Goal: Task Accomplishment & Management: Manage account settings

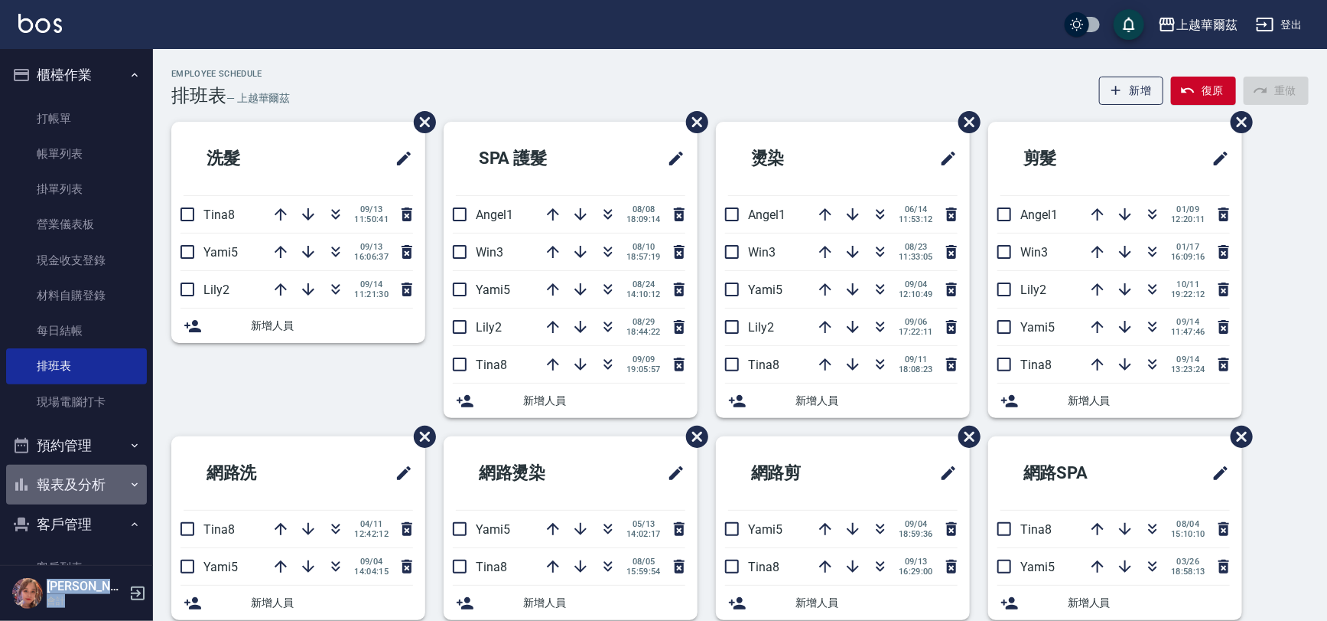
click at [106, 486] on button "報表及分析" at bounding box center [76, 484] width 141 height 40
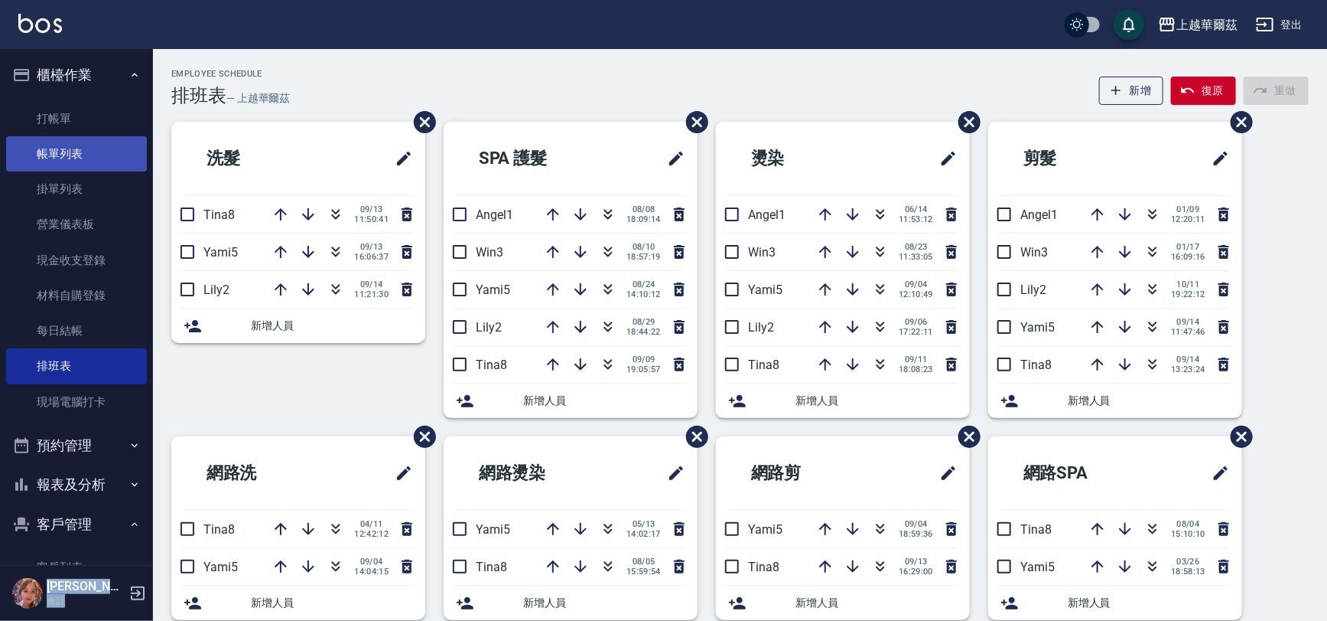
click at [64, 149] on link "帳單列表" at bounding box center [76, 153] width 141 height 35
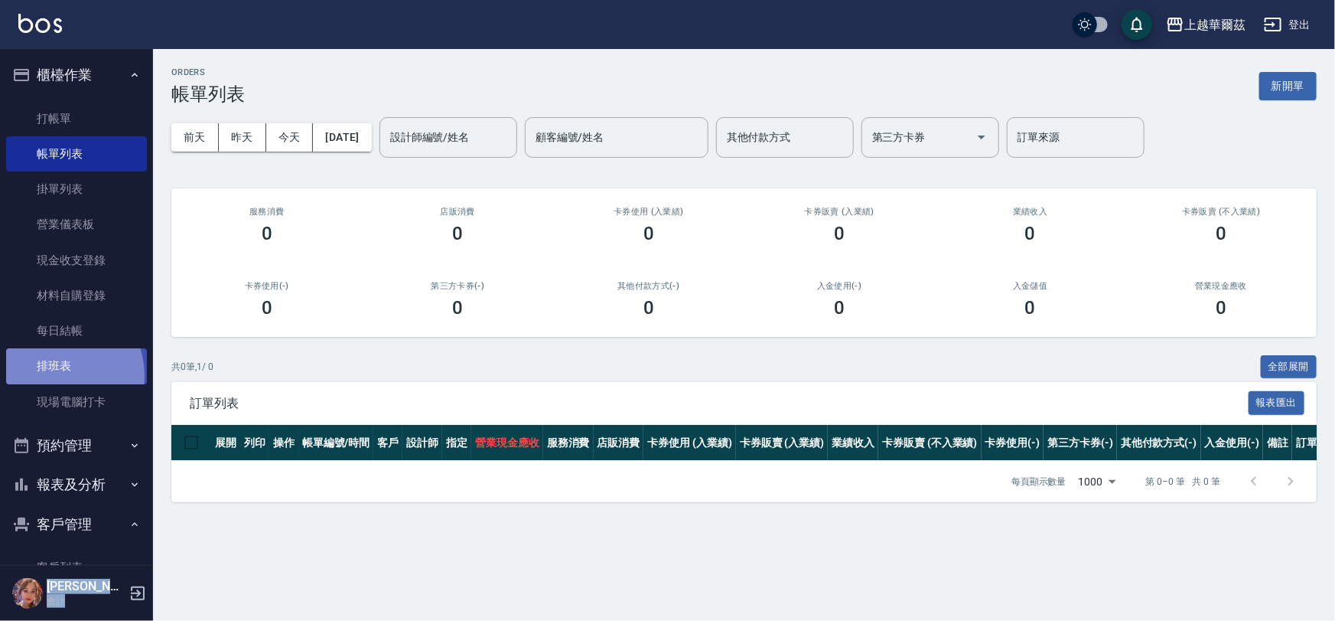
click at [55, 375] on link "排班表" at bounding box center [76, 365] width 141 height 35
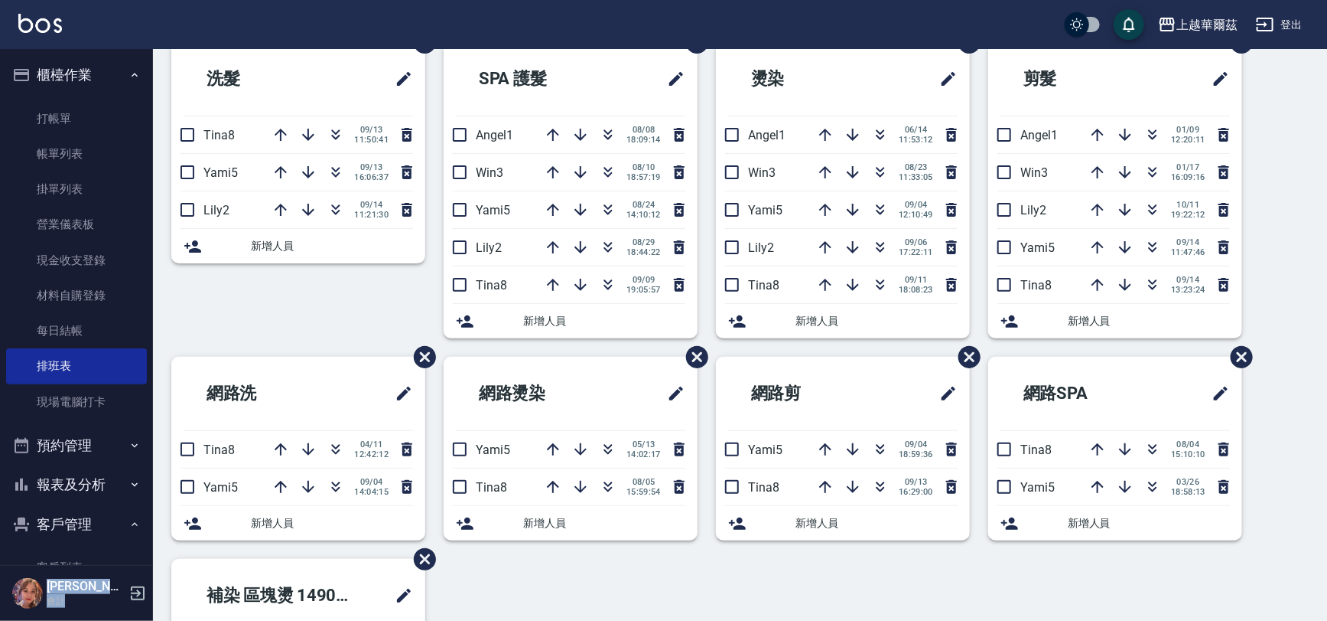
scroll to position [82, 0]
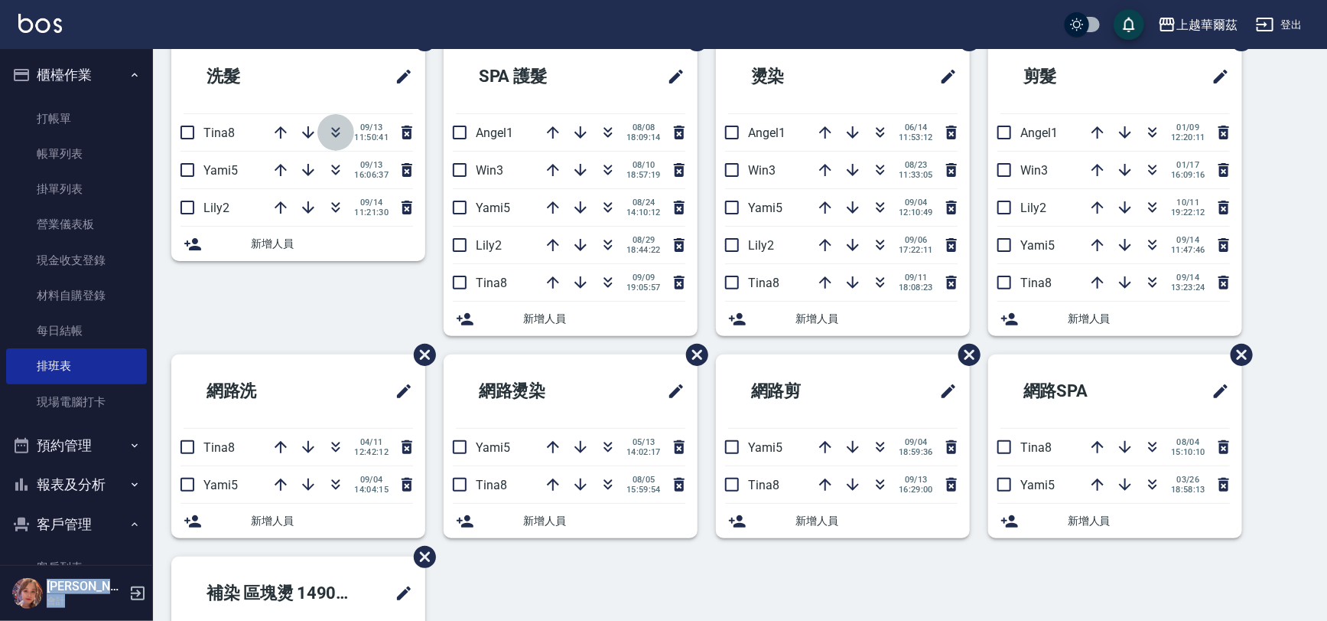
click at [330, 125] on icon "button" at bounding box center [336, 132] width 18 height 18
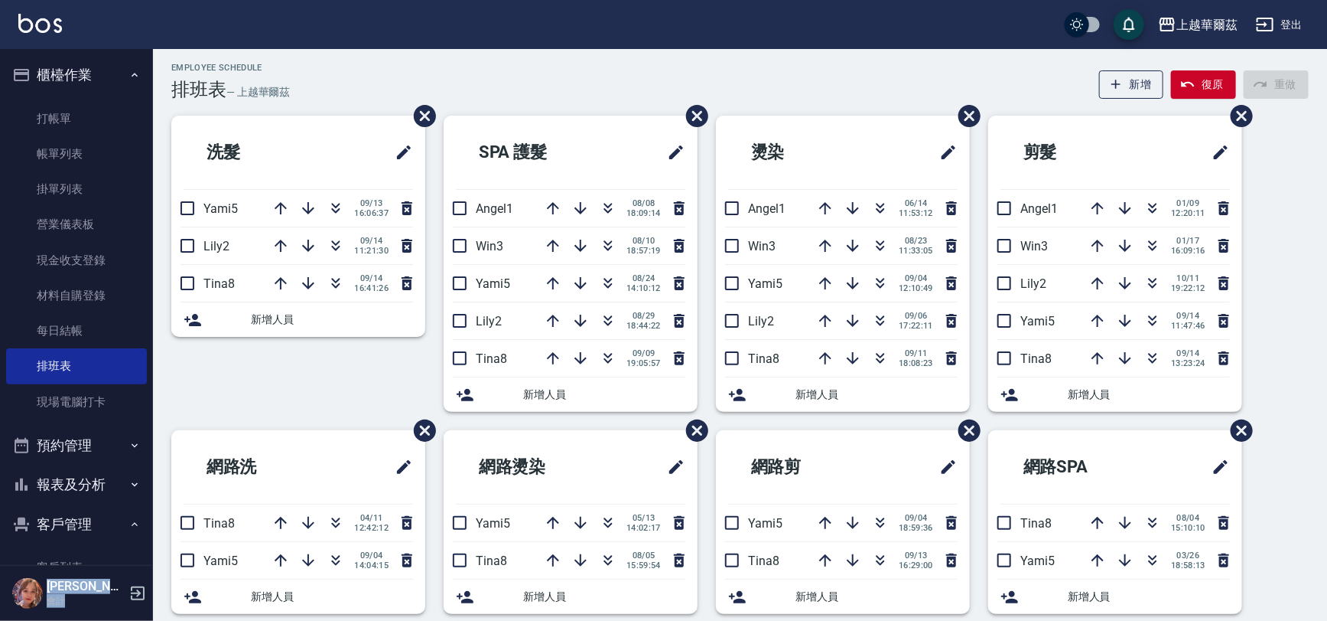
scroll to position [0, 0]
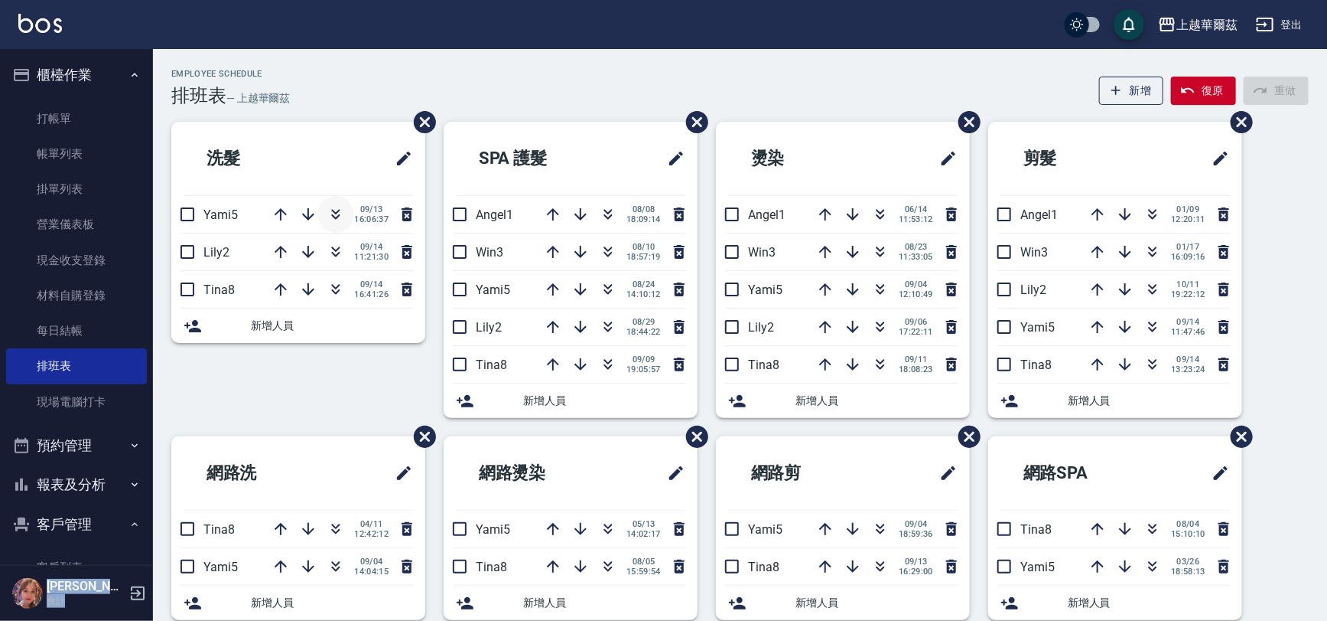
click at [331, 213] on icon "button" at bounding box center [336, 214] width 18 height 18
drag, startPoint x: 70, startPoint y: 387, endPoint x: 77, endPoint y: 405, distance: 18.6
click at [70, 386] on link "現場電腦打卡" at bounding box center [76, 401] width 141 height 35
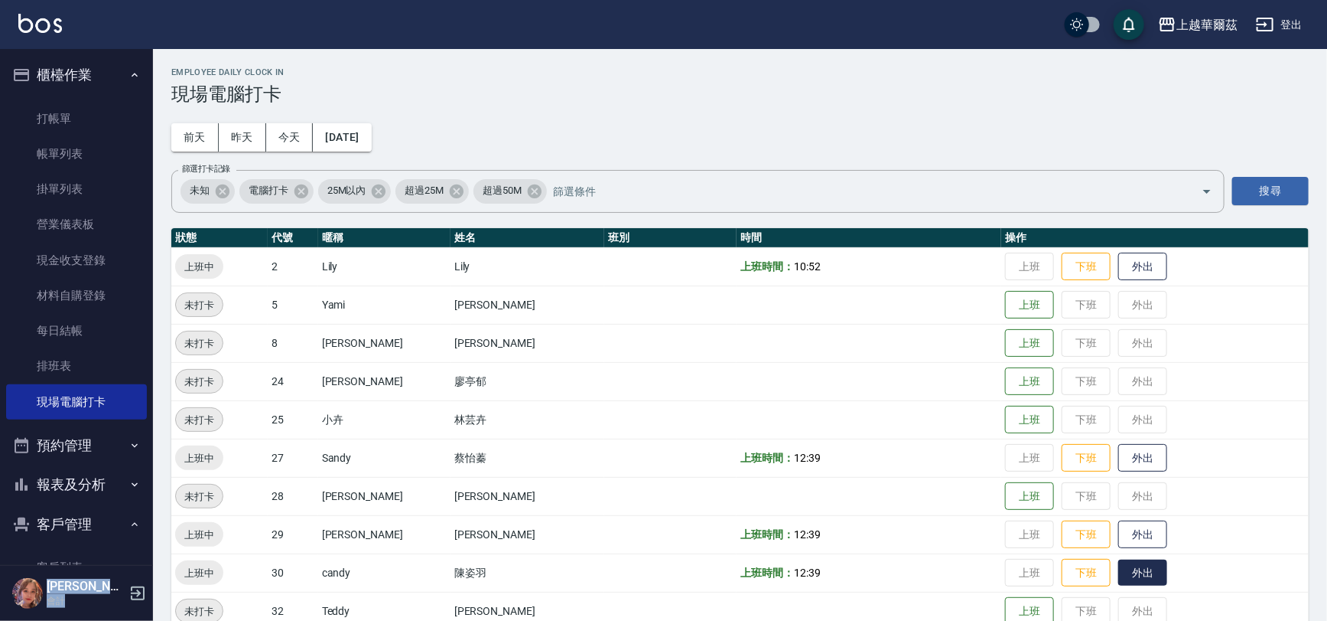
click at [1119, 568] on button "外出" at bounding box center [1143, 572] width 49 height 27
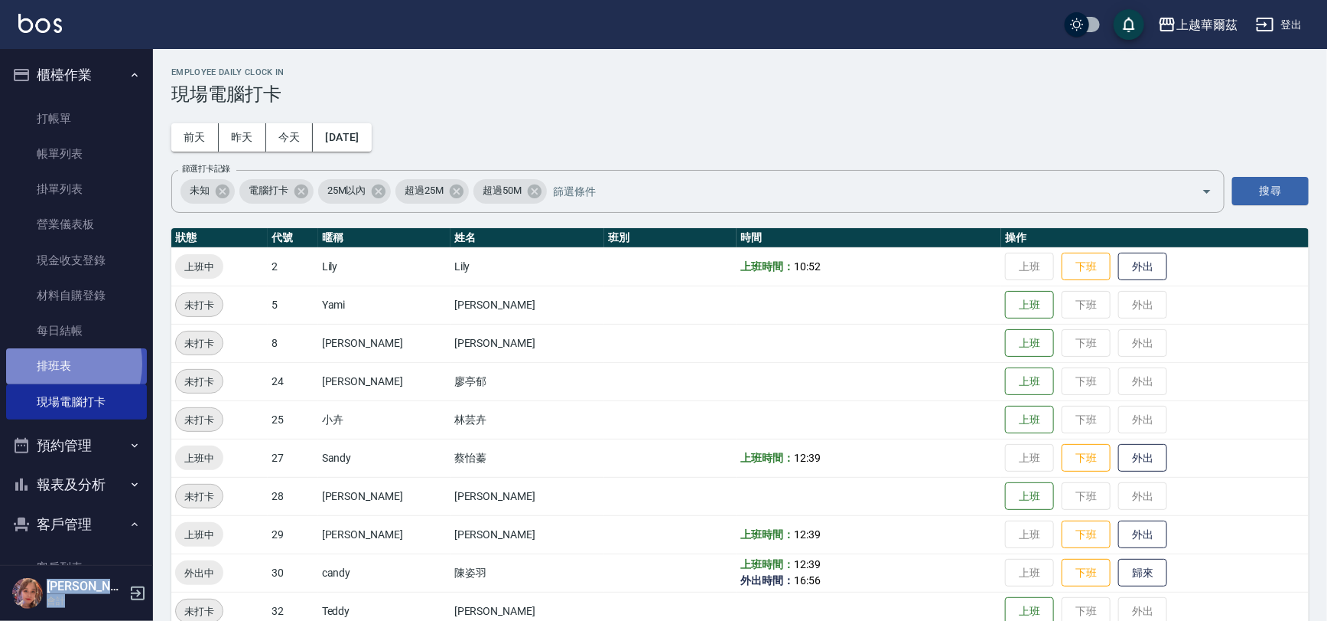
click at [57, 363] on link "排班表" at bounding box center [76, 365] width 141 height 35
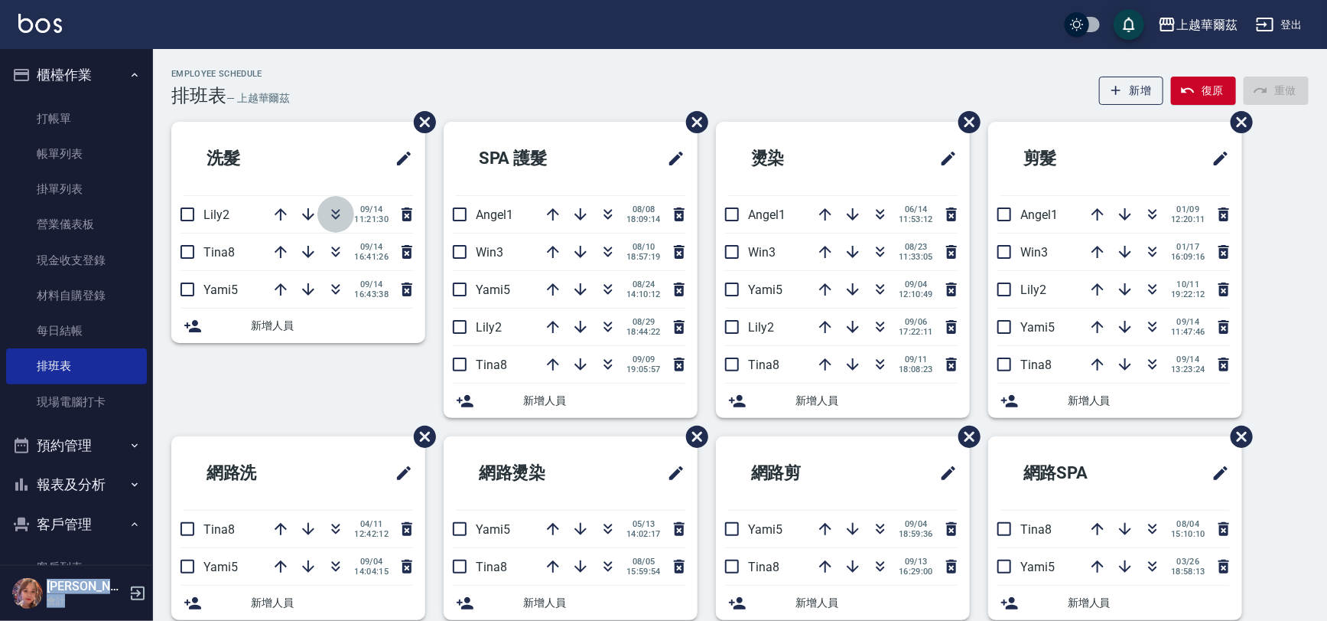
click at [335, 207] on icon "button" at bounding box center [336, 214] width 18 height 18
click at [99, 392] on link "現場電腦打卡" at bounding box center [76, 401] width 141 height 35
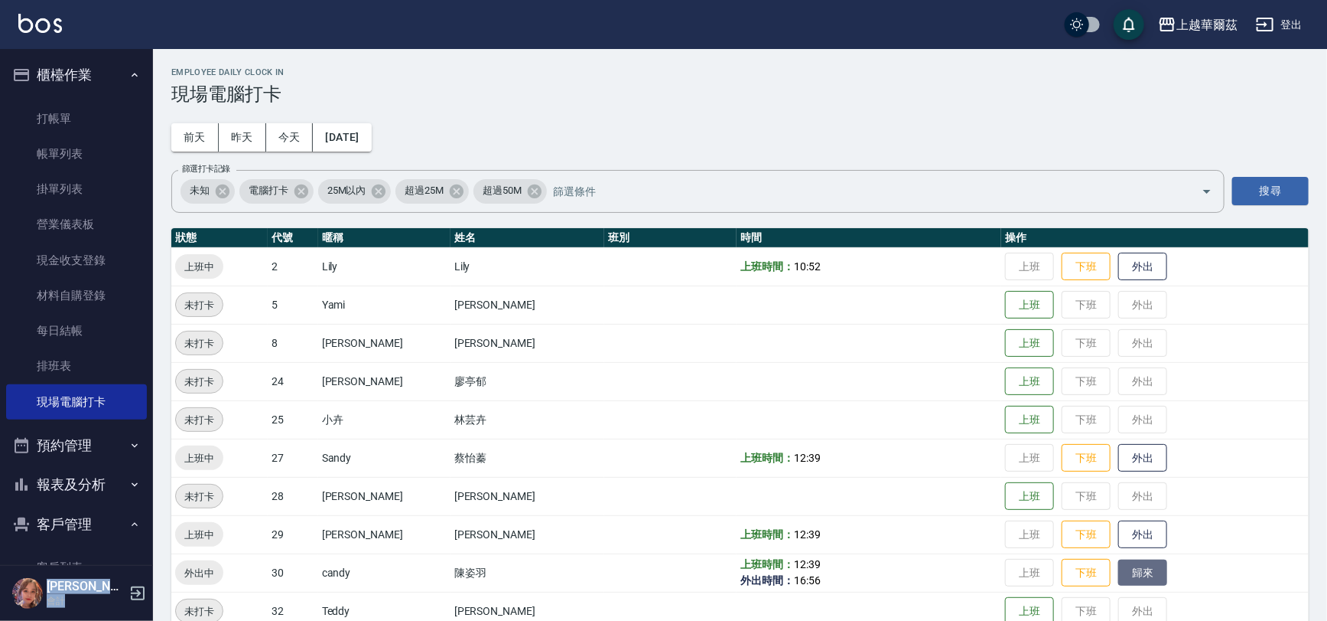
click at [1119, 582] on button "歸來" at bounding box center [1143, 572] width 49 height 27
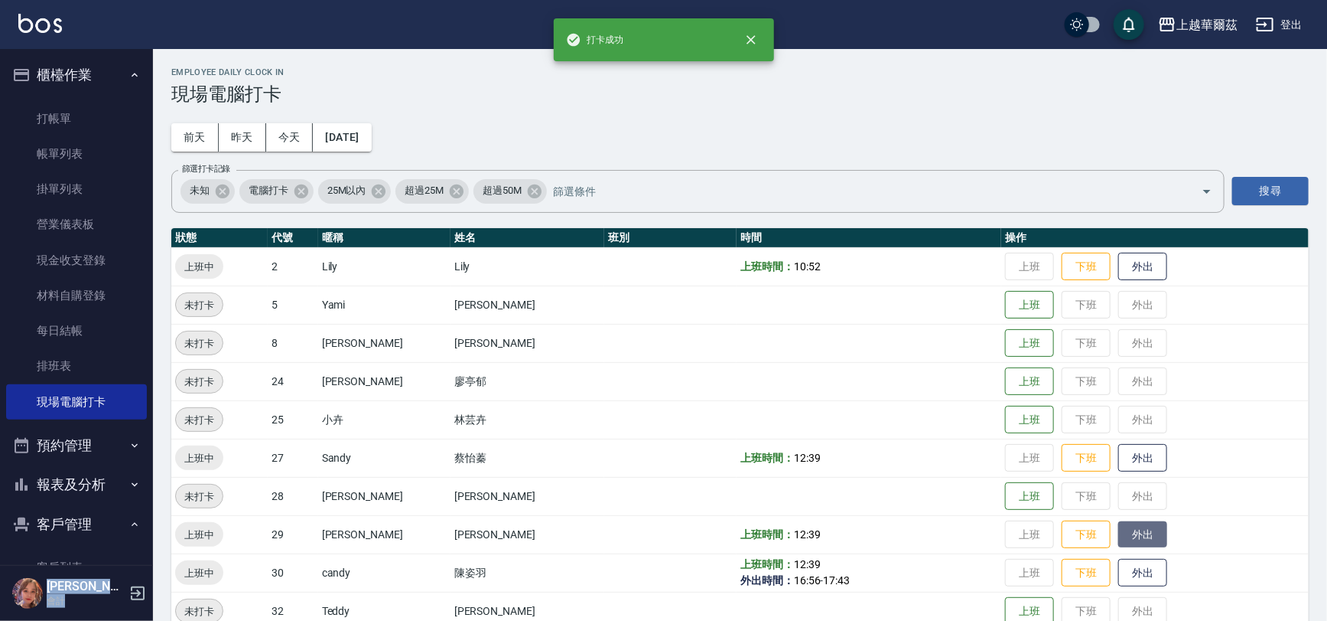
click at [1125, 537] on button "外出" at bounding box center [1143, 534] width 49 height 27
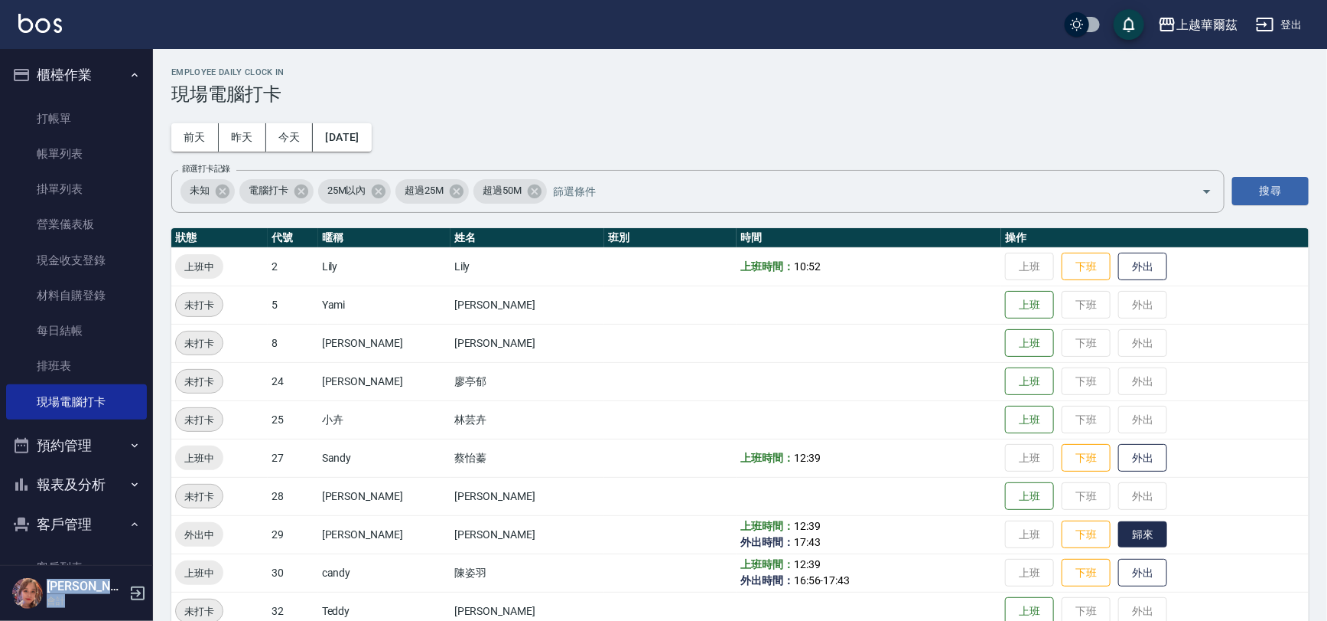
click at [1125, 542] on button "歸來" at bounding box center [1143, 534] width 49 height 27
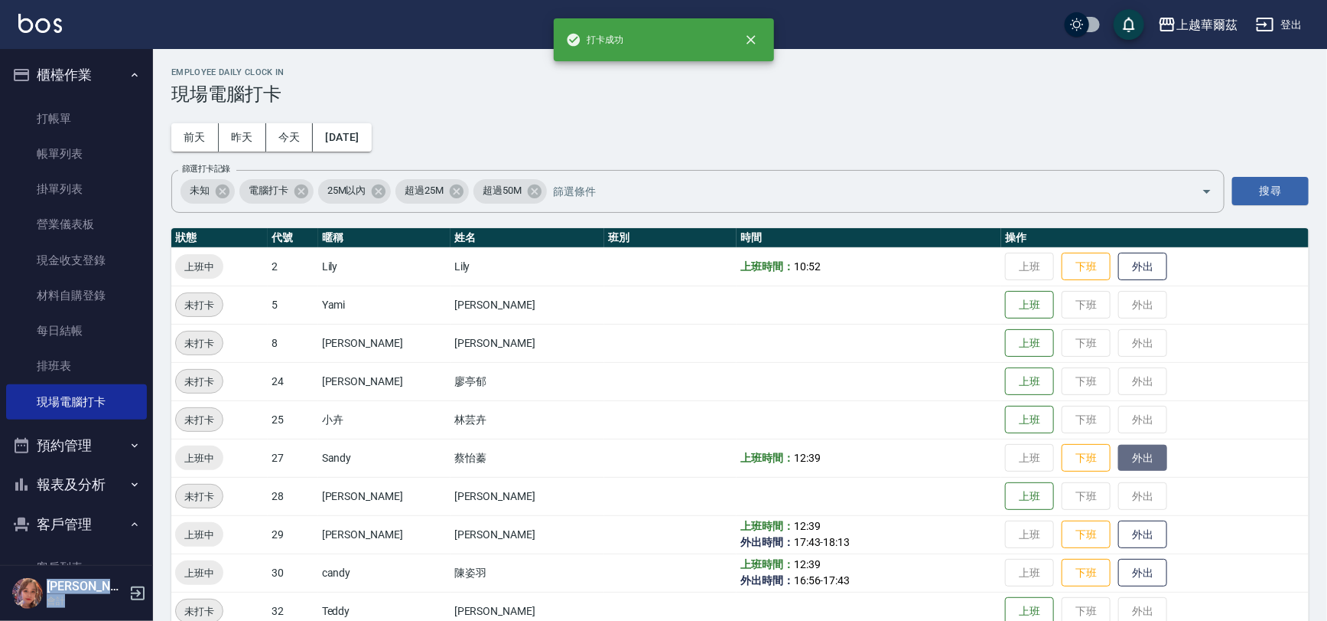
click at [1121, 454] on button "外出" at bounding box center [1143, 458] width 49 height 27
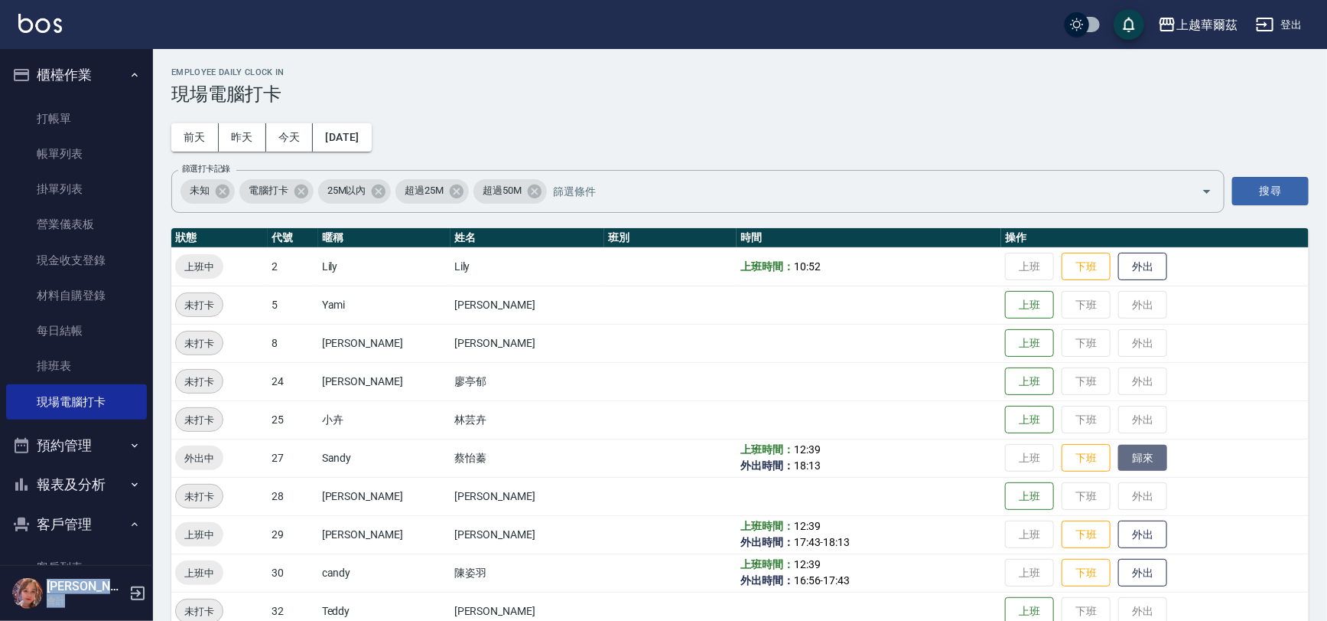
click at [1119, 464] on button "歸來" at bounding box center [1143, 458] width 49 height 27
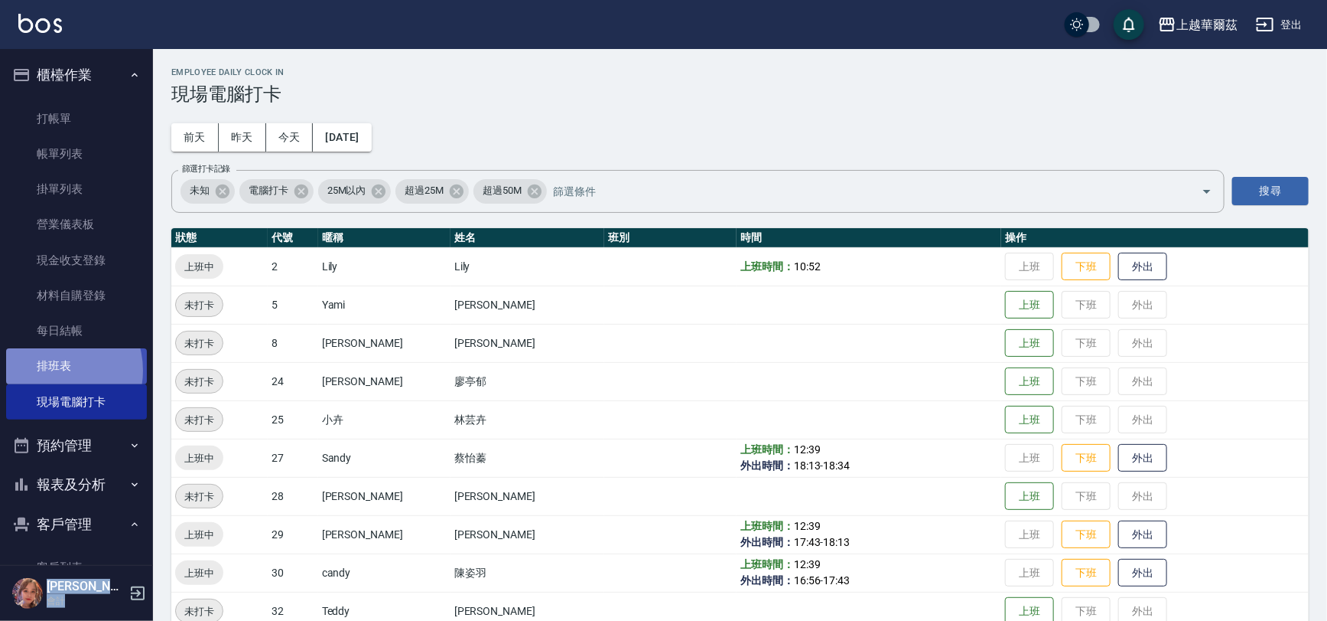
click at [51, 370] on link "排班表" at bounding box center [76, 365] width 141 height 35
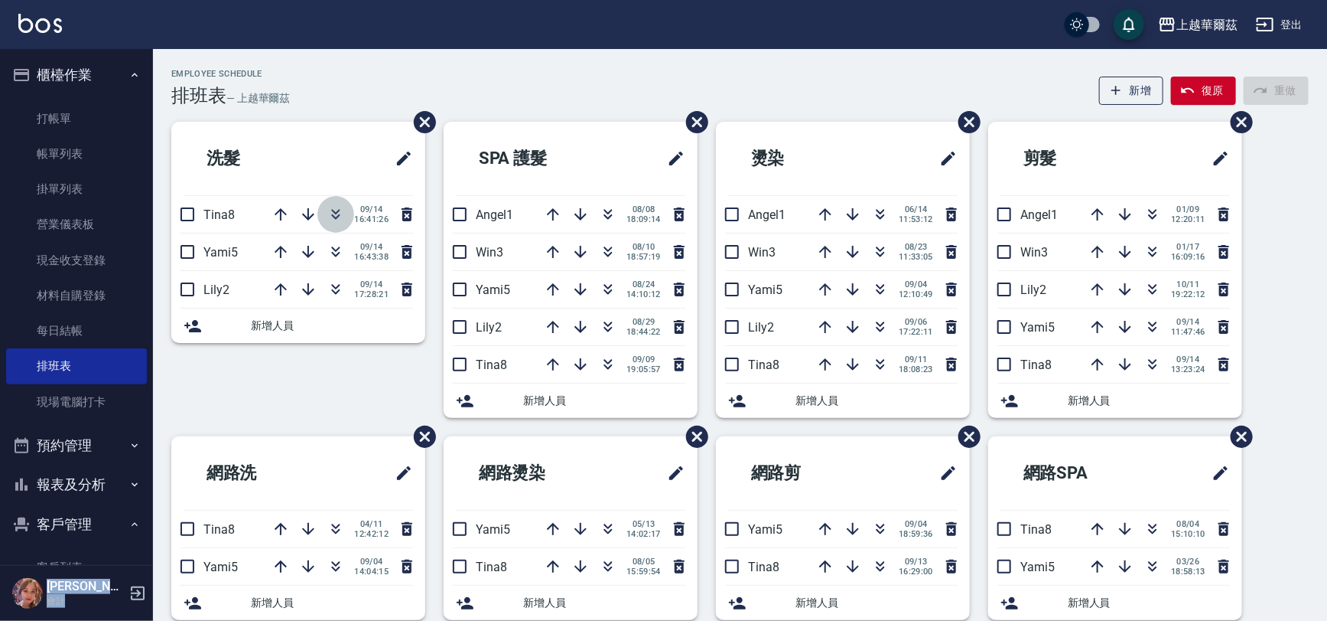
click at [334, 213] on icon "button" at bounding box center [336, 214] width 18 height 18
click at [96, 126] on link "打帳單" at bounding box center [76, 118] width 141 height 35
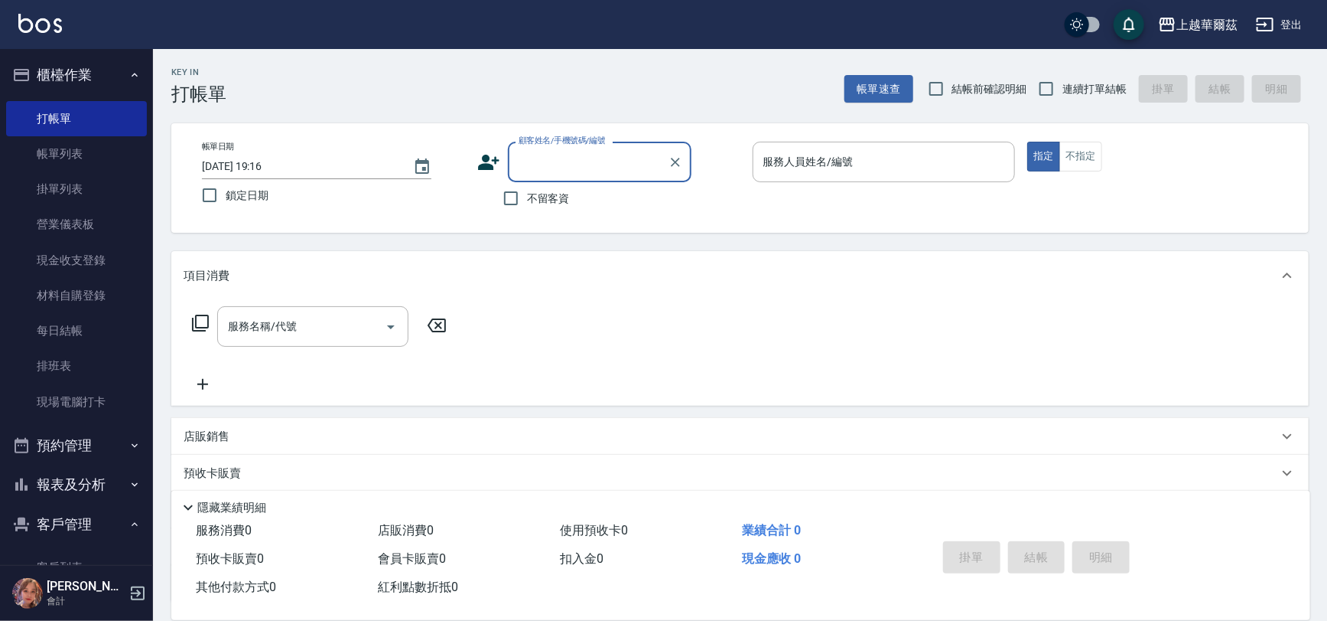
click at [510, 181] on div "顧客姓名/手機號碼/編號" at bounding box center [600, 162] width 184 height 41
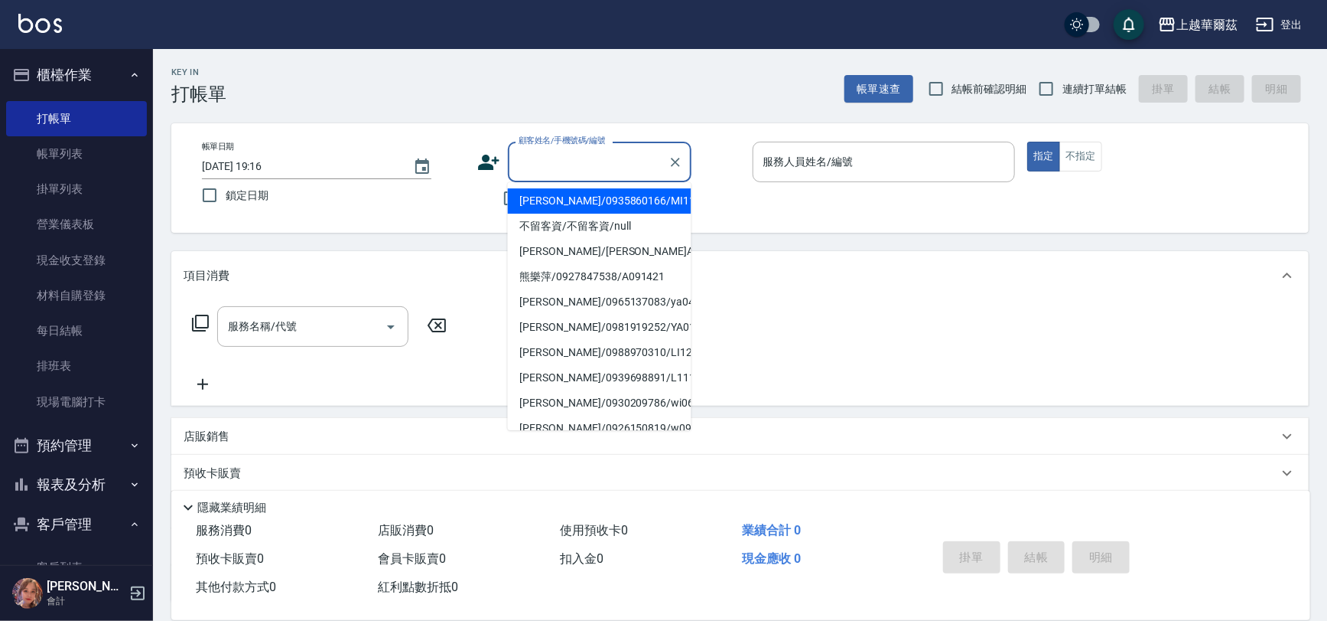
click at [516, 194] on li "[PERSON_NAME]/0935860166/MI110922" at bounding box center [600, 200] width 184 height 25
type input "[PERSON_NAME]/0935860166/MI110922"
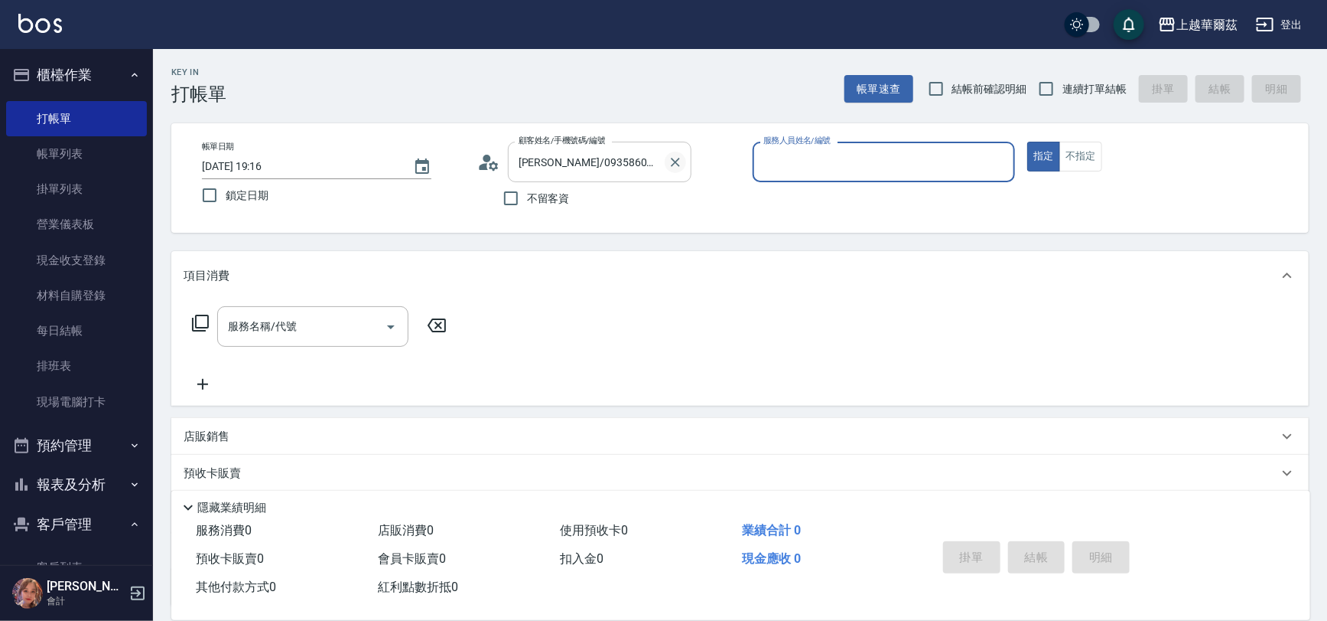
click at [679, 155] on icon "Clear" at bounding box center [675, 162] width 15 height 15
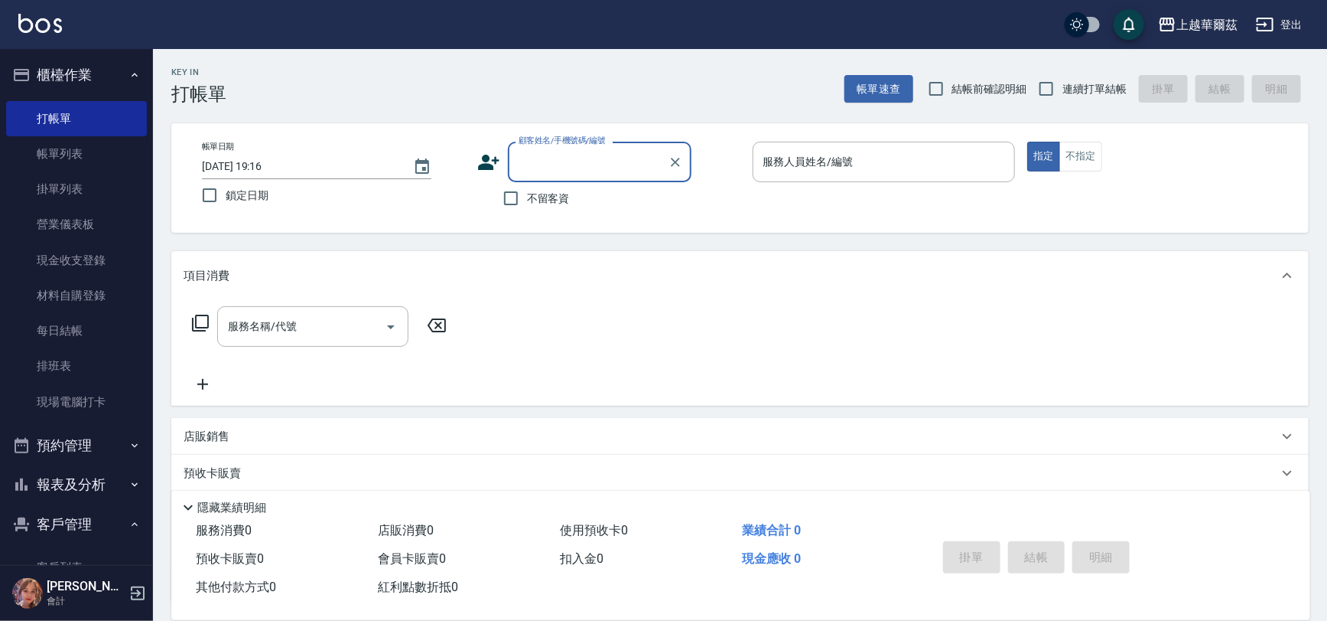
drag, startPoint x: 505, startPoint y: 203, endPoint x: 1020, endPoint y: 110, distance: 523.2
click at [505, 202] on input "不留客資" at bounding box center [511, 198] width 32 height 32
checkbox input "true"
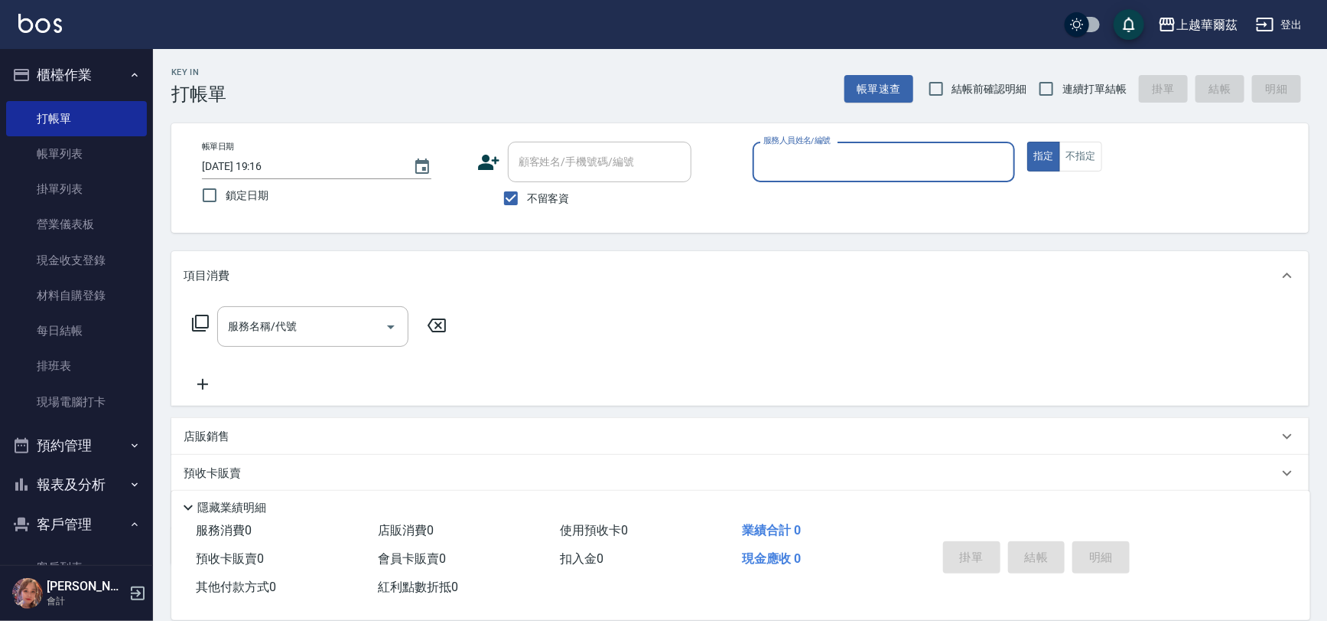
click at [1067, 82] on span "連續打單結帳" at bounding box center [1095, 89] width 64 height 16
click at [1063, 82] on input "連續打單結帳" at bounding box center [1047, 89] width 32 height 32
checkbox input "true"
click at [881, 170] on input "服務人員姓名/編號" at bounding box center [884, 161] width 249 height 27
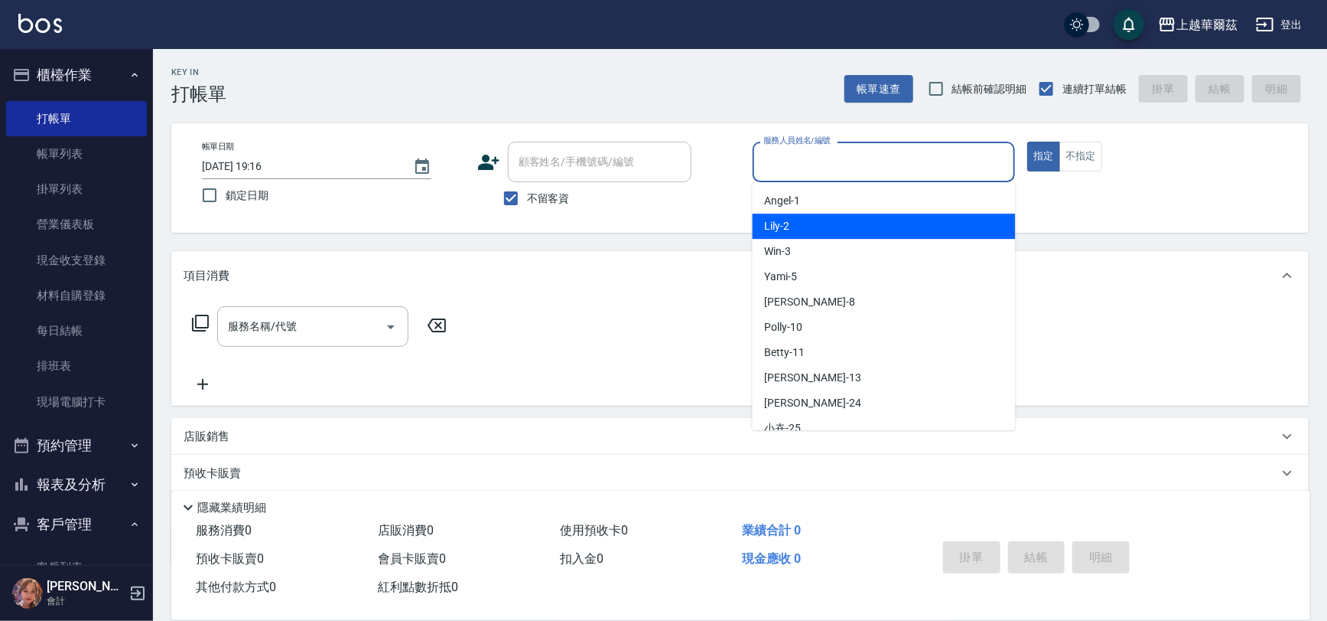
click at [873, 217] on div "Lily -2" at bounding box center [884, 225] width 263 height 25
type input "Lily-2"
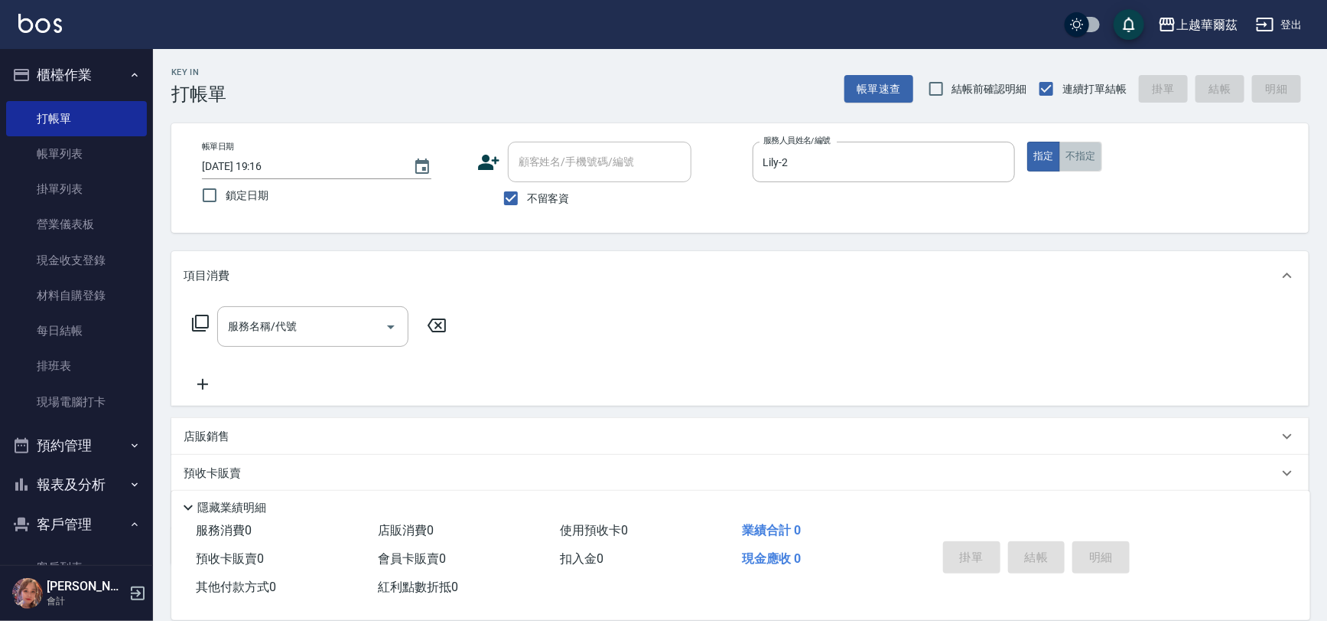
click at [1081, 163] on button "不指定" at bounding box center [1081, 157] width 43 height 30
click at [275, 318] on div "服務名稱/代號 服務名稱/代號" at bounding box center [312, 326] width 191 height 41
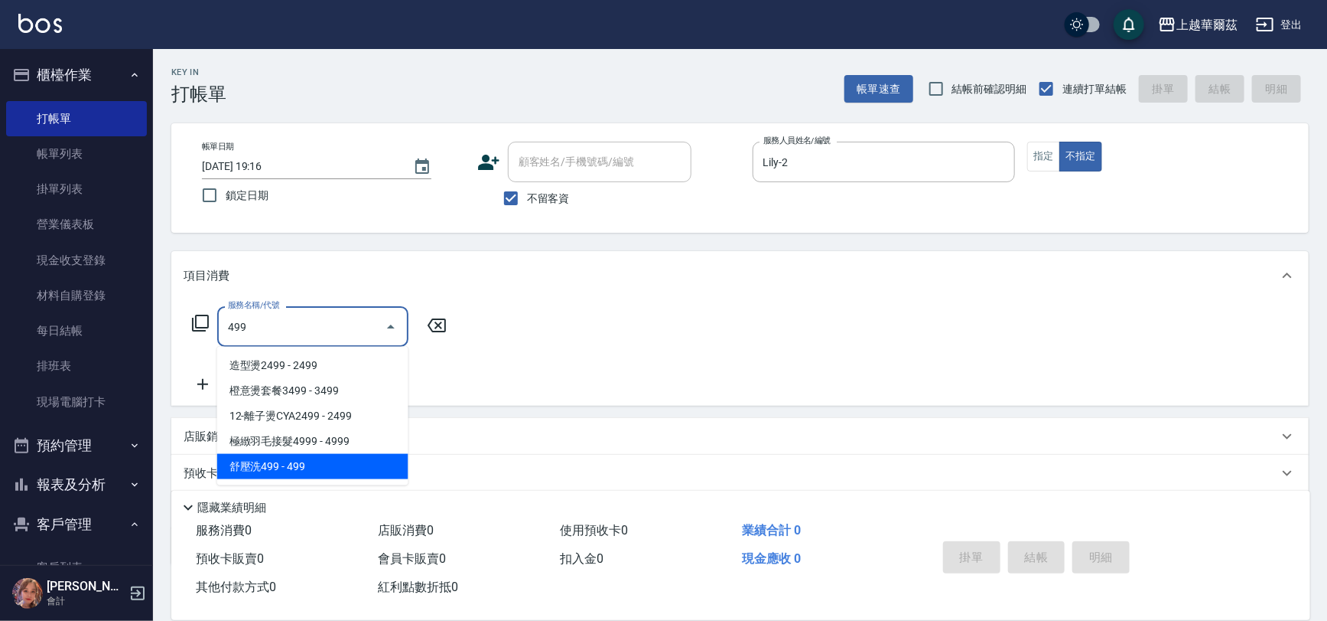
click at [350, 464] on span "舒壓洗499 - 499" at bounding box center [312, 466] width 191 height 25
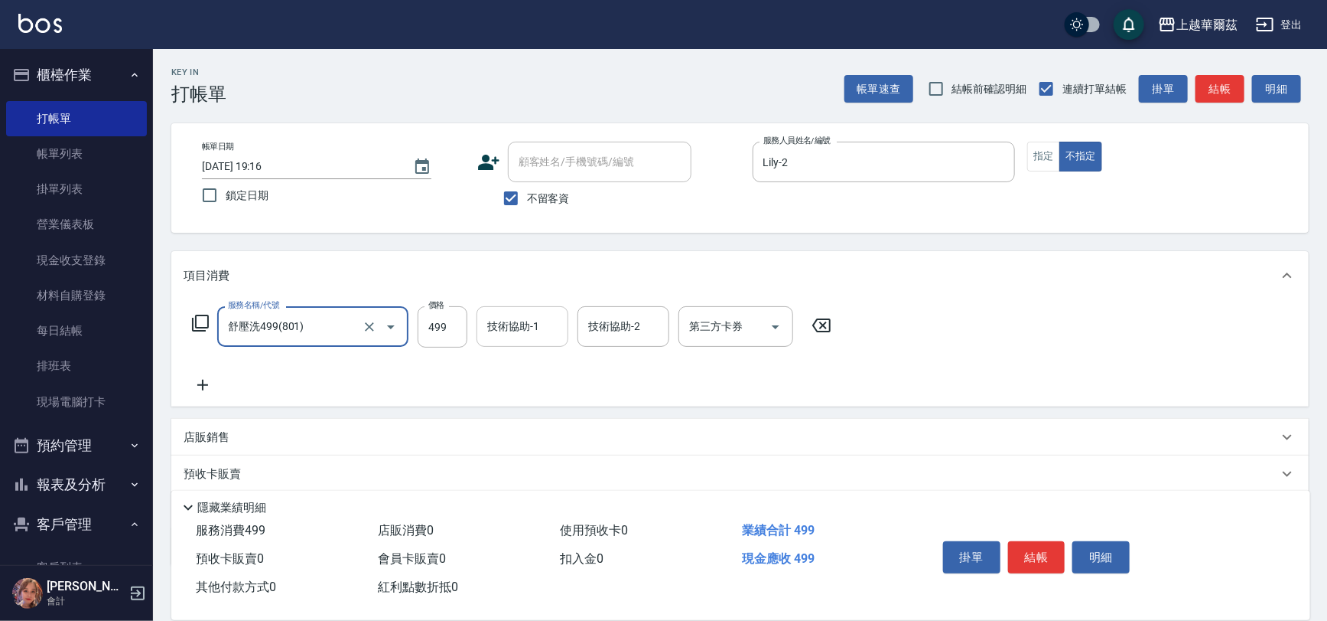
type input "舒壓洗499(801)"
click at [500, 321] on div "技術協助-1 技術協助-1" at bounding box center [523, 326] width 92 height 41
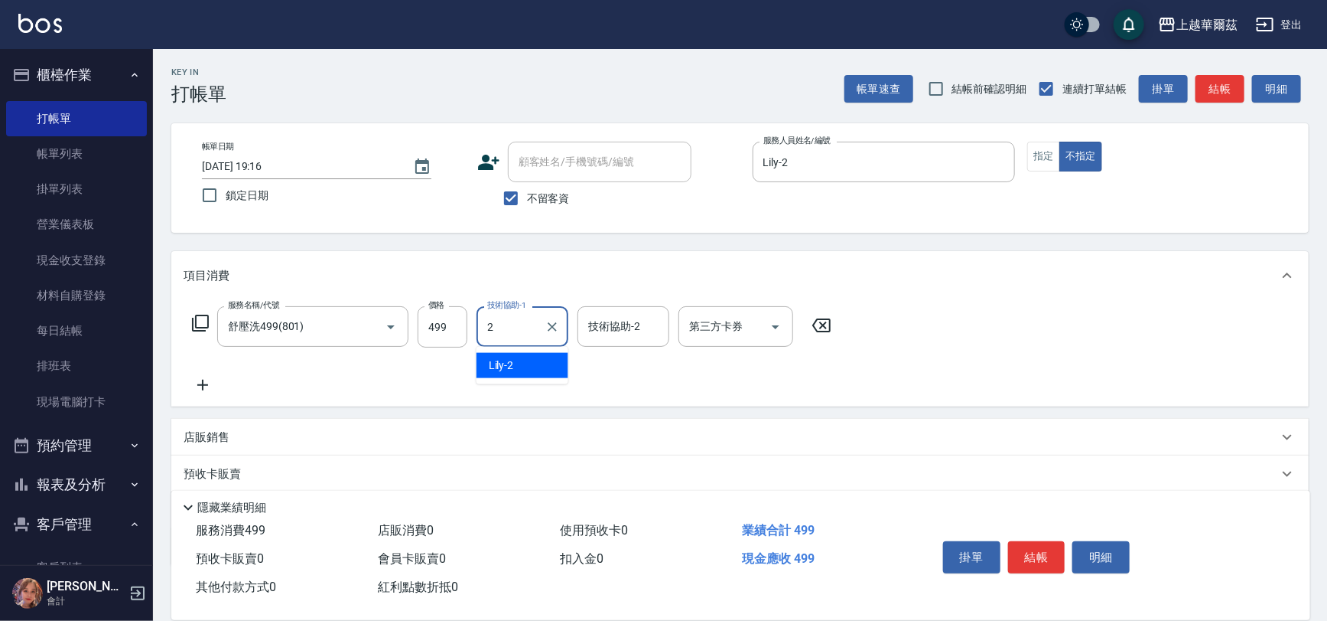
type input "Lily-2"
click at [1037, 553] on button "結帳" at bounding box center [1036, 557] width 57 height 32
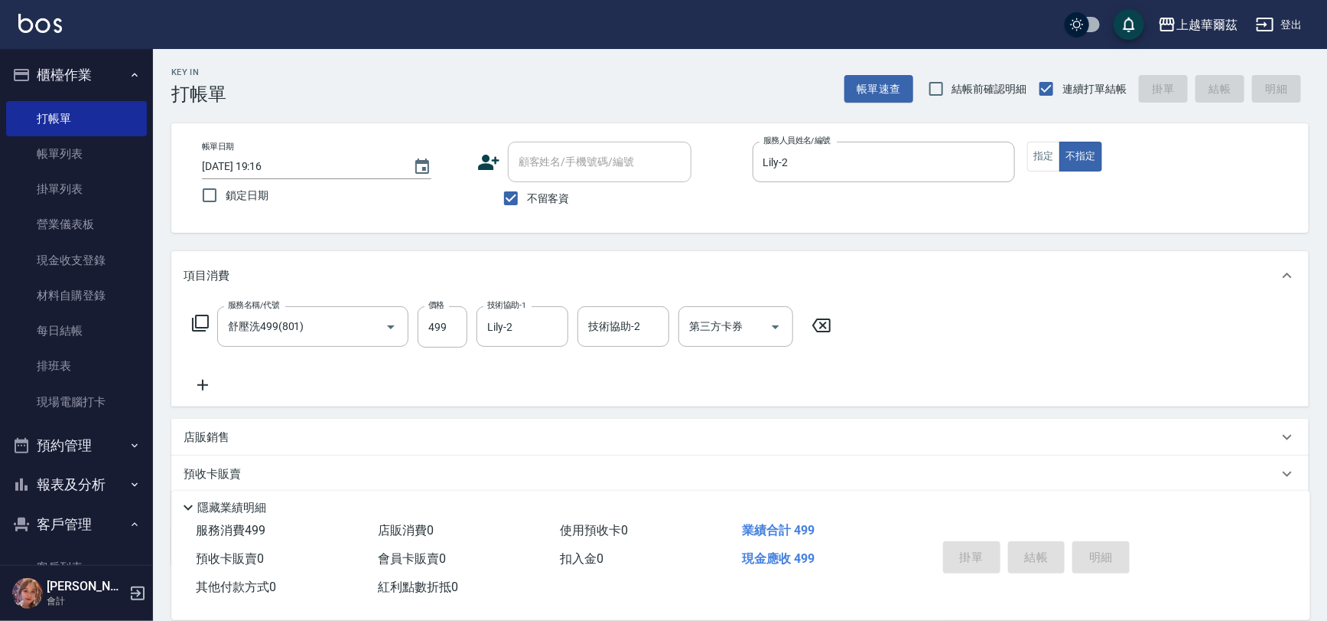
type input "[DATE] 19:18"
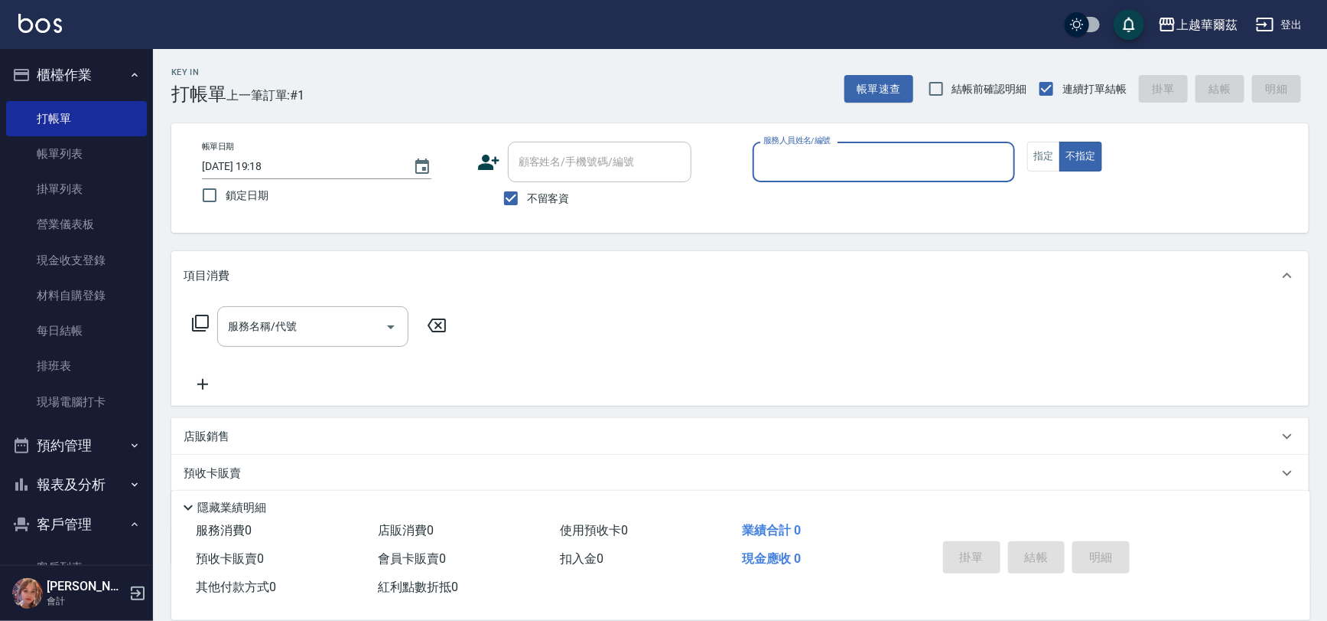
click at [822, 161] on input "服務人員姓名/編號" at bounding box center [884, 161] width 249 height 27
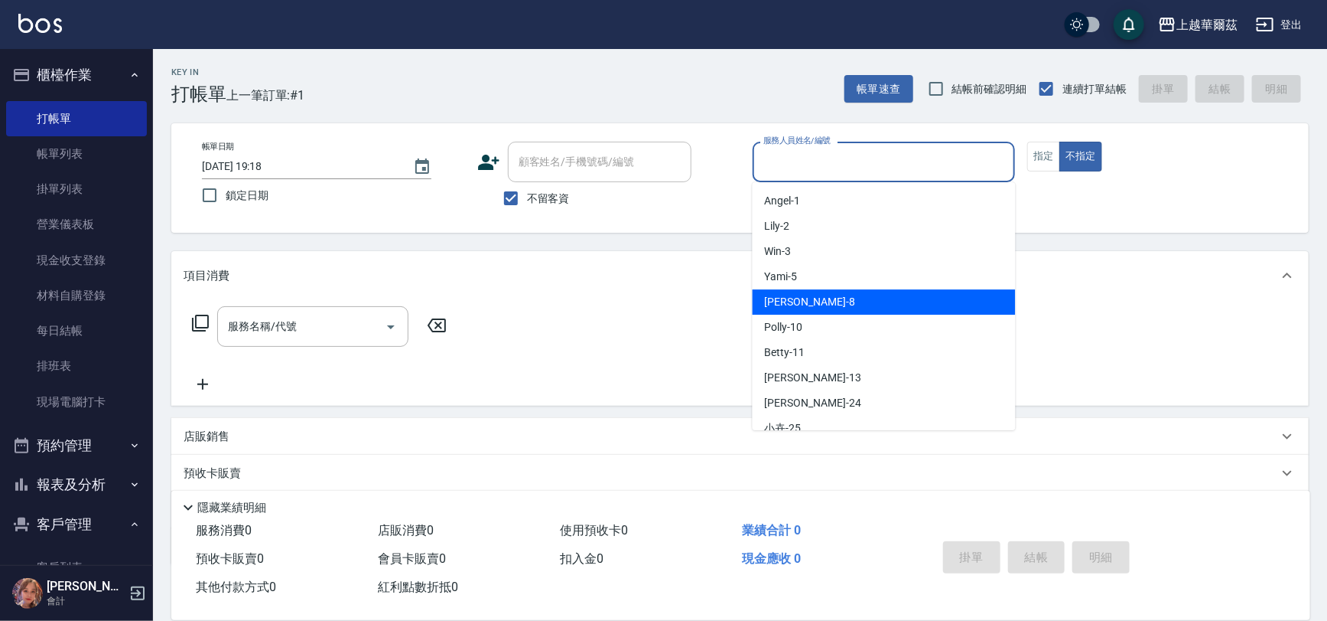
click at [822, 296] on div "[PERSON_NAME] -8" at bounding box center [884, 301] width 263 height 25
type input "[PERSON_NAME]-8"
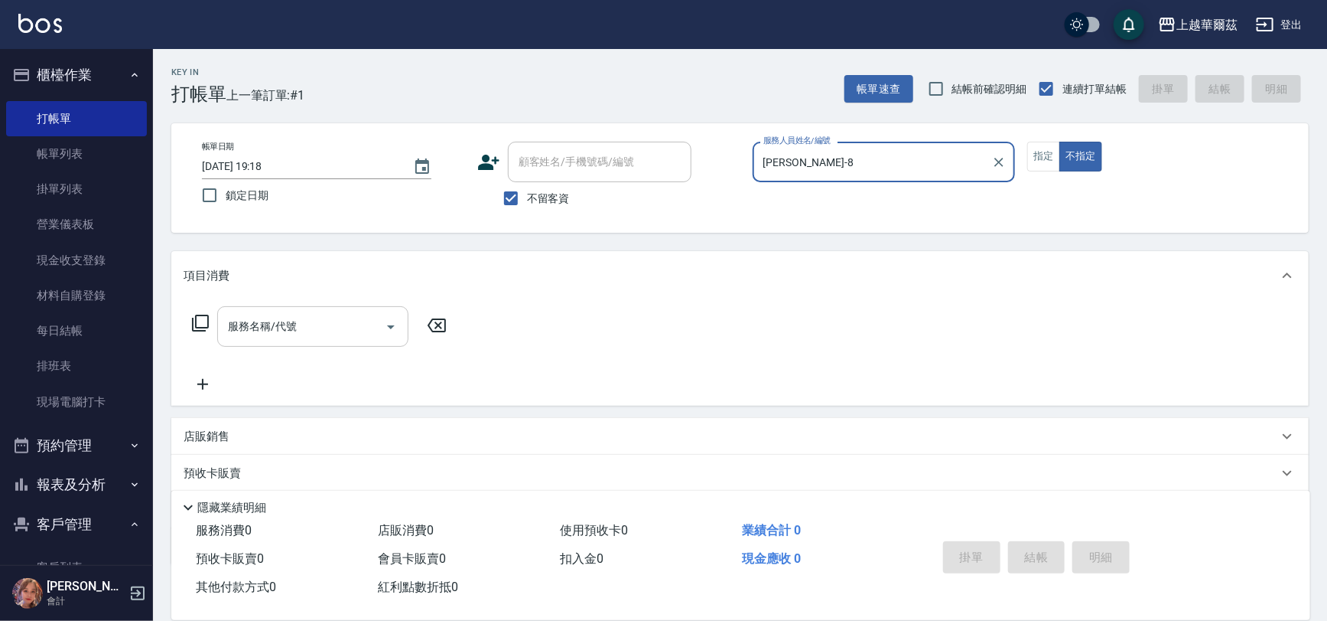
click at [323, 329] on input "服務名稱/代號" at bounding box center [301, 326] width 155 height 27
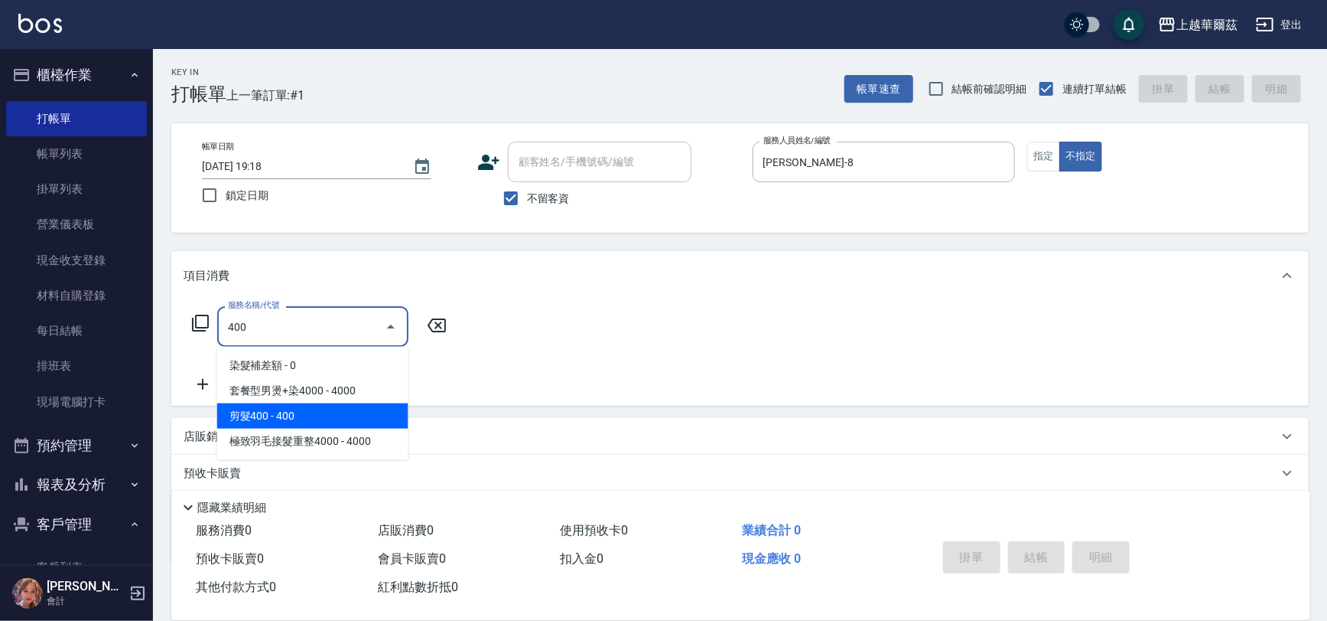
click at [317, 415] on span "剪髮400 - 400" at bounding box center [312, 415] width 191 height 25
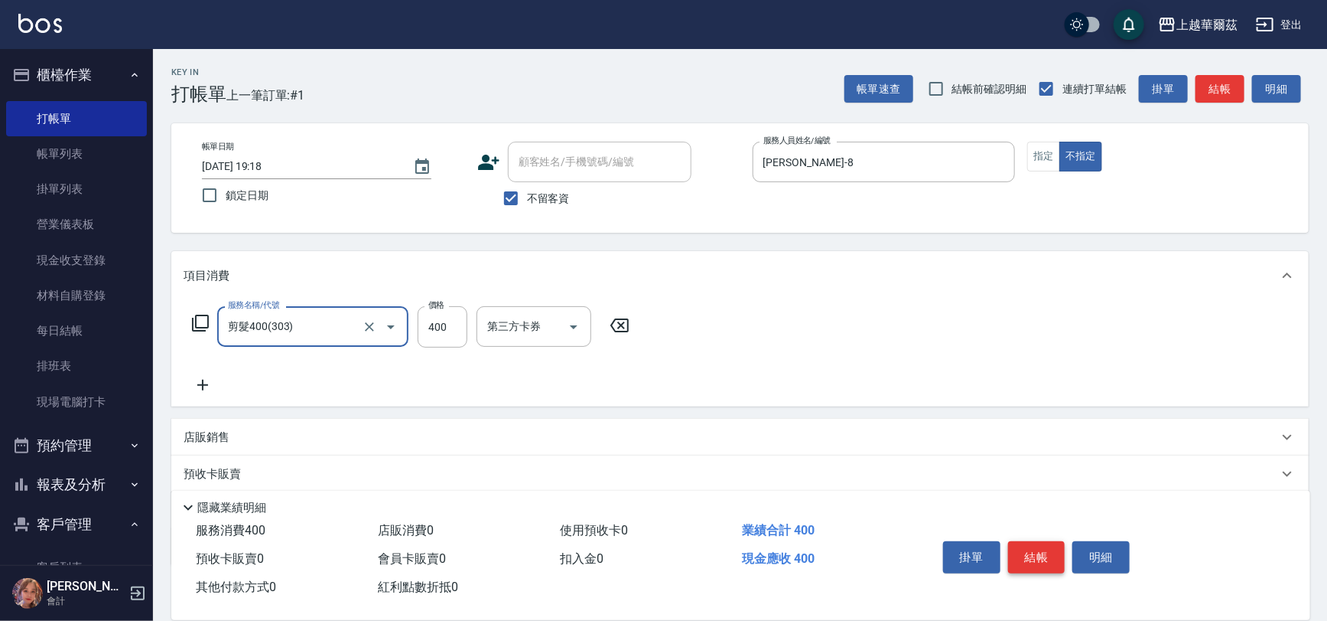
type input "剪髮400(303)"
click at [1030, 548] on button "結帳" at bounding box center [1036, 557] width 57 height 32
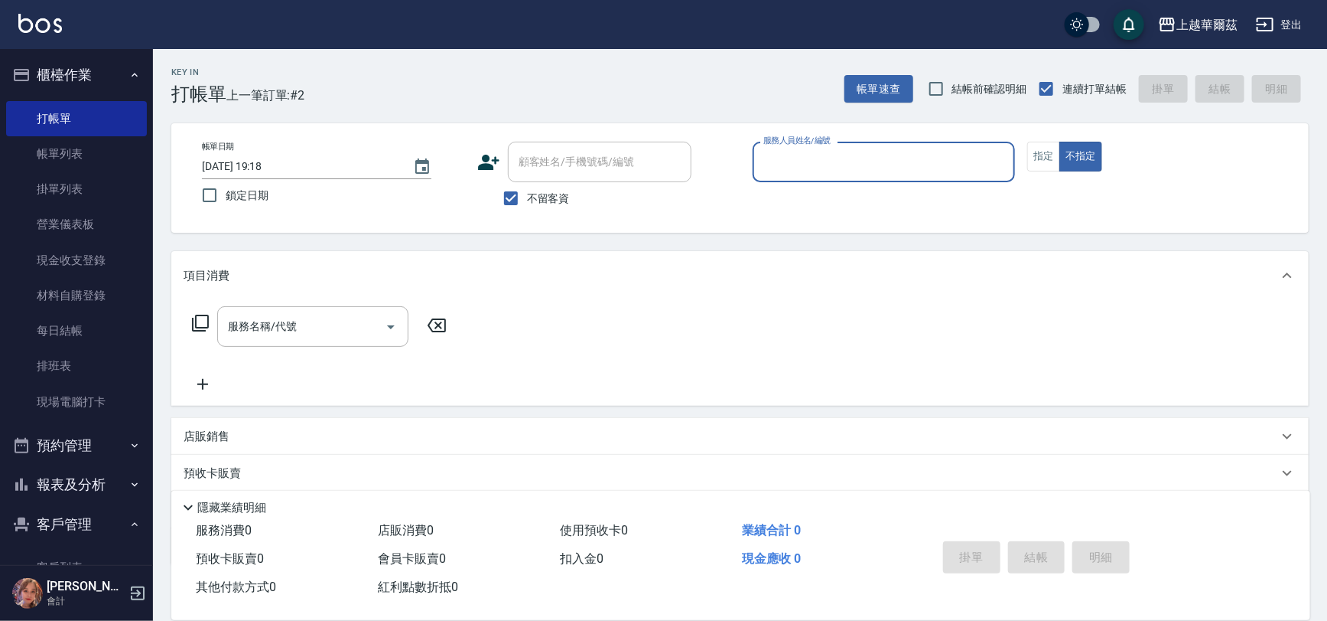
click at [794, 161] on input "服務人員姓名/編號" at bounding box center [884, 161] width 249 height 27
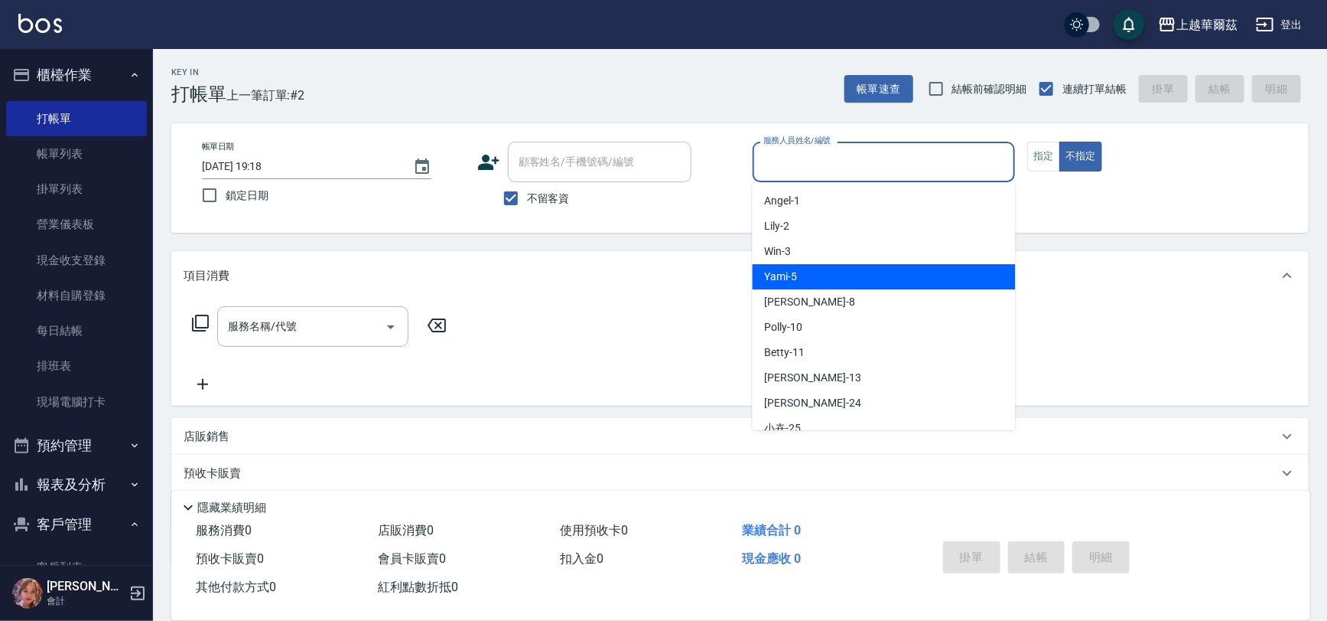
drag, startPoint x: 801, startPoint y: 288, endPoint x: 807, endPoint y: 275, distance: 15.1
click at [807, 275] on ul "[PERSON_NAME] -1 Lily -2 Win -3 Yami -5 [PERSON_NAME] -8 Polly -10 Betty -11 St…" at bounding box center [884, 306] width 263 height 248
click at [807, 275] on div "Yami -5" at bounding box center [884, 276] width 263 height 25
type input "Yami-5"
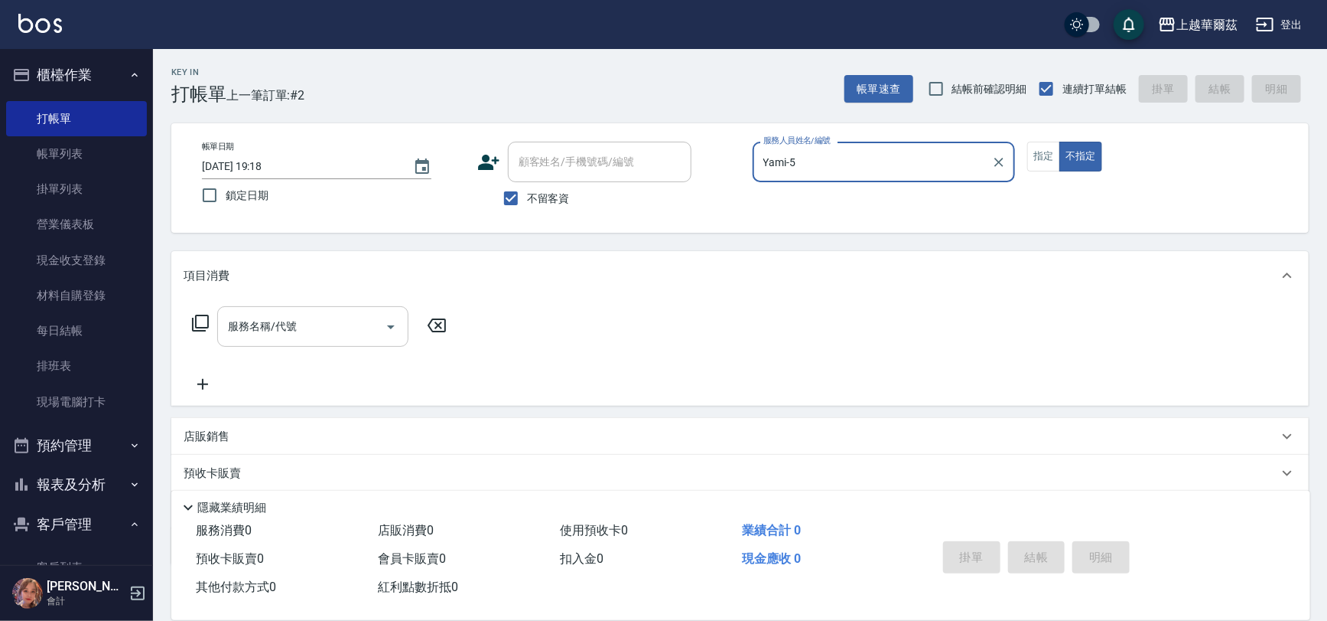
click at [295, 324] on input "服務名稱/代號" at bounding box center [301, 326] width 155 height 27
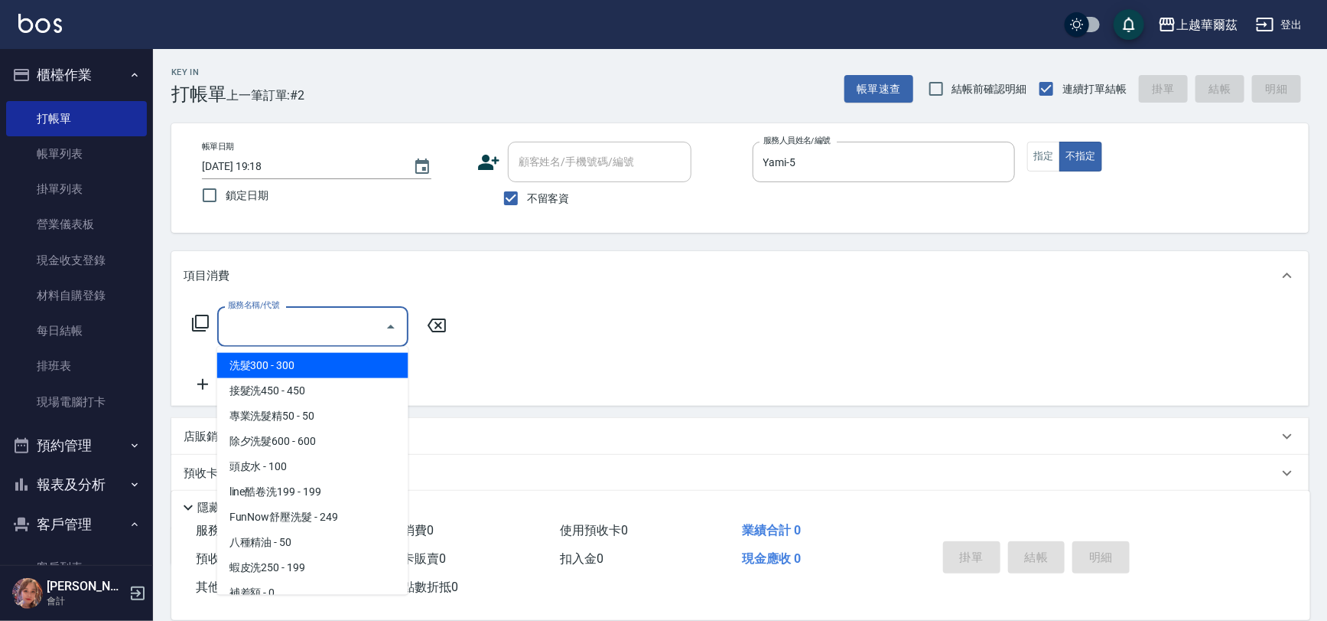
click at [311, 360] on span "洗髮300 - 300" at bounding box center [312, 365] width 191 height 25
type input "洗髮300(101)"
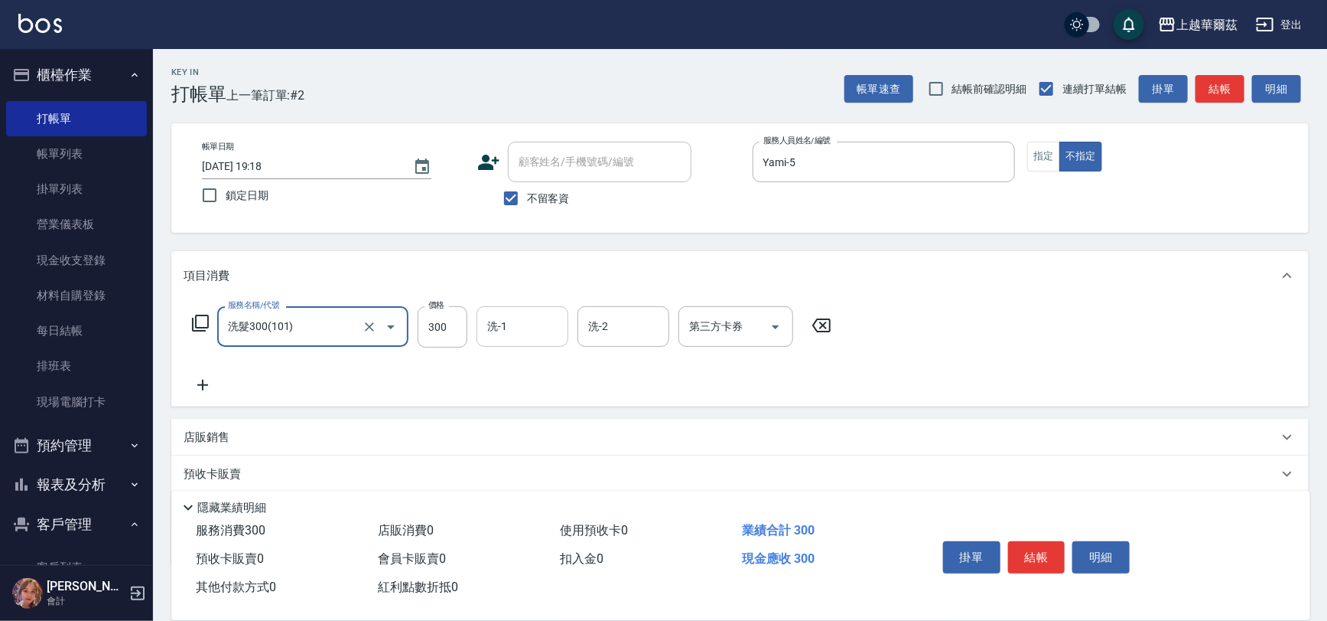
click at [532, 327] on input "洗-1" at bounding box center [523, 326] width 78 height 27
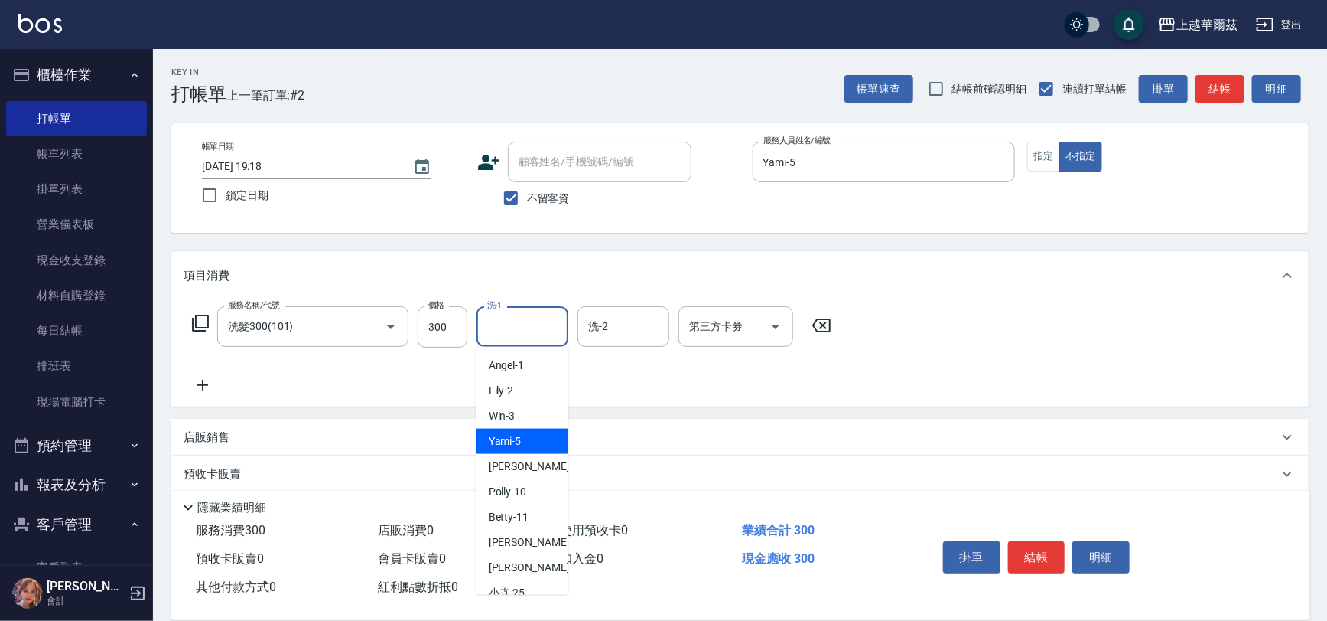
click at [537, 444] on div "Yami -5" at bounding box center [523, 440] width 92 height 25
type input "Yami-5"
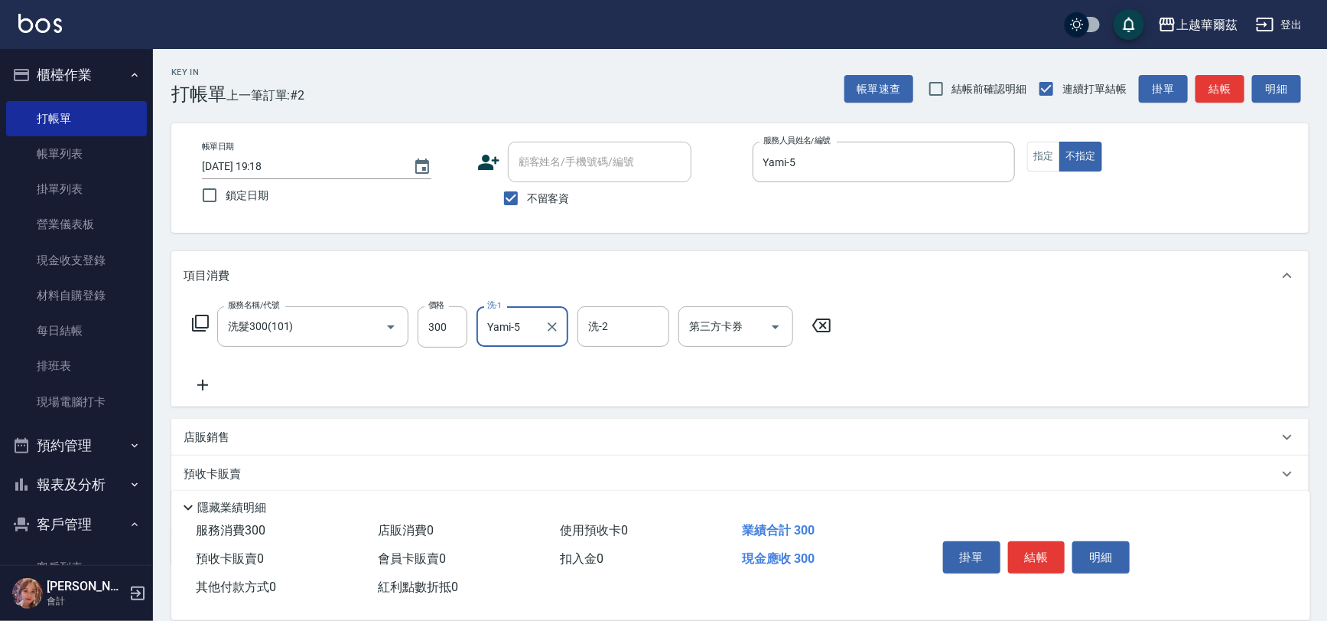
click at [197, 388] on icon at bounding box center [203, 385] width 38 height 18
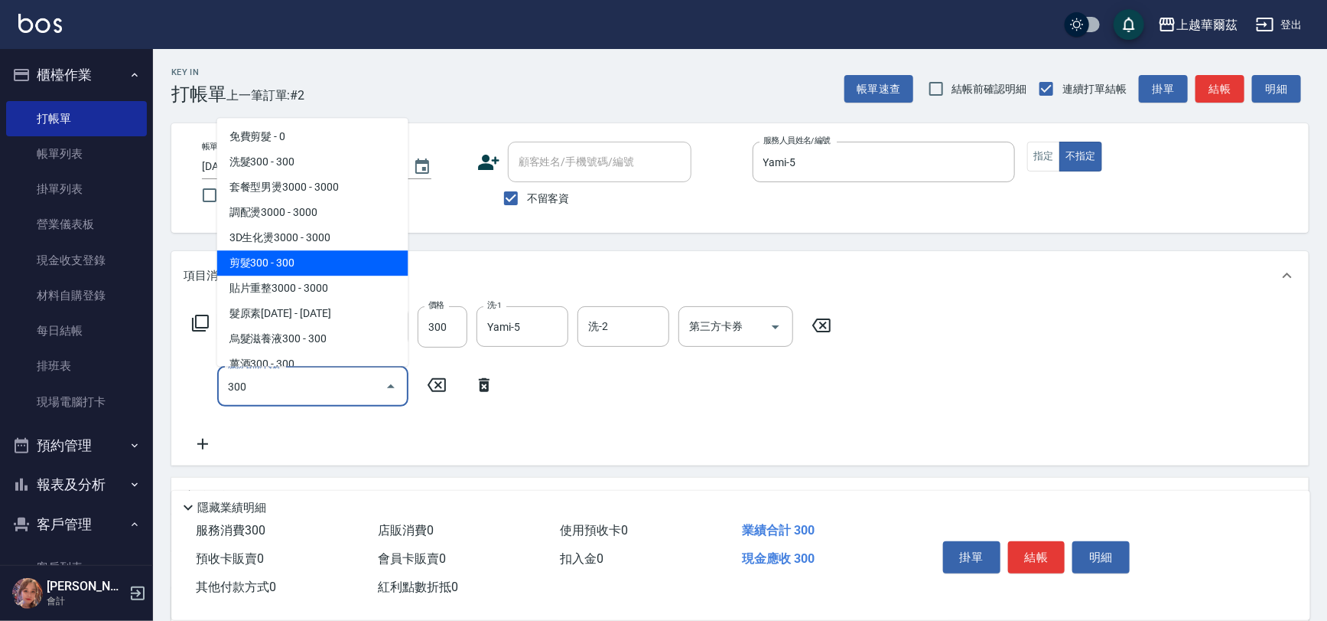
click at [318, 266] on span "剪髮300 - 300" at bounding box center [312, 262] width 191 height 25
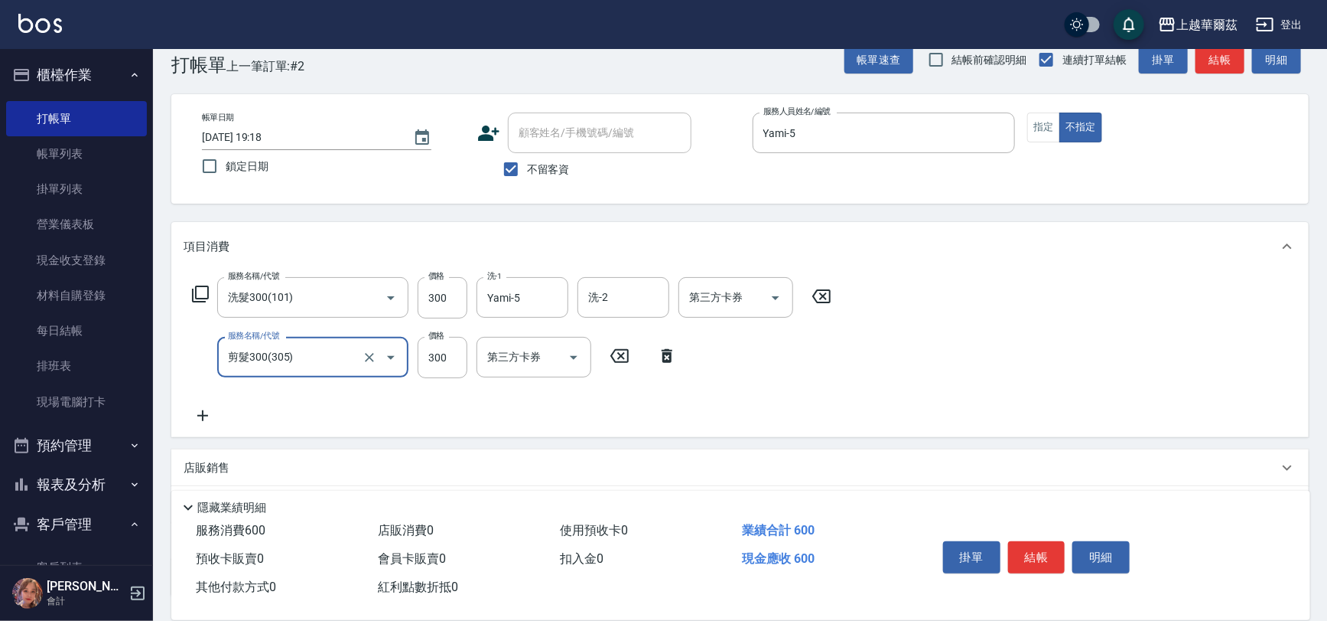
scroll to position [72, 0]
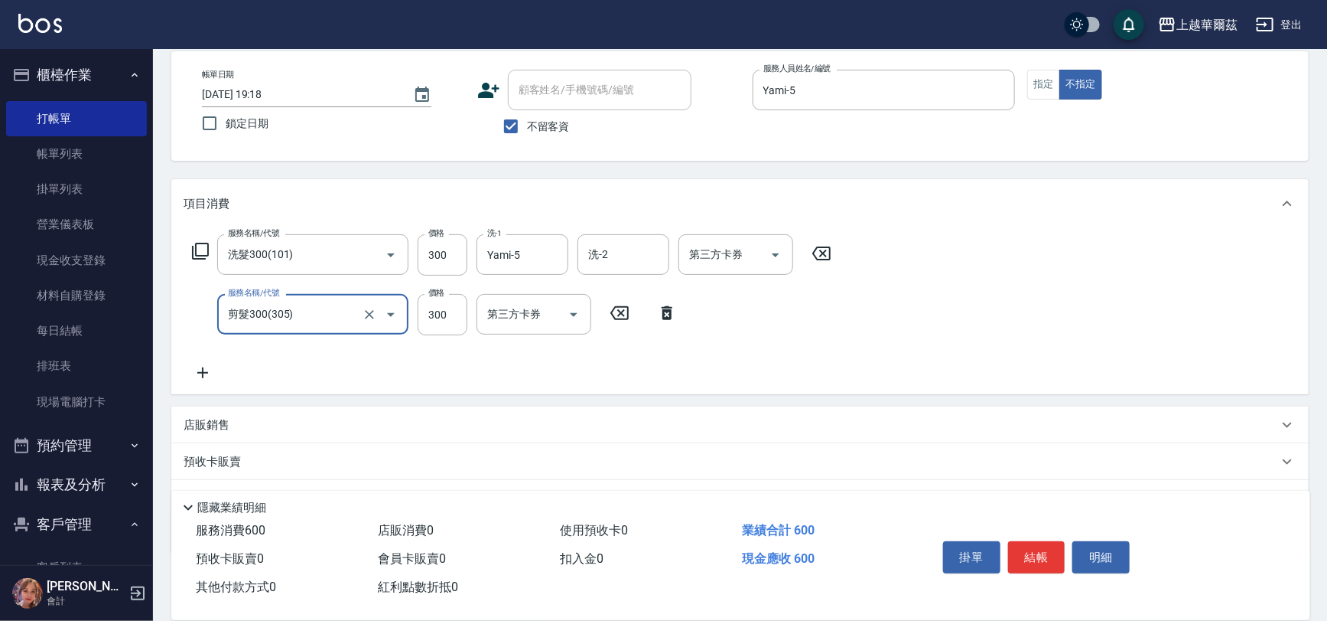
type input "剪髮300(305)"
click at [223, 406] on div "店販銷售" at bounding box center [740, 424] width 1138 height 37
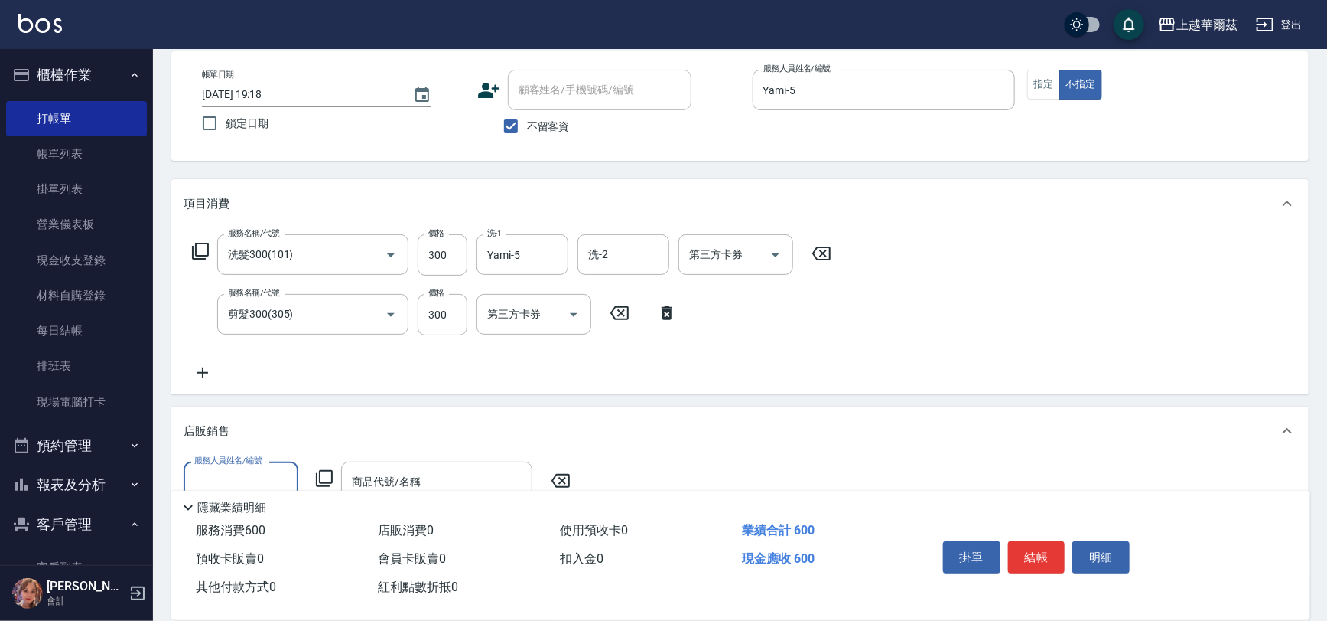
scroll to position [0, 0]
type input "Yami-5"
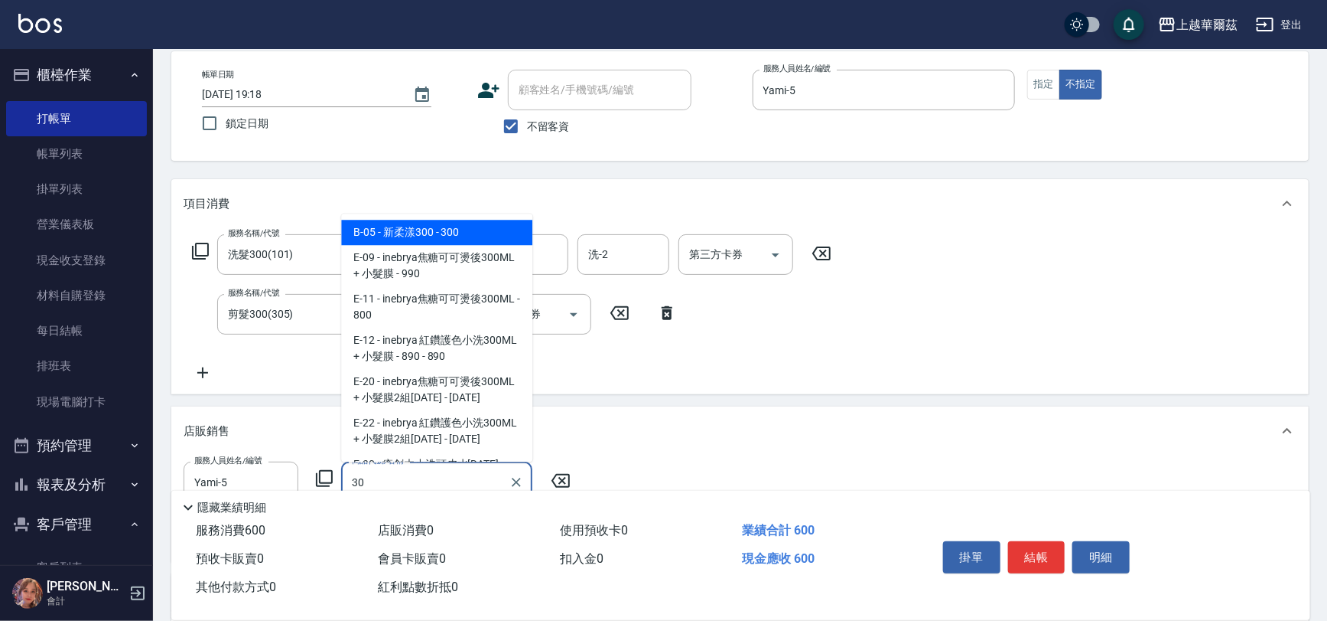
type input "3"
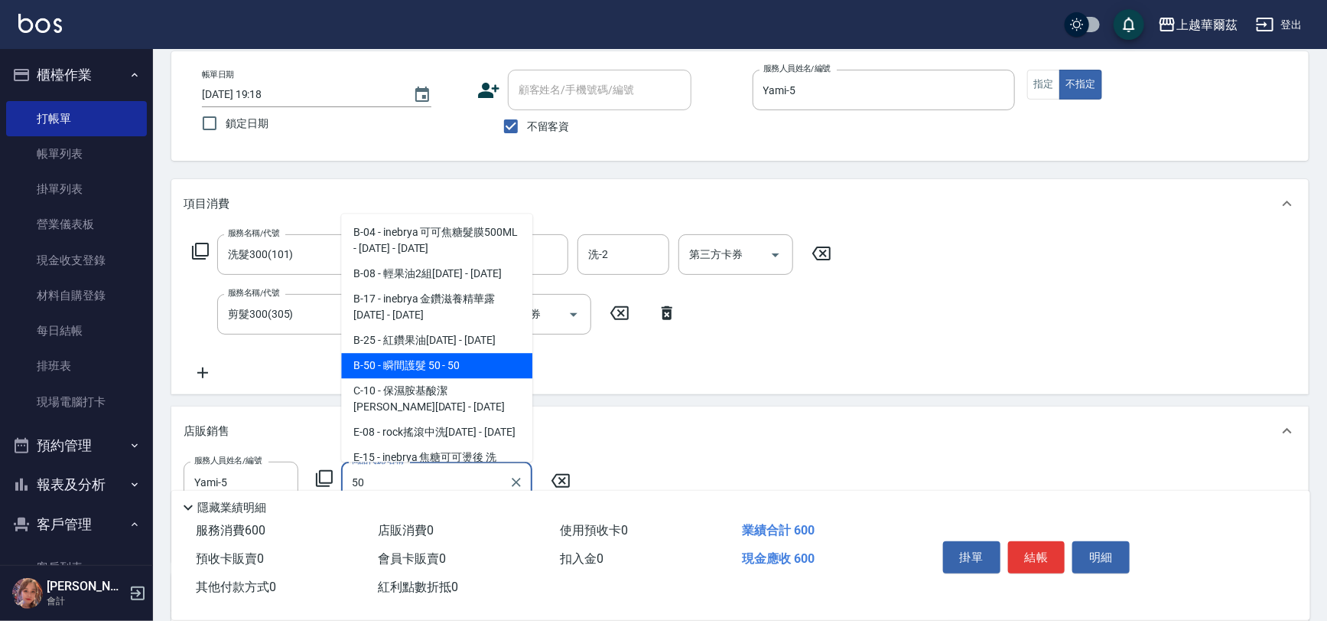
click at [405, 359] on span "B-50 - 瞬間護髮 50 - 50" at bounding box center [436, 365] width 191 height 25
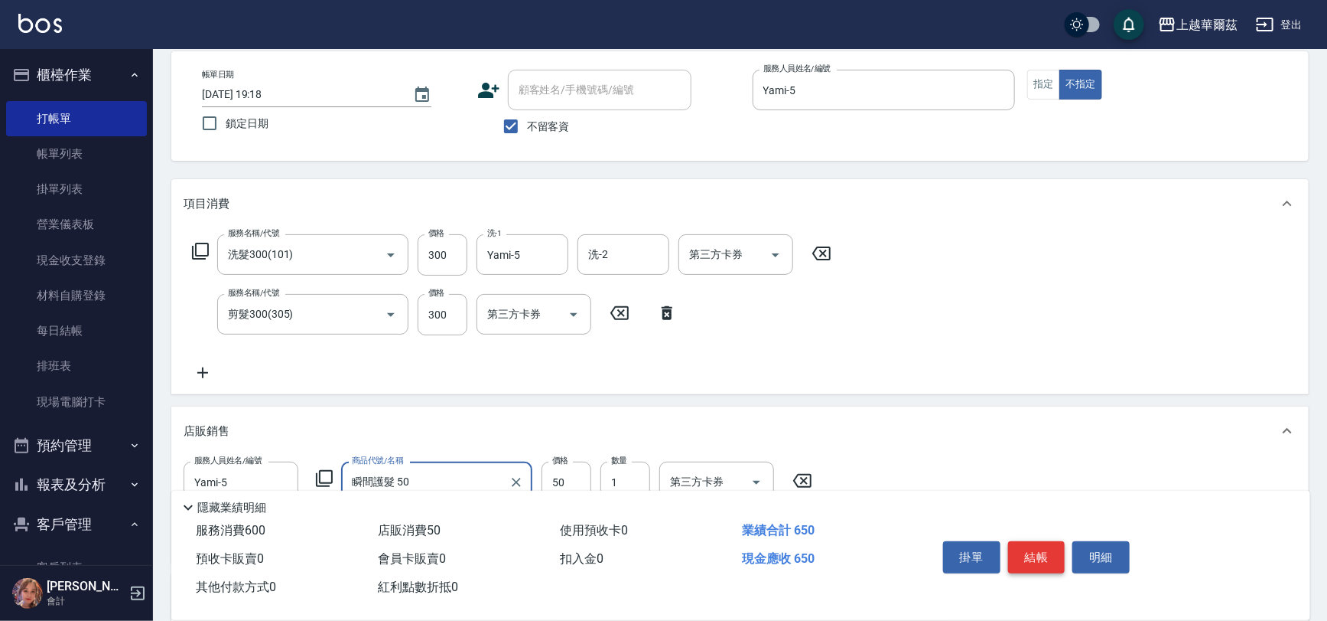
type input "瞬間護髮 50"
click at [1051, 542] on button "結帳" at bounding box center [1036, 557] width 57 height 32
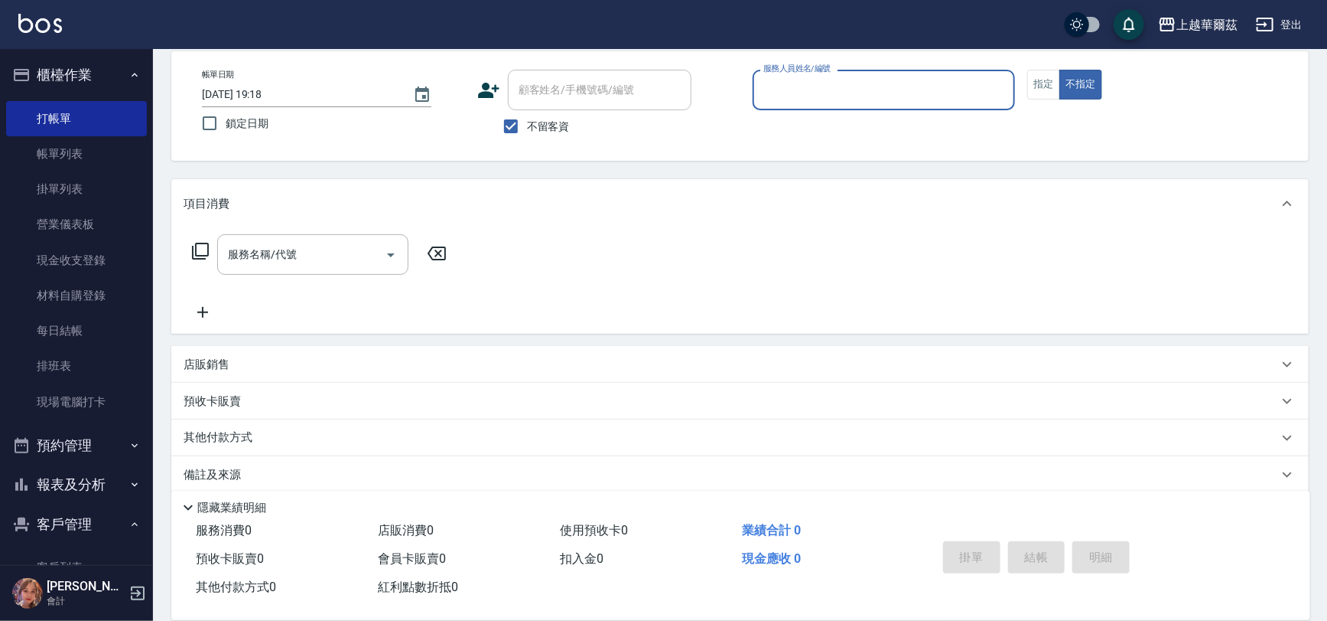
click at [780, 86] on input "服務人員姓名/編號" at bounding box center [884, 90] width 249 height 27
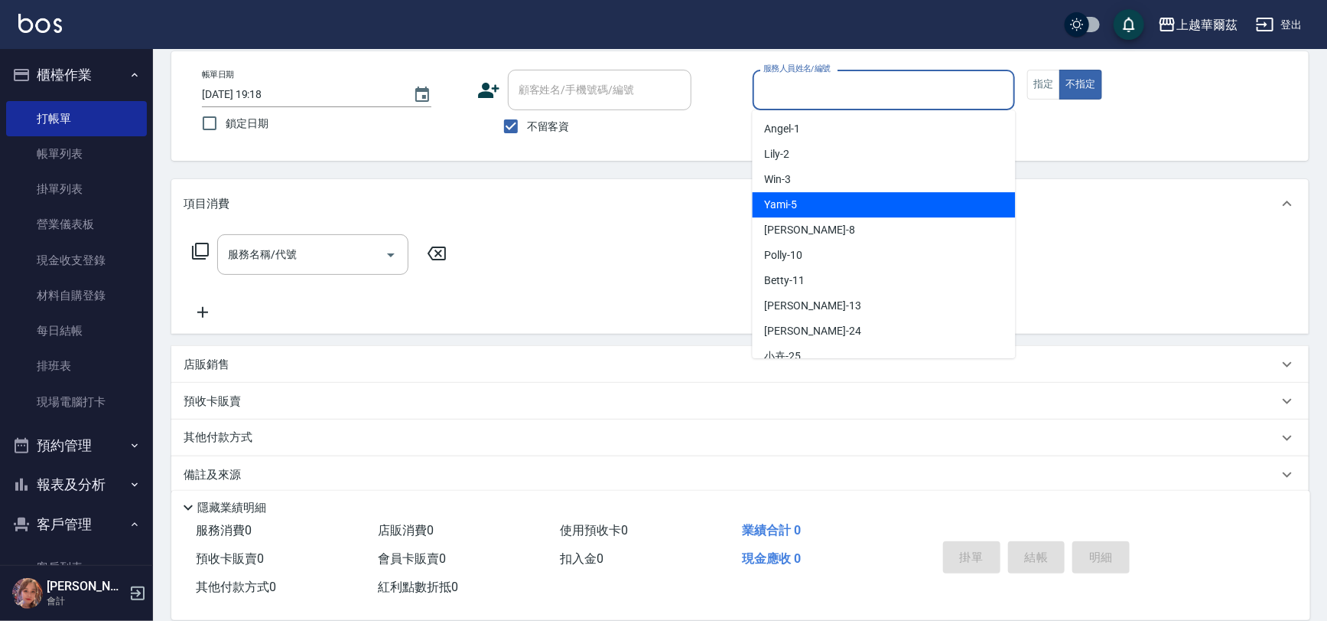
click at [796, 207] on div "Yami -5" at bounding box center [884, 204] width 263 height 25
type input "Yami-5"
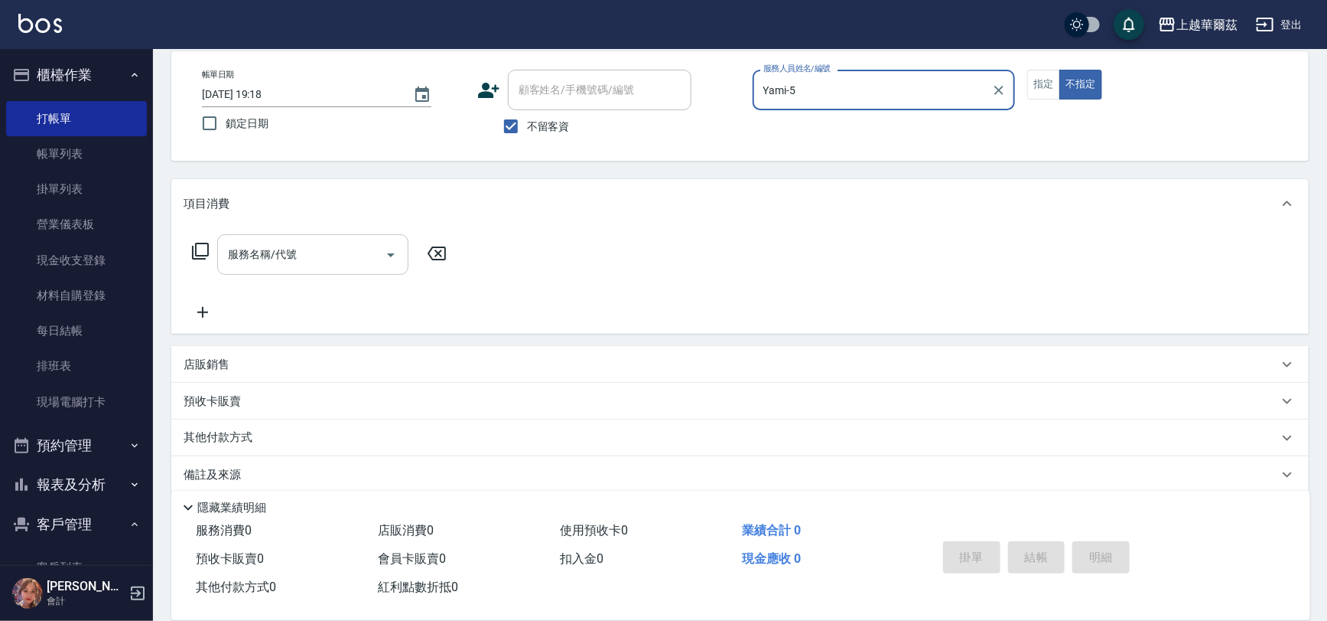
click at [295, 259] on input "服務名稱/代號" at bounding box center [301, 254] width 155 height 27
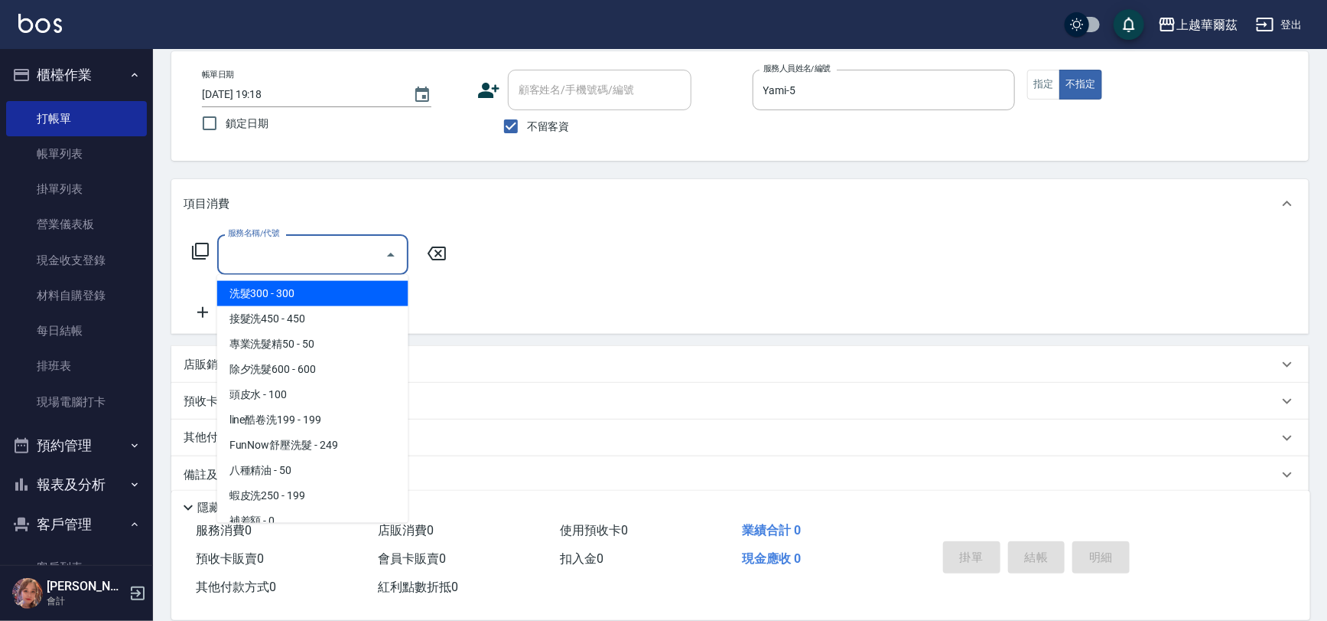
click at [311, 298] on span "洗髮300 - 300" at bounding box center [312, 293] width 191 height 25
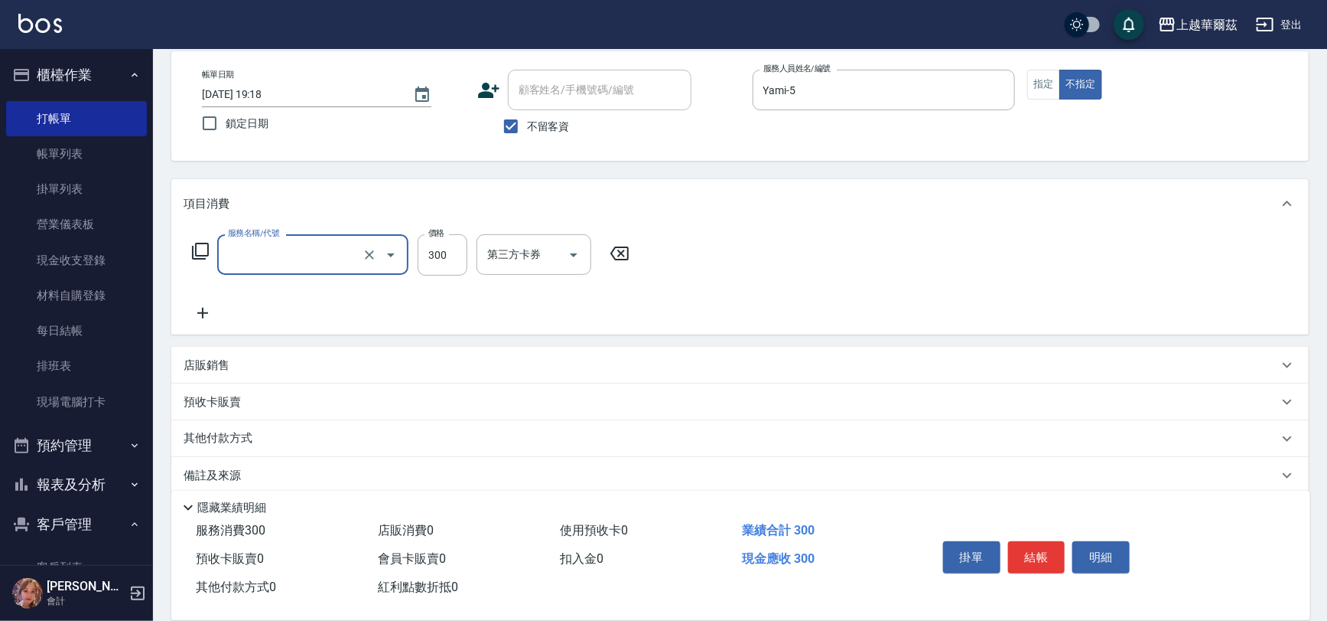
type input "洗髮300(101)"
click at [539, 256] on input "洗-1" at bounding box center [523, 254] width 78 height 27
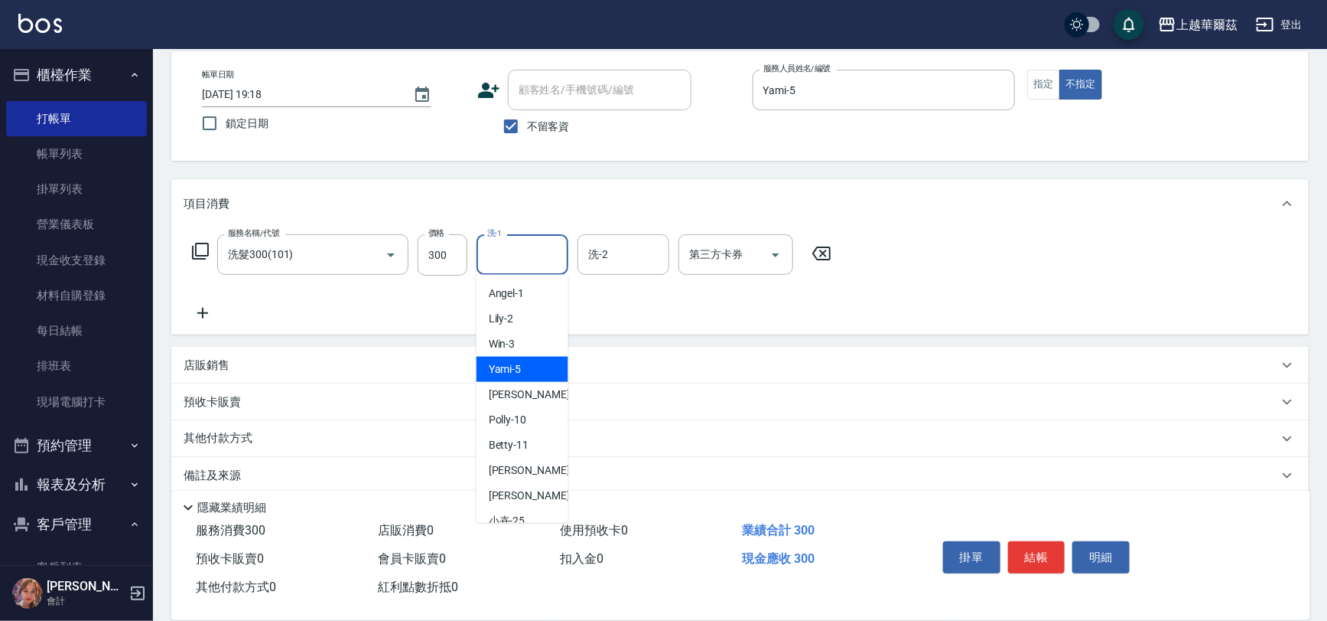
drag, startPoint x: 520, startPoint y: 365, endPoint x: 252, endPoint y: 359, distance: 268.6
click at [521, 365] on div "Yami -5" at bounding box center [523, 369] width 92 height 25
type input "Yami-5"
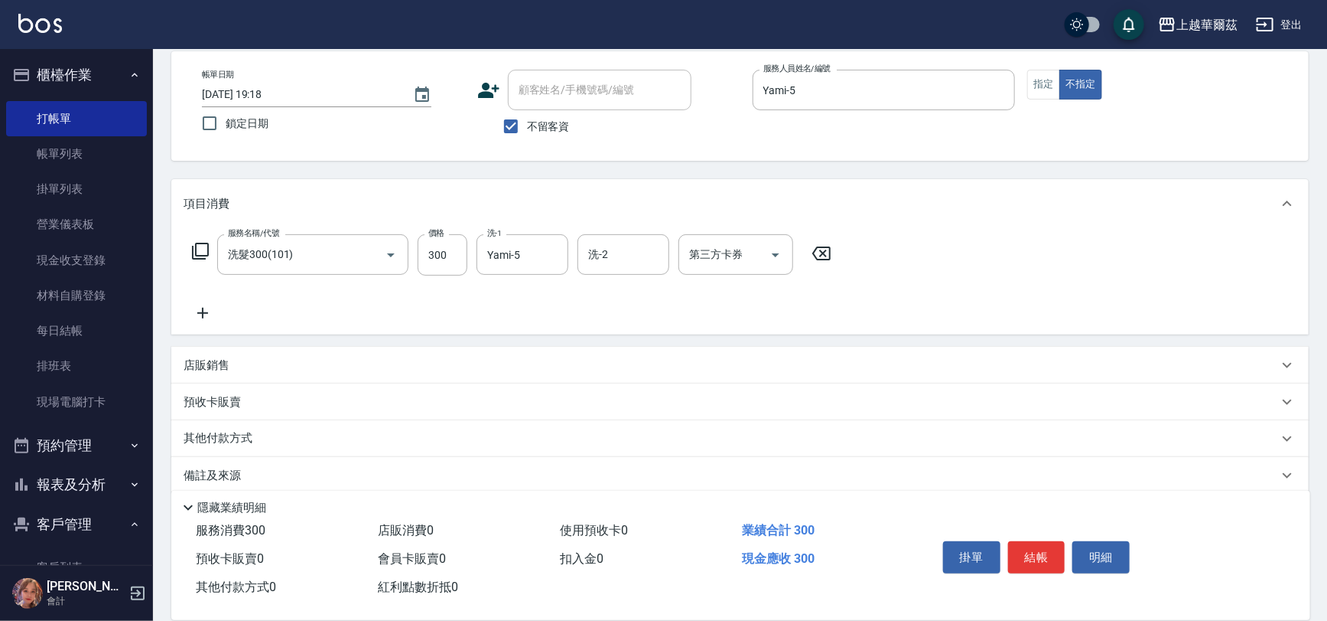
click at [207, 305] on icon at bounding box center [203, 313] width 38 height 18
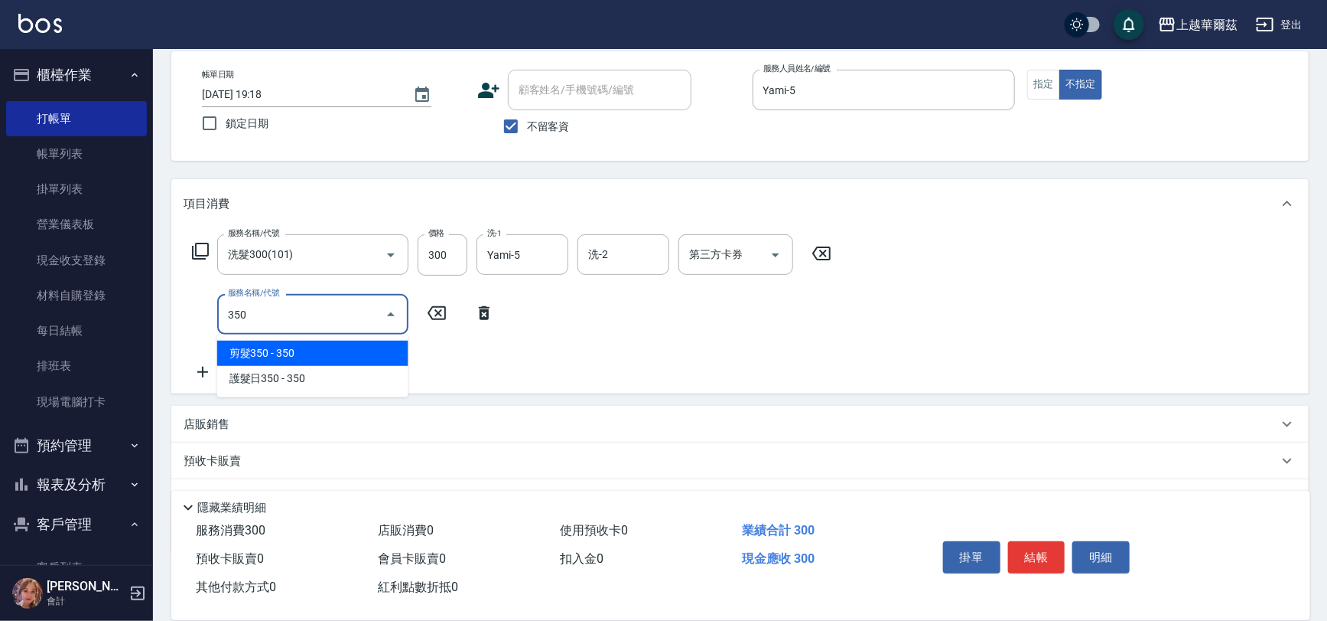
click at [273, 350] on span "剪髮350 - 350" at bounding box center [312, 352] width 191 height 25
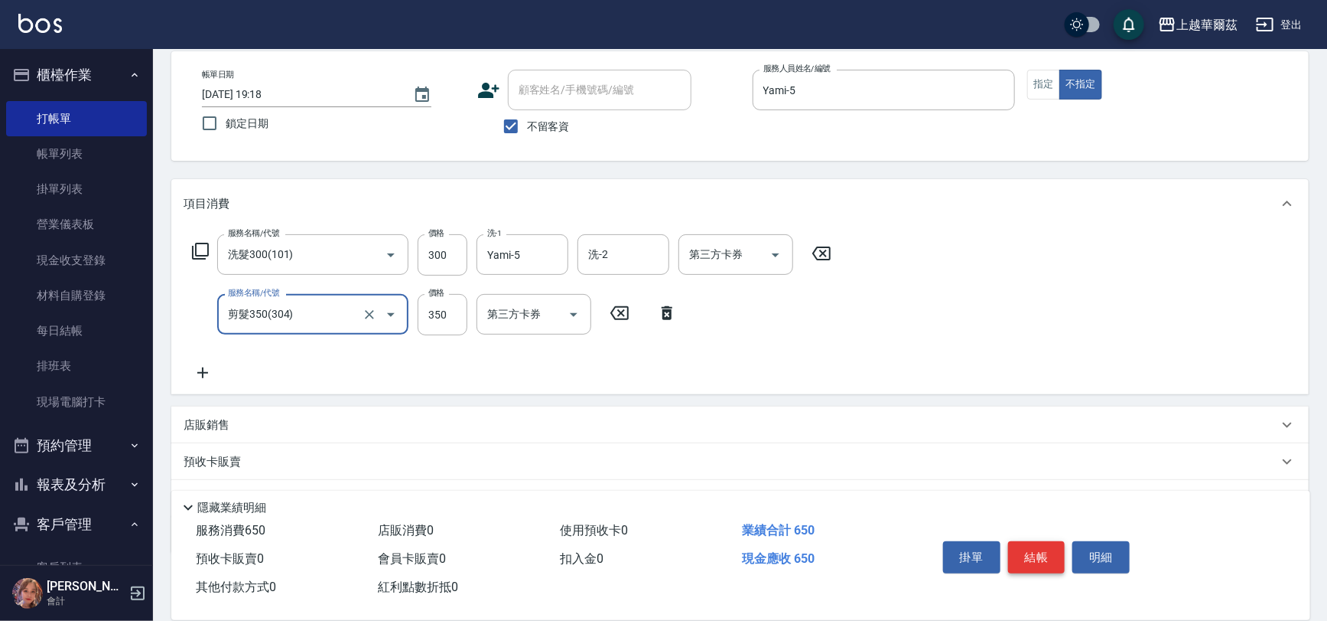
type input "剪髮350(304)"
click at [1036, 551] on button "結帳" at bounding box center [1036, 557] width 57 height 32
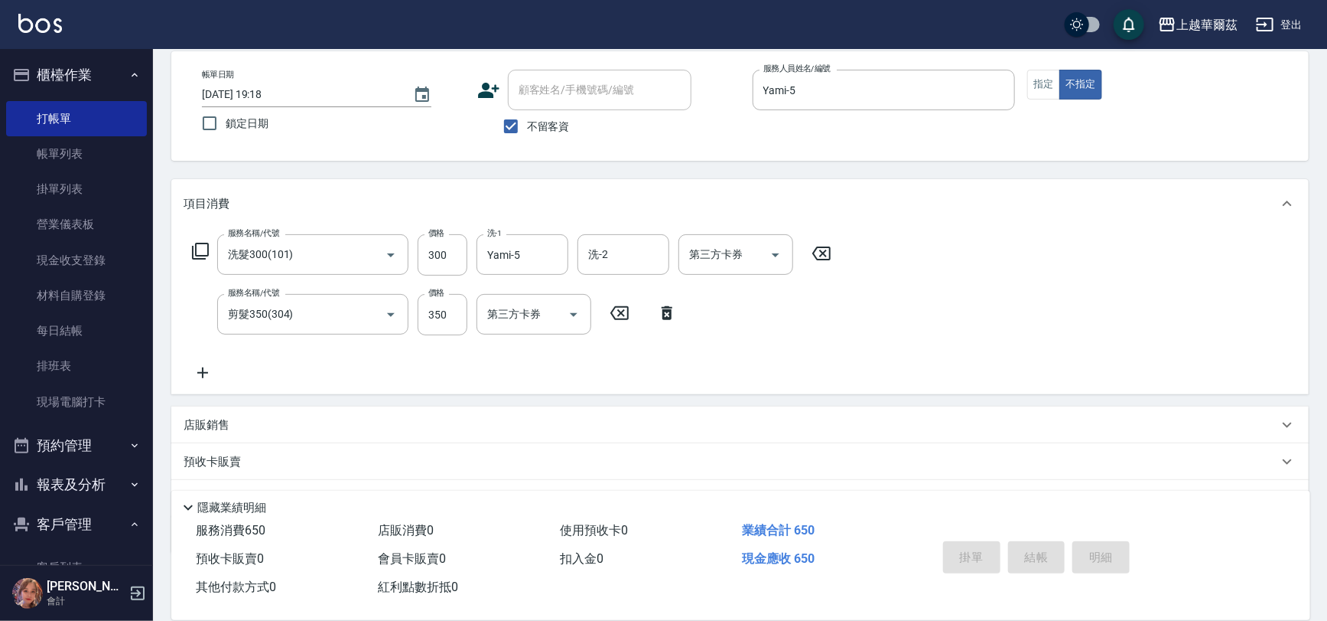
type input "[DATE] 19:19"
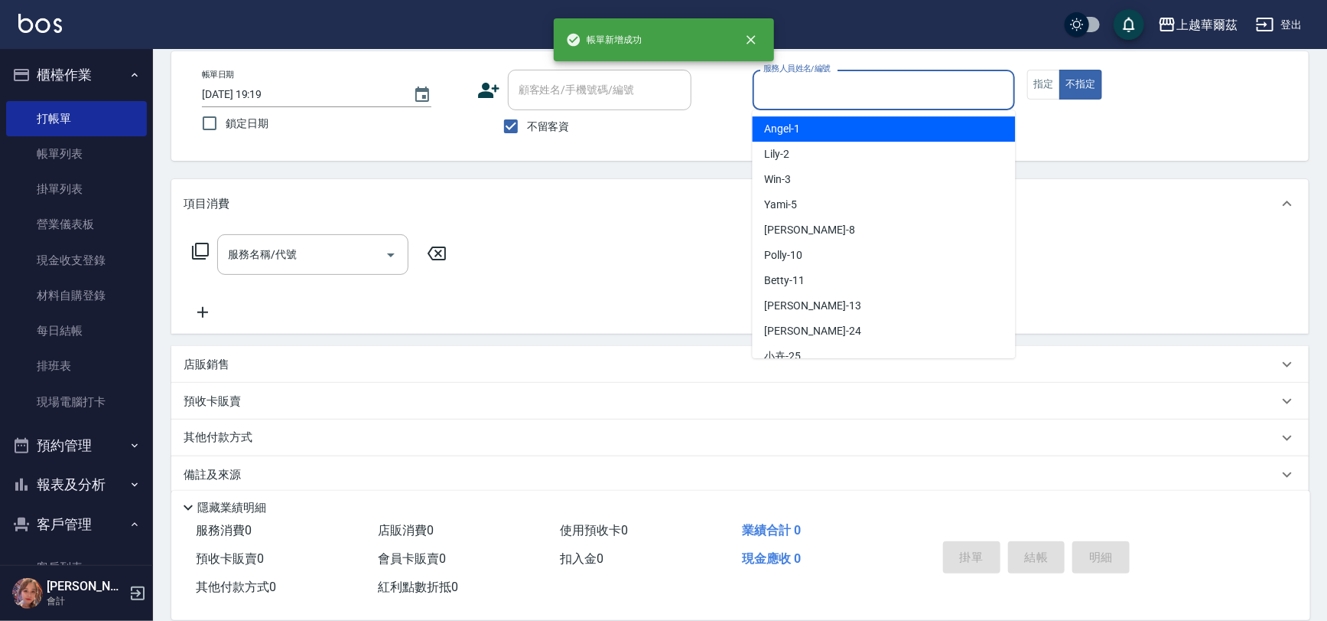
click at [798, 89] on input "服務人員姓名/編號" at bounding box center [884, 90] width 249 height 27
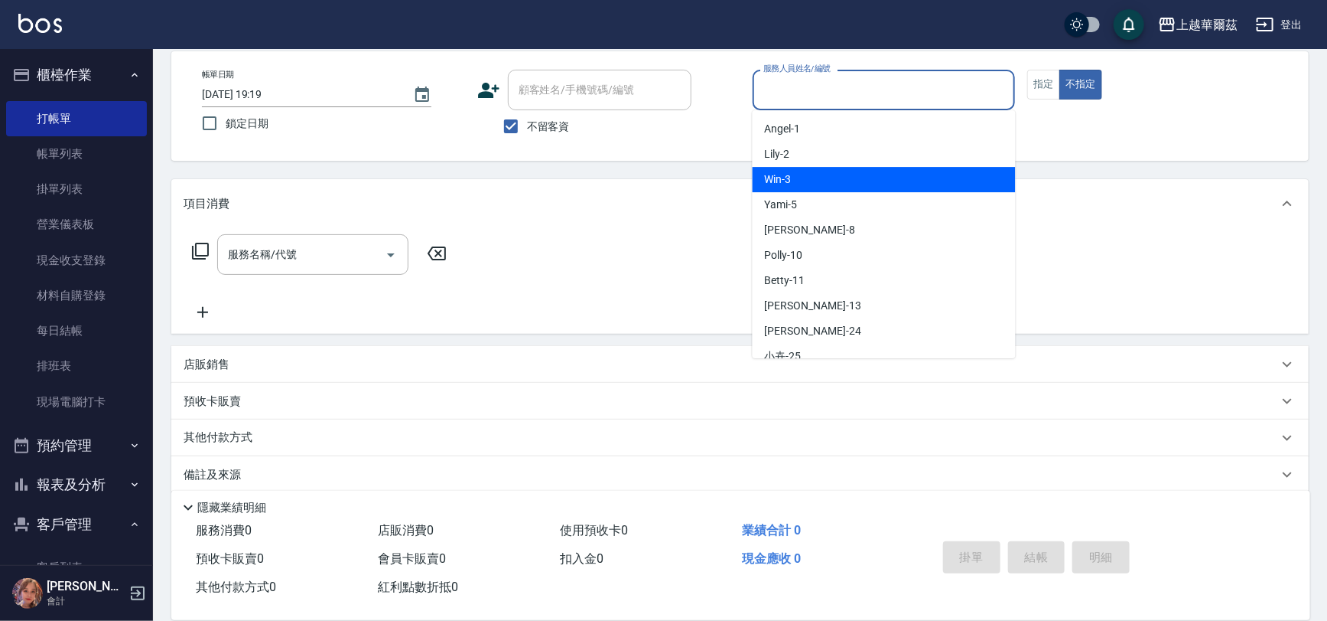
click at [801, 186] on div "Win -3" at bounding box center [884, 179] width 263 height 25
type input "Win-3"
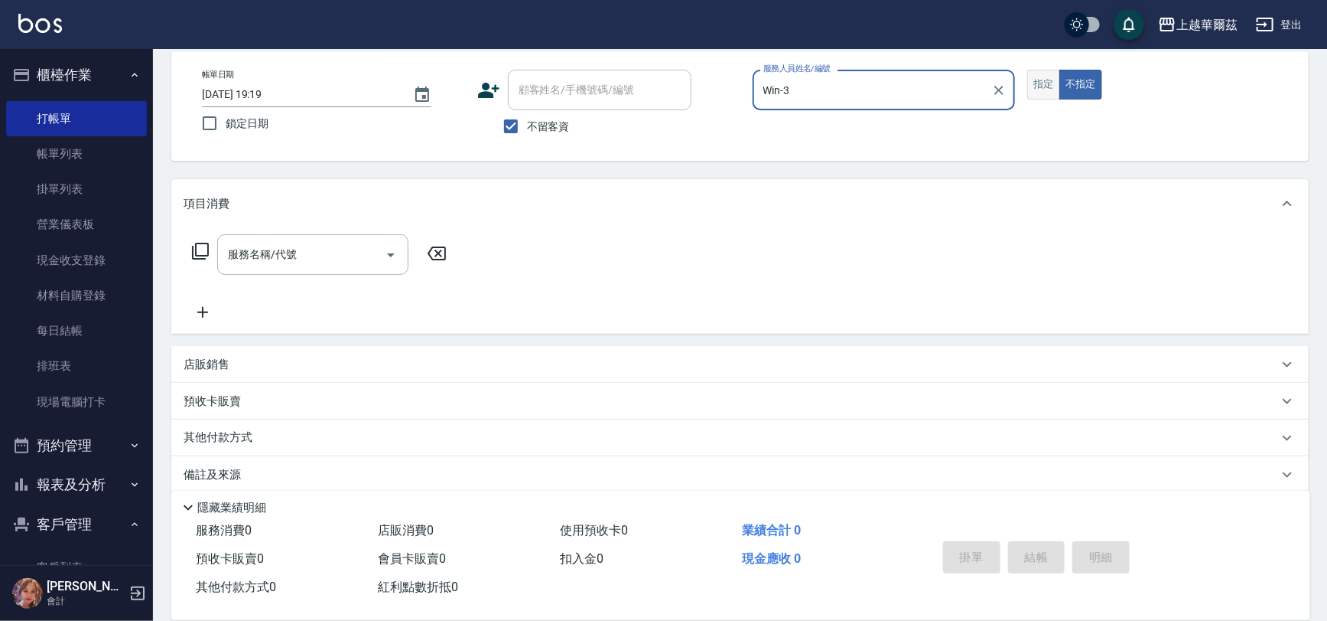
click at [1057, 89] on button "指定" at bounding box center [1044, 85] width 33 height 30
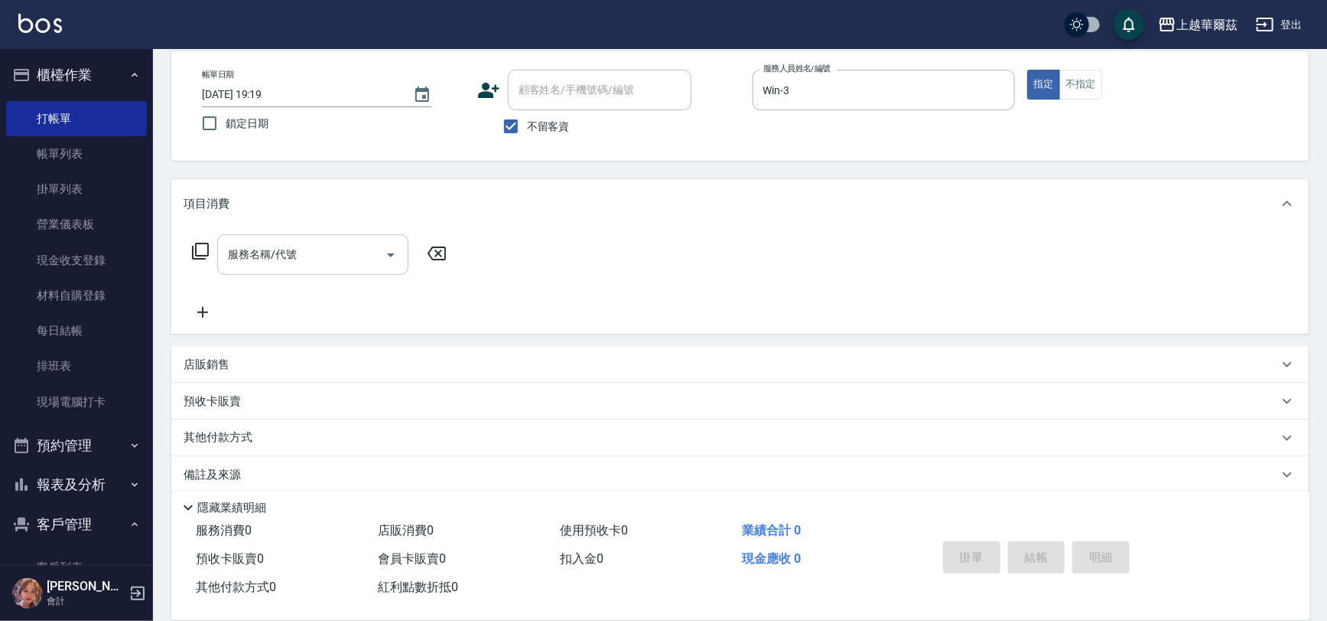
click at [266, 258] on div "服務名稱/代號 服務名稱/代號" at bounding box center [312, 254] width 191 height 41
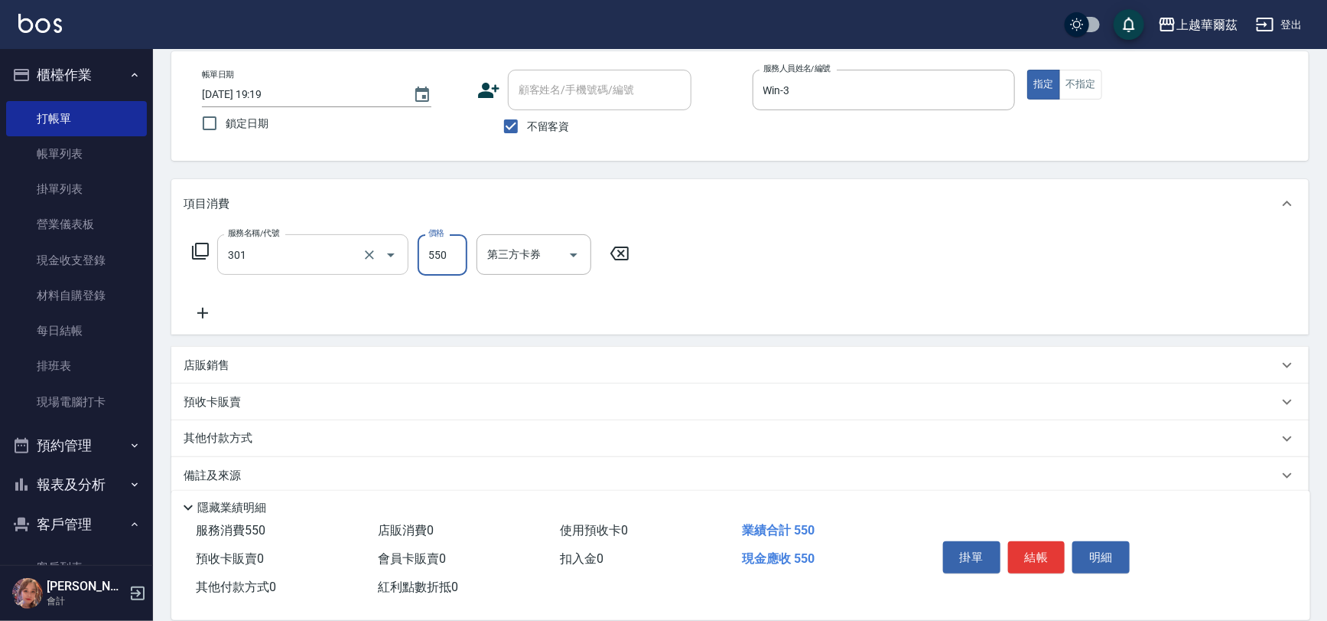
type input "剪髮550(301)"
click at [1031, 555] on button "結帳" at bounding box center [1036, 557] width 57 height 32
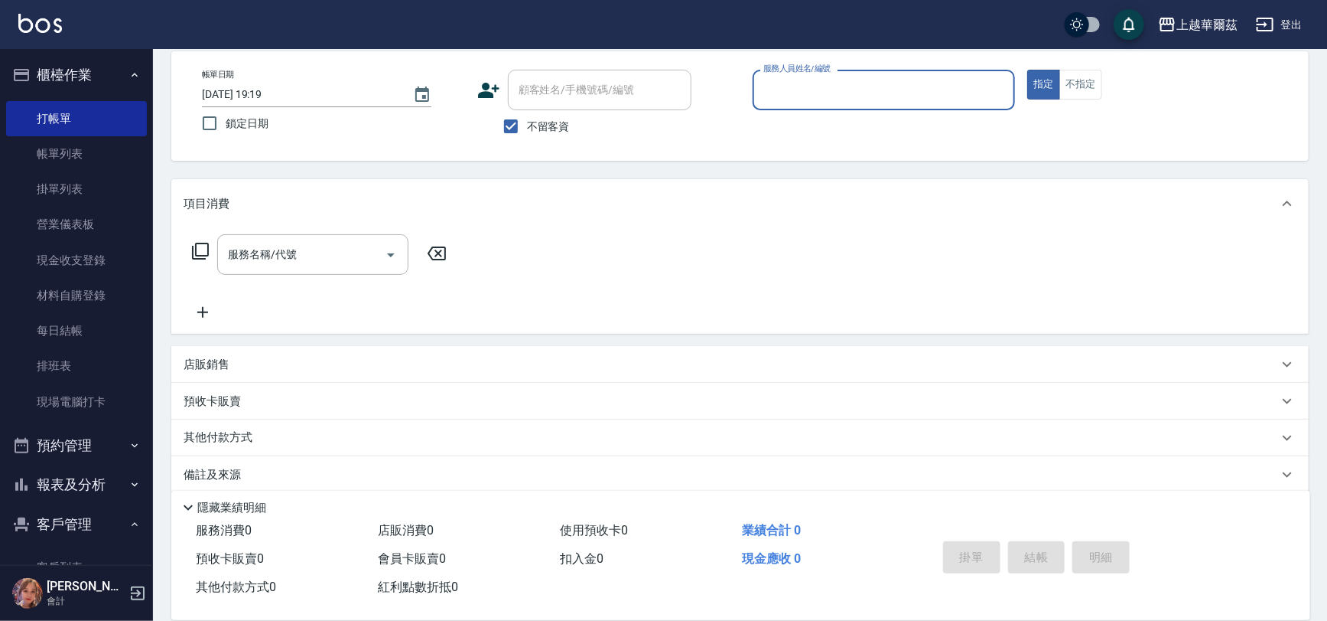
click at [830, 96] on input "服務人員姓名/編號" at bounding box center [884, 90] width 249 height 27
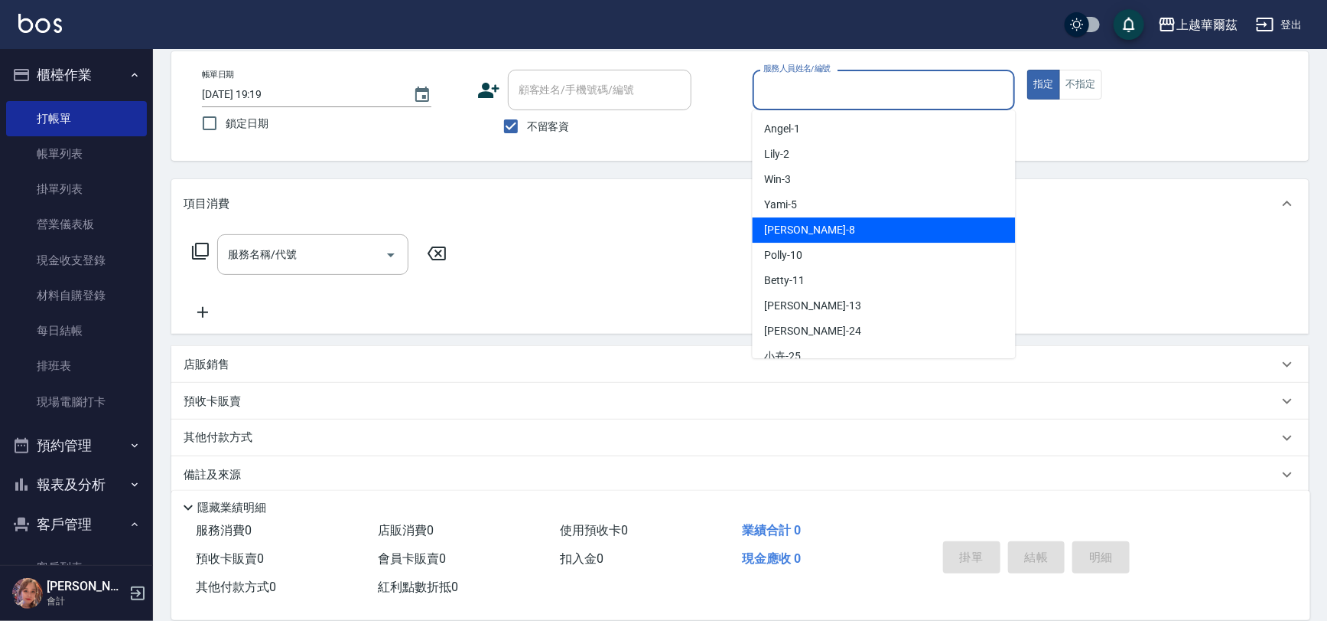
click at [828, 232] on div "[PERSON_NAME] -8" at bounding box center [884, 229] width 263 height 25
type input "[PERSON_NAME]-8"
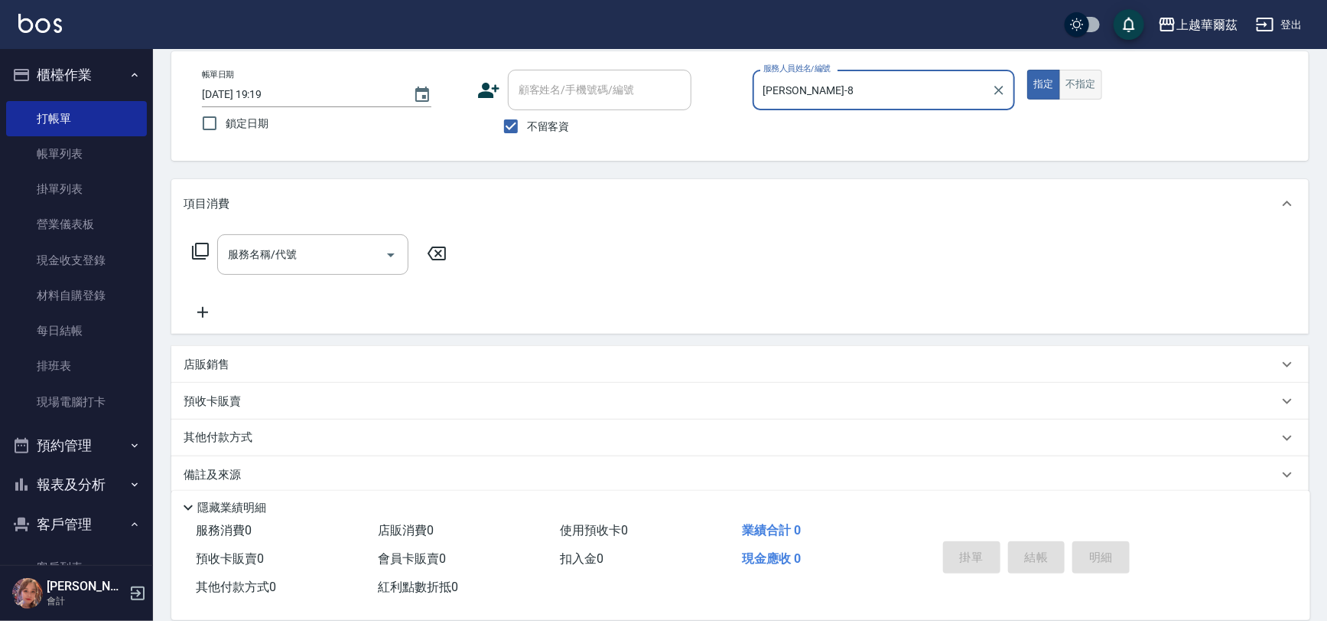
click at [1079, 85] on button "不指定" at bounding box center [1081, 85] width 43 height 30
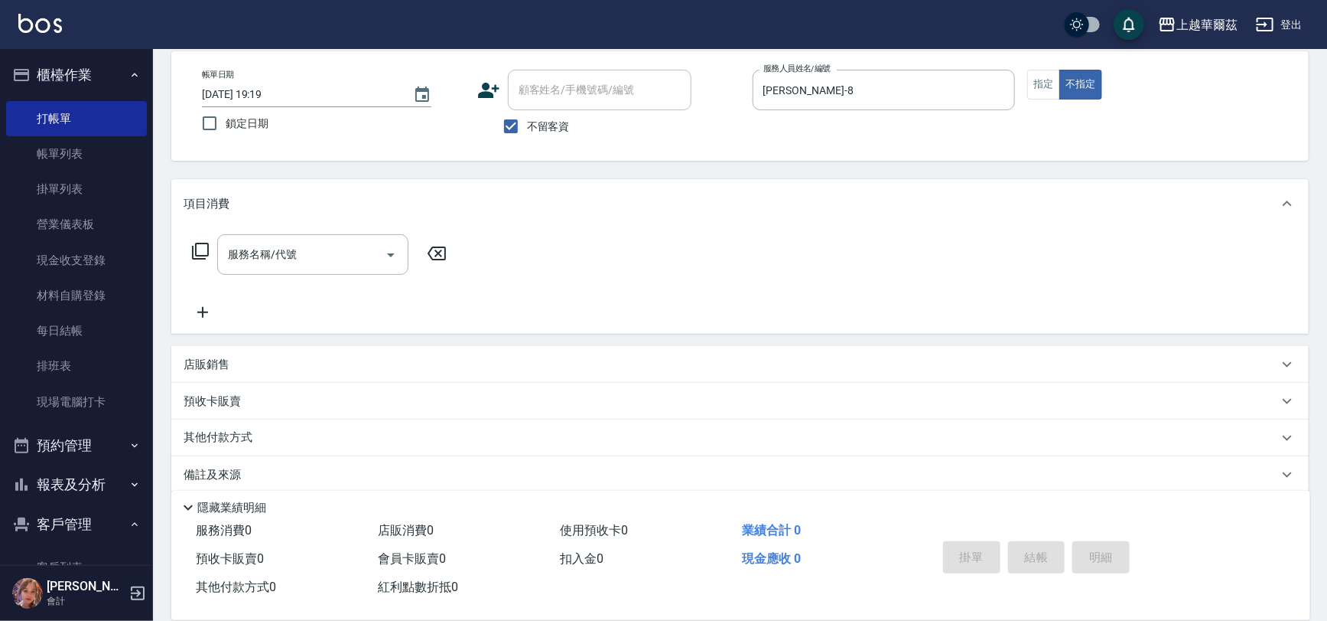
drag, startPoint x: 265, startPoint y: 230, endPoint x: 252, endPoint y: 231, distance: 13.1
click at [253, 231] on div "服務名稱/代號 服務名稱/代號" at bounding box center [740, 281] width 1138 height 106
click at [250, 275] on div "服務名稱/代號 服務名稱/代號" at bounding box center [320, 277] width 272 height 87
click at [250, 257] on div "服務名稱/代號 服務名稱/代號" at bounding box center [312, 254] width 191 height 41
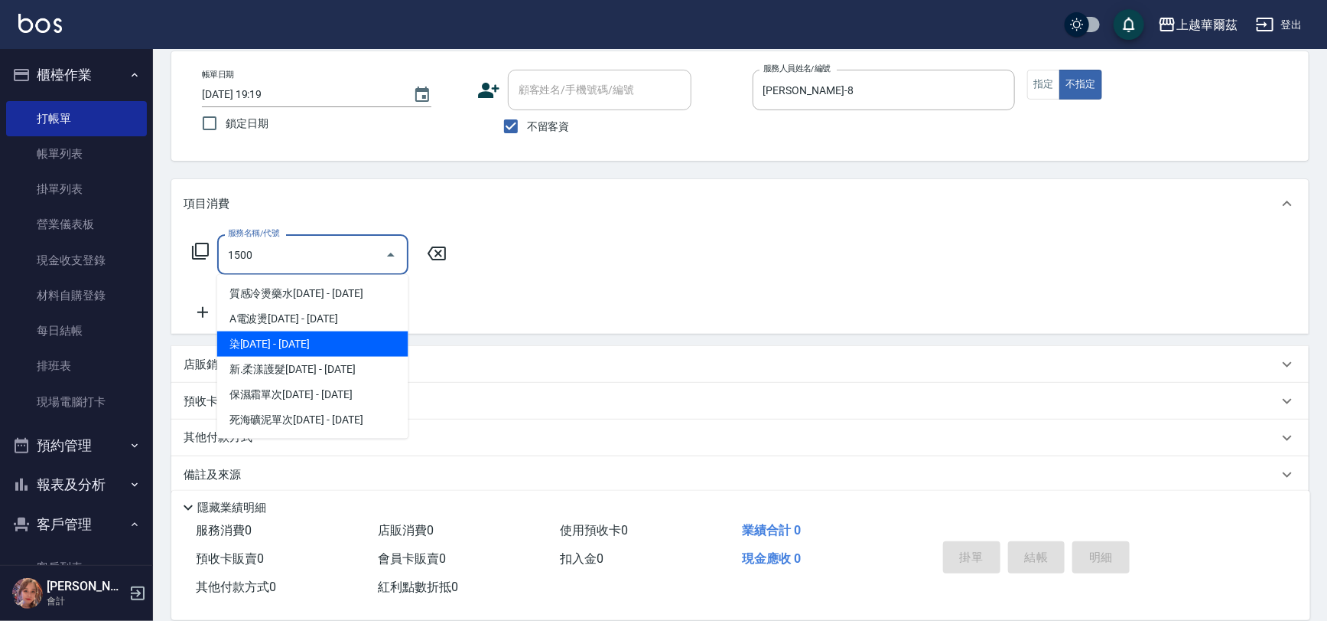
click at [275, 346] on span "染[DATE] - [DATE]" at bounding box center [312, 343] width 191 height 25
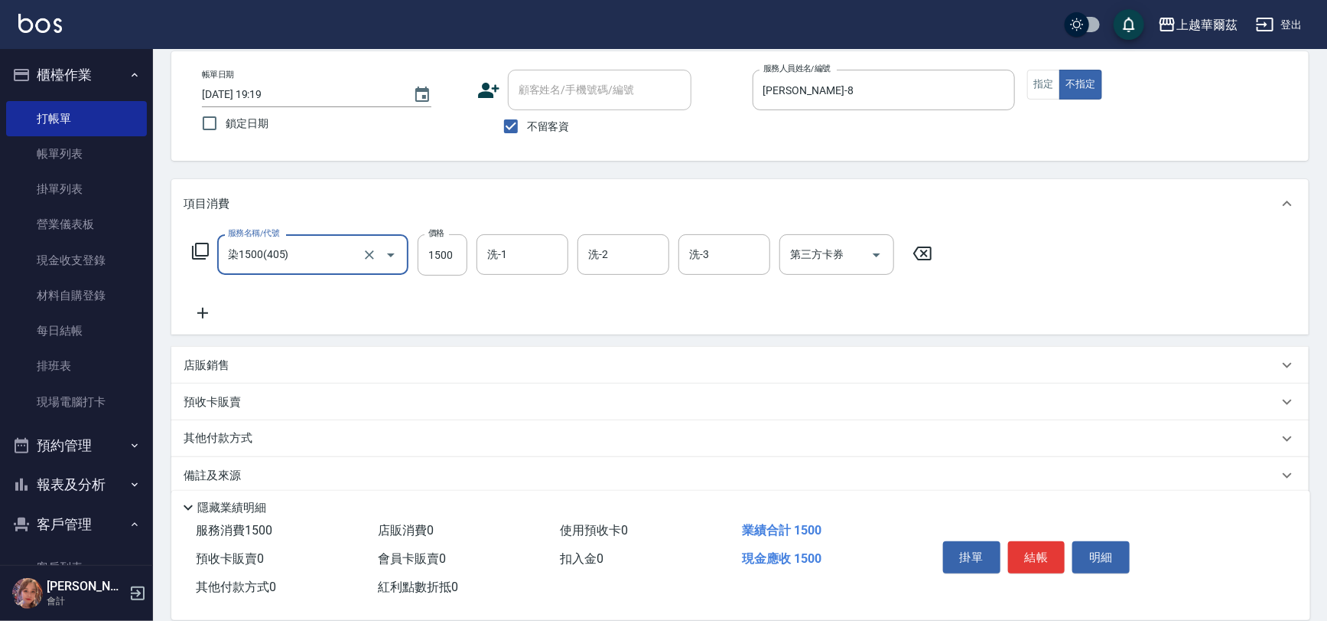
type input "染1500(405)"
click at [360, 301] on div "服務名稱/代號 染1500(405) 服務名稱/代號 價格 1500 價格 洗-1 洗-1 洗-2 洗-2 洗-3 洗-3 第三方卡券 第三方卡券" at bounding box center [563, 278] width 758 height 88
click at [362, 256] on icon "Clear" at bounding box center [369, 254] width 15 height 15
type input "染1500(405)"
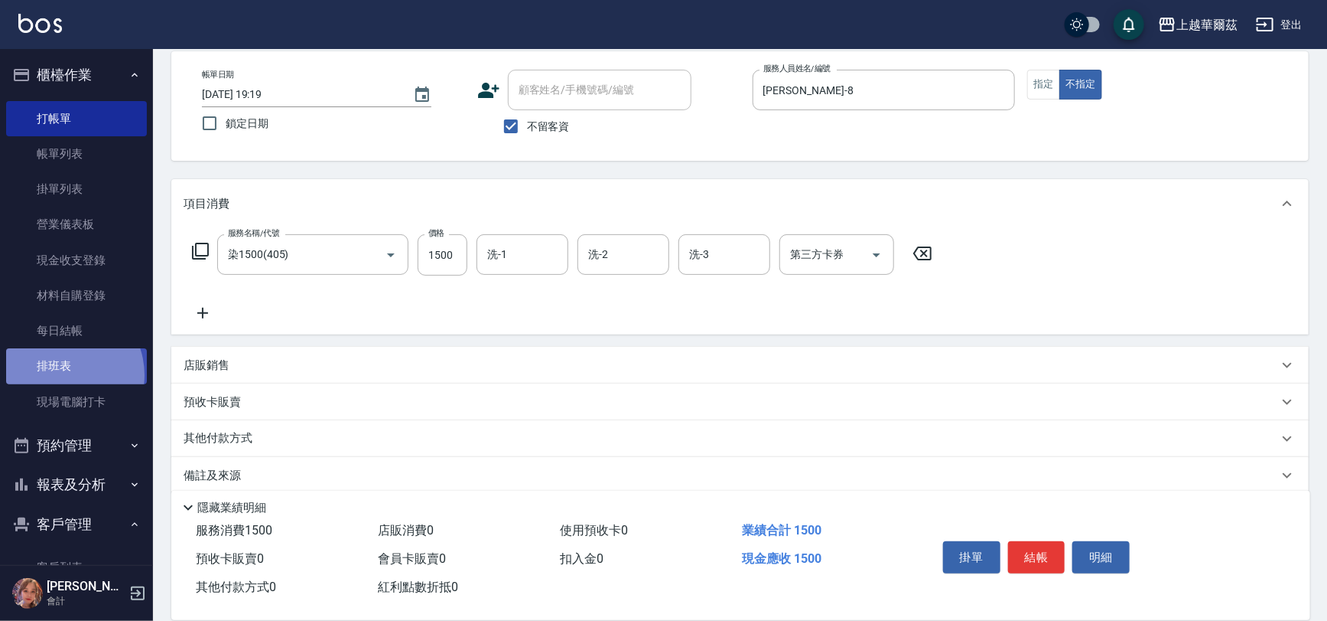
click at [60, 375] on link "排班表" at bounding box center [76, 365] width 141 height 35
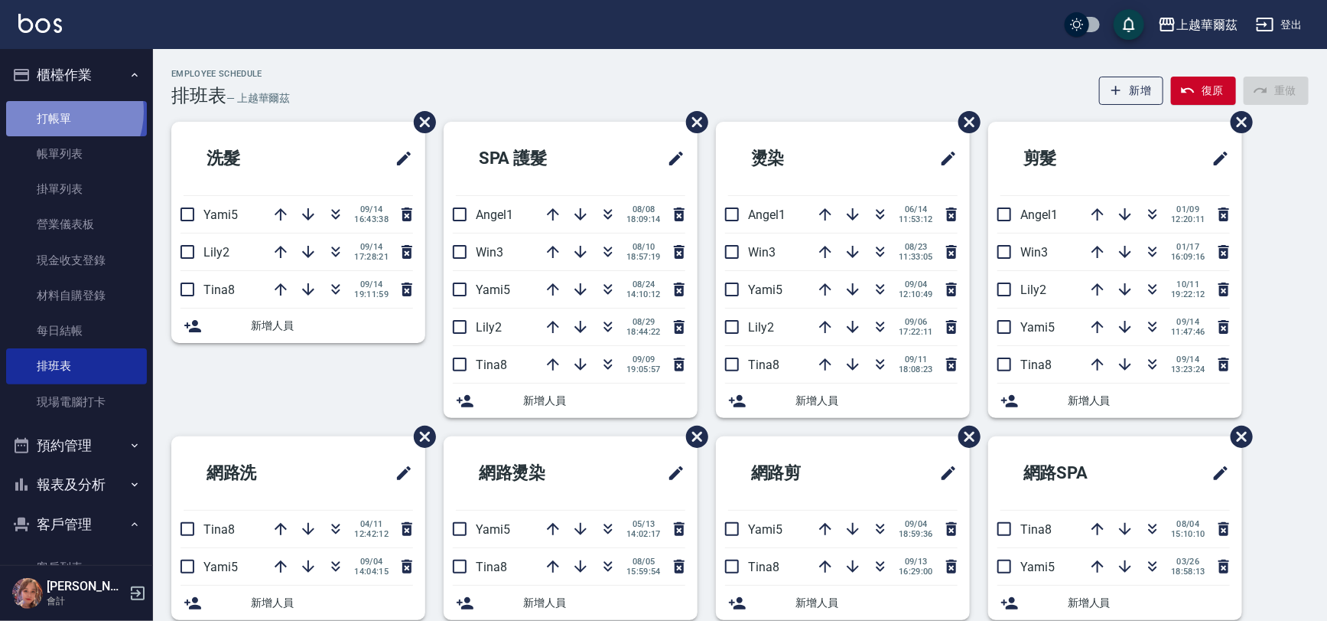
click at [60, 111] on link "打帳單" at bounding box center [76, 118] width 141 height 35
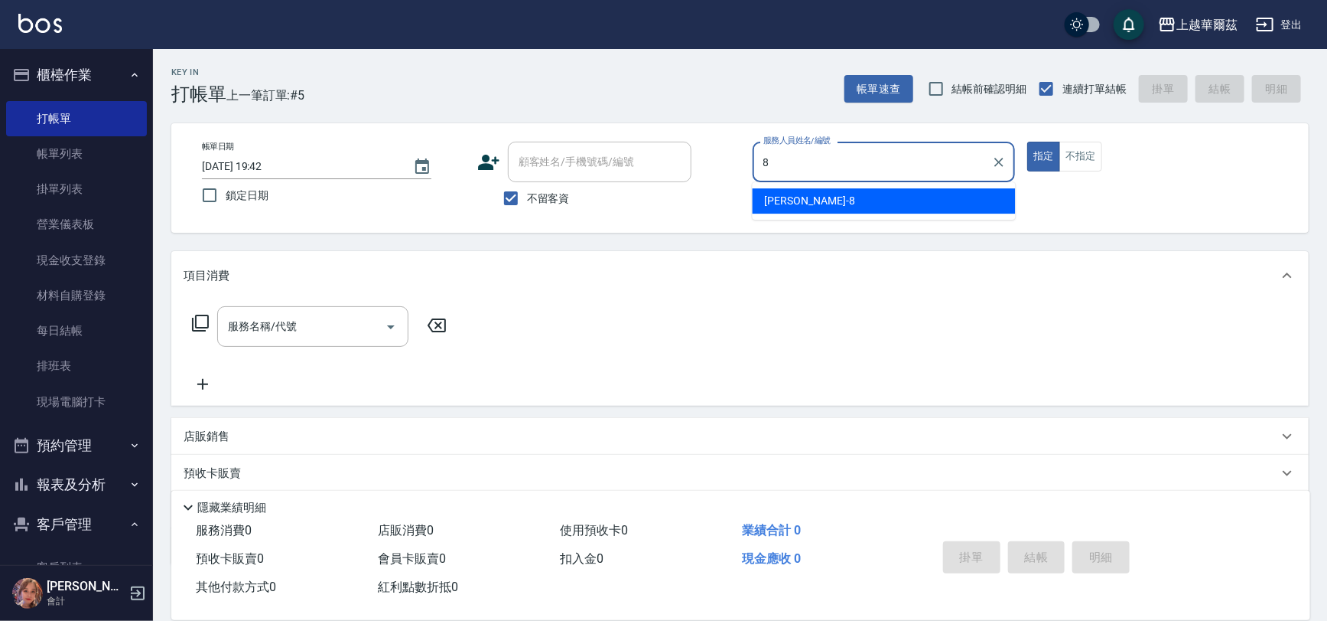
type input "[PERSON_NAME]-8"
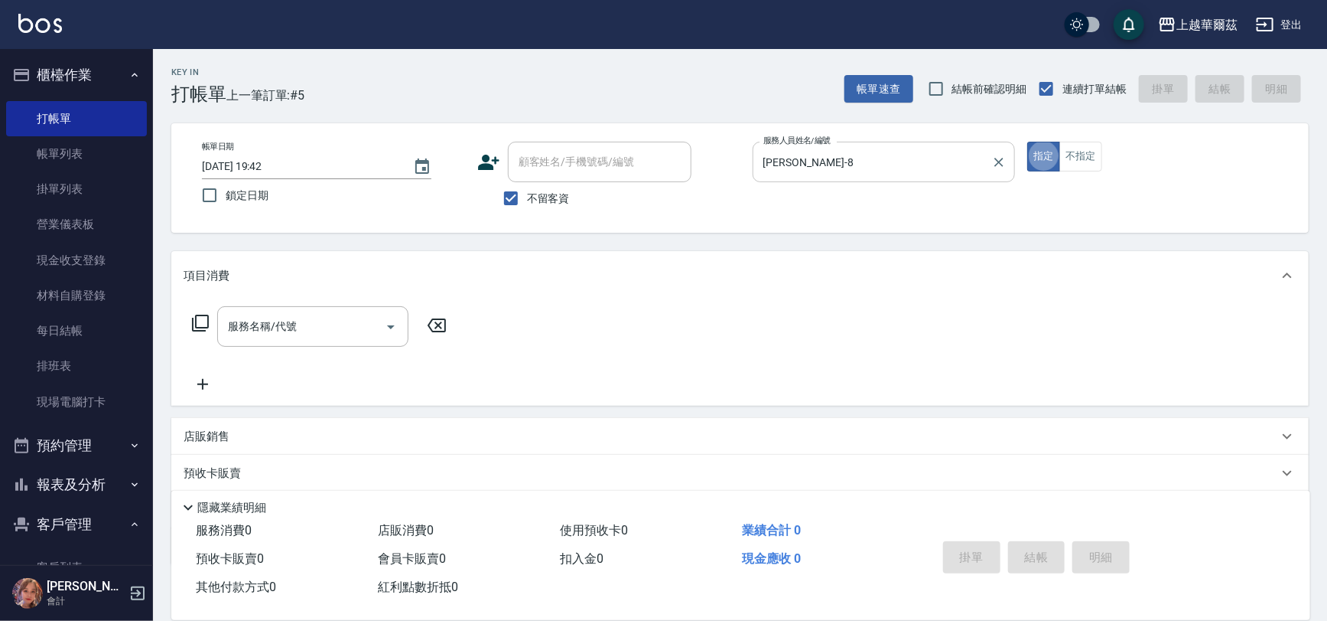
type button "true"
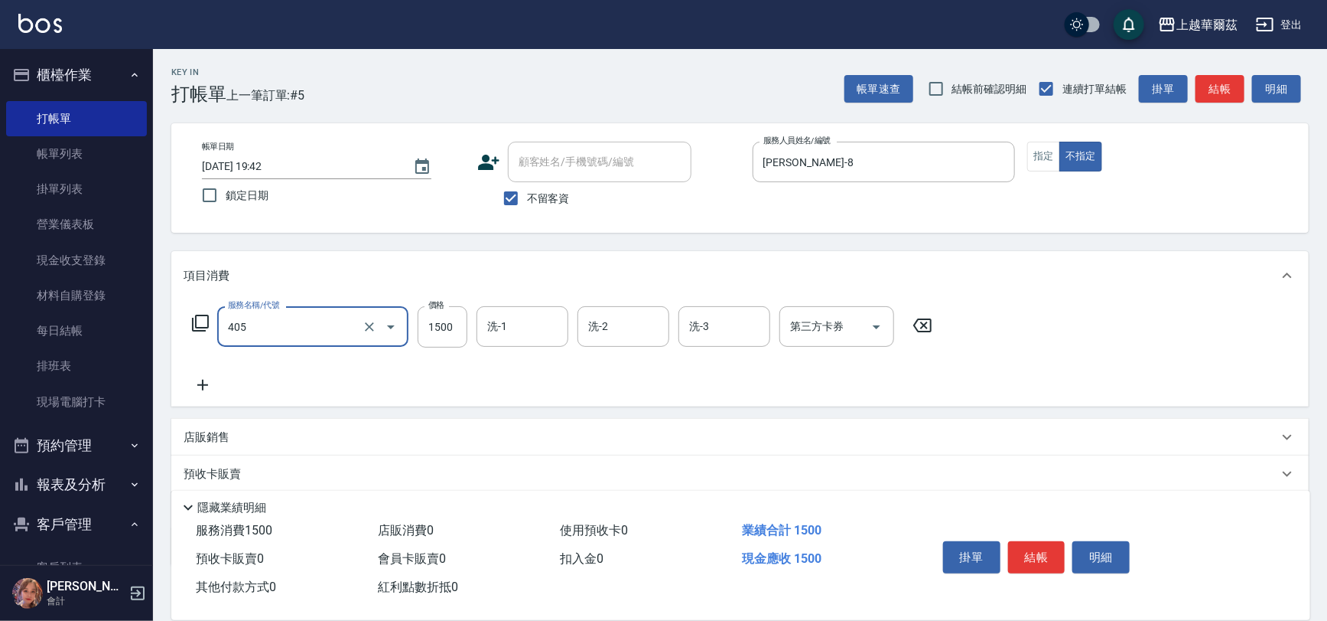
type input "染1500(405)"
type input "2040"
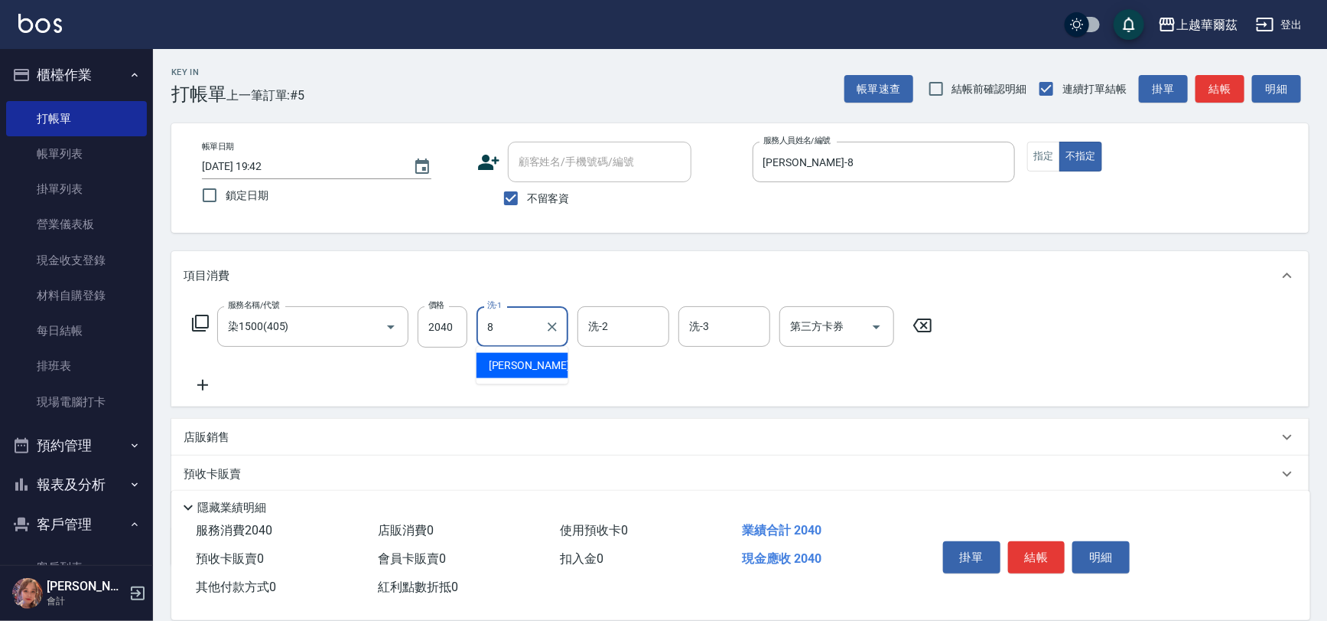
type input "[PERSON_NAME]-8"
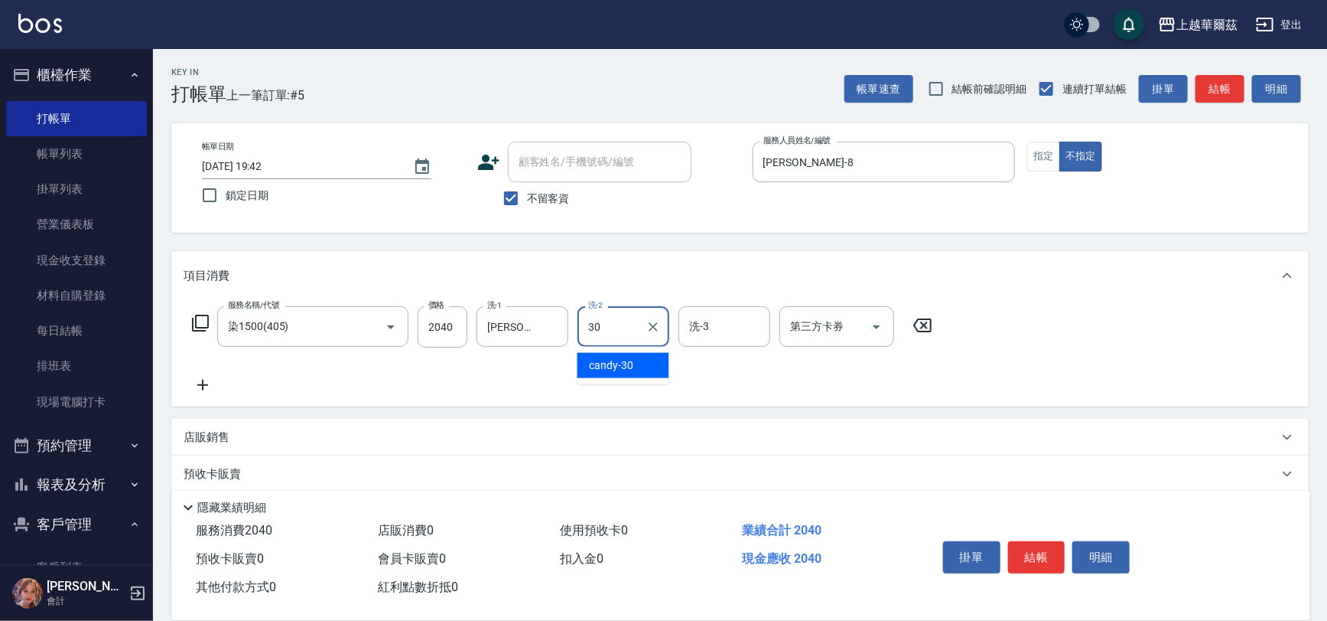
type input "candy-30"
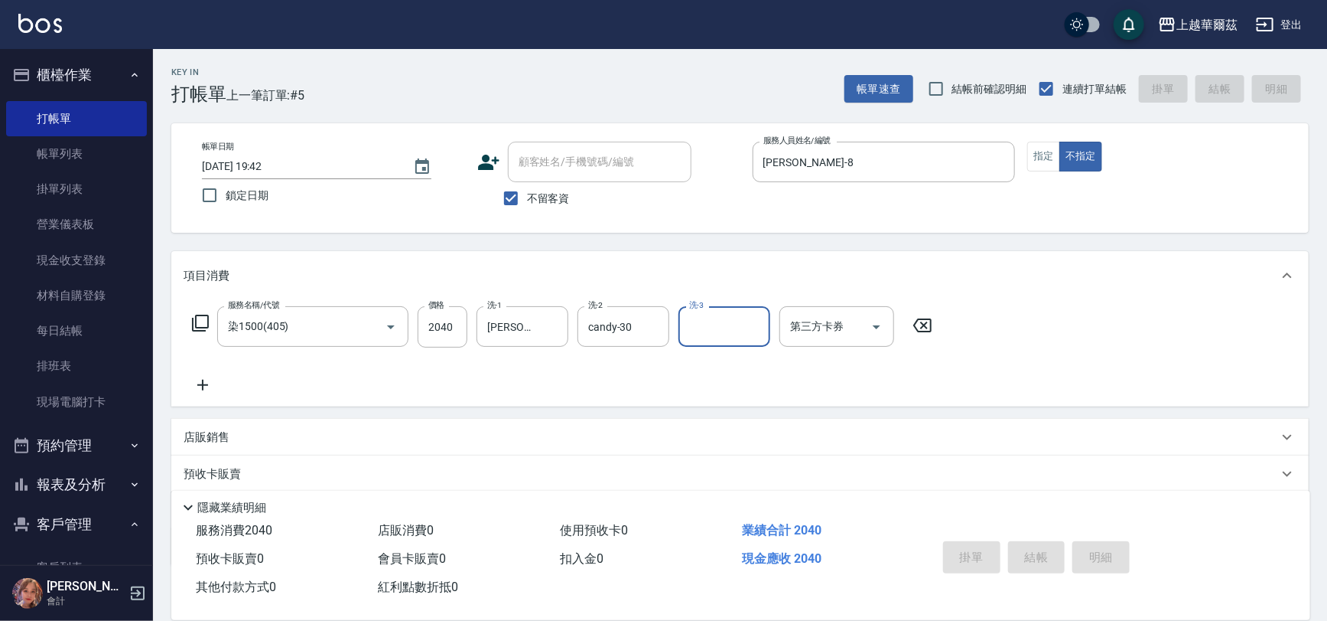
type input "[DATE] 19:44"
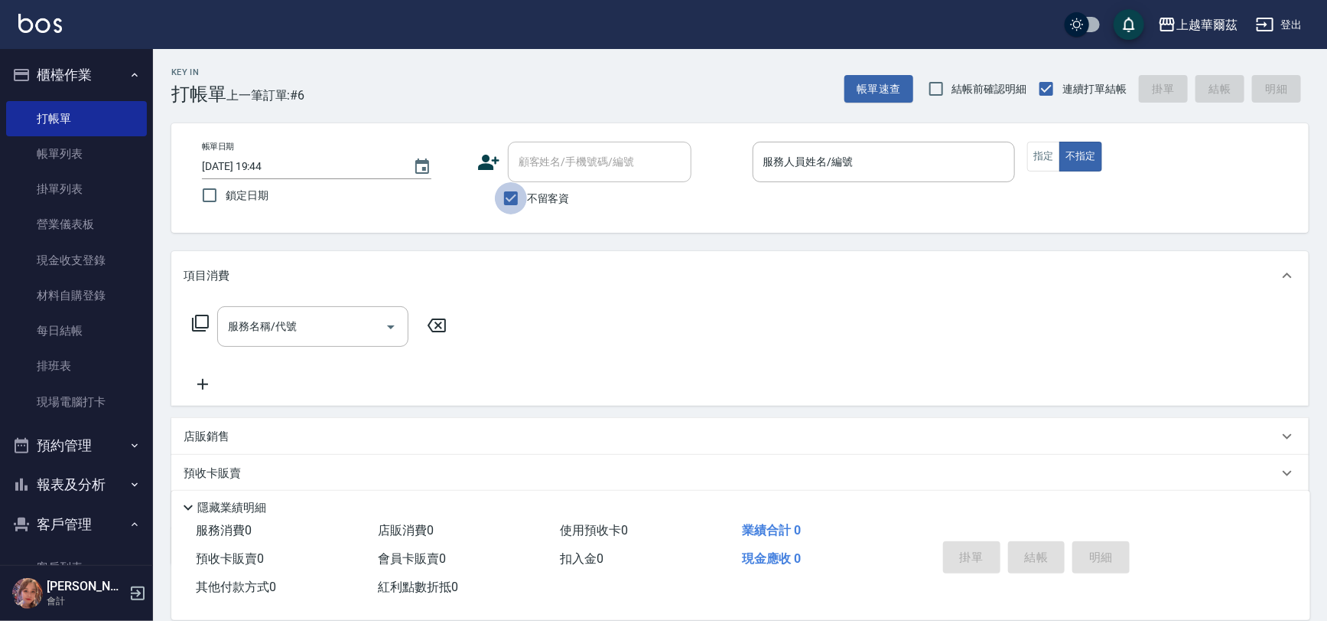
click at [510, 210] on input "不留客資" at bounding box center [511, 198] width 32 height 32
checkbox input "false"
click at [528, 175] on div "顧客姓名/手機號碼/編號" at bounding box center [600, 162] width 184 height 41
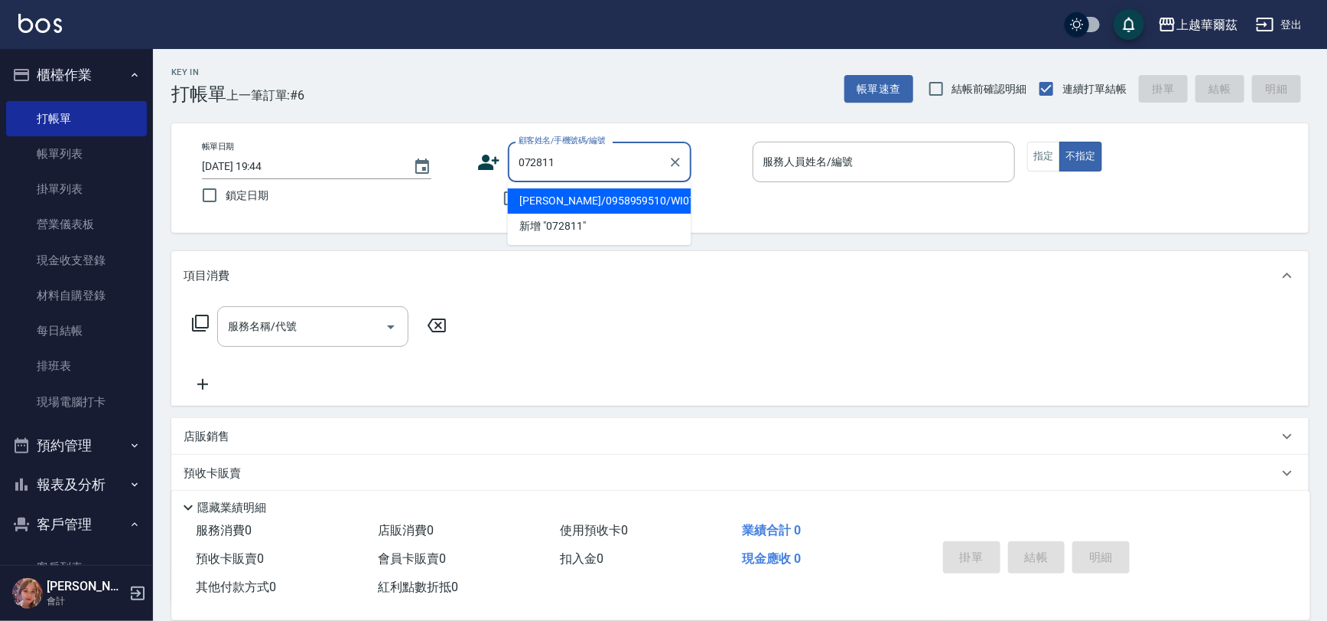
type input "[PERSON_NAME]/0958959510/WI072811"
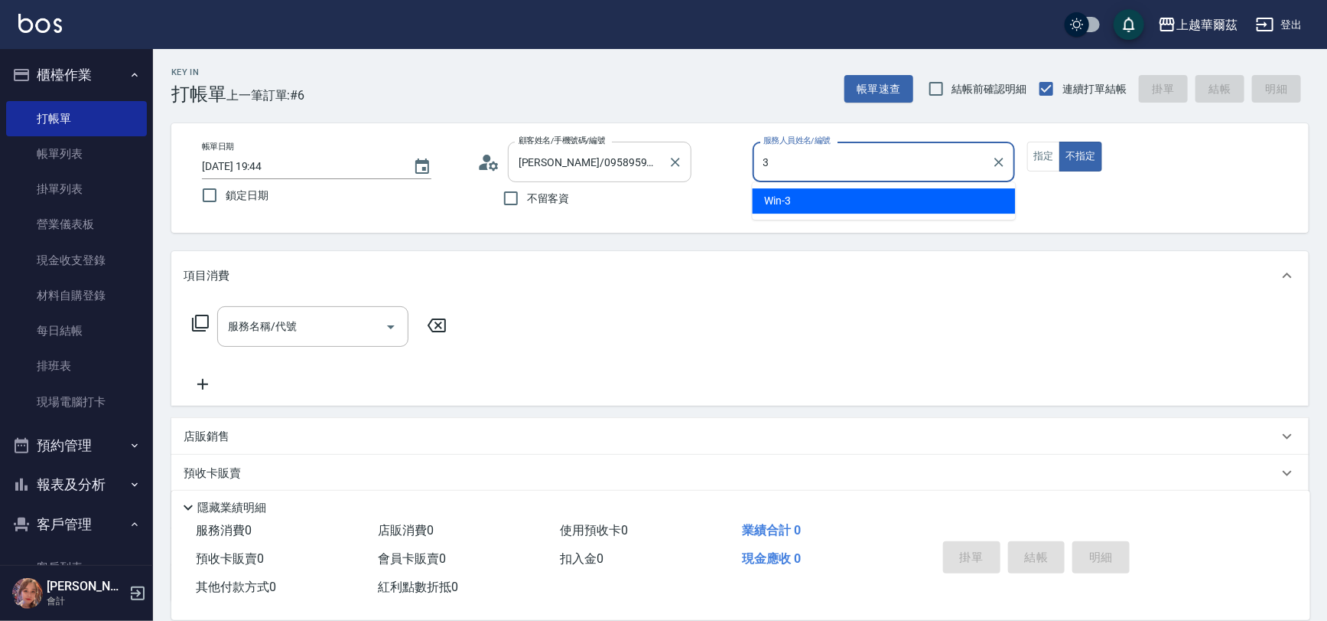
type input "Win-3"
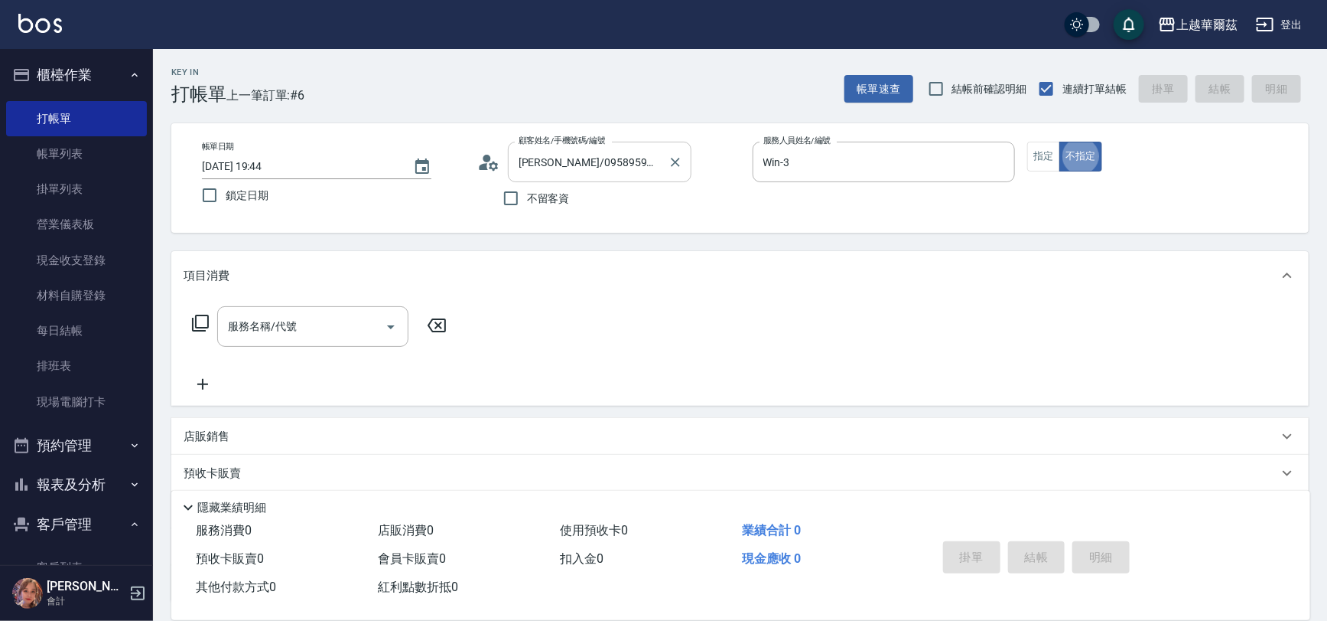
type button "false"
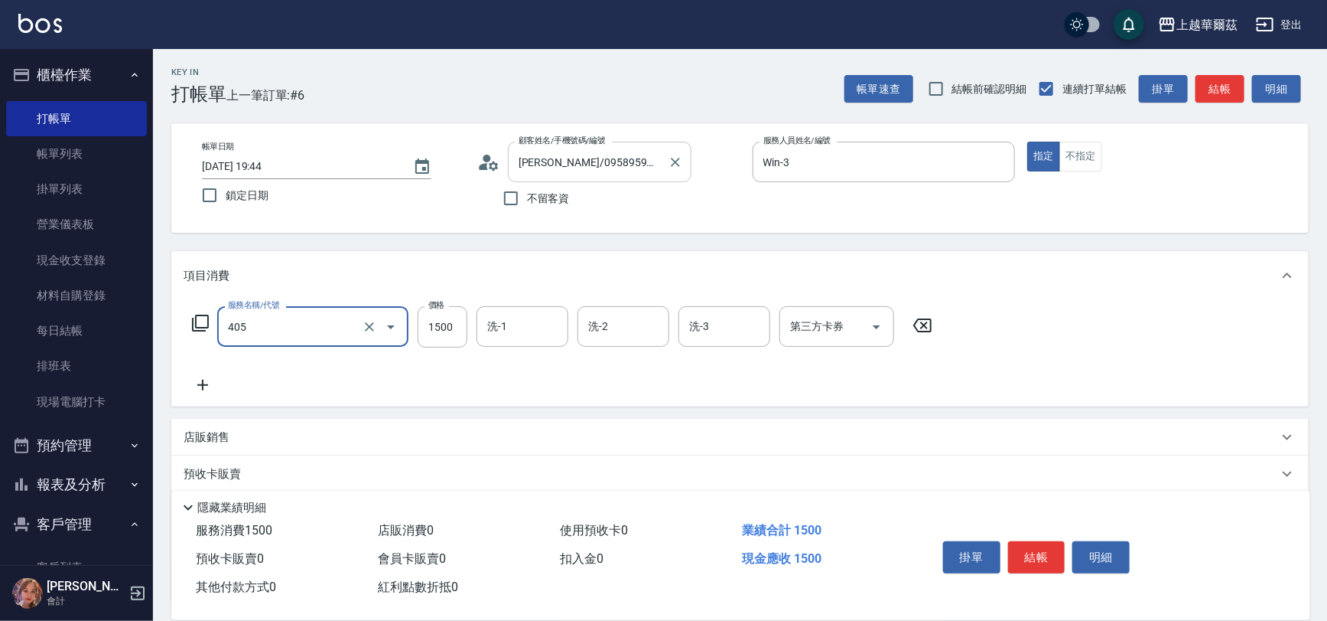
type input "染1500(405)"
type input "5000"
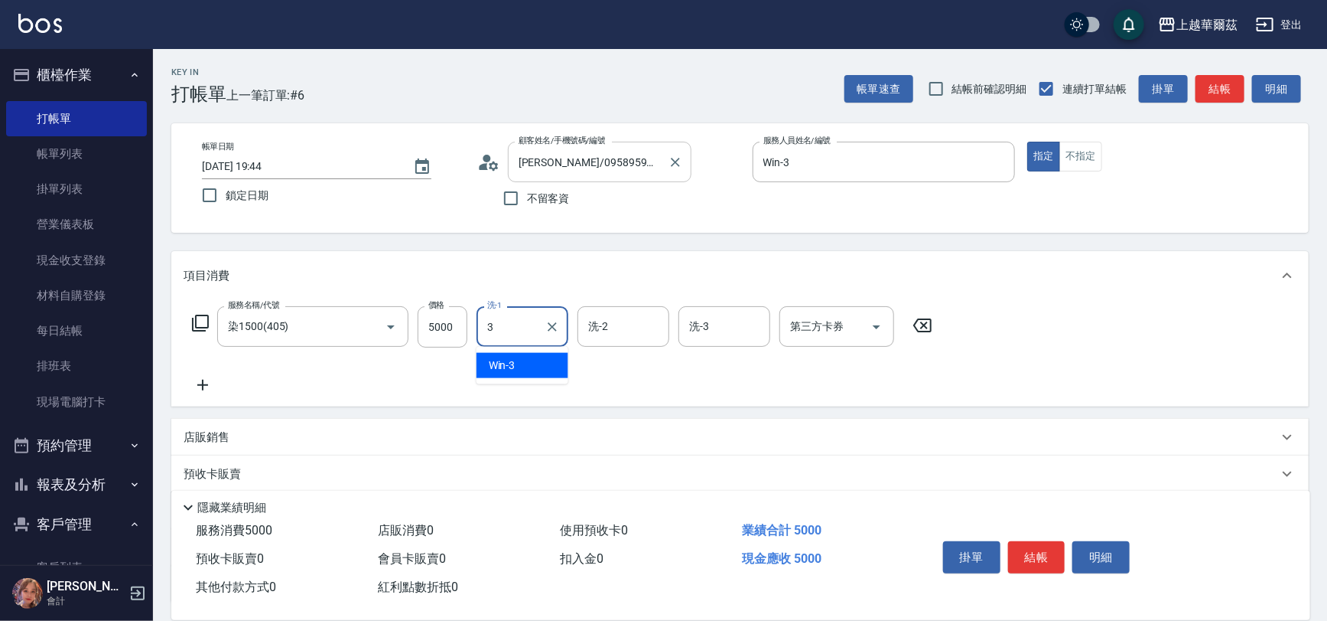
type input "Win-3"
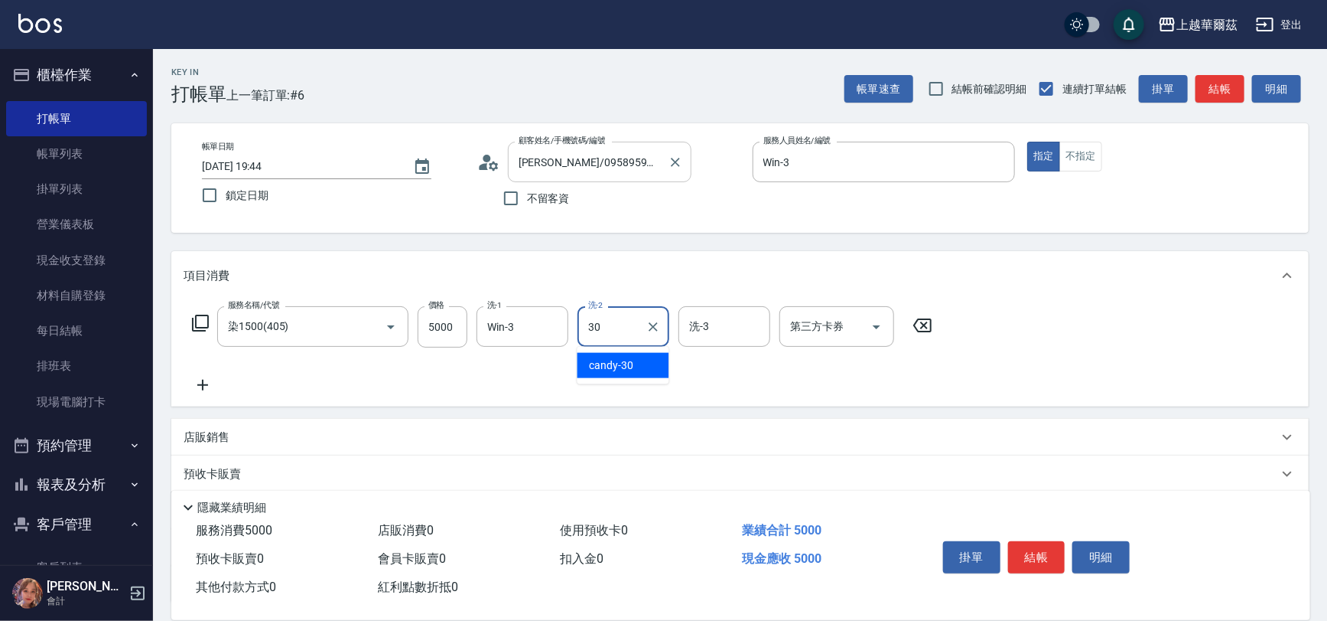
type input "30"
type input "2"
type input "candy-30"
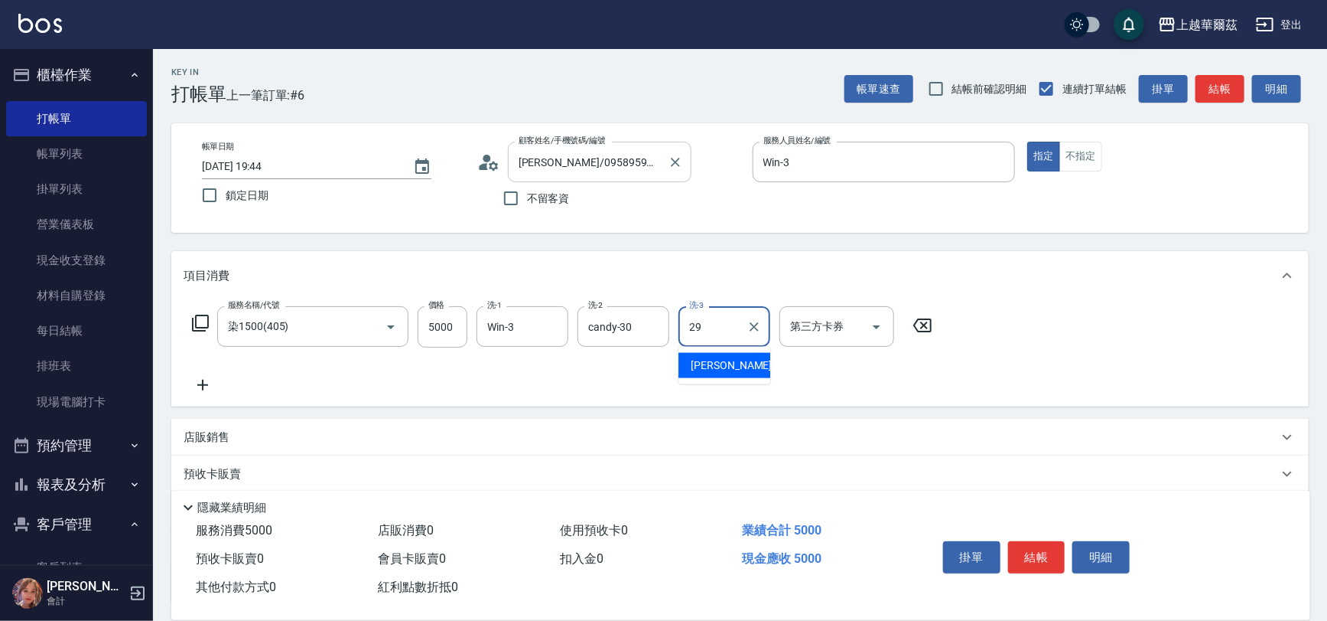
type input "[PERSON_NAME]-29"
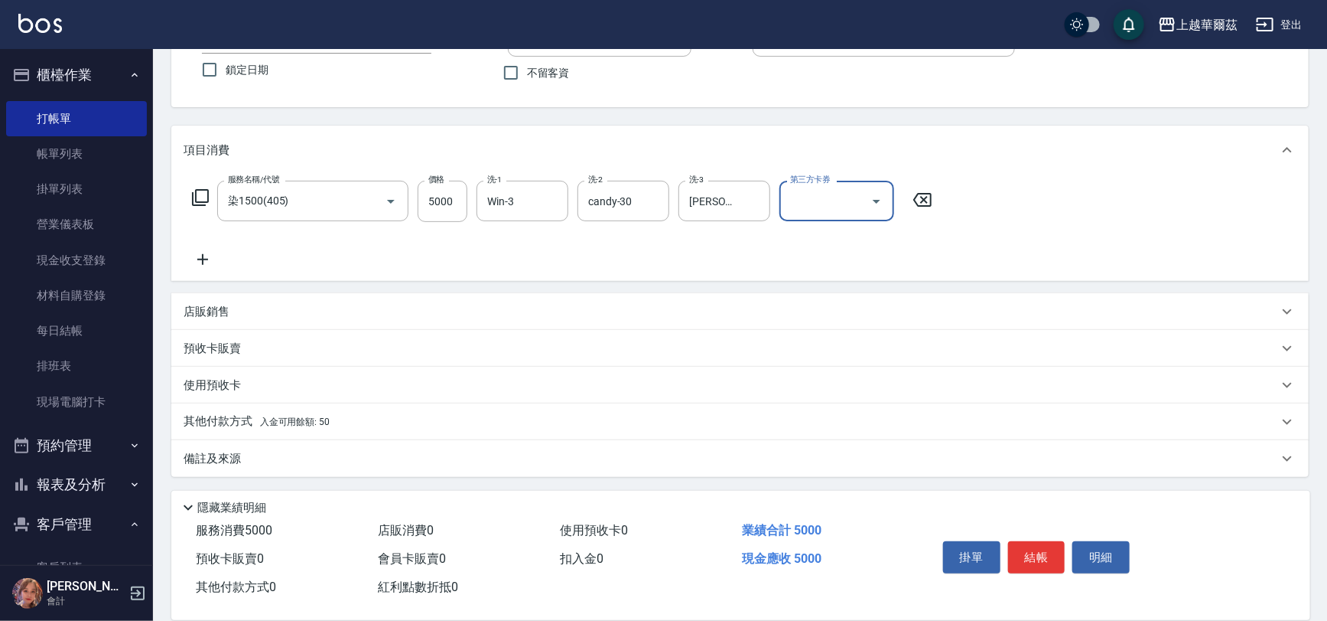
click at [324, 425] on span "入金可用餘額: 50" at bounding box center [295, 421] width 70 height 11
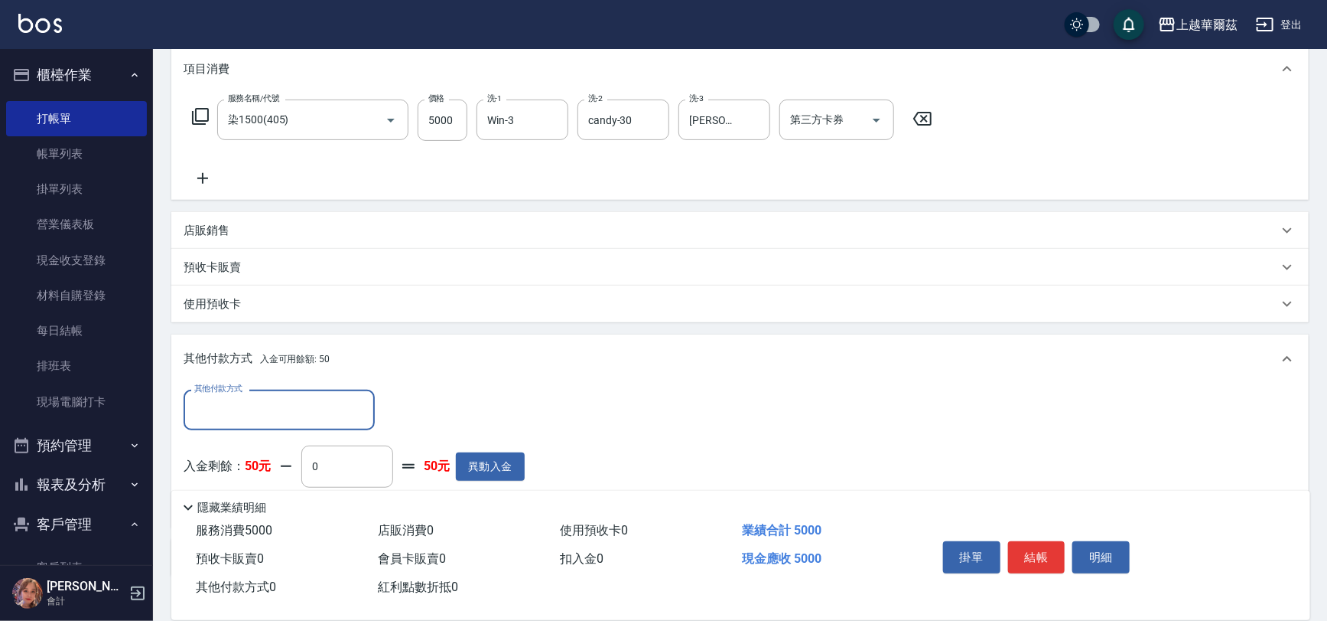
scroll to position [305, 0]
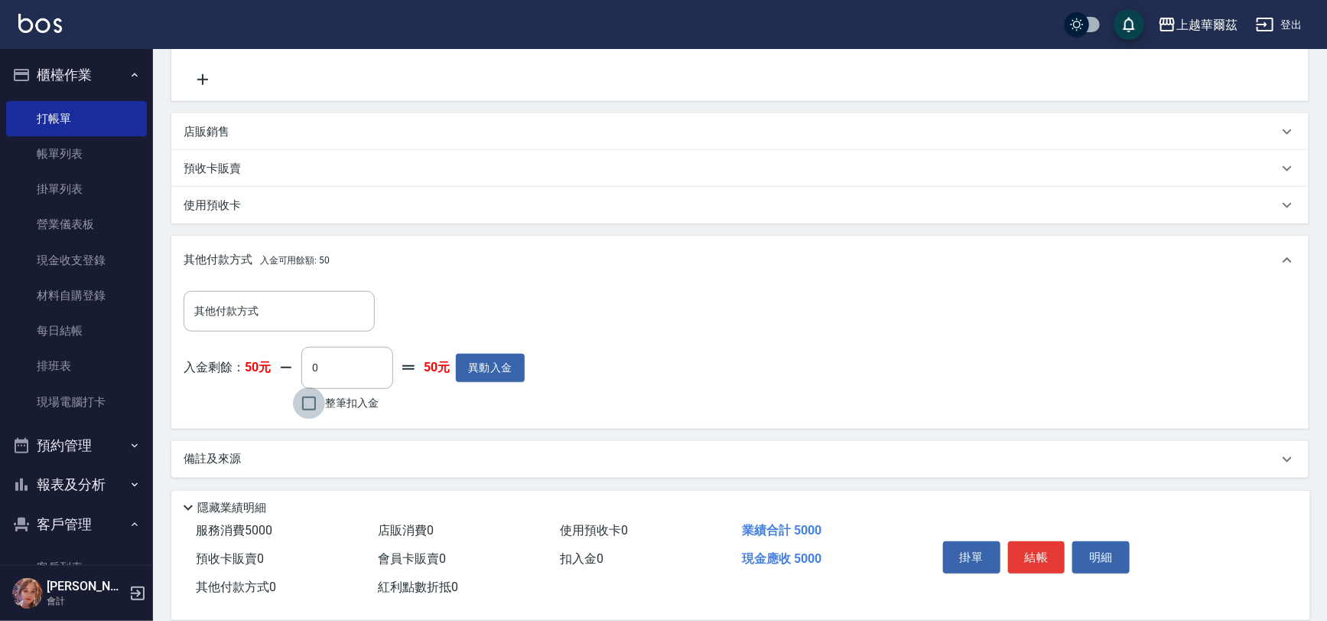
click at [308, 399] on input "整筆扣入金" at bounding box center [309, 403] width 32 height 32
checkbox input "true"
type input "50"
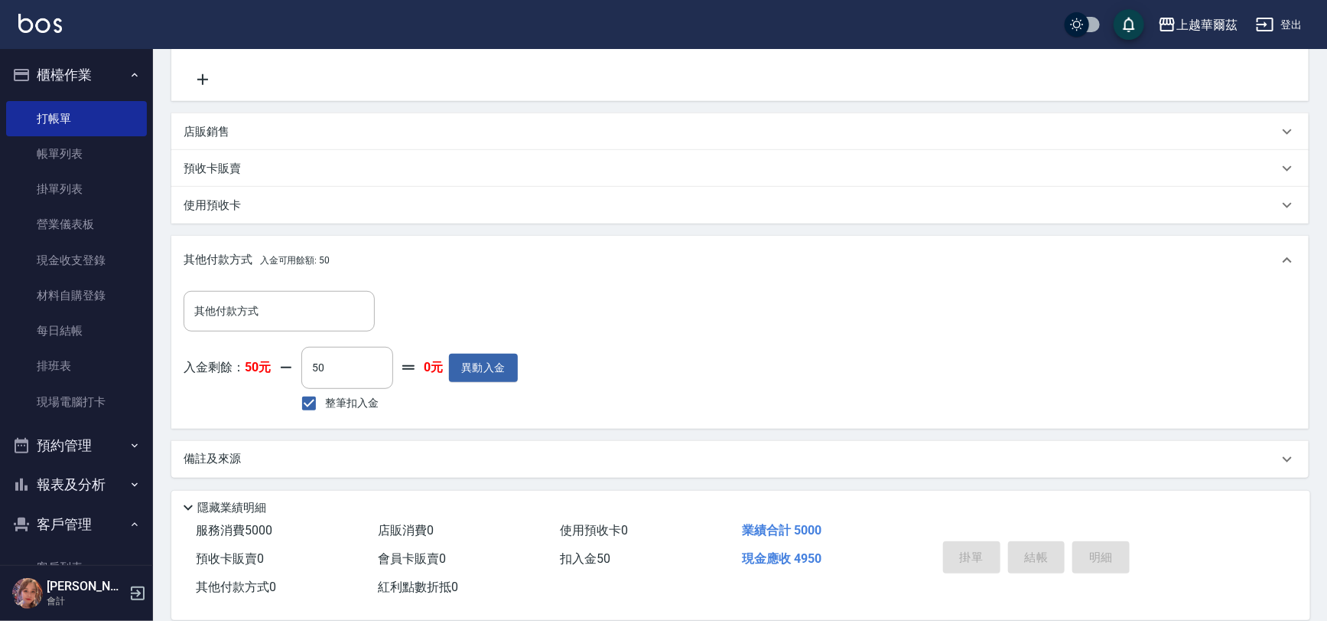
type input "[DATE] 19:45"
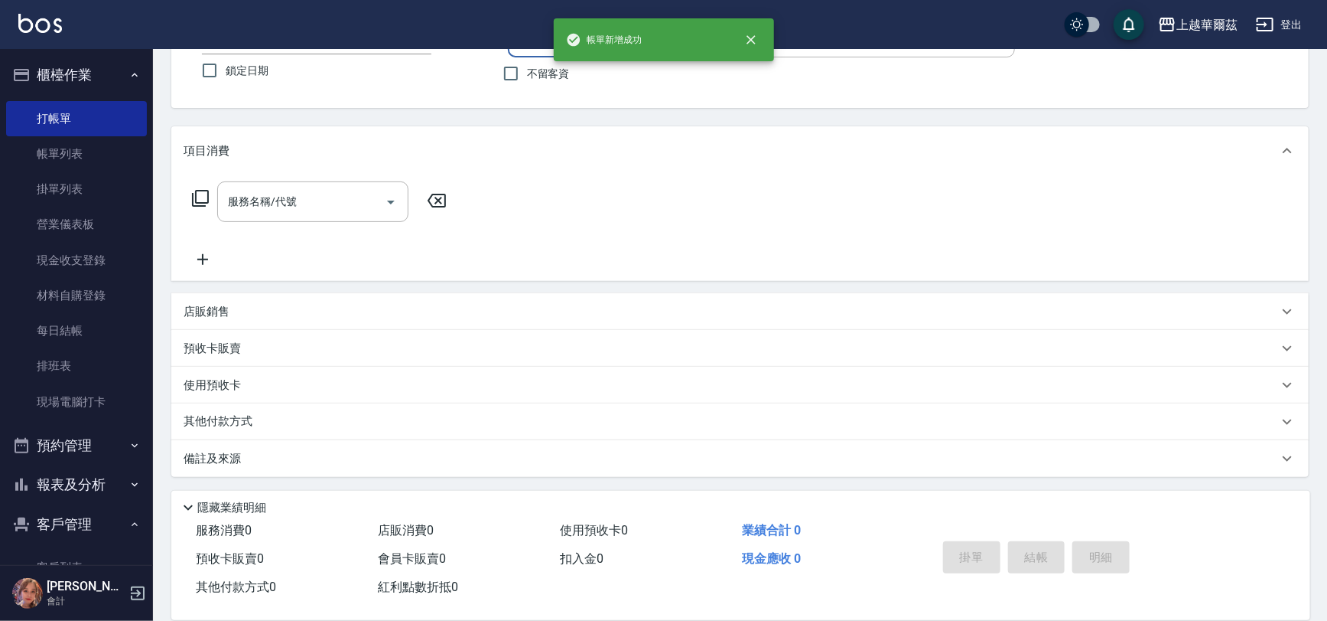
scroll to position [0, 0]
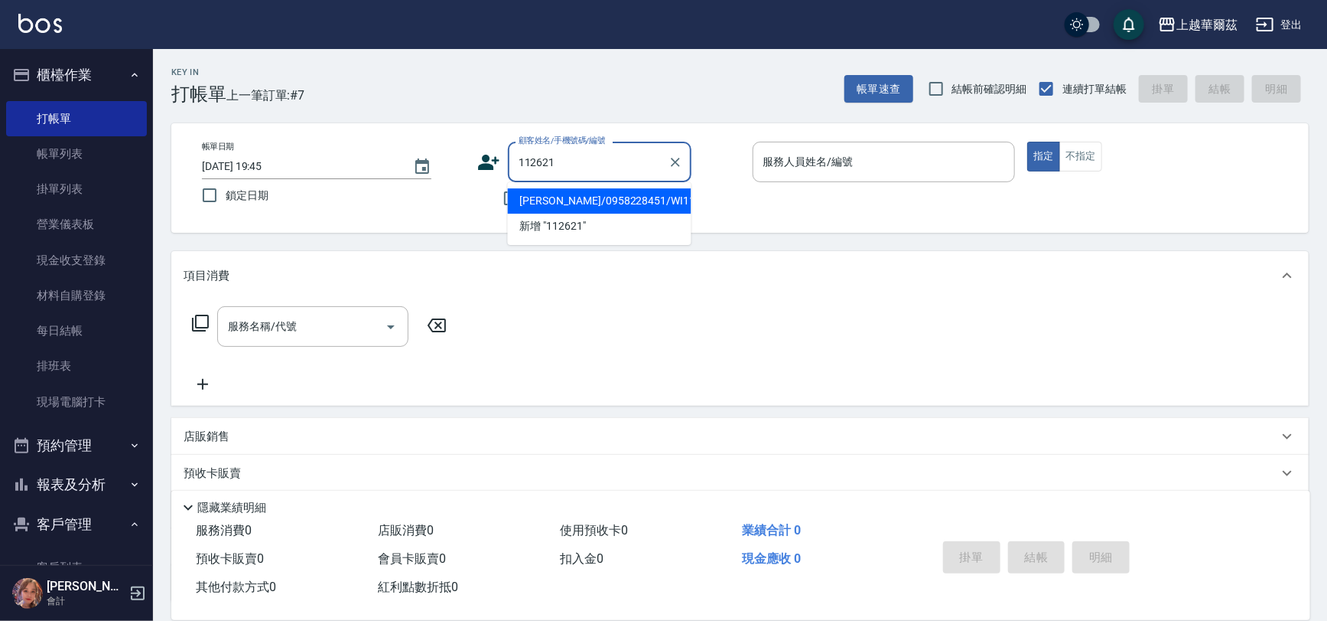
type input "[PERSON_NAME]/0958228451/WI112621"
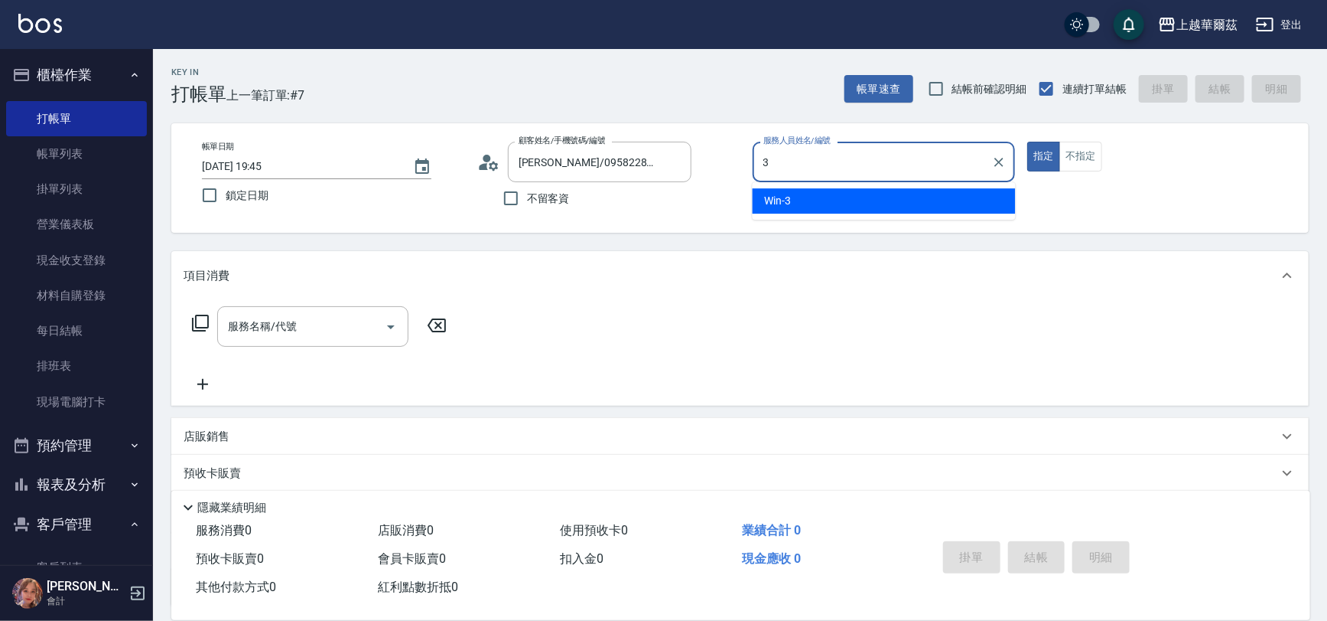
type input "Win-3"
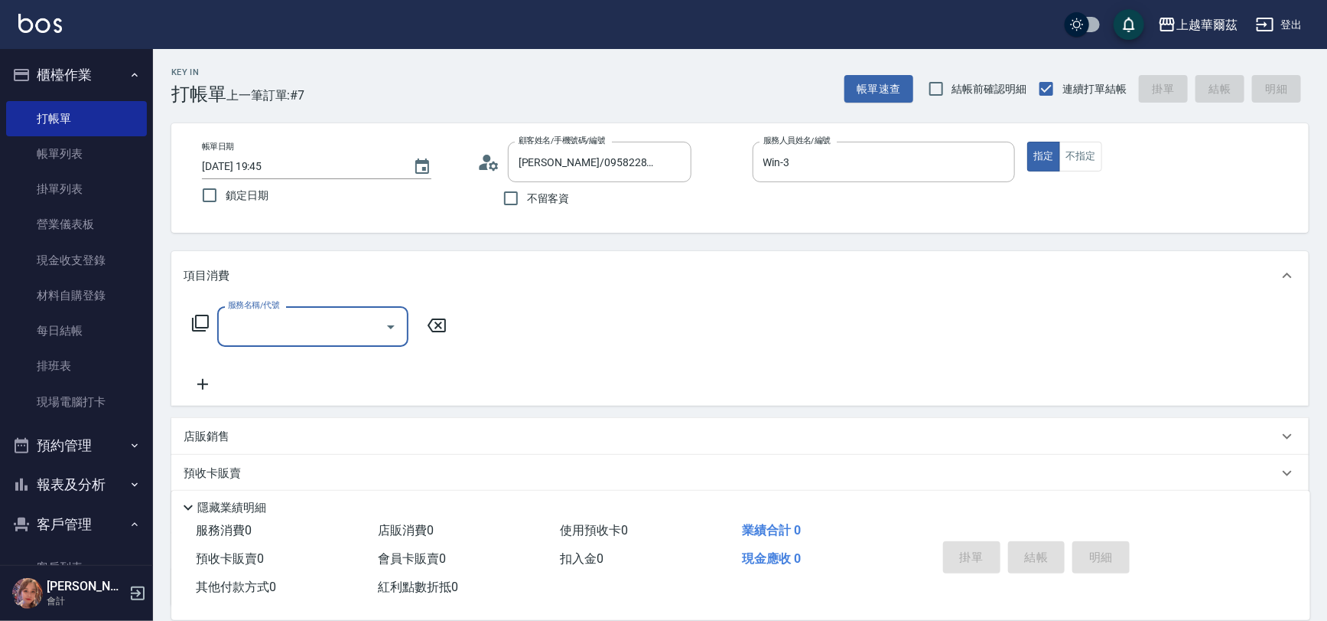
scroll to position [129, 0]
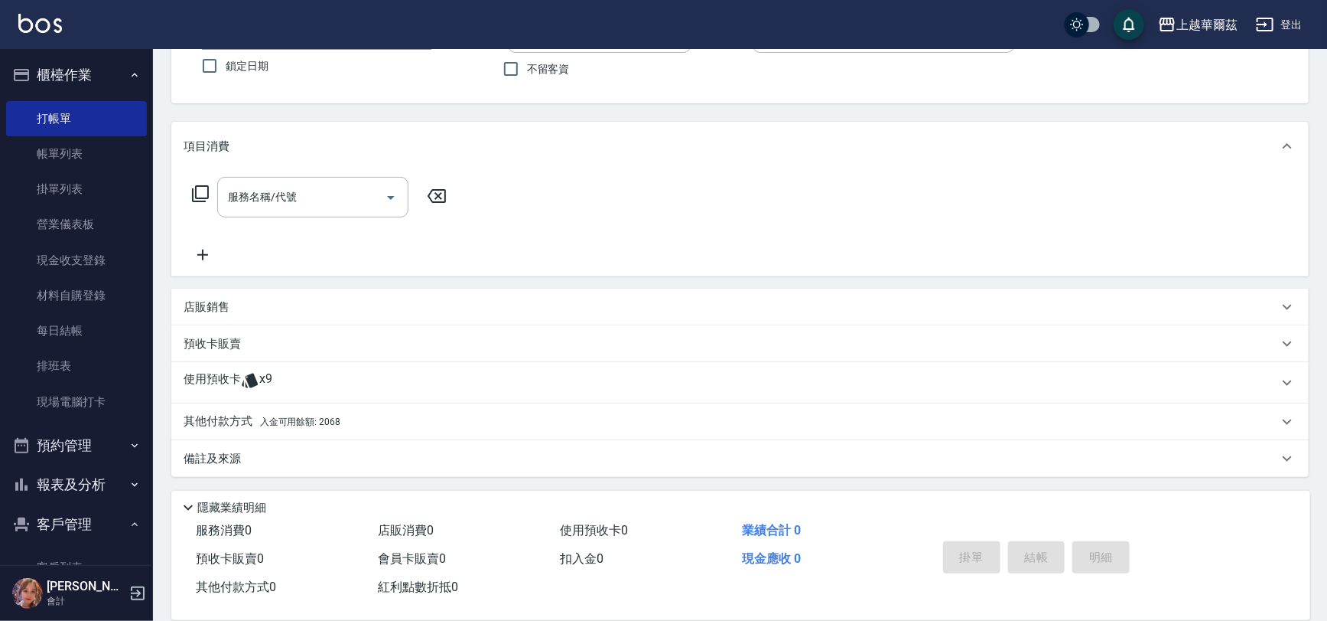
click at [372, 380] on div "使用預收卡 x9" at bounding box center [731, 382] width 1095 height 23
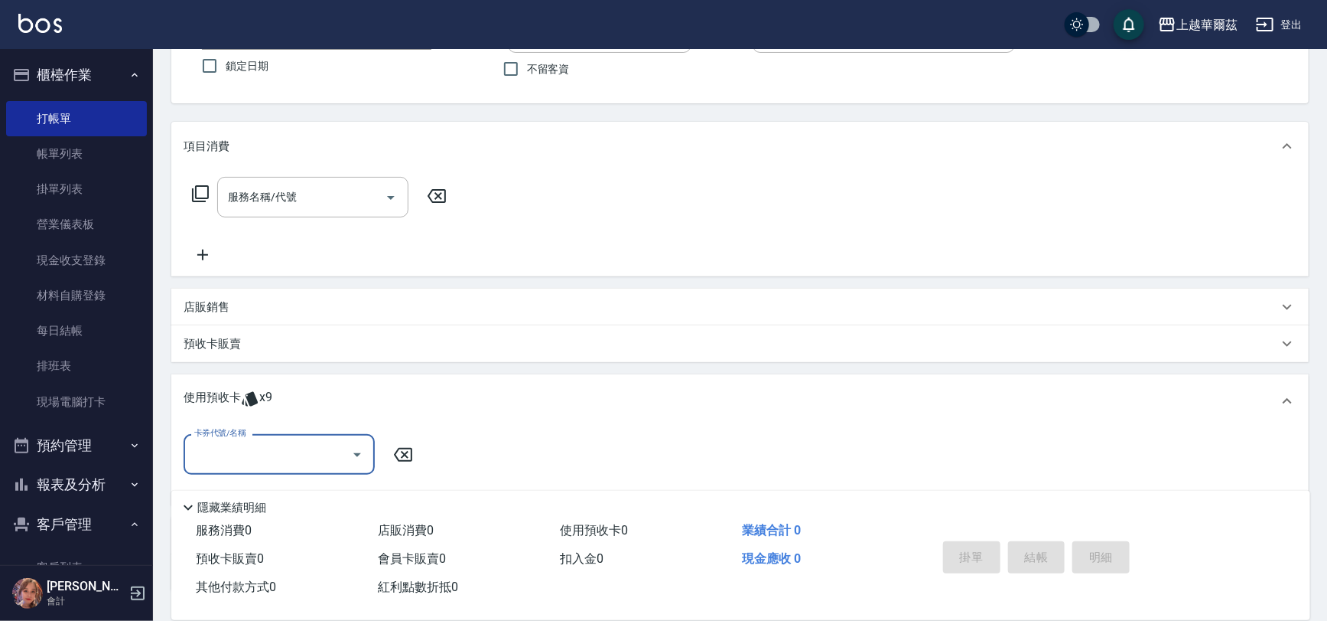
scroll to position [0, 0]
click at [297, 445] on input "卡券代號/名稱" at bounding box center [268, 454] width 155 height 27
click at [294, 489] on div "礦泥10送2-15000 剩餘9張" at bounding box center [279, 492] width 191 height 25
type input "礦泥10送2-15000"
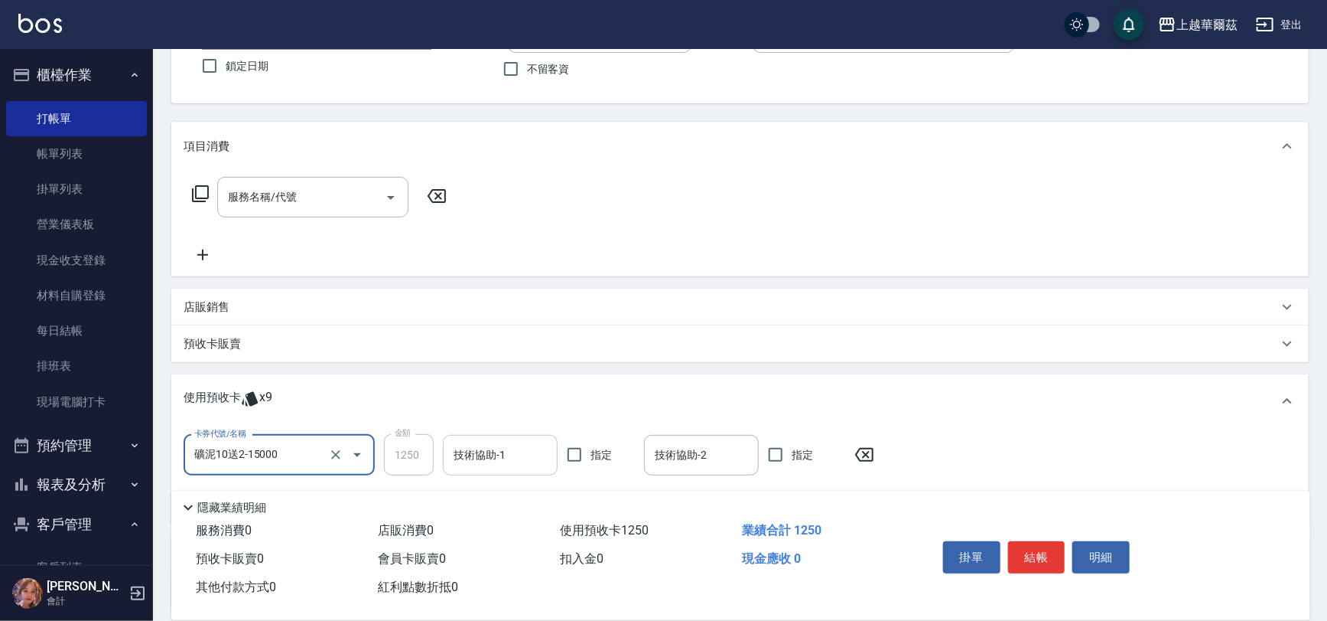
click at [490, 445] on div "技術協助-1 技術協助-1" at bounding box center [500, 455] width 115 height 41
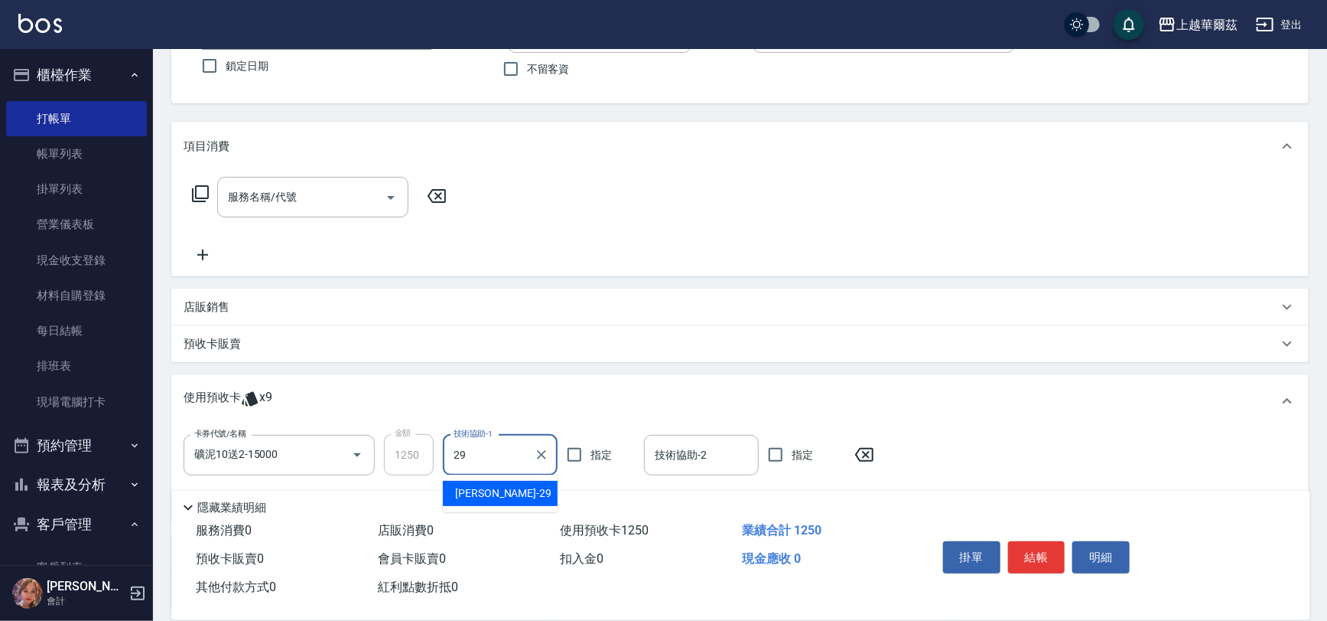
type input "[PERSON_NAME]-29"
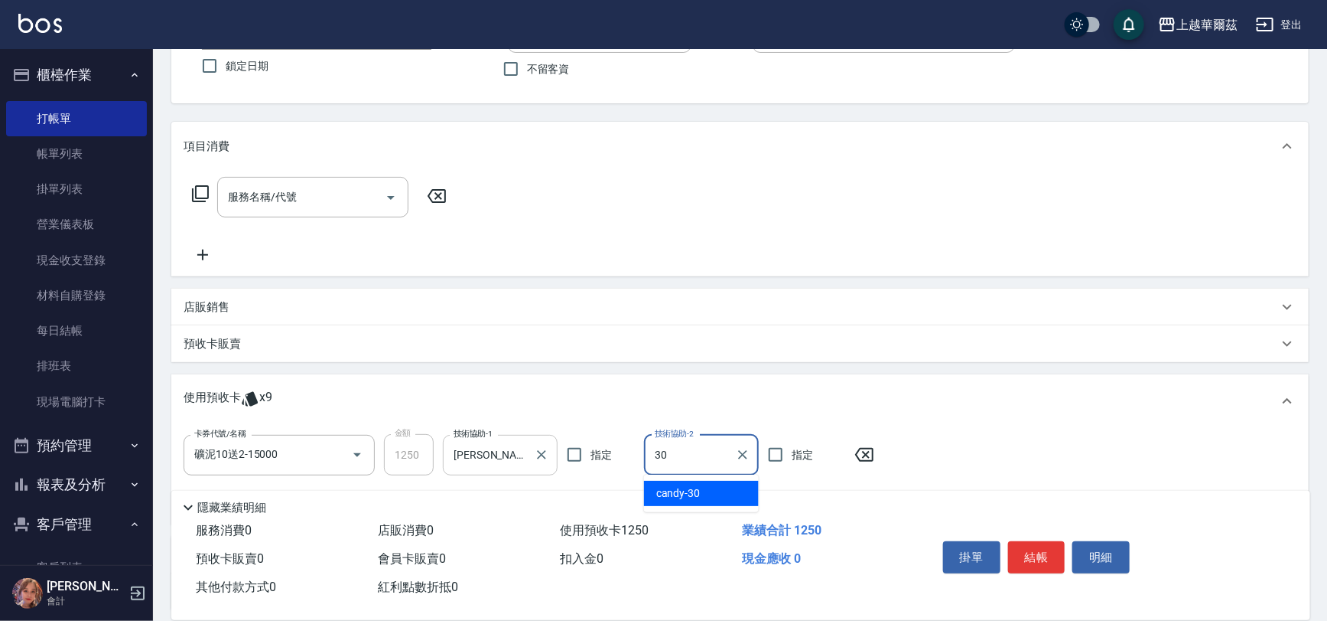
type input "candy-30"
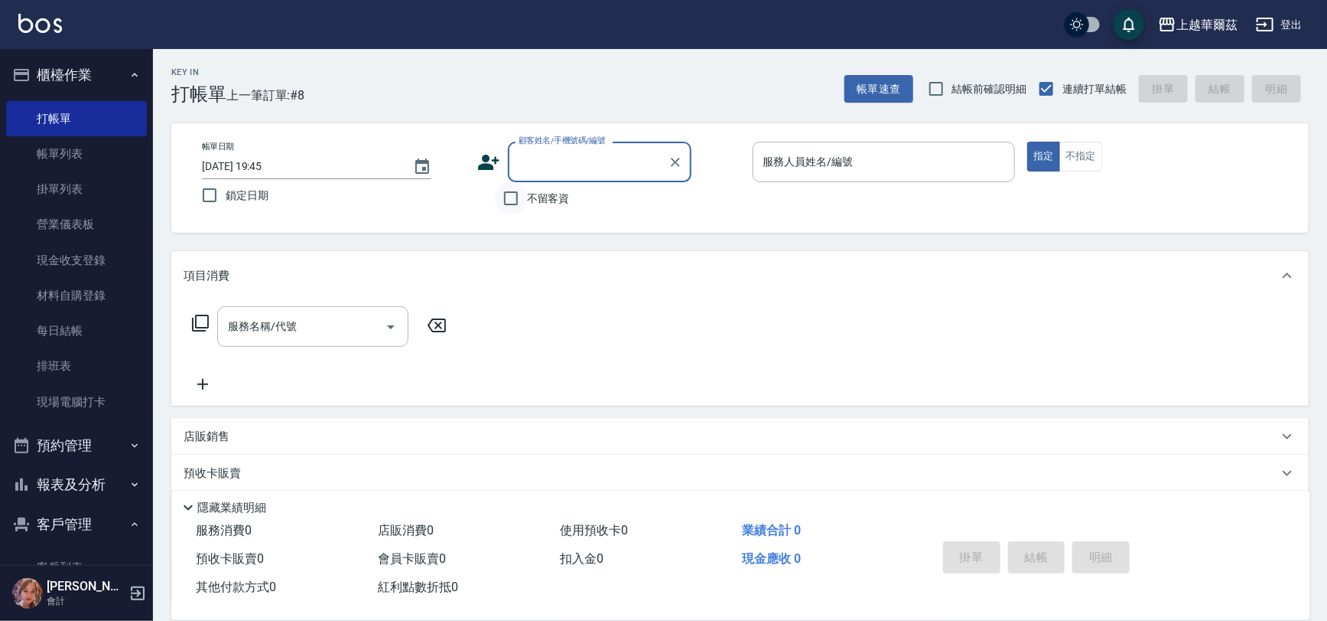
click at [497, 203] on input "不留客資" at bounding box center [511, 198] width 32 height 32
checkbox input "true"
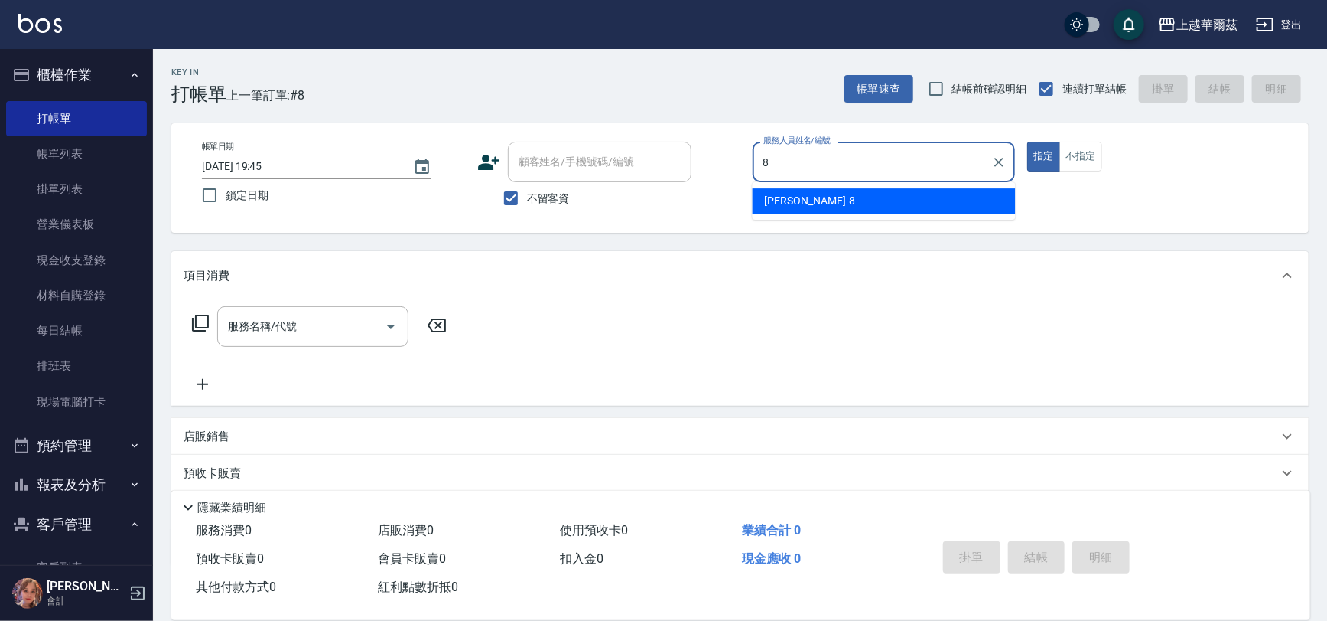
type input "[PERSON_NAME]-8"
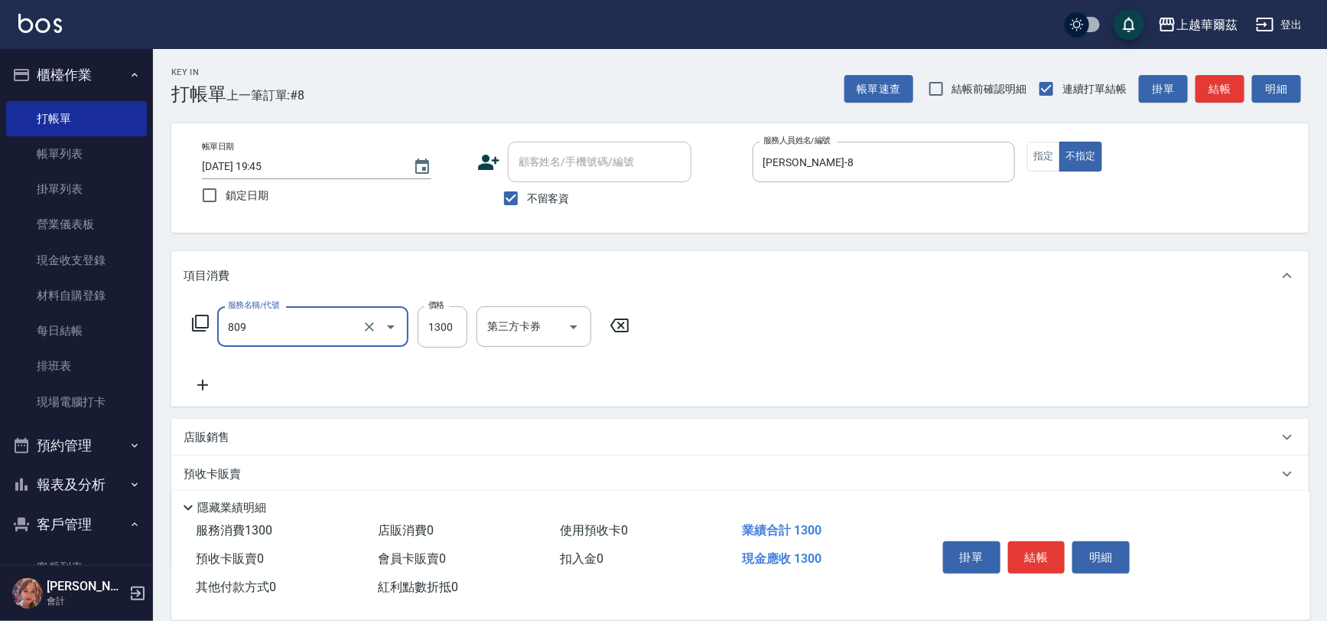
type input "髮原素1300(809)"
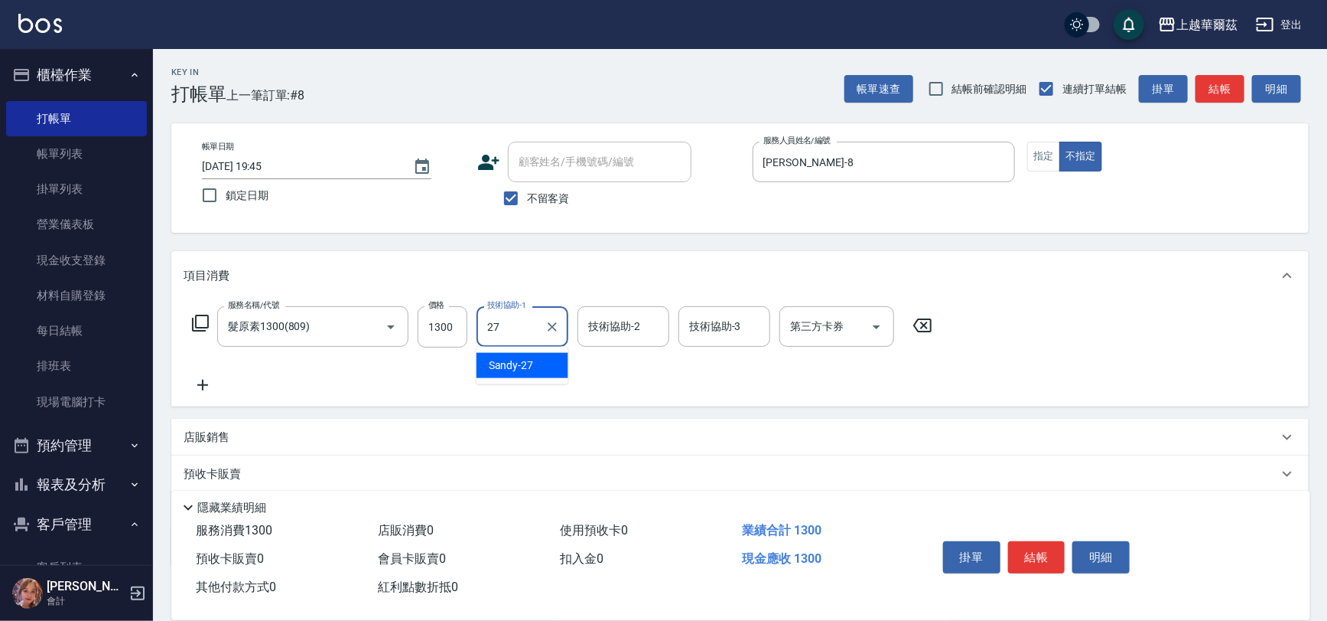
type input "Sandy-27"
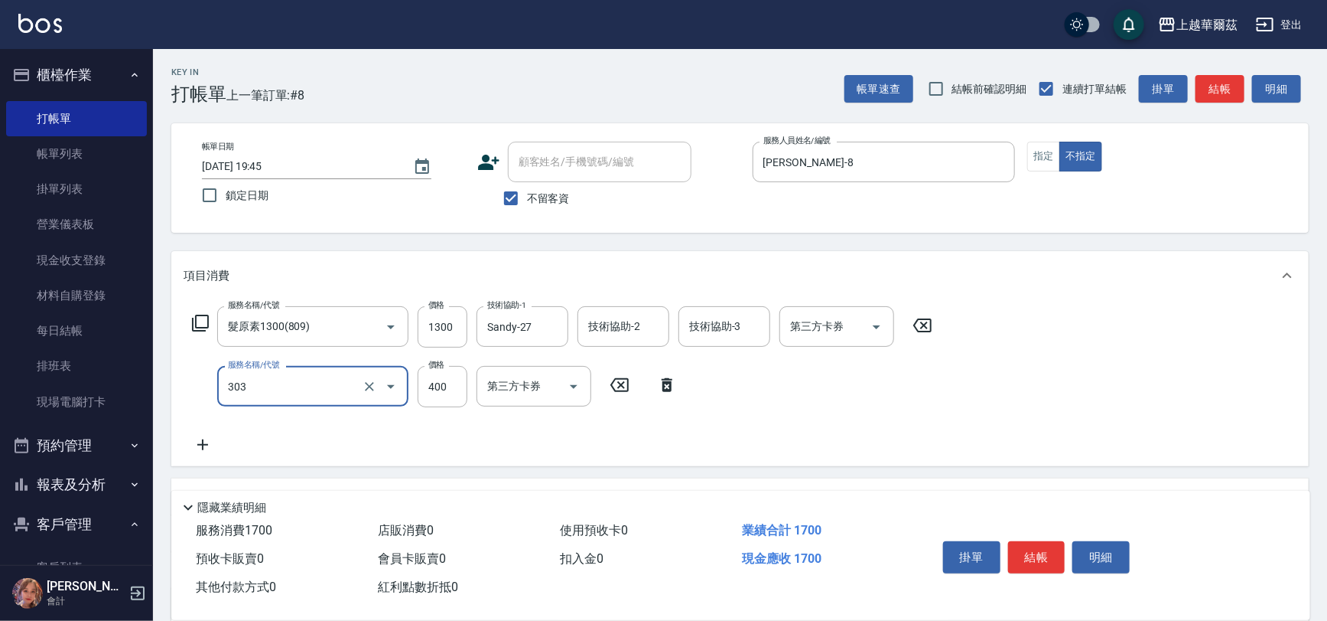
type input "剪髮400(303)"
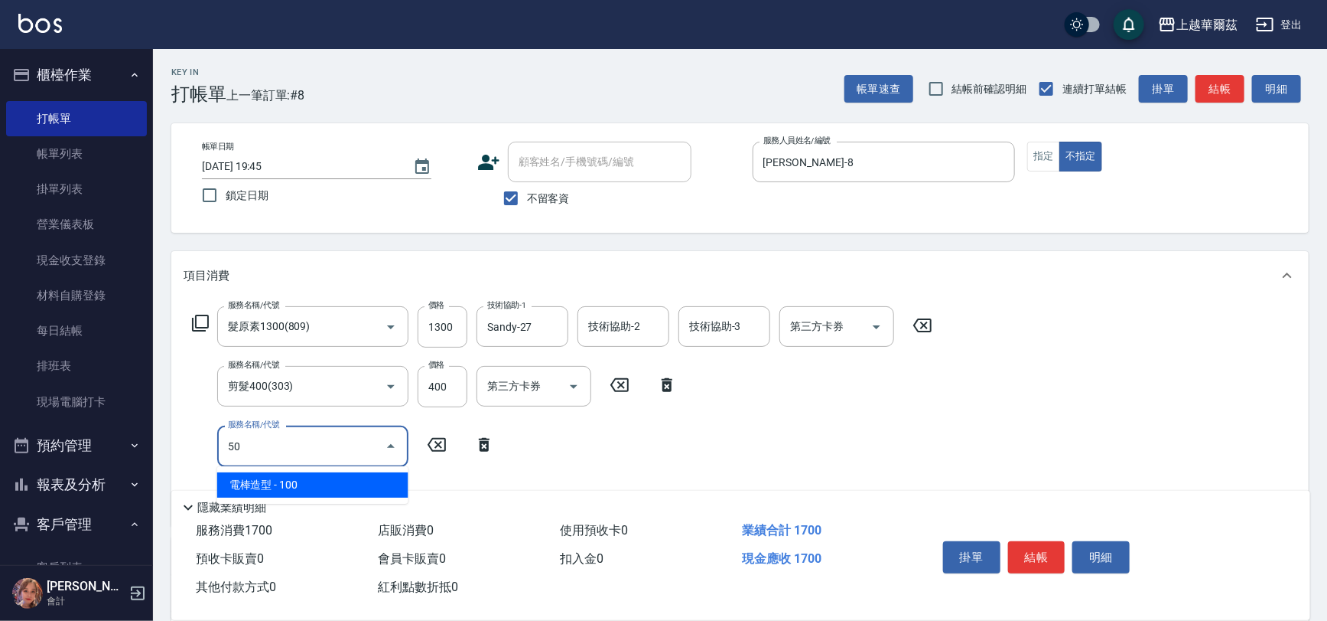
type input "504"
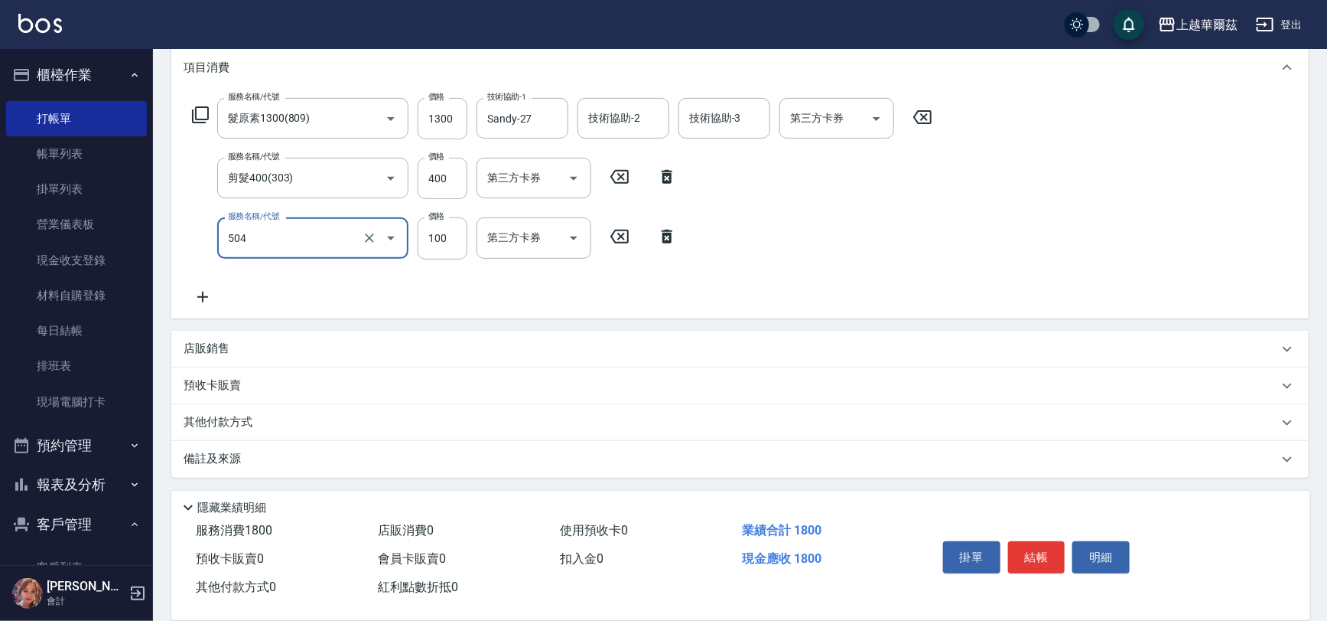
scroll to position [122, 0]
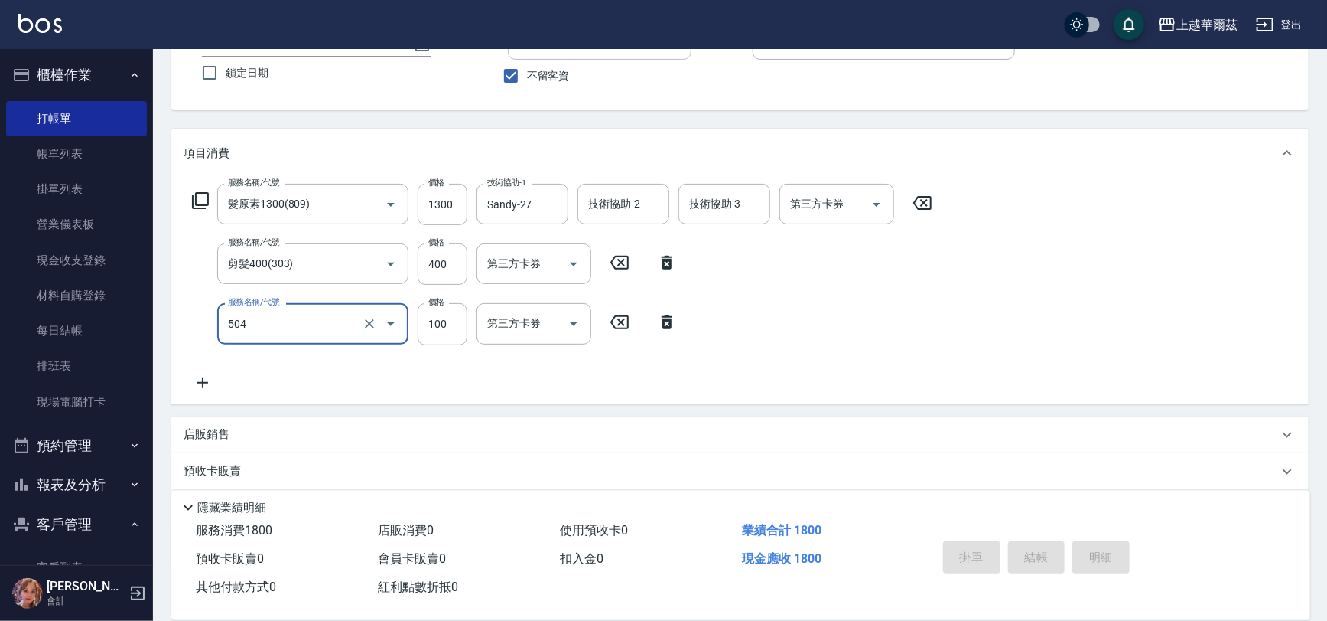
type input "[DATE] 19:46"
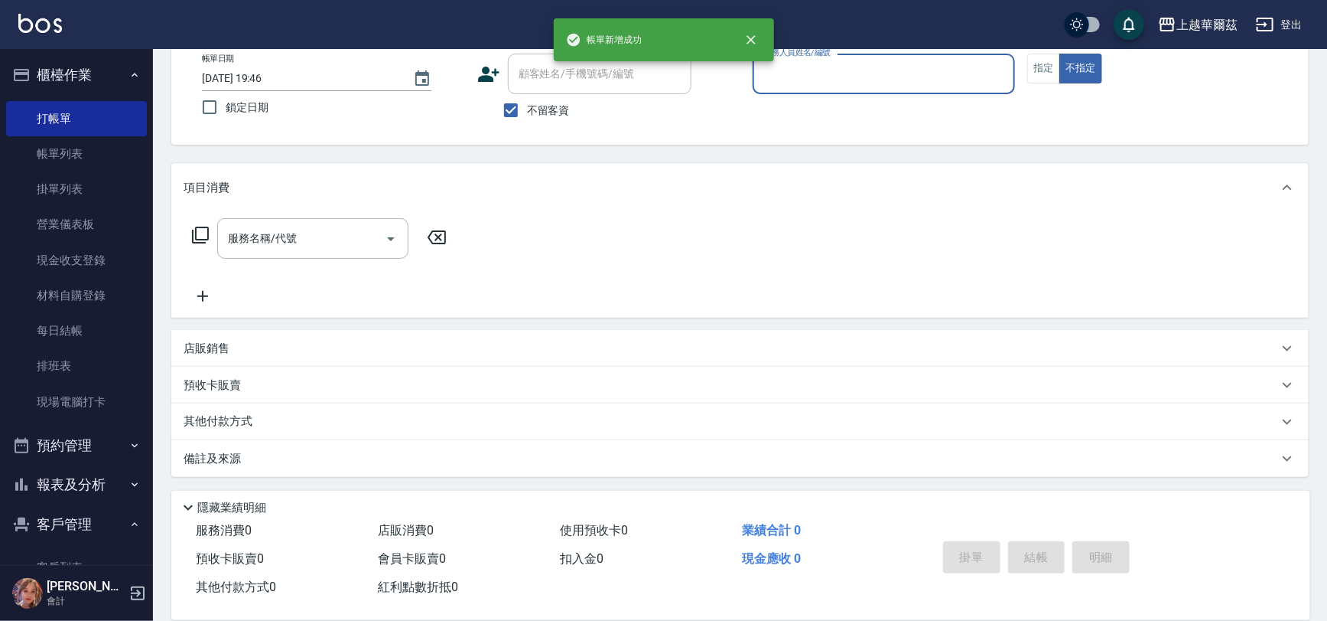
scroll to position [88, 0]
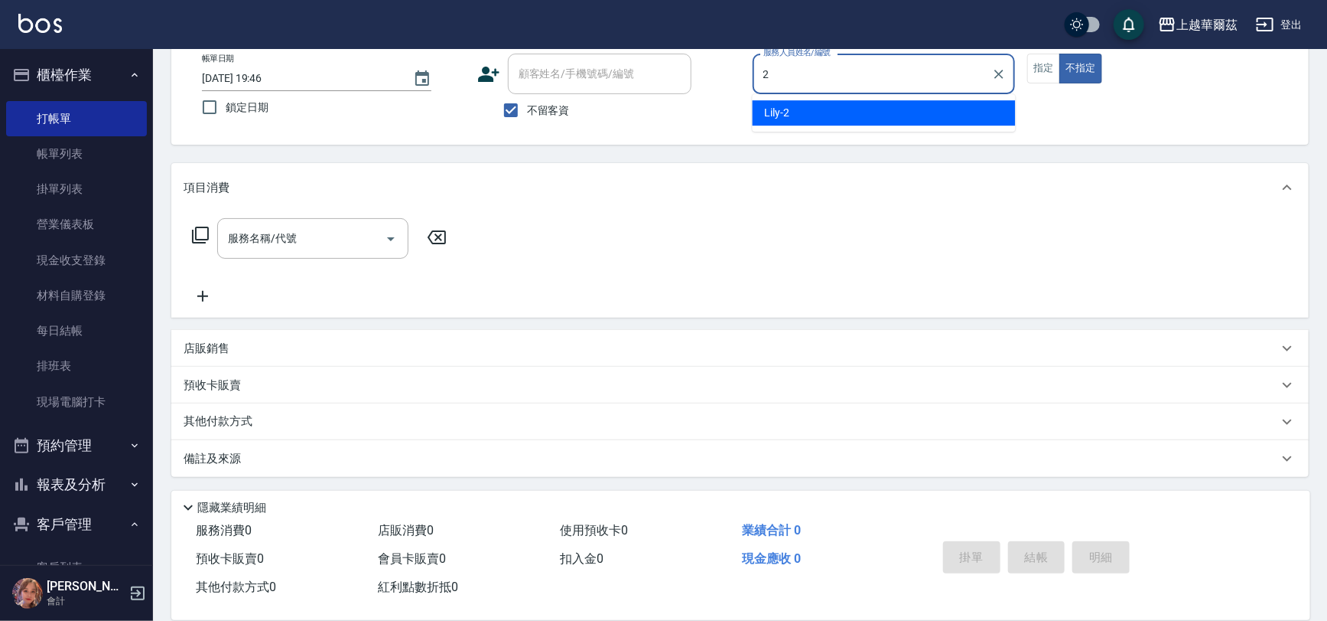
type input "Lily-2"
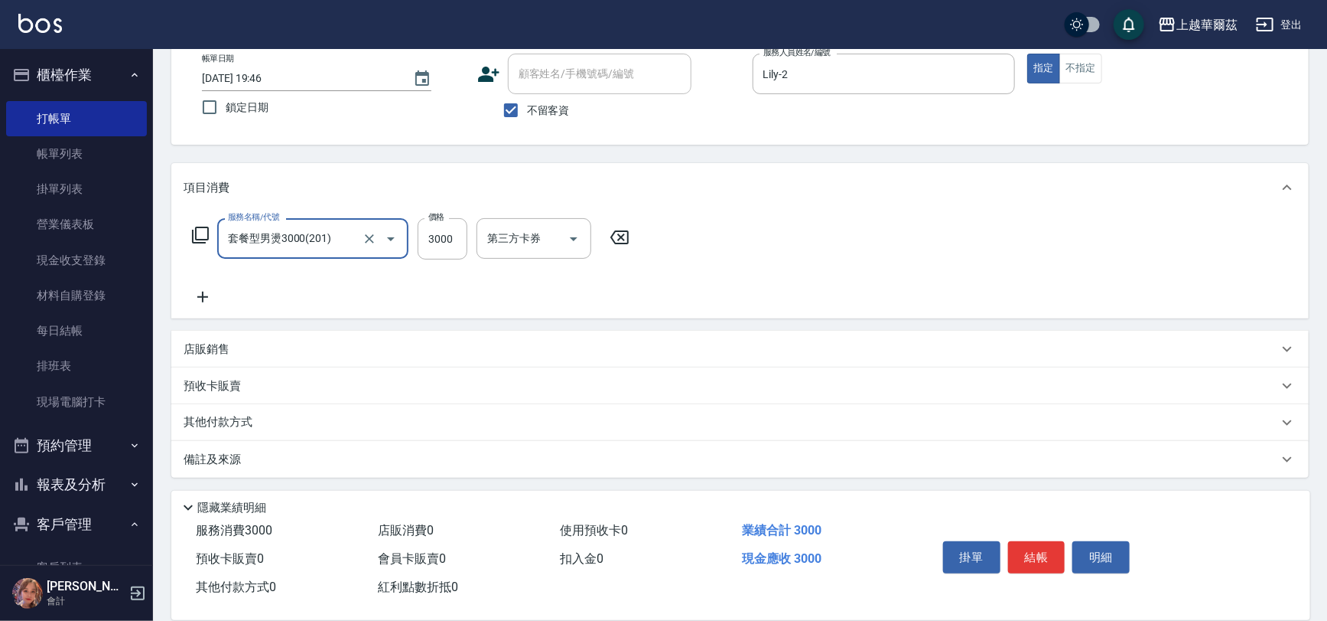
type input "套餐型男燙3000(201)"
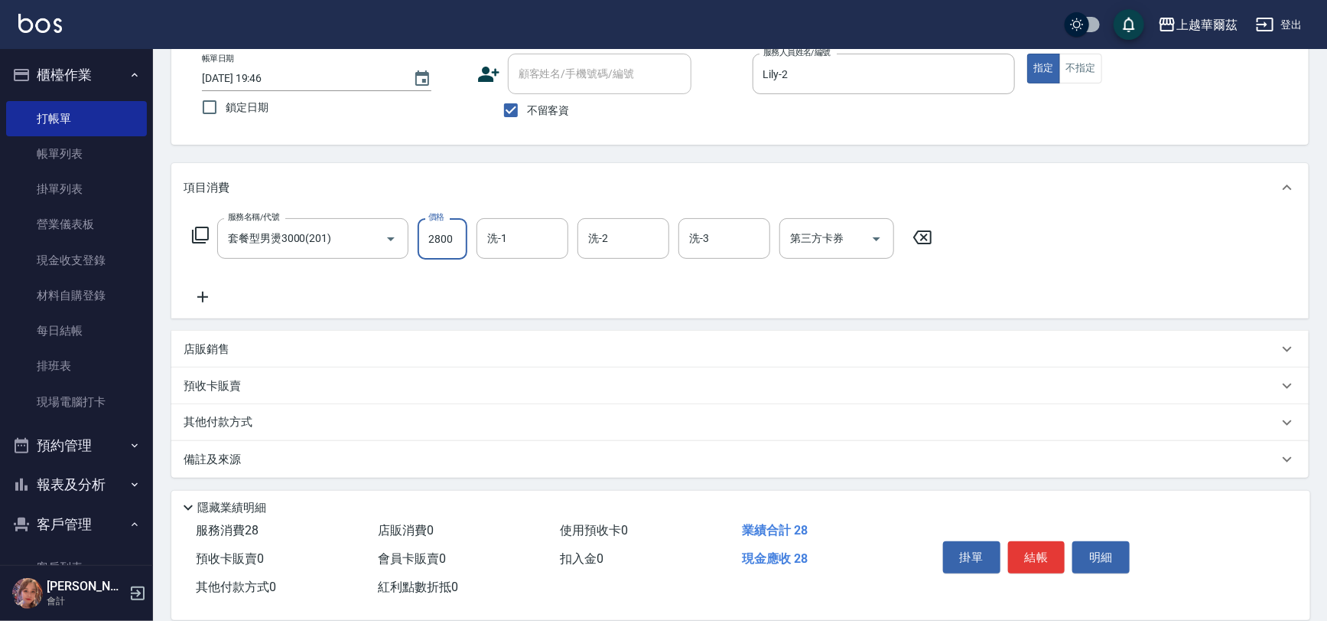
type input "2800"
type input "Lily-2"
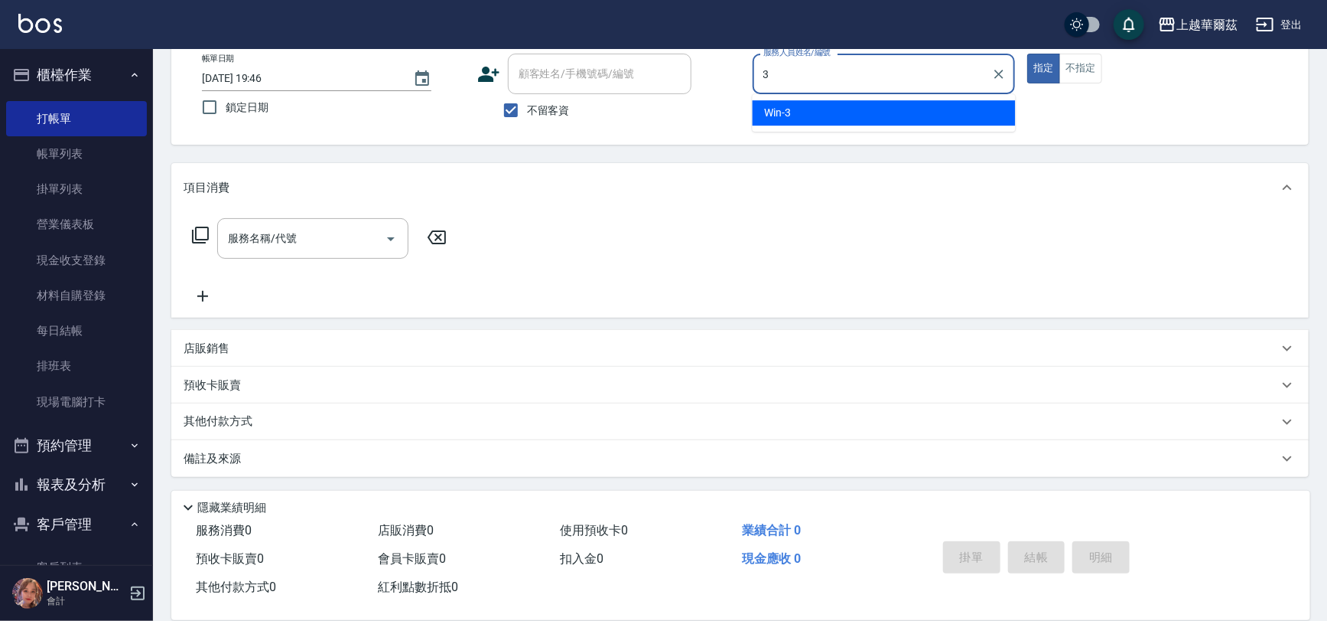
type input "Win-3"
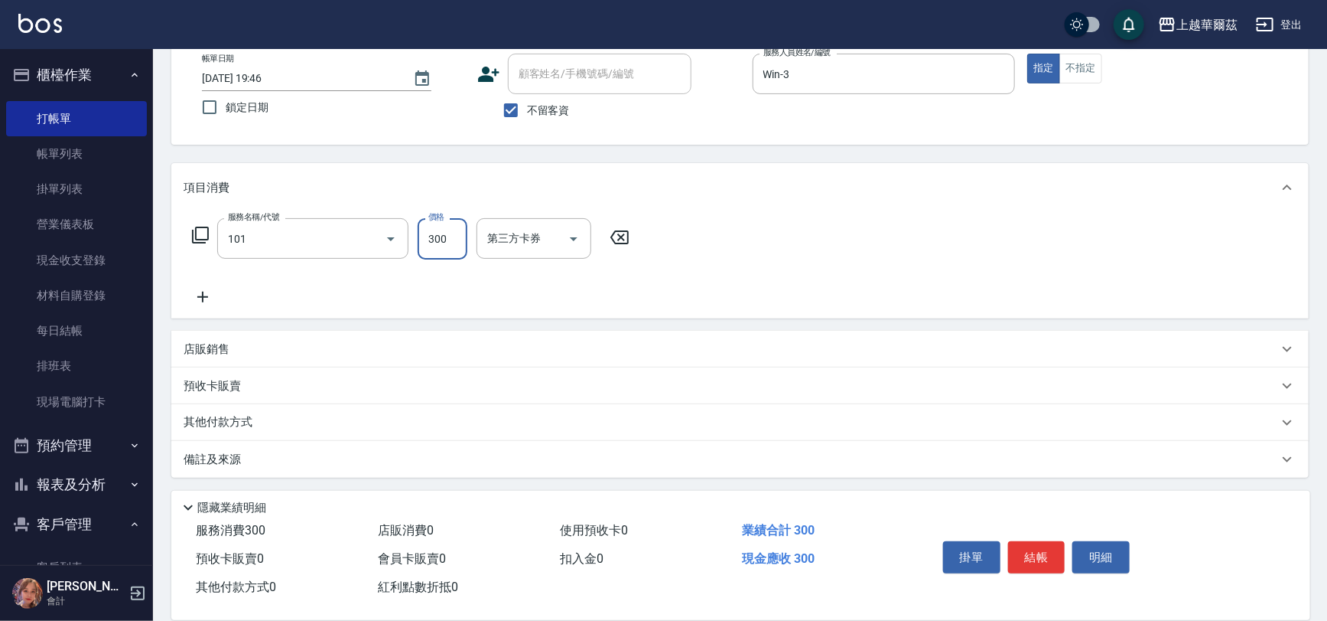
type input "洗髮300(101)"
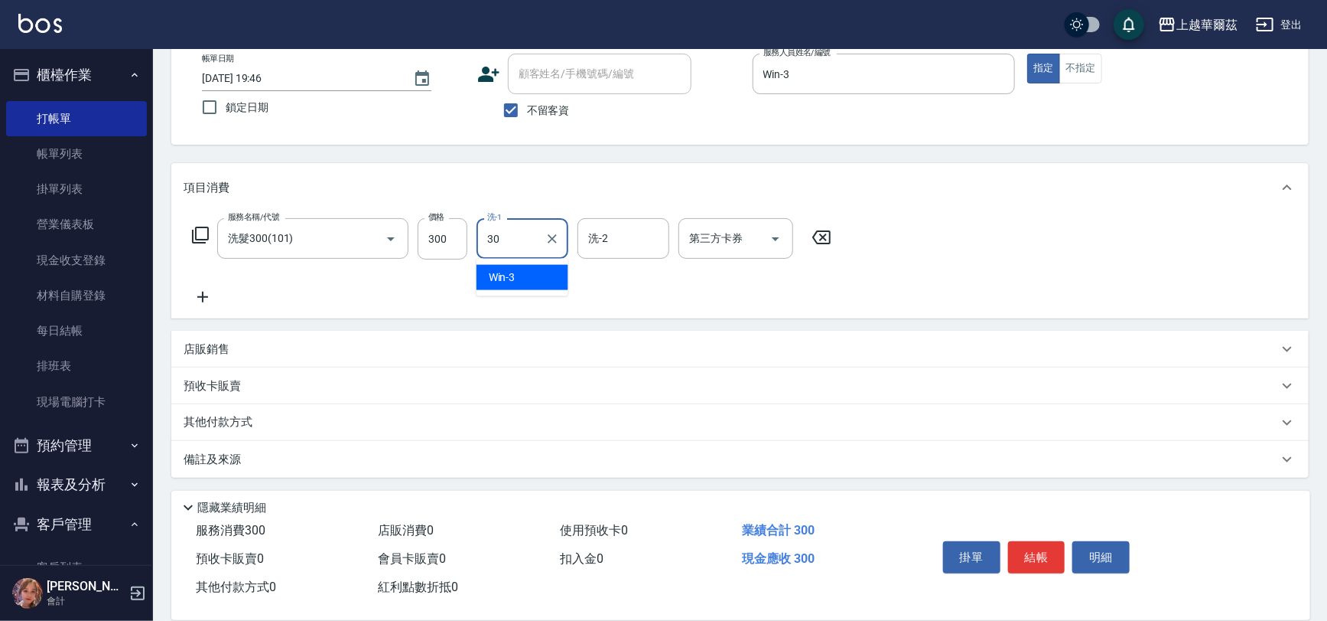
type input "candy-30"
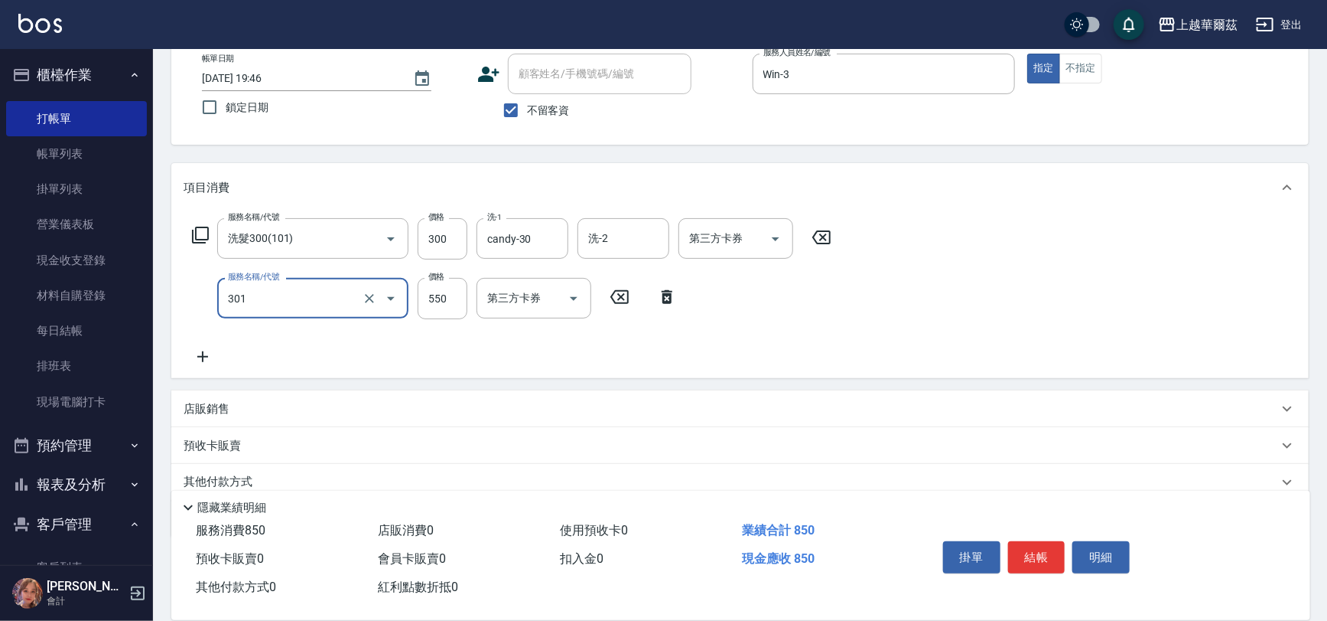
type input "剪髮550(301)"
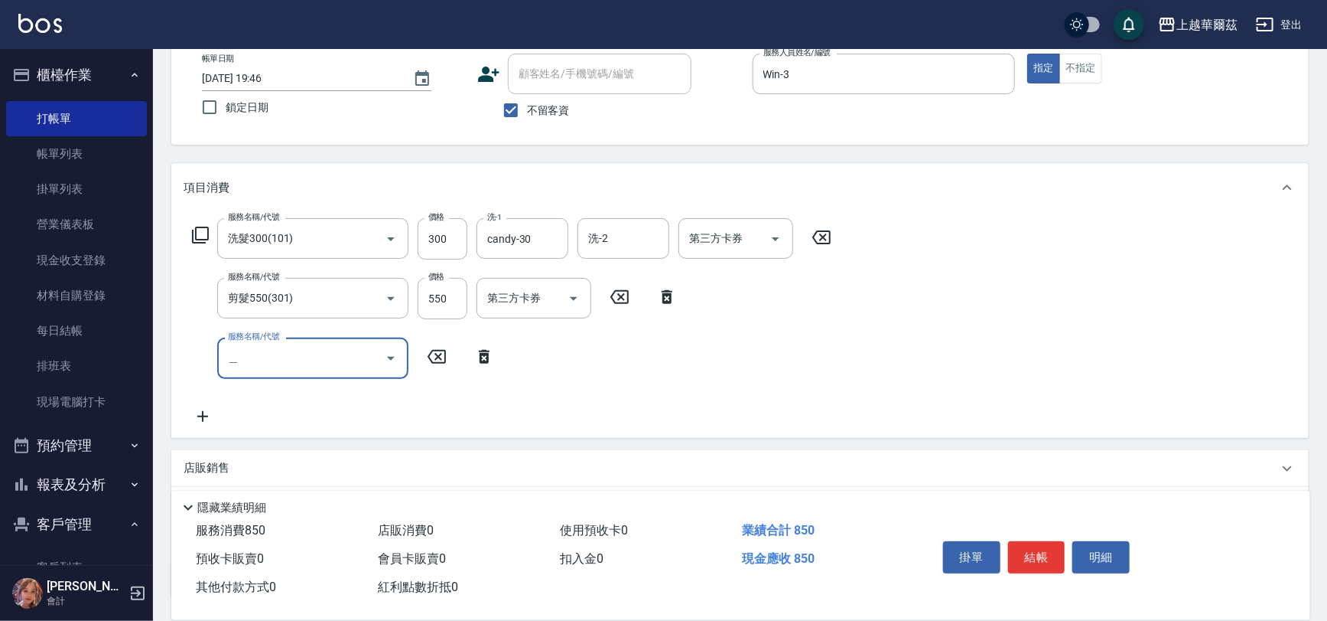
type input "哀"
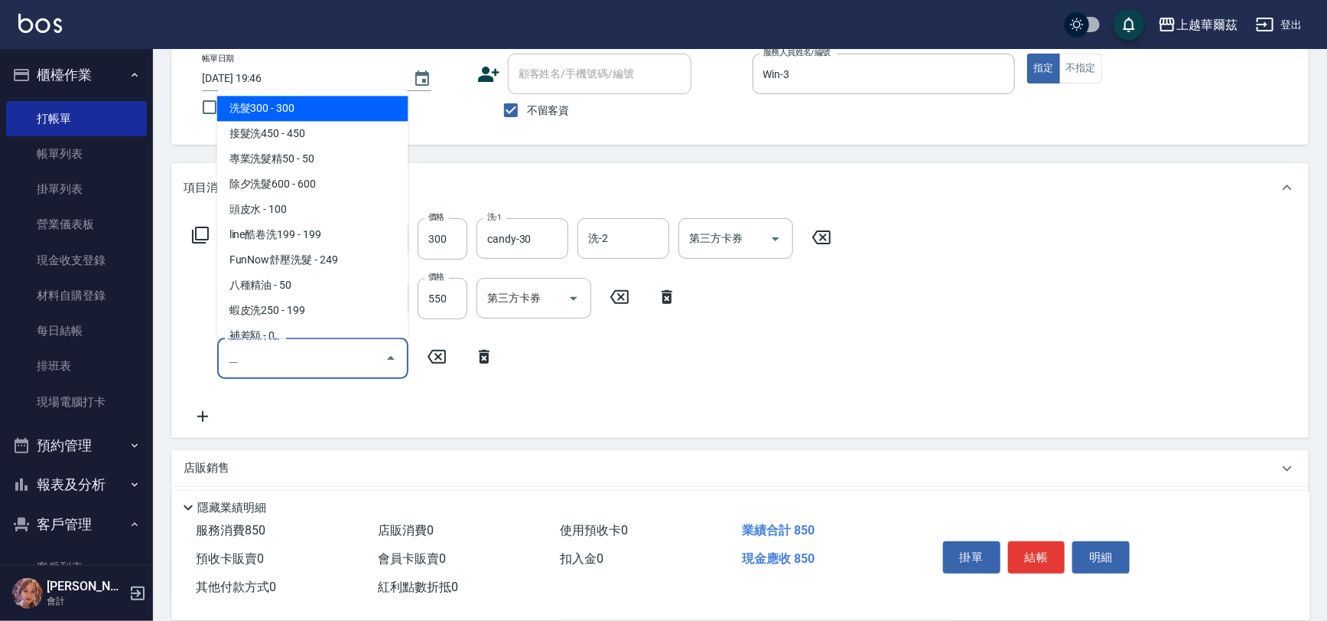
type input "阿"
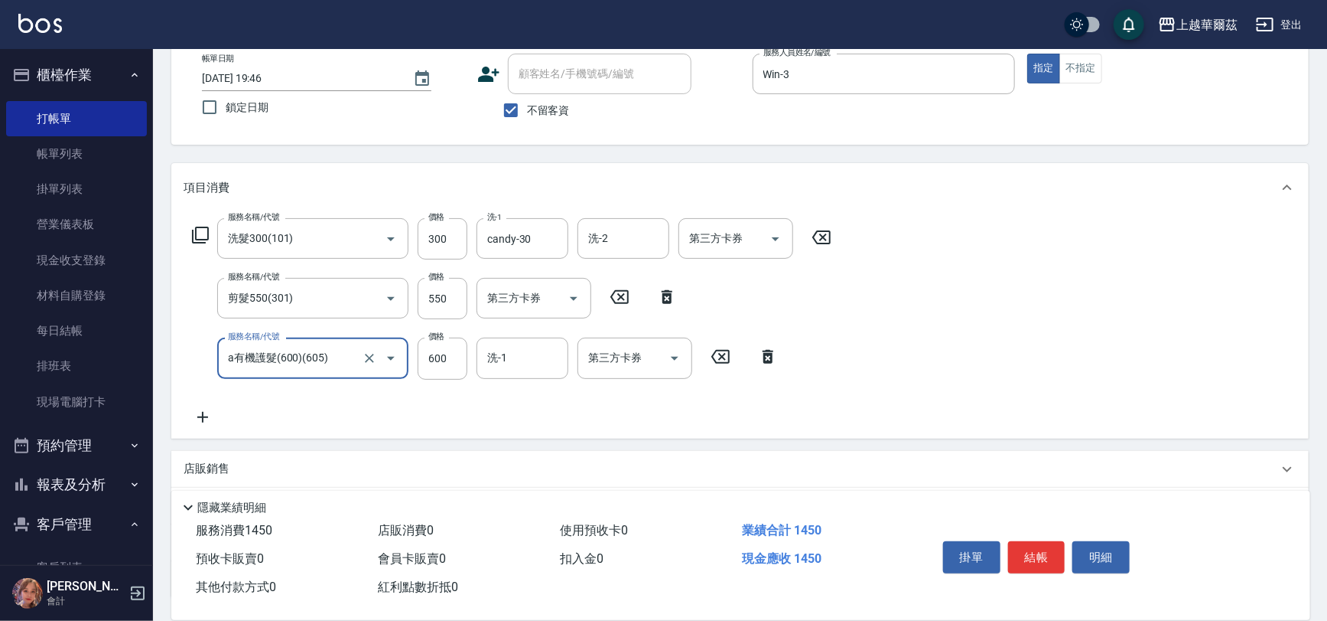
type input "a有機護髮(600)(605)"
type input "800"
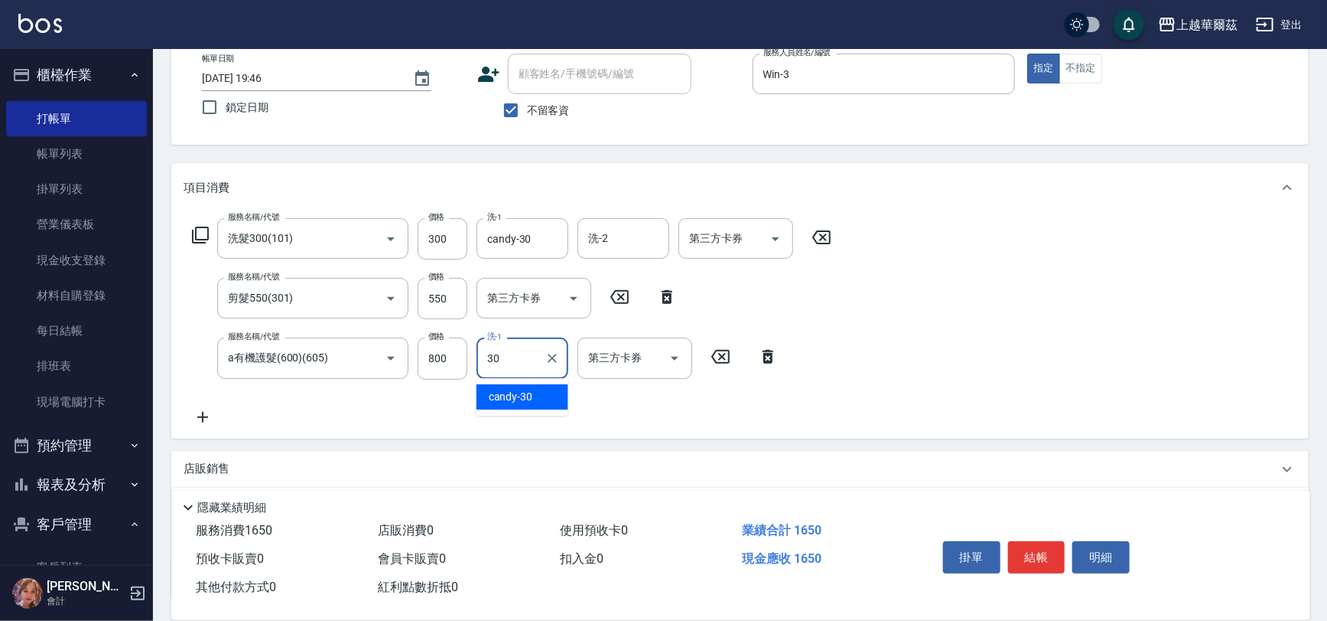
type input "candy-30"
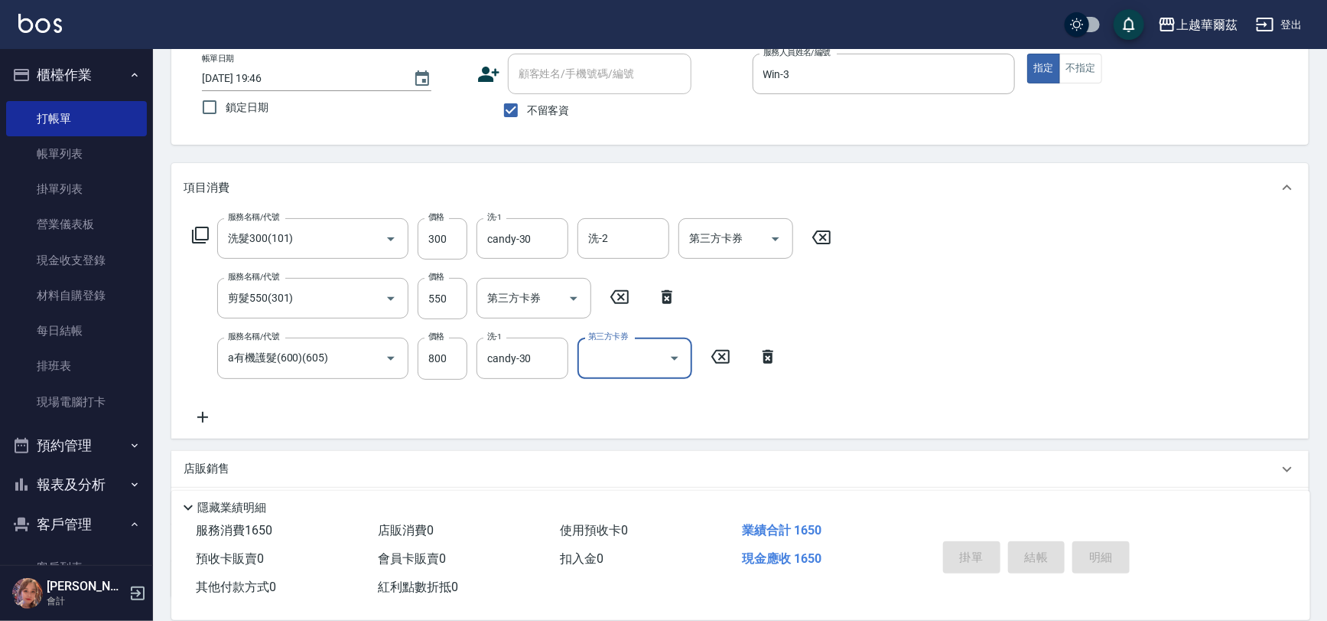
type input "[DATE] 19:47"
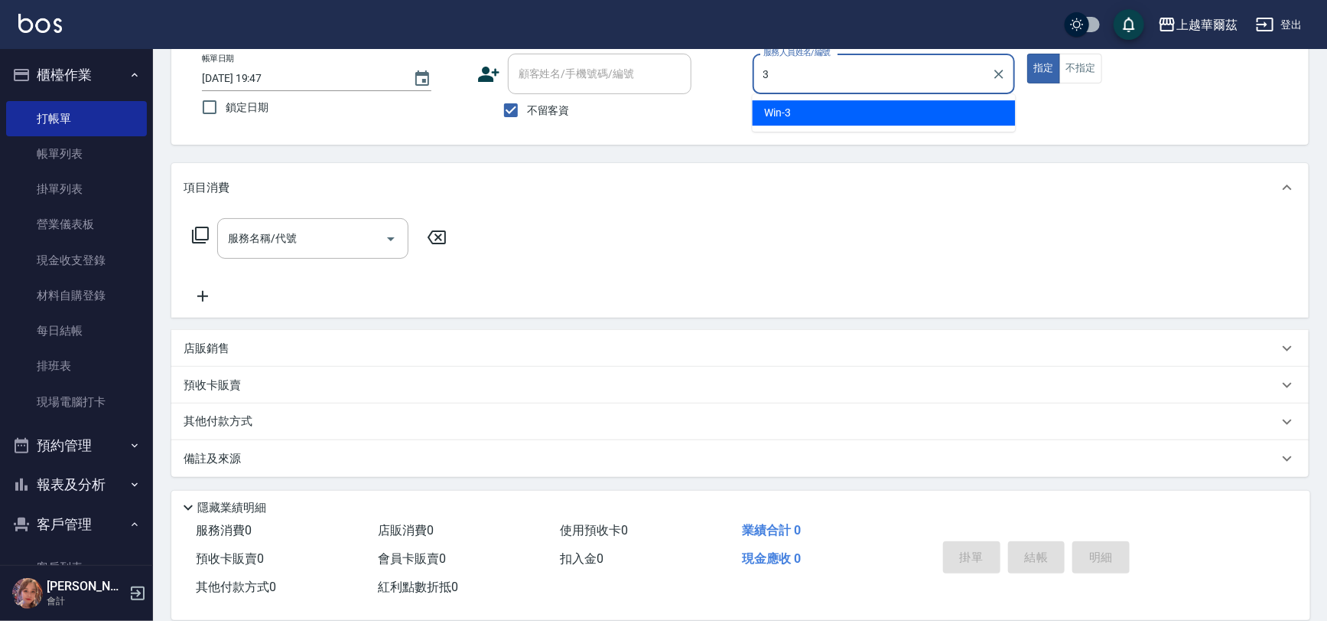
type input "Win-3"
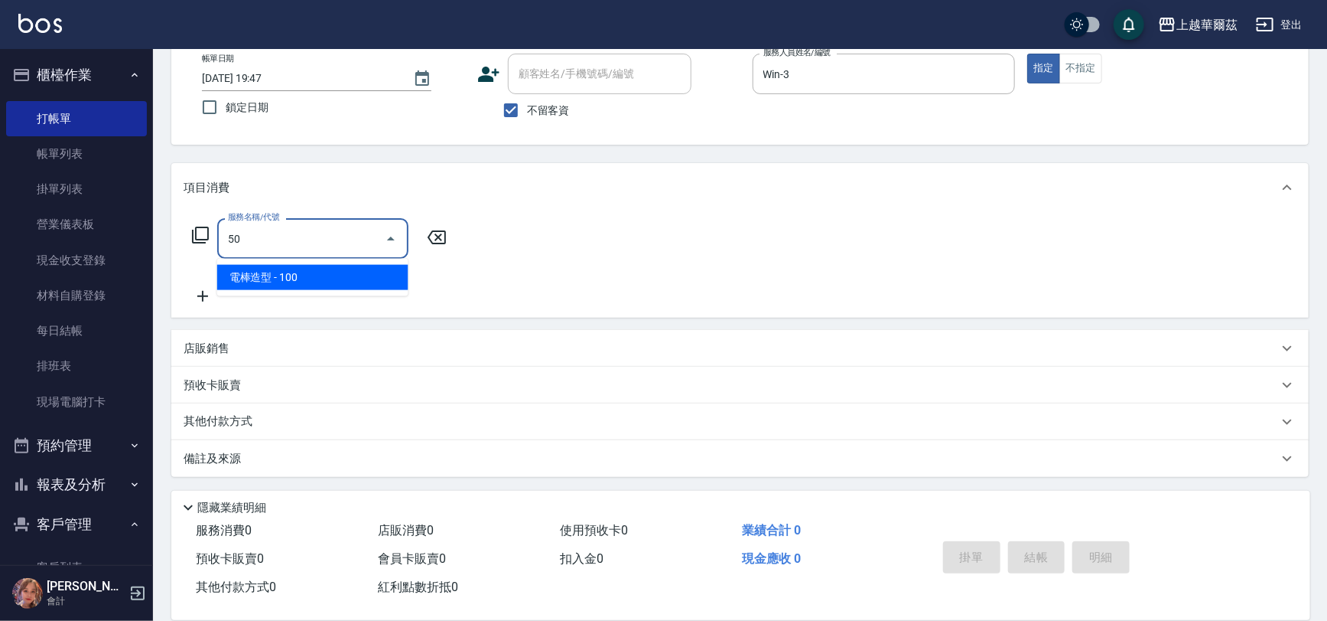
type input "5"
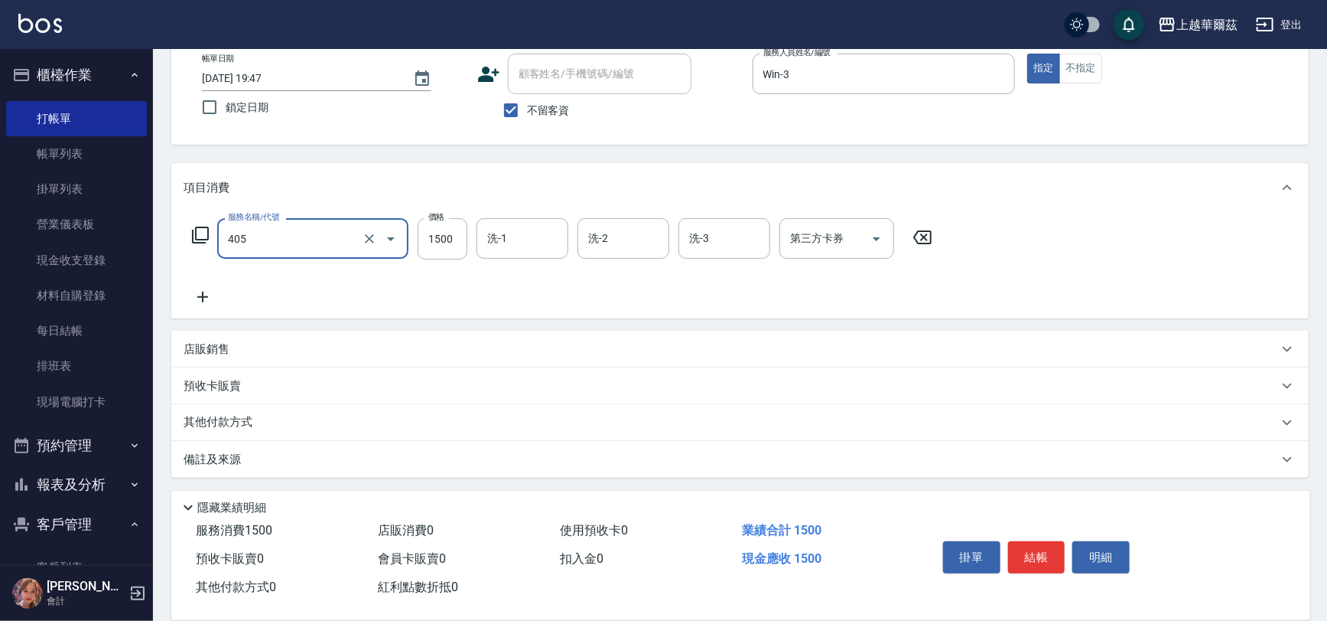
type input "染1500(405)"
type input "2000"
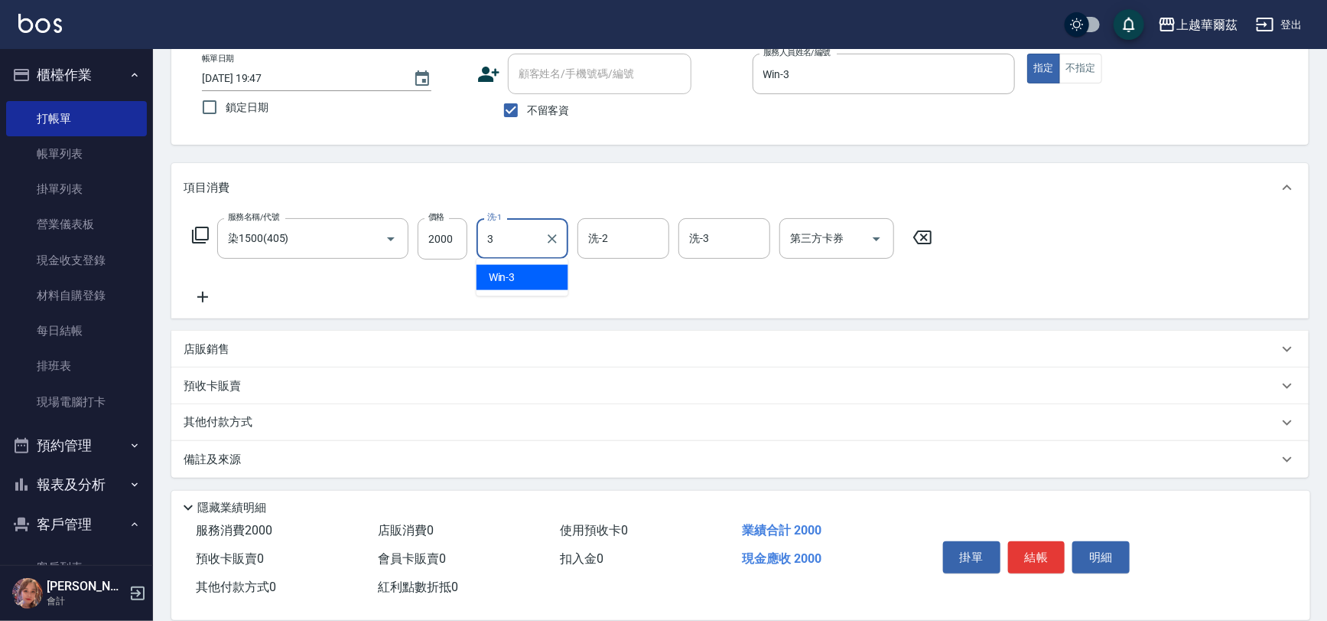
type input "Win-3"
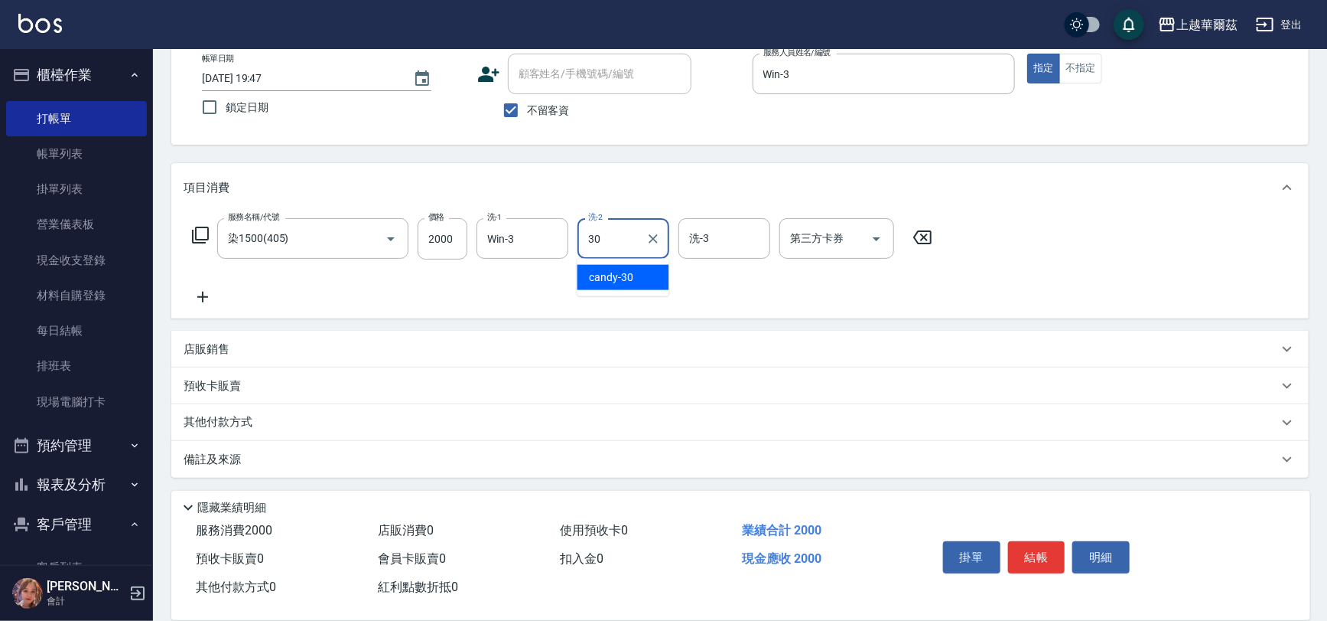
type input "candy-30"
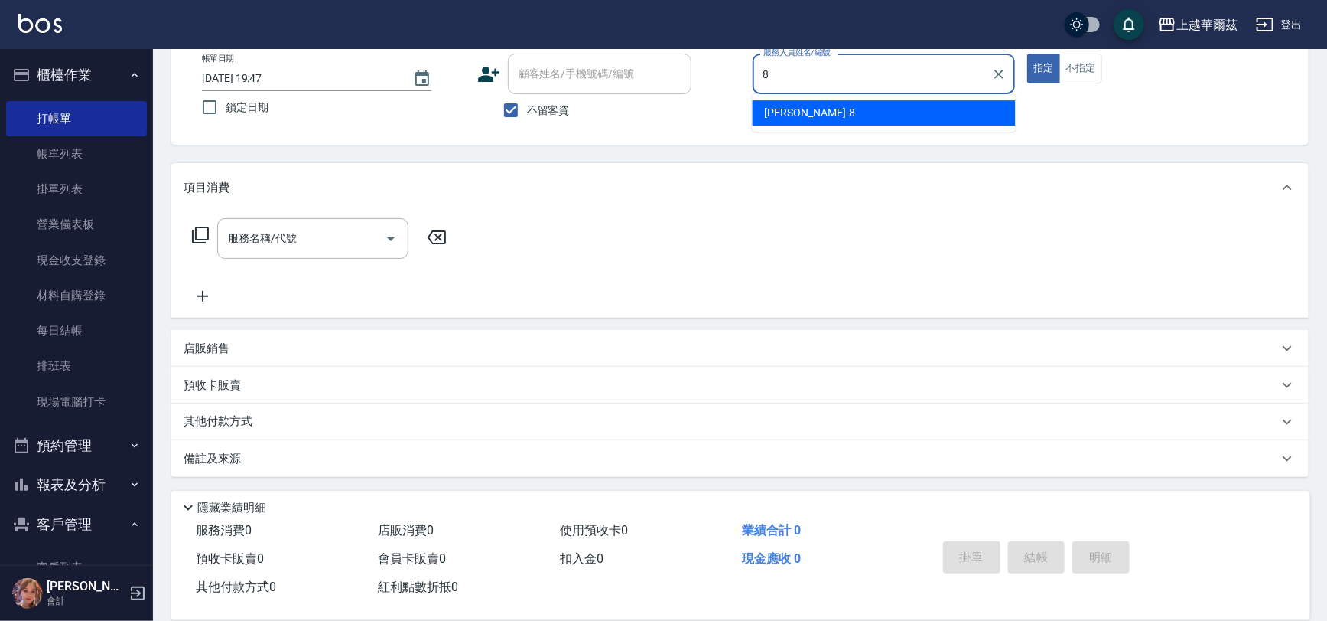
type input "[PERSON_NAME]-8"
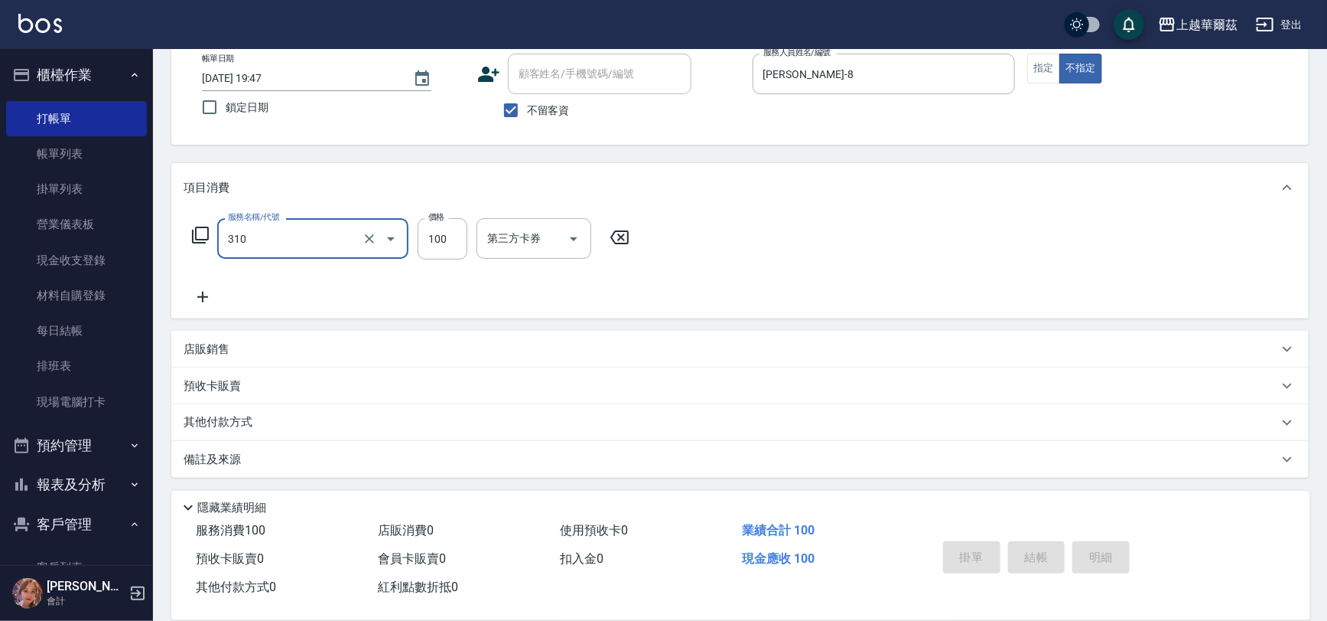
type input "310"
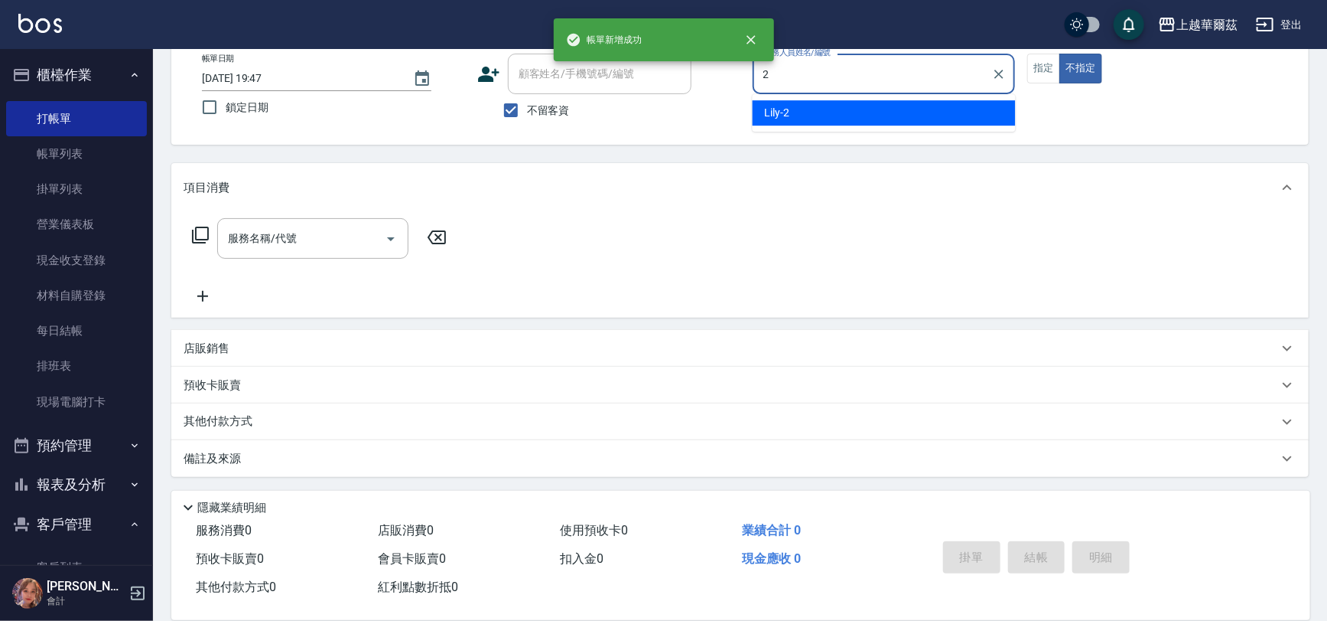
type input "Lily-2"
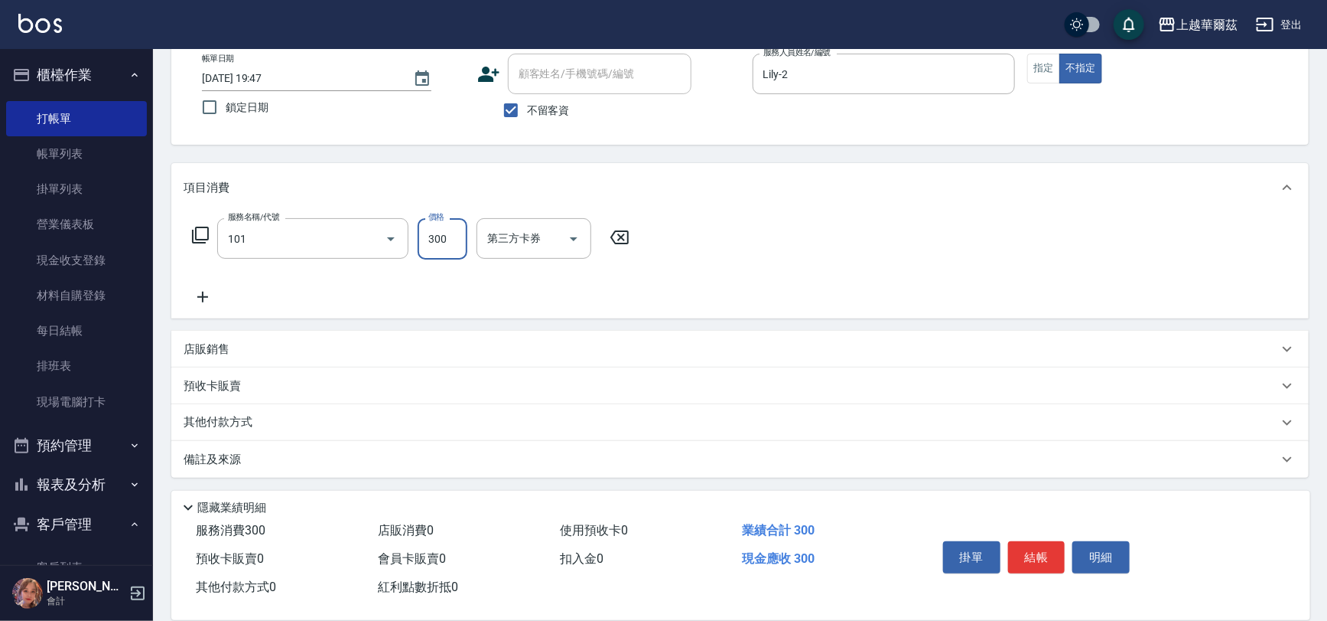
type input "洗髮300(101)"
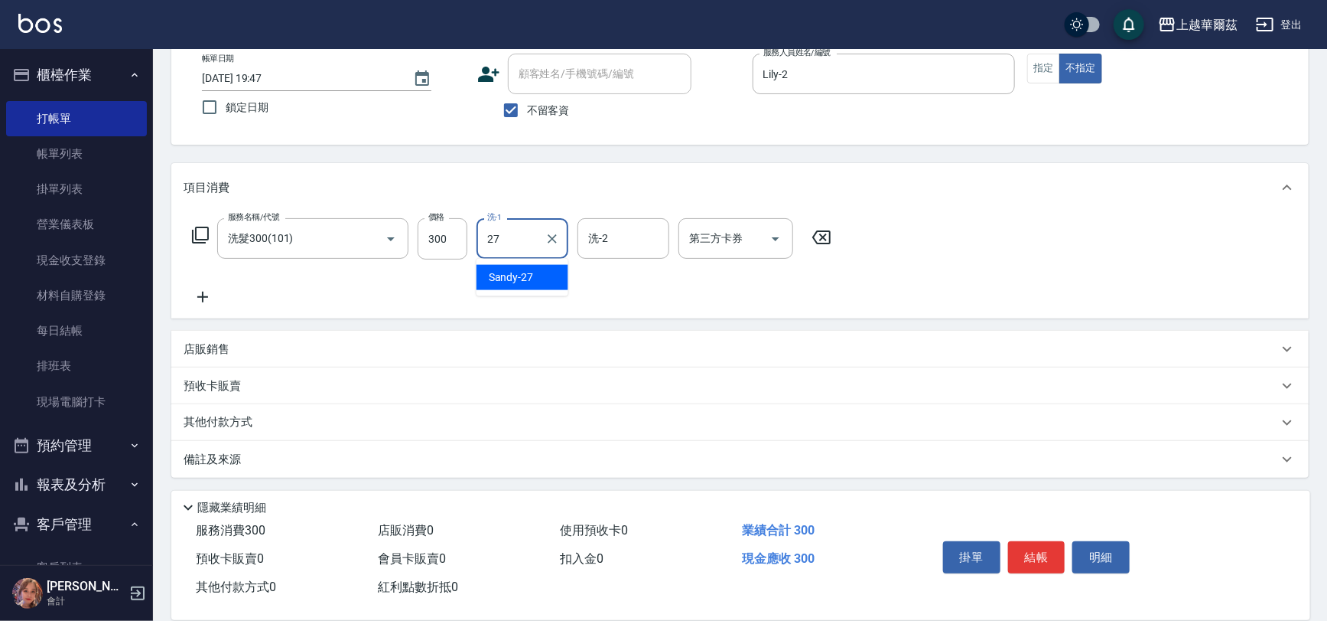
type input "Sandy-27"
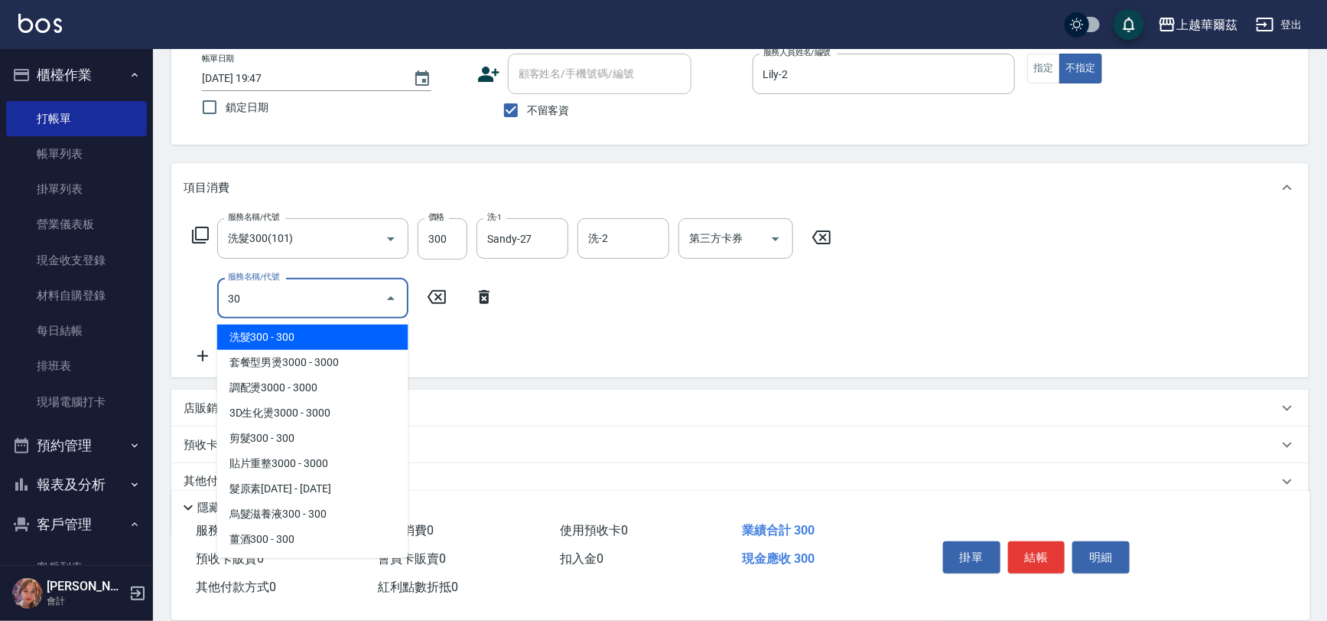
type input "306"
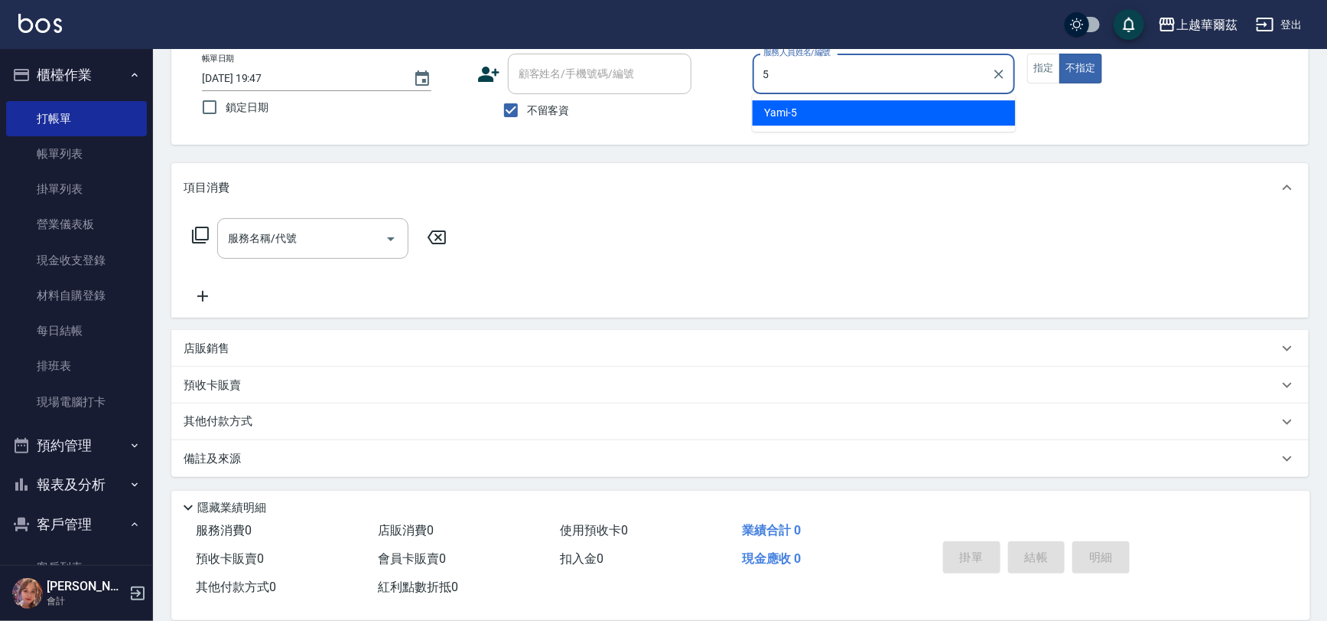
type input "Yami-5"
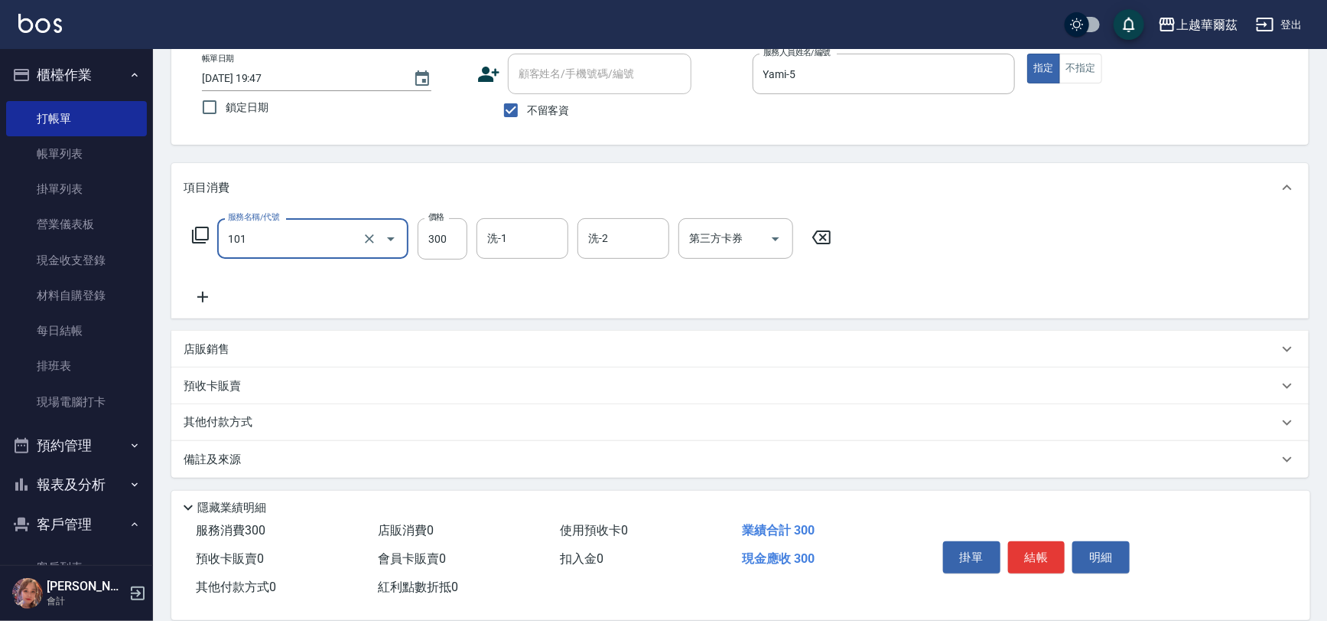
type input "洗髮300(101)"
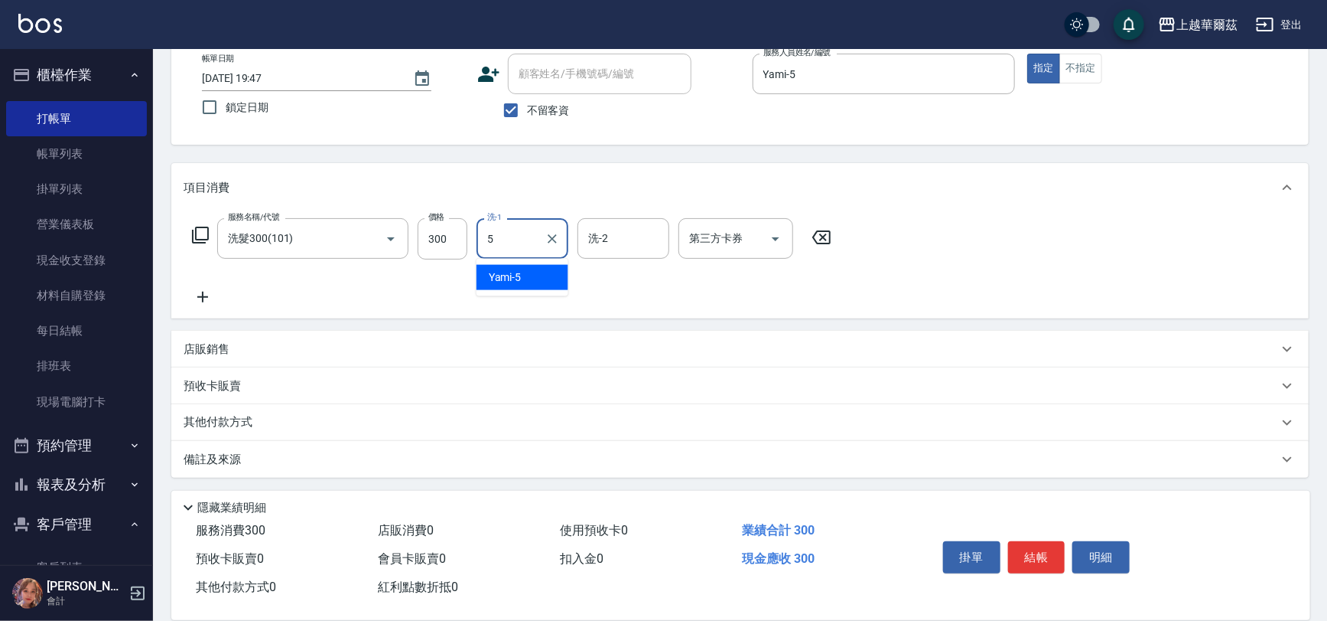
type input "Yami-5"
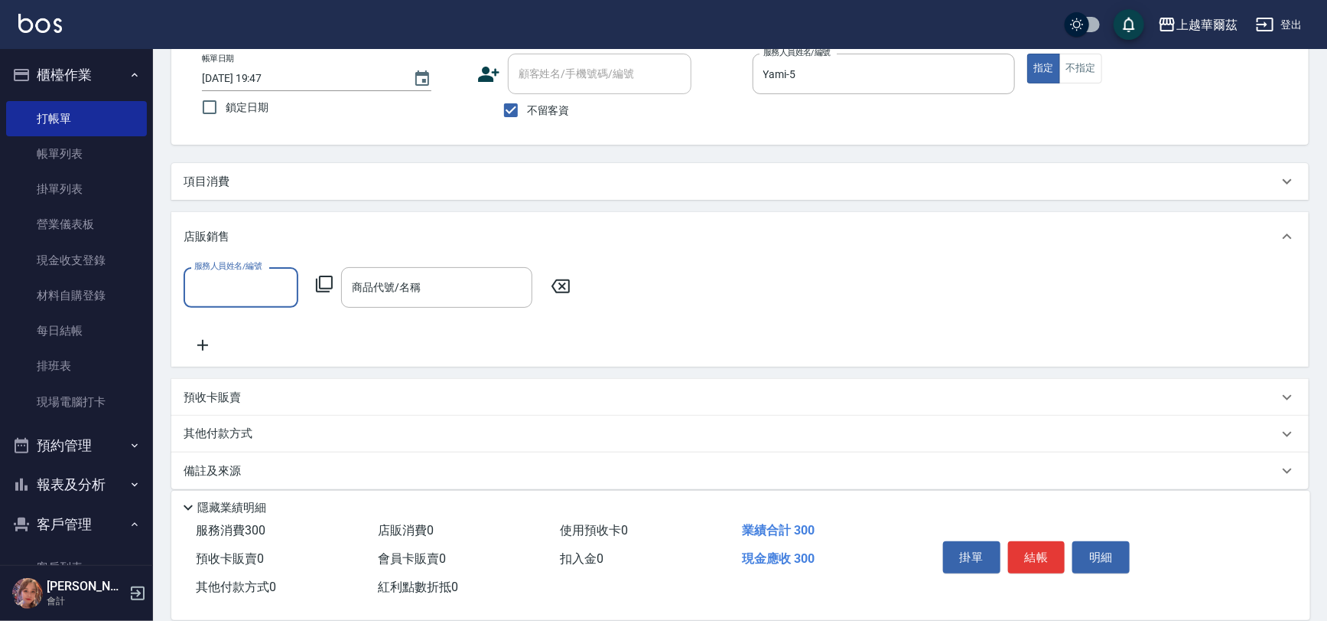
scroll to position [0, 0]
type input "Yami-5"
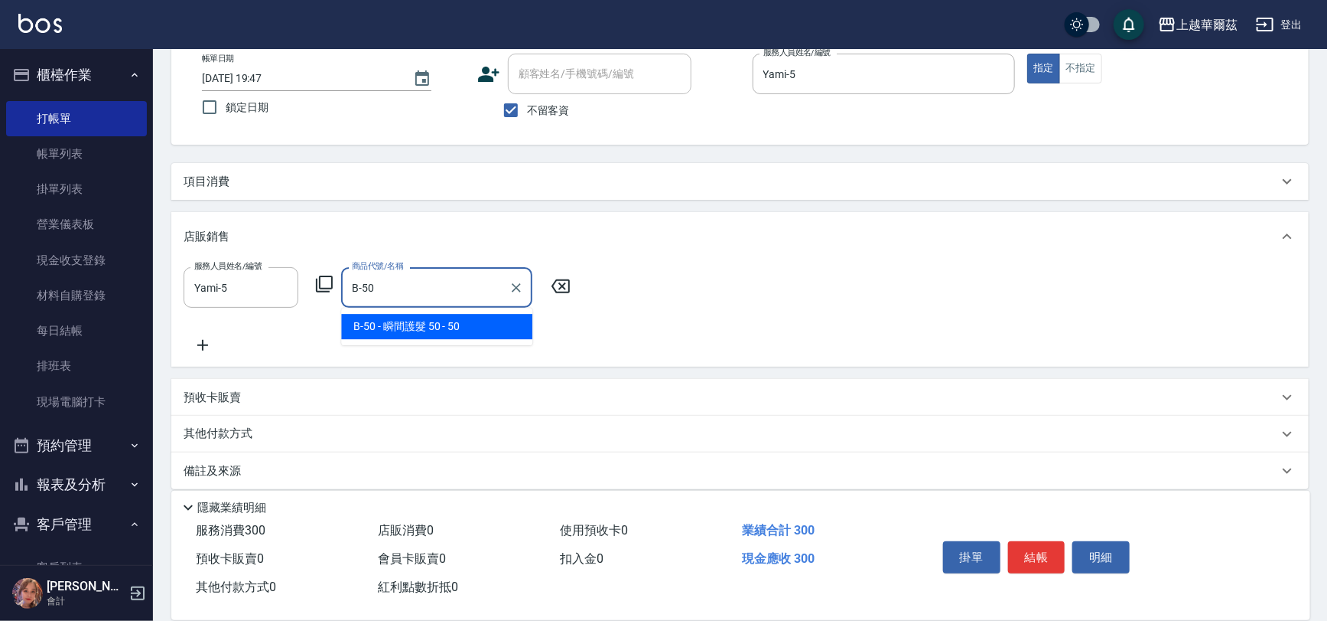
type input "瞬間護髮 50"
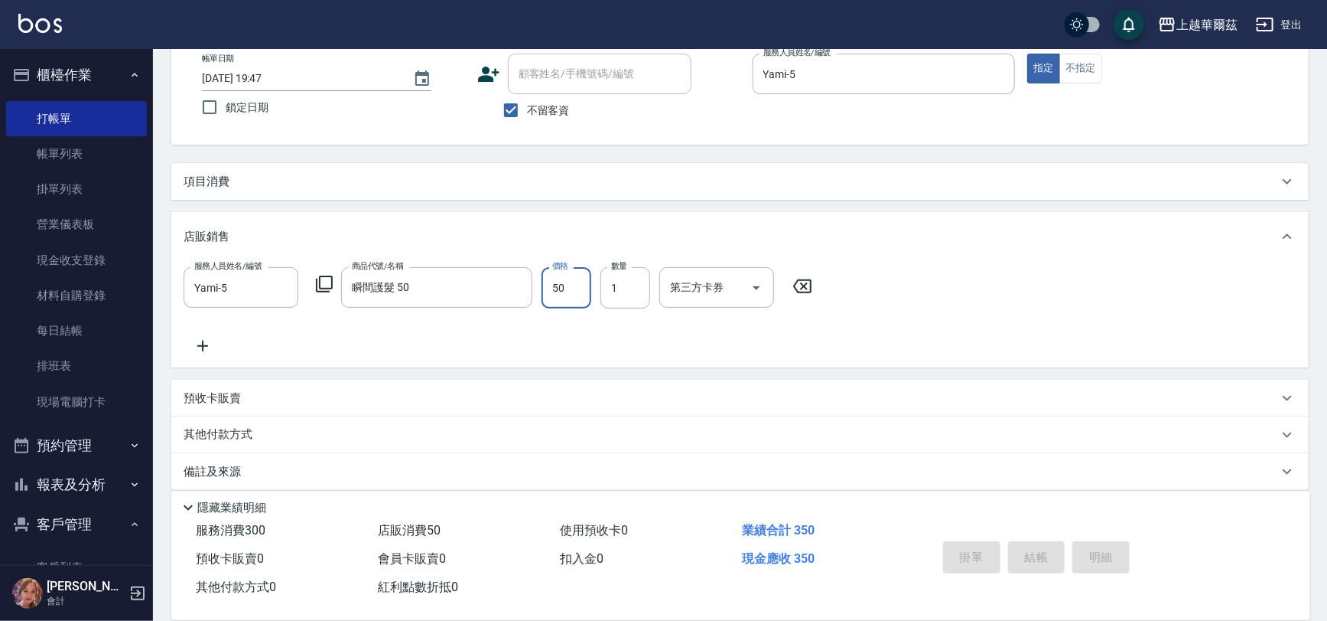
type input "[DATE] 19:48"
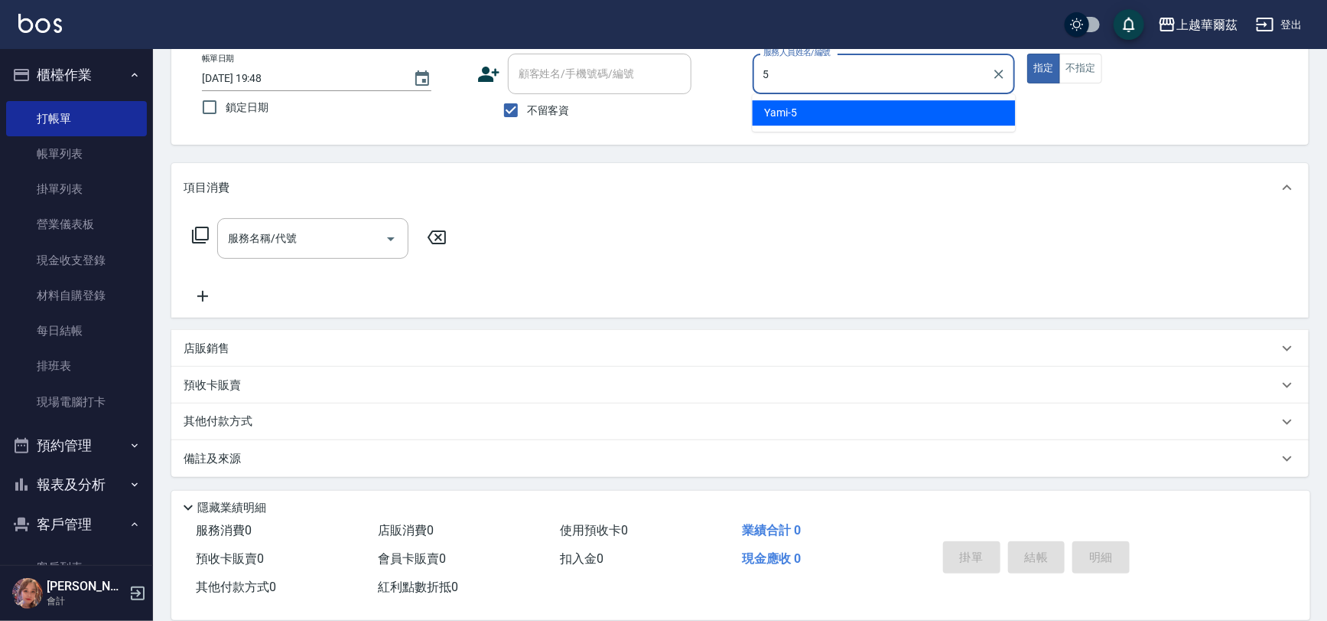
type input "Yami-5"
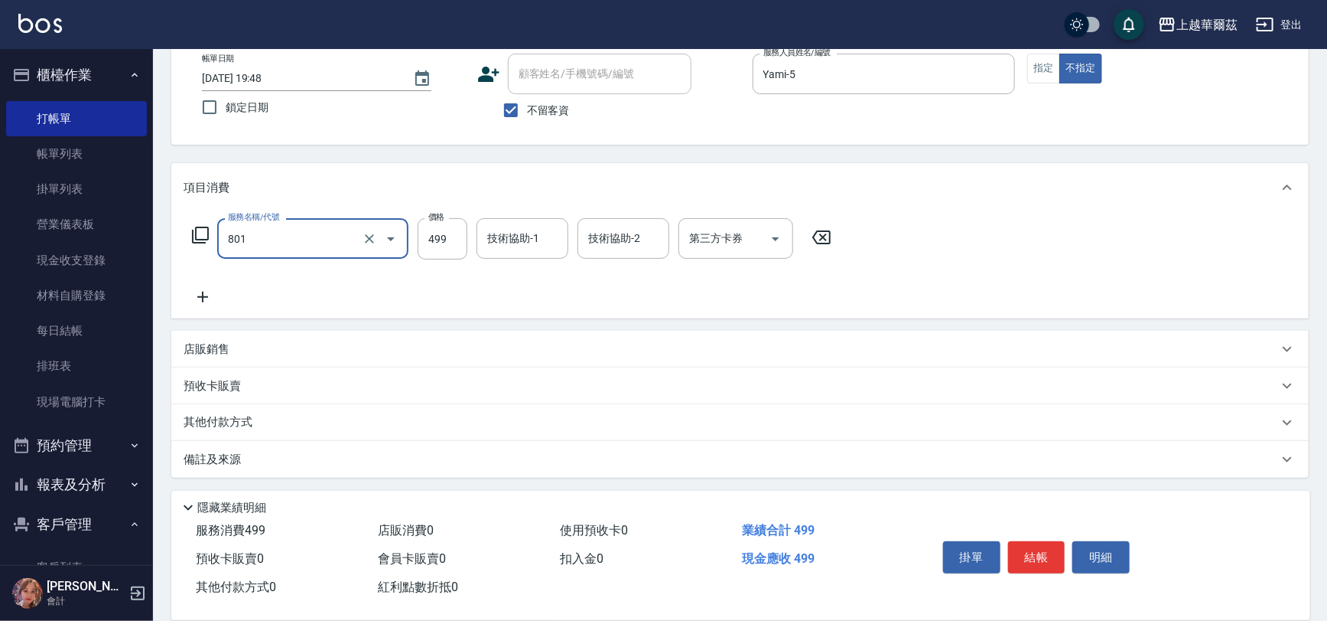
type input "舒壓洗499(801)"
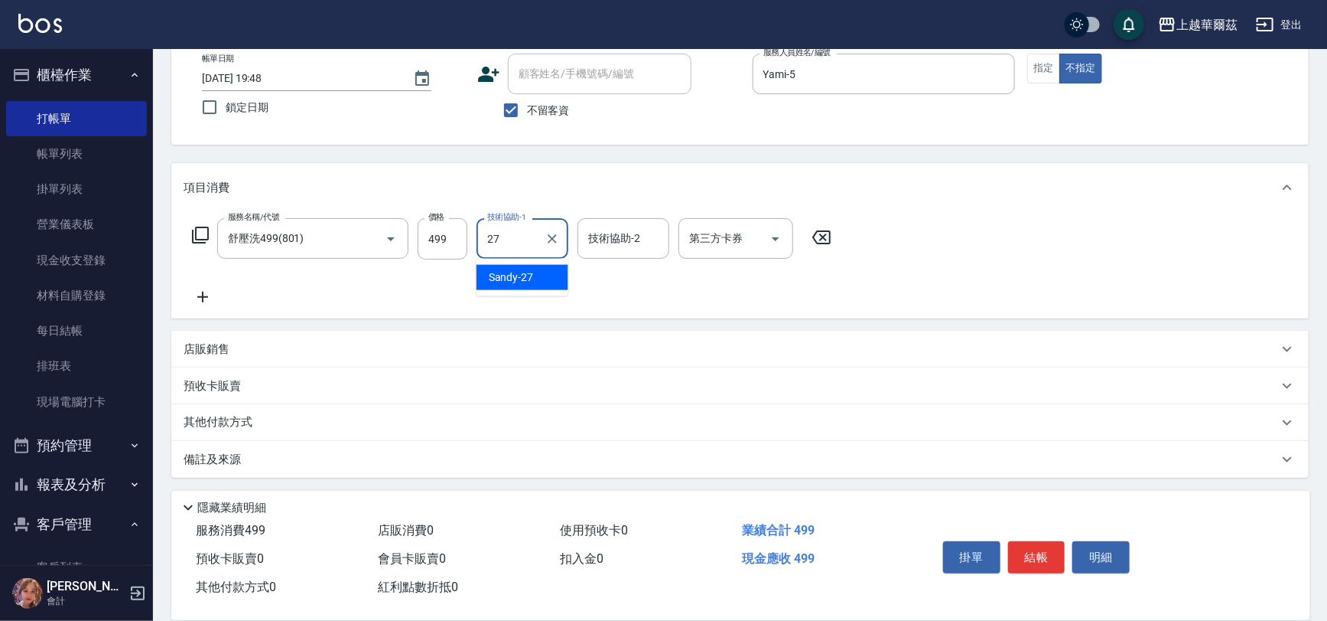
type input "Sandy-27"
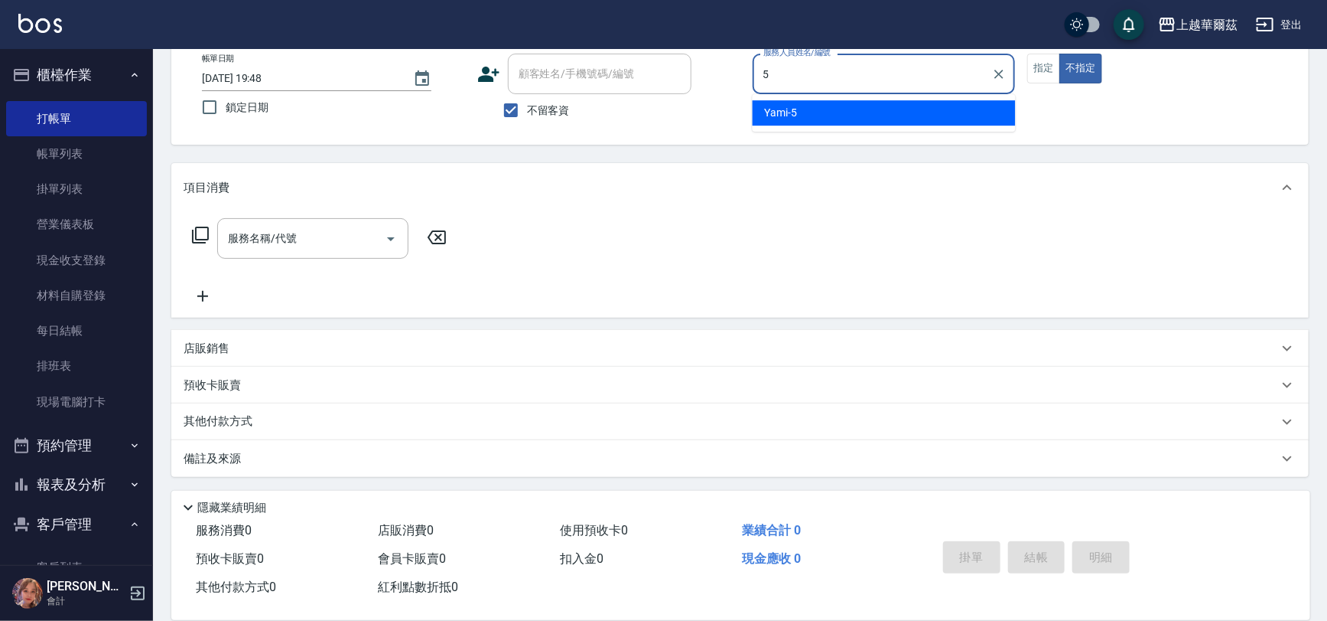
type input "Yami-5"
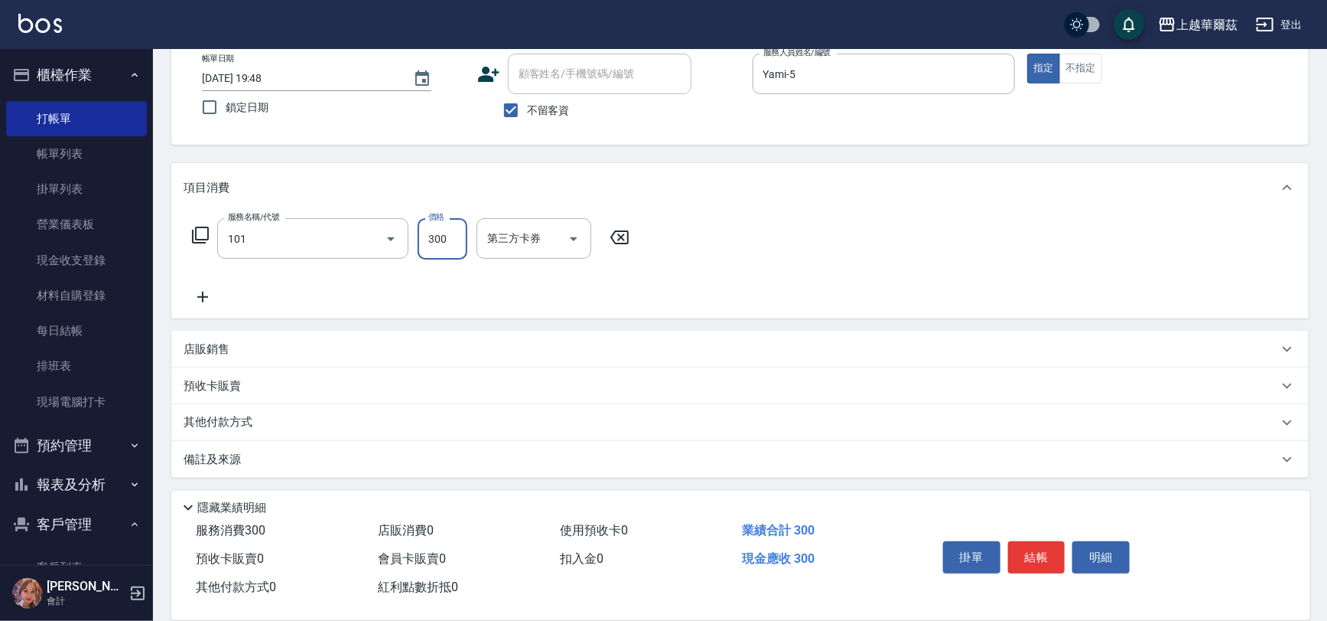
type input "洗髮300(101)"
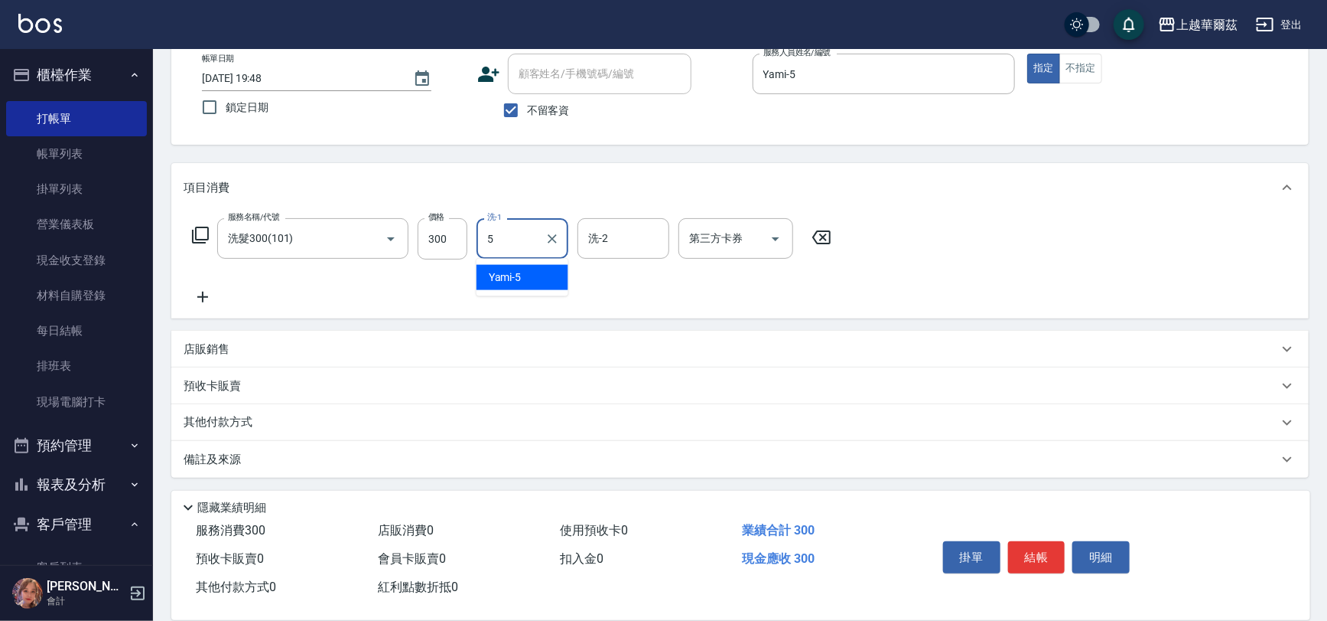
type input "Yami-5"
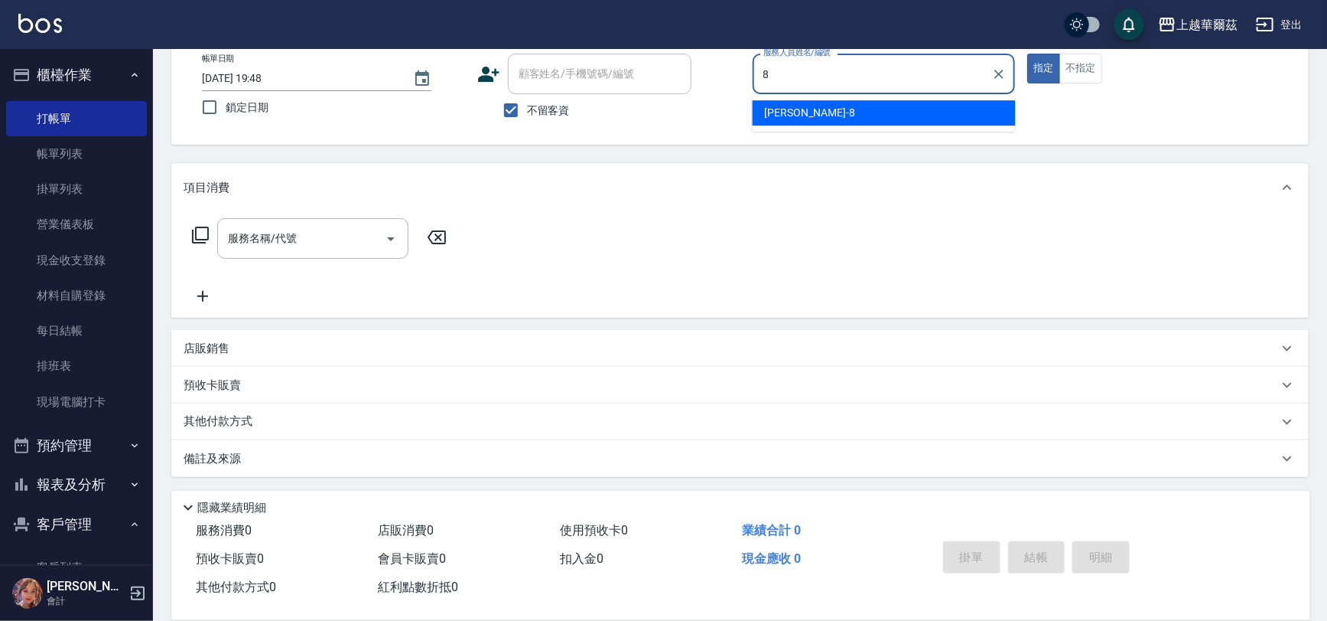
type input "[PERSON_NAME]-8"
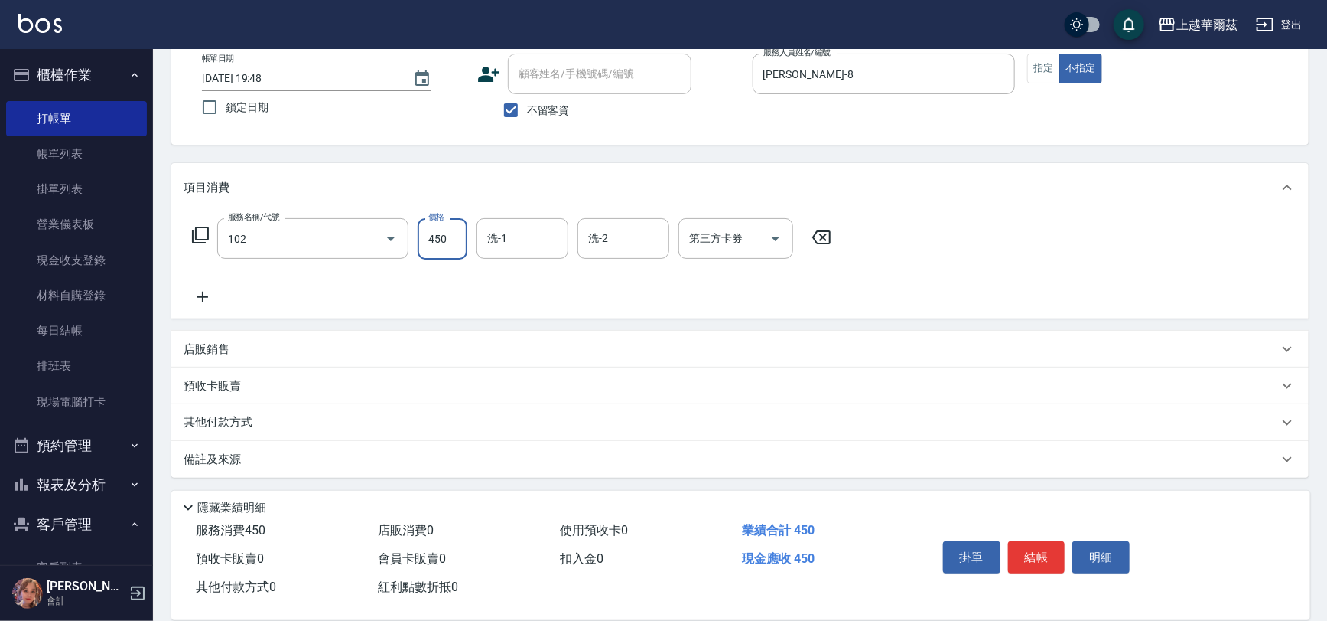
type input "接髮洗450(102)"
type input "500"
type input "[PERSON_NAME]-8"
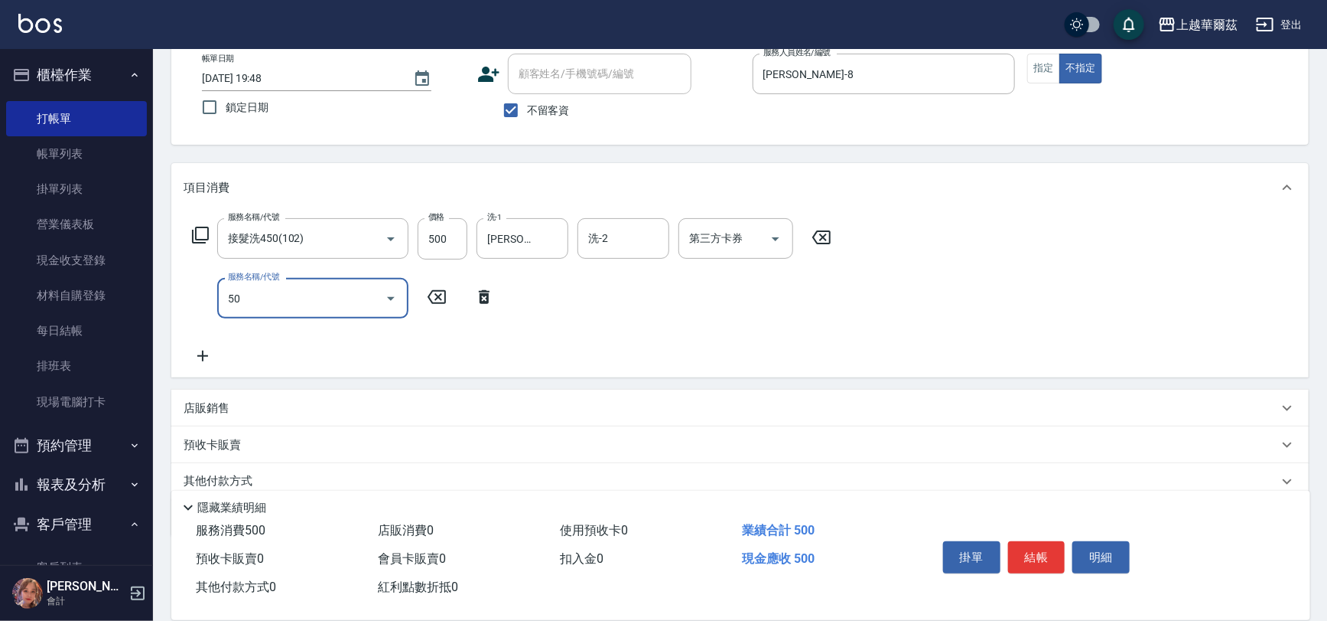
type input "504"
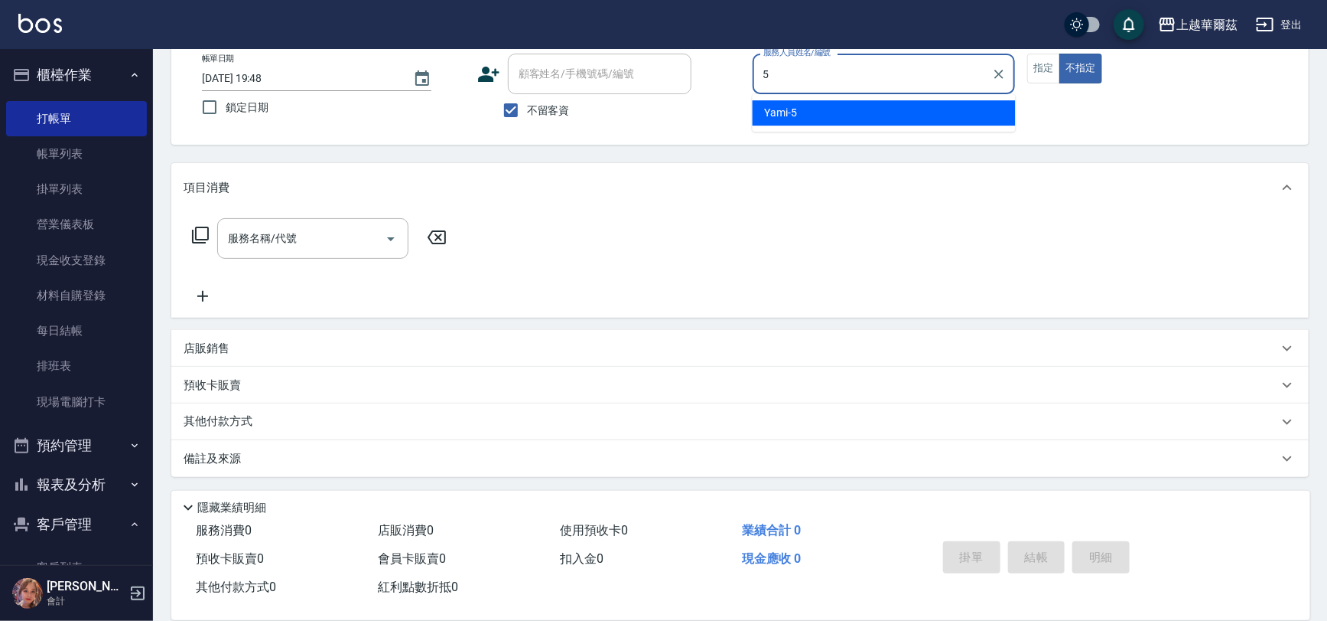
type input "Yami-5"
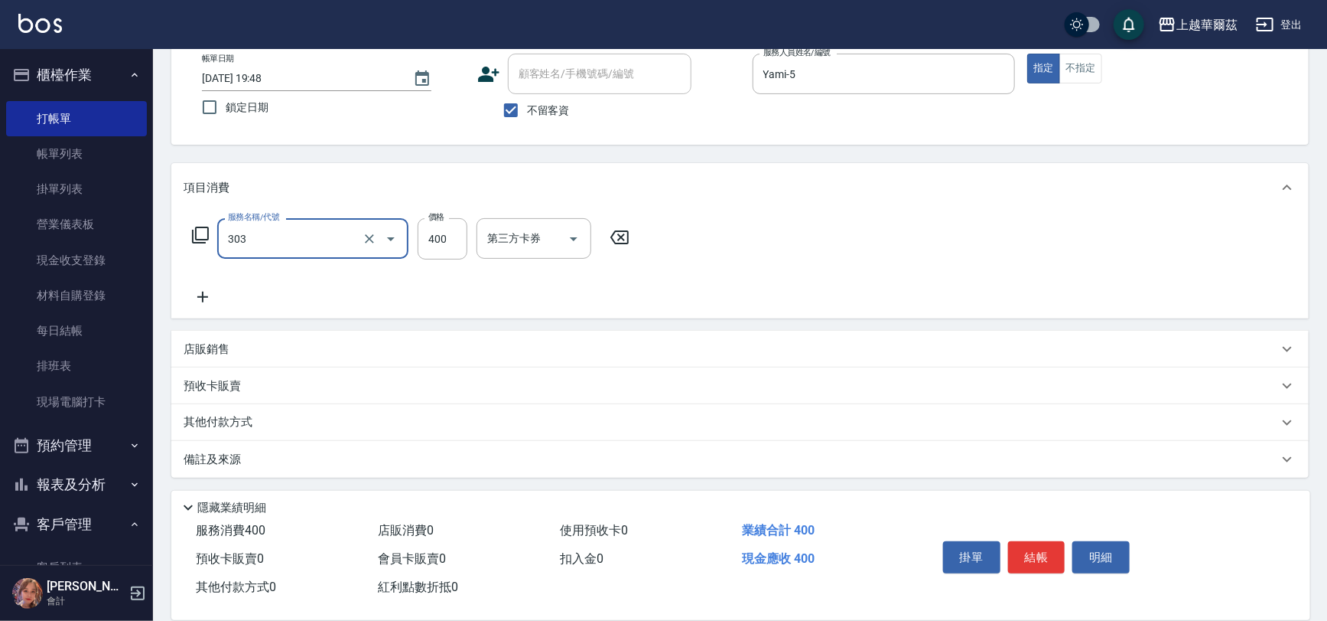
type input "剪髮400(303)"
type input "450"
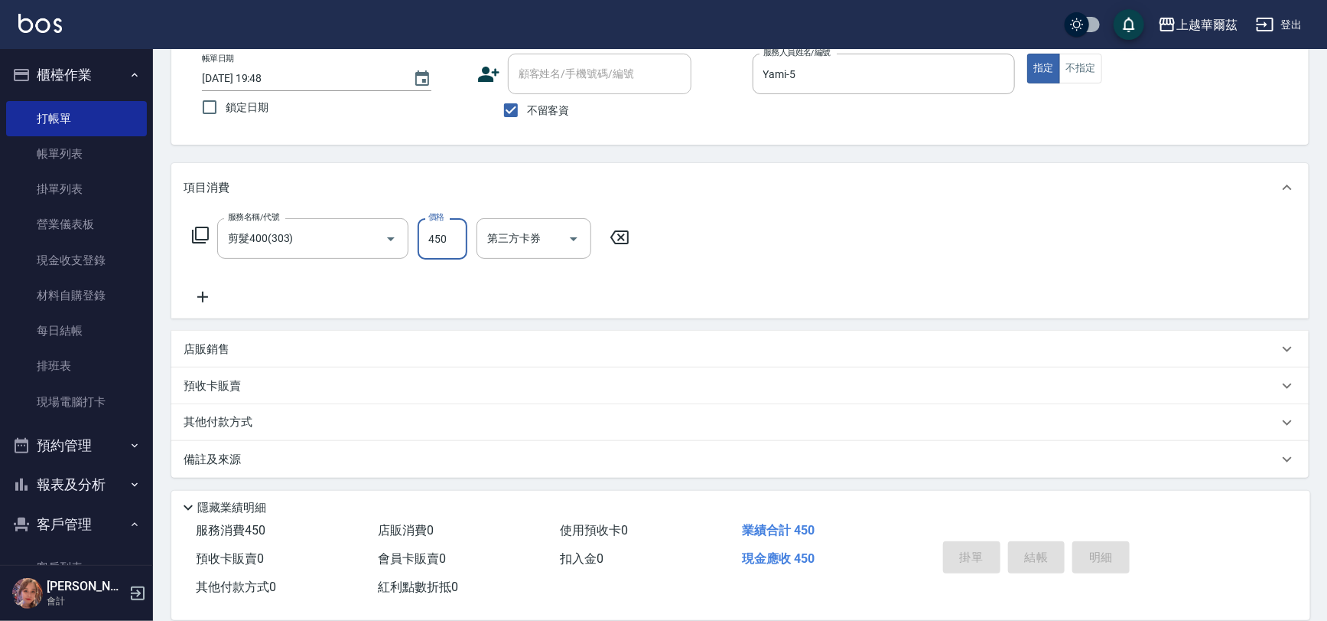
type input "[DATE] 19:49"
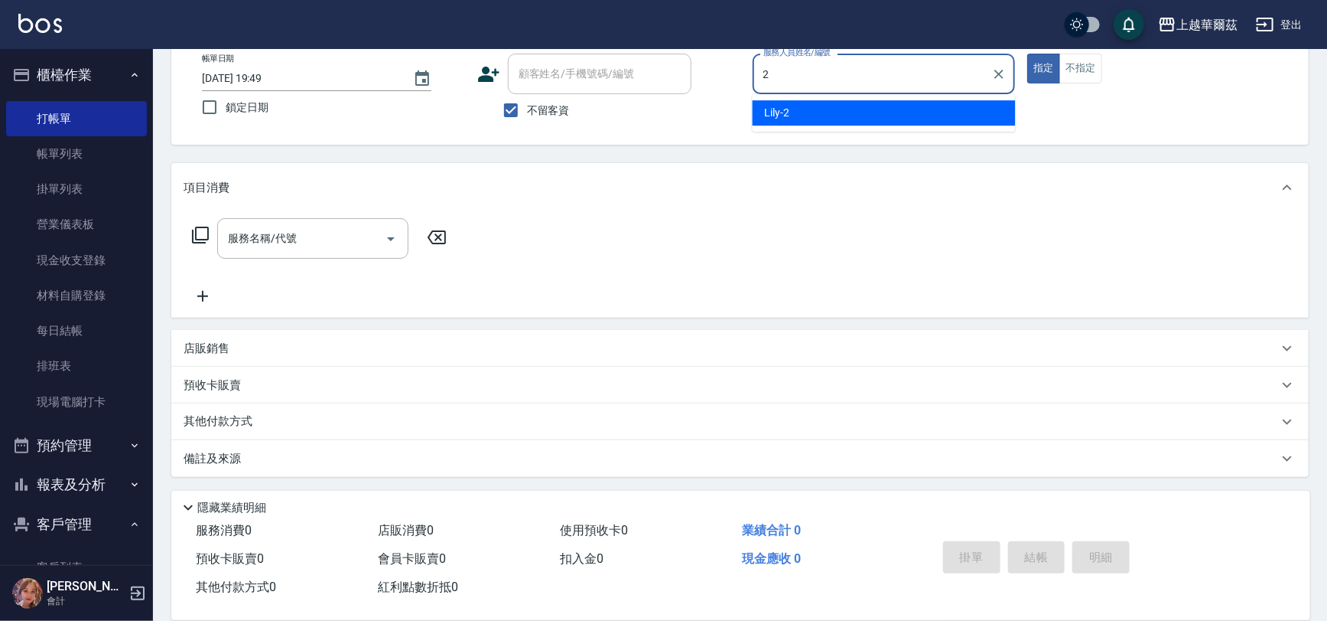
type input "Lily-2"
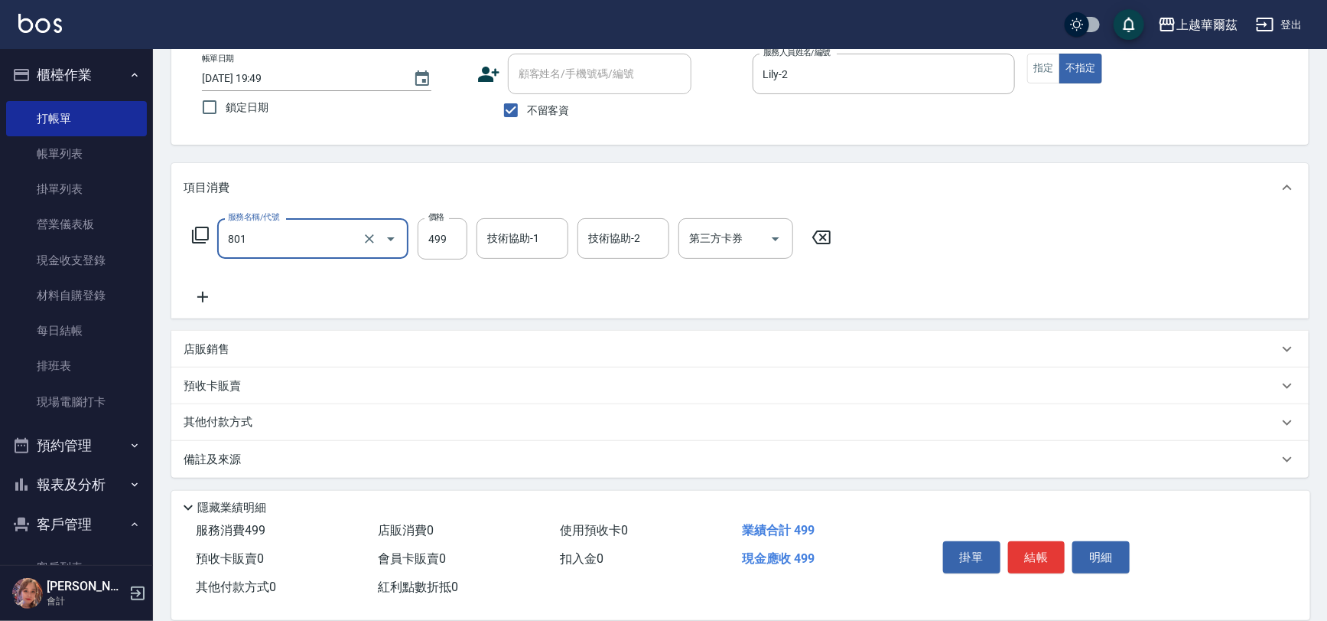
type input "舒壓洗499(801)"
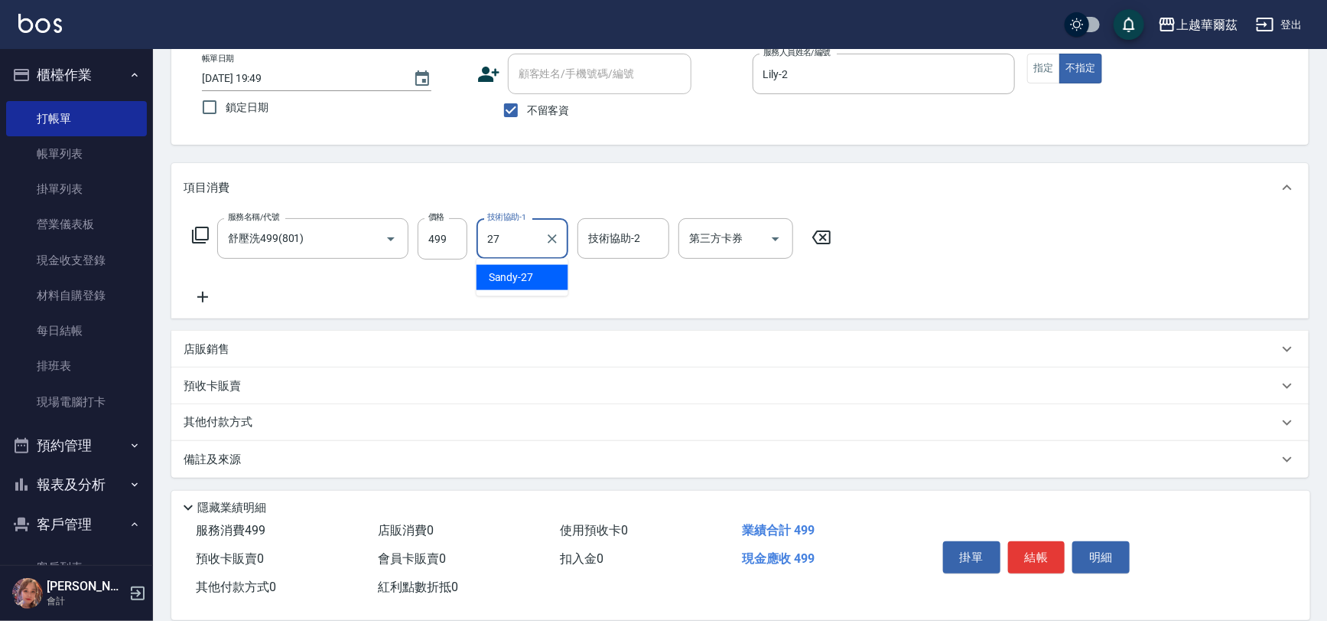
type input "Sandy-27"
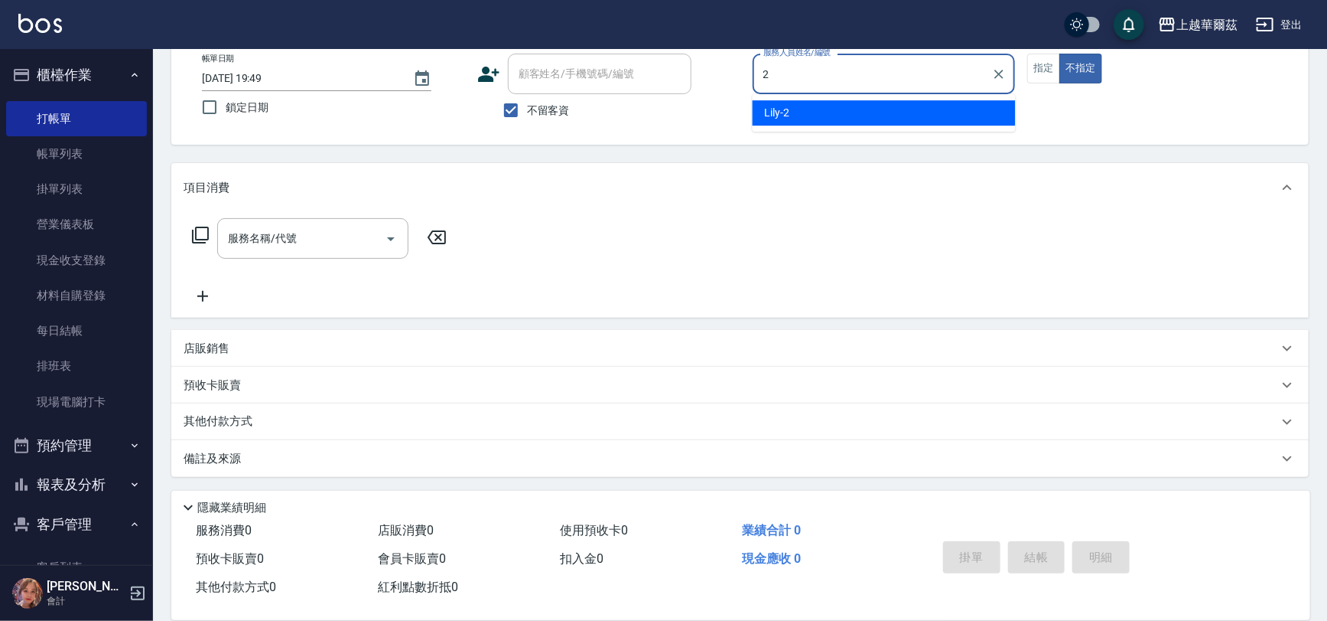
type input "Lily-2"
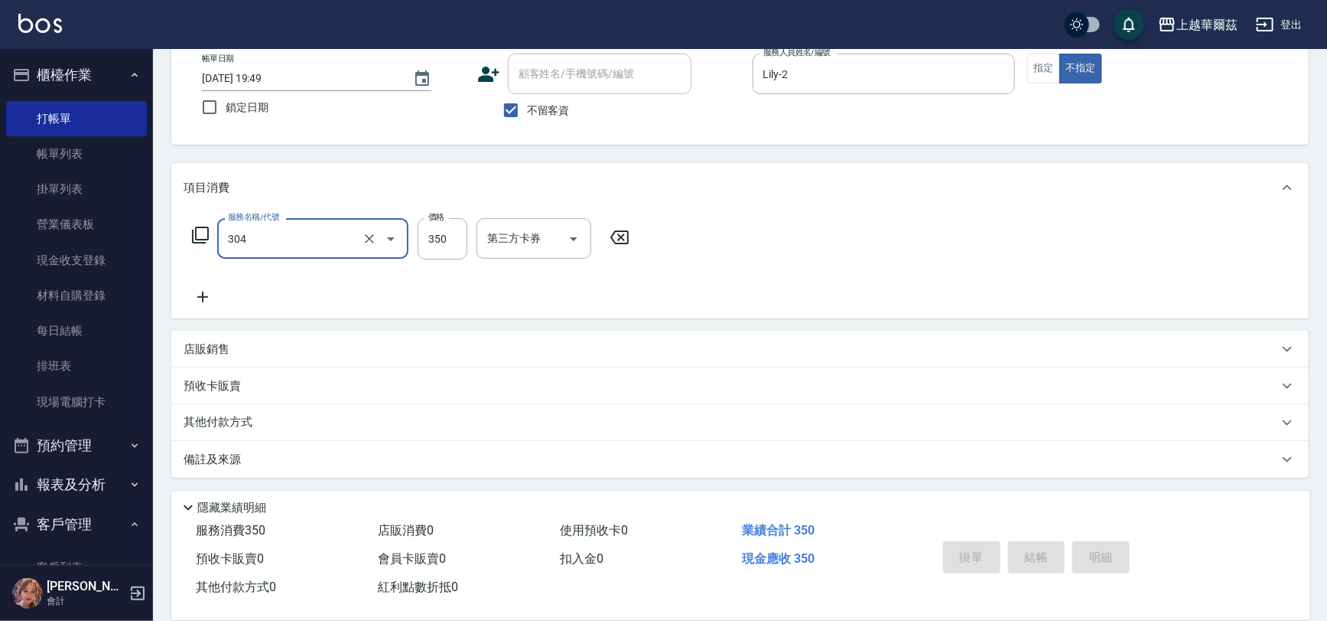
type input "304"
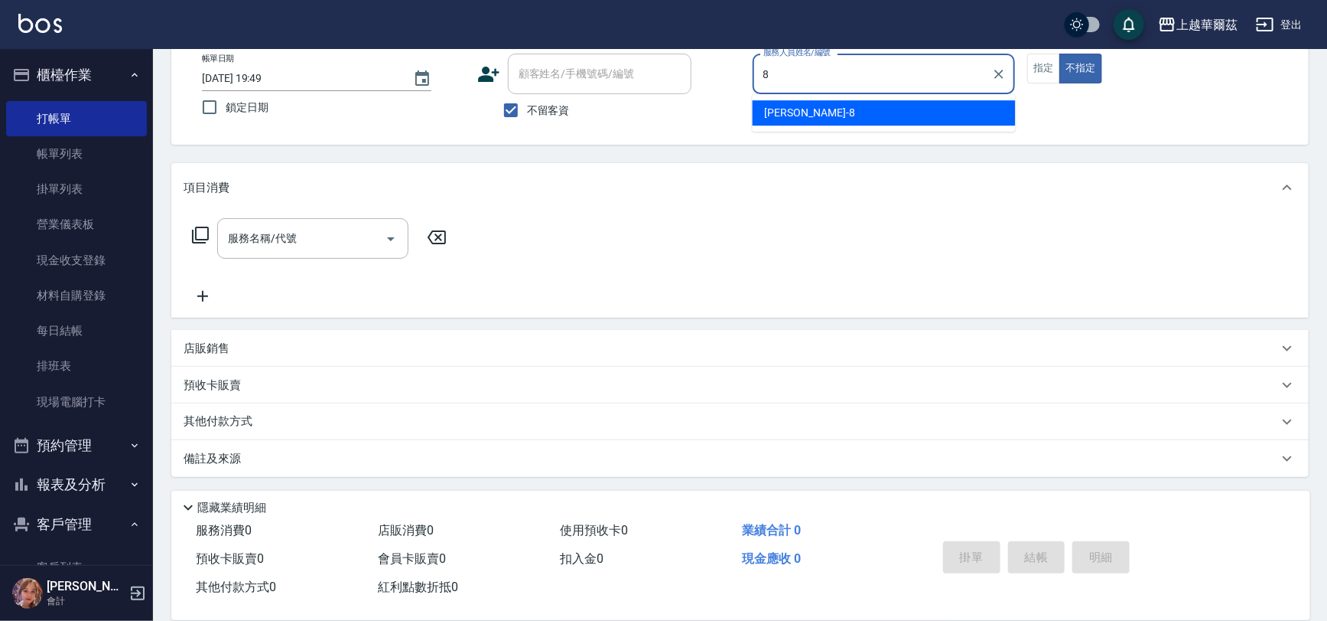
type input "[PERSON_NAME]-8"
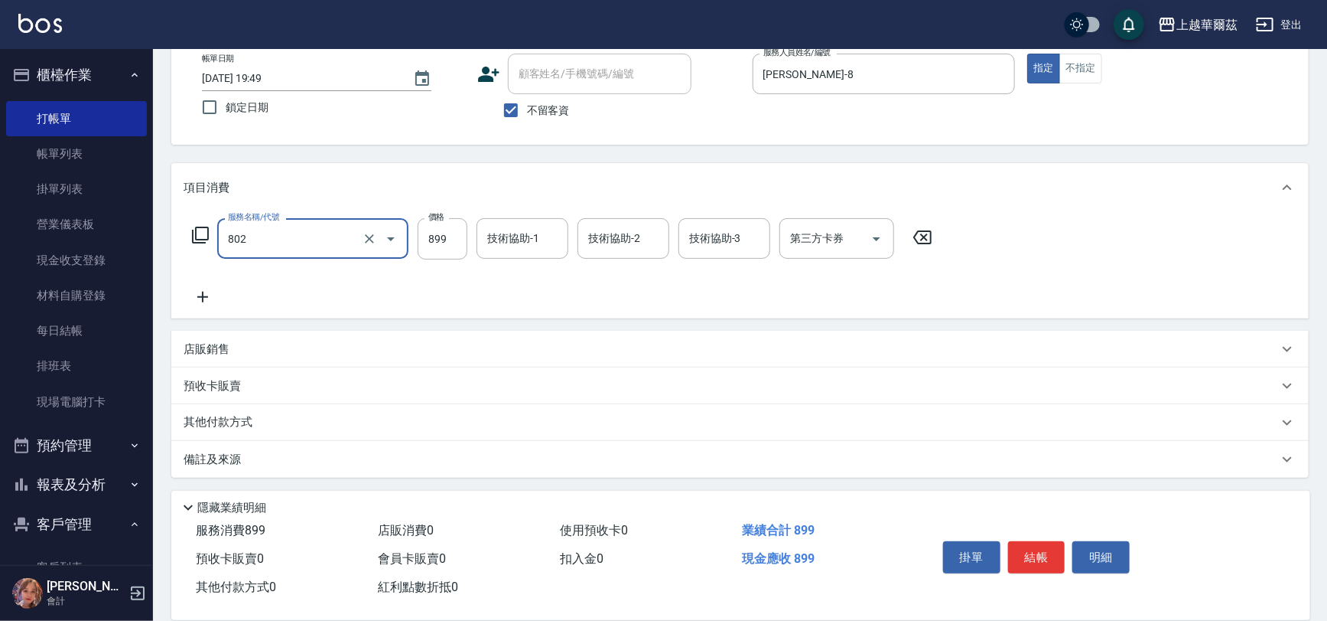
type input "舒壓洗899(802)"
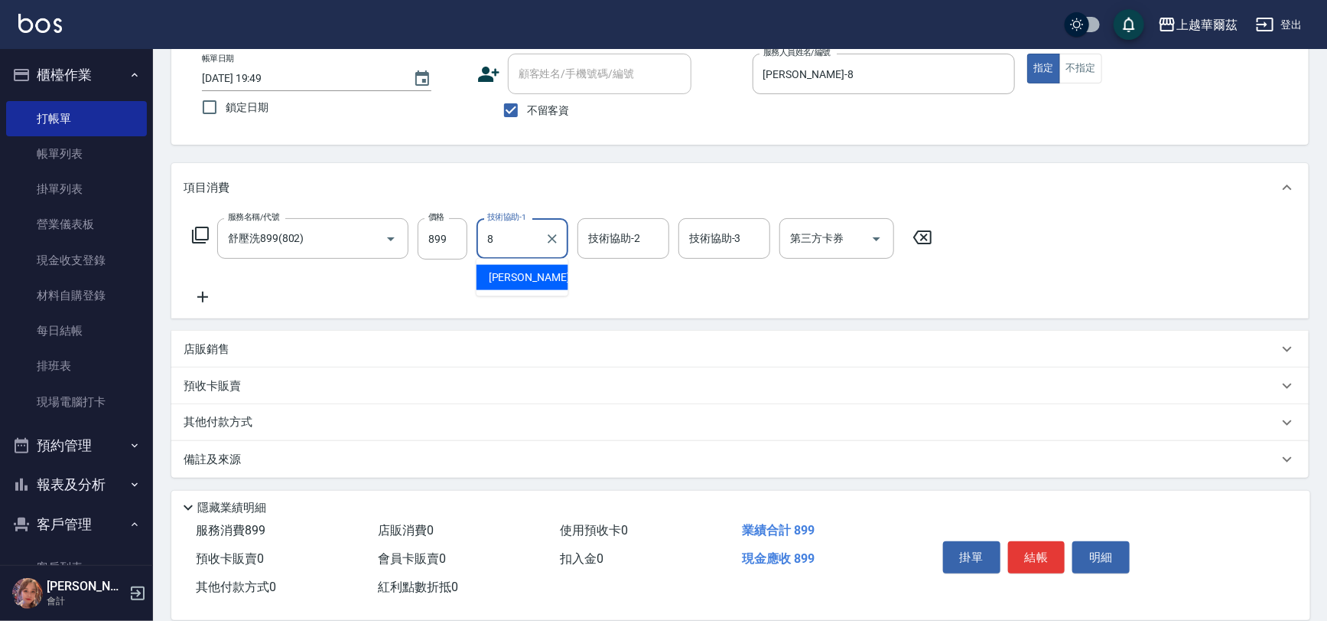
type input "[PERSON_NAME]-8"
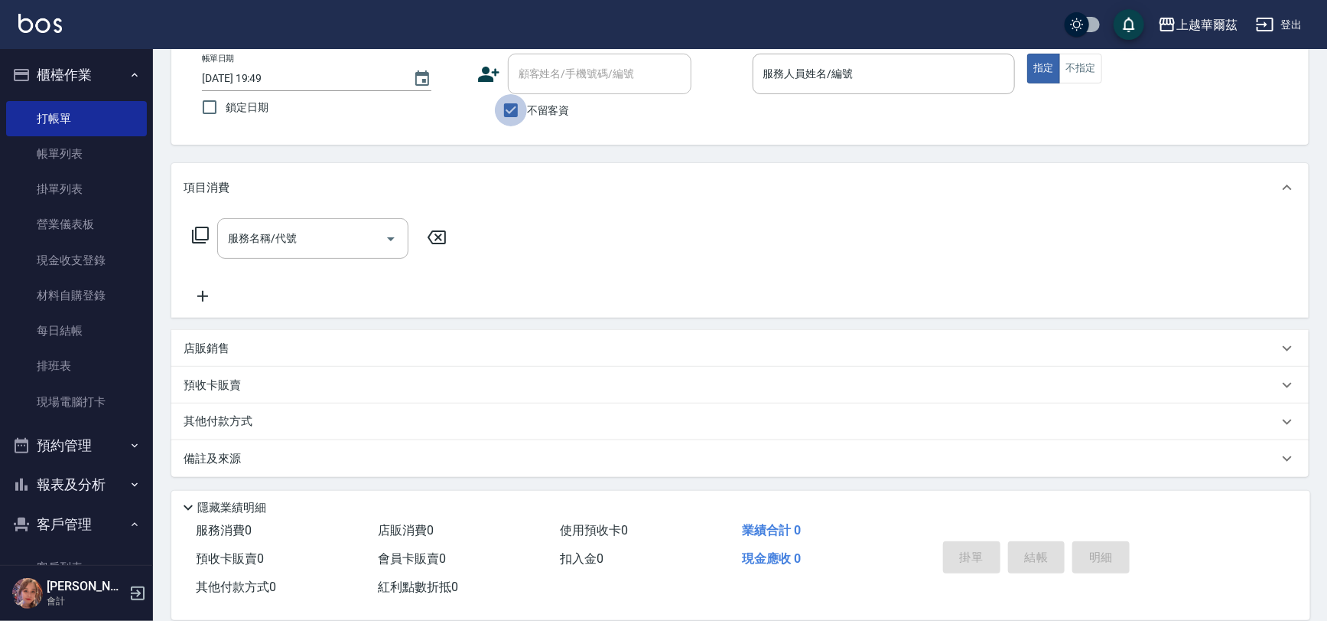
click at [517, 102] on input "不留客資" at bounding box center [511, 110] width 32 height 32
checkbox input "false"
click at [540, 85] on input "顧客姓名/手機號碼/編號" at bounding box center [600, 73] width 170 height 27
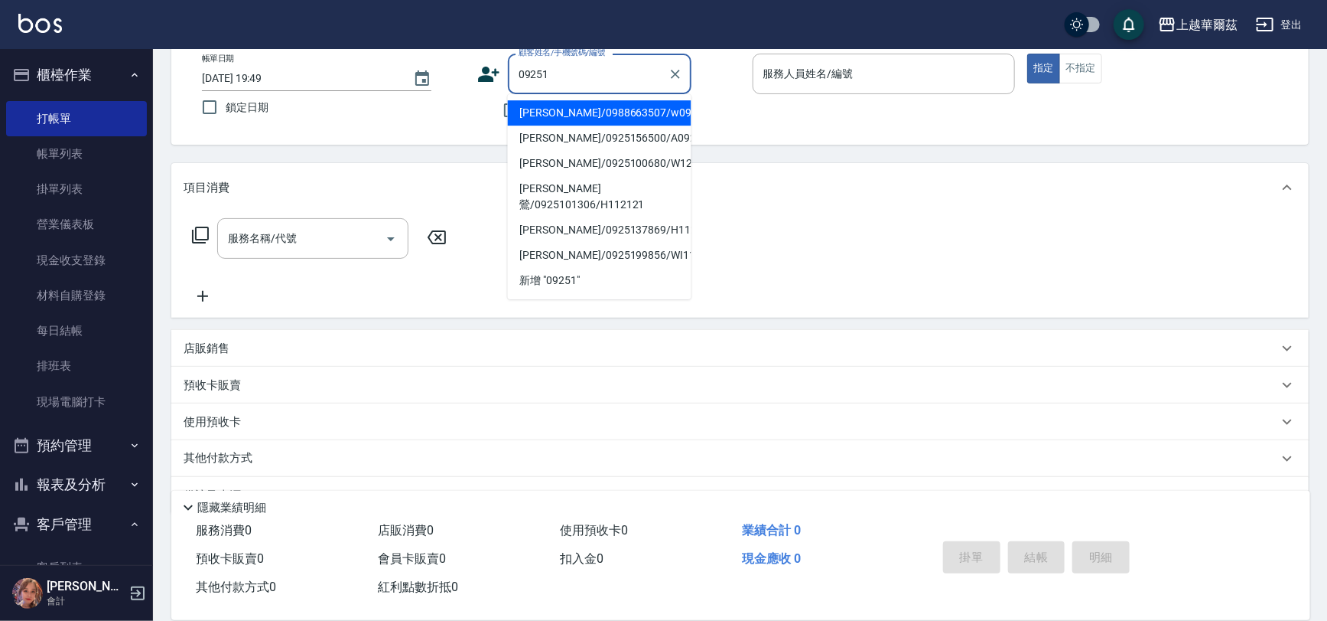
type input "[PERSON_NAME]/0988663507/w09251"
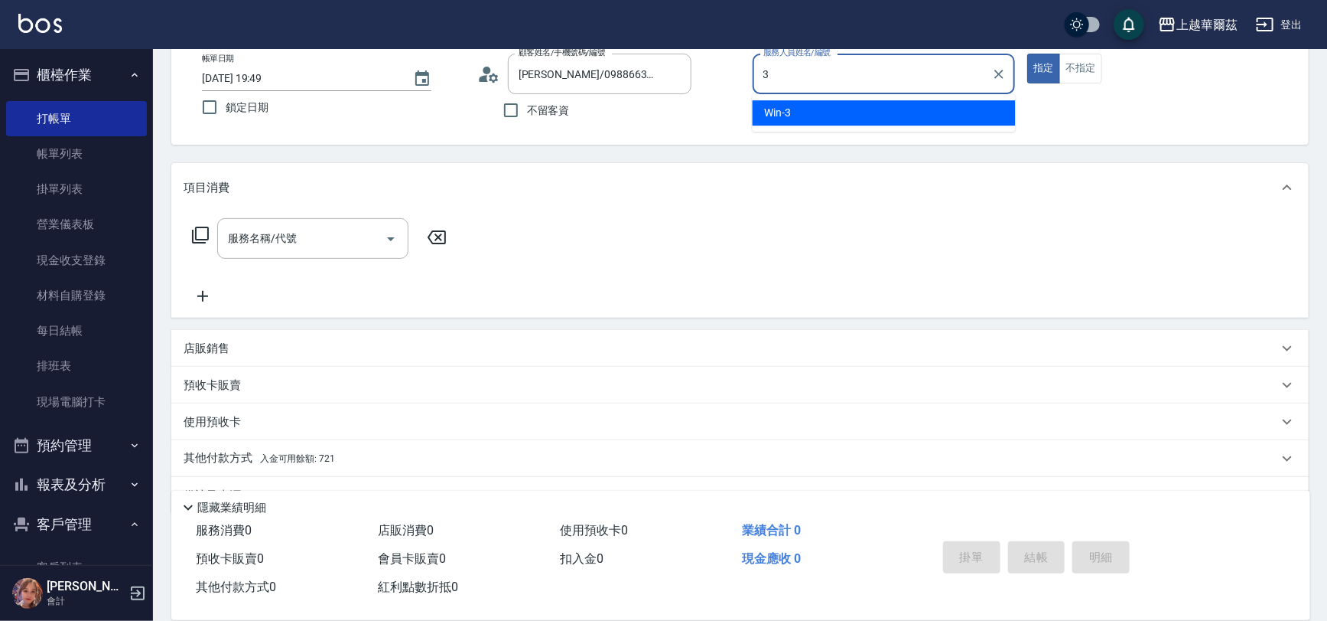
type input "Win-3"
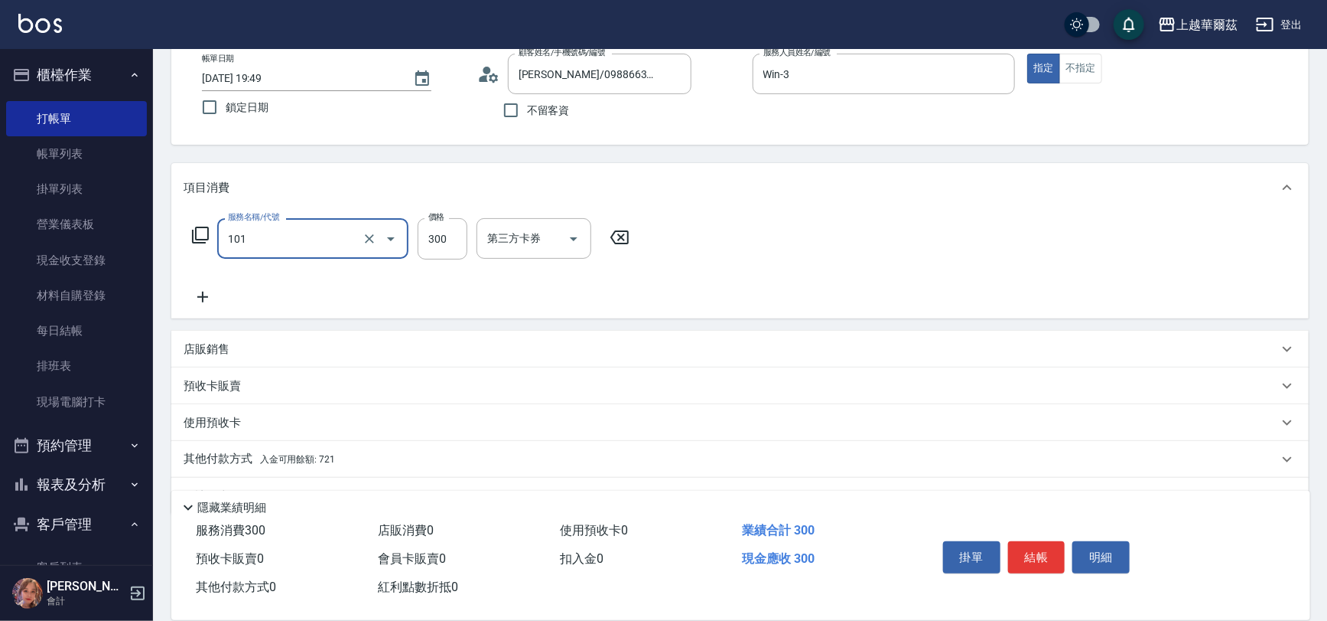
type input "洗髮300(101)"
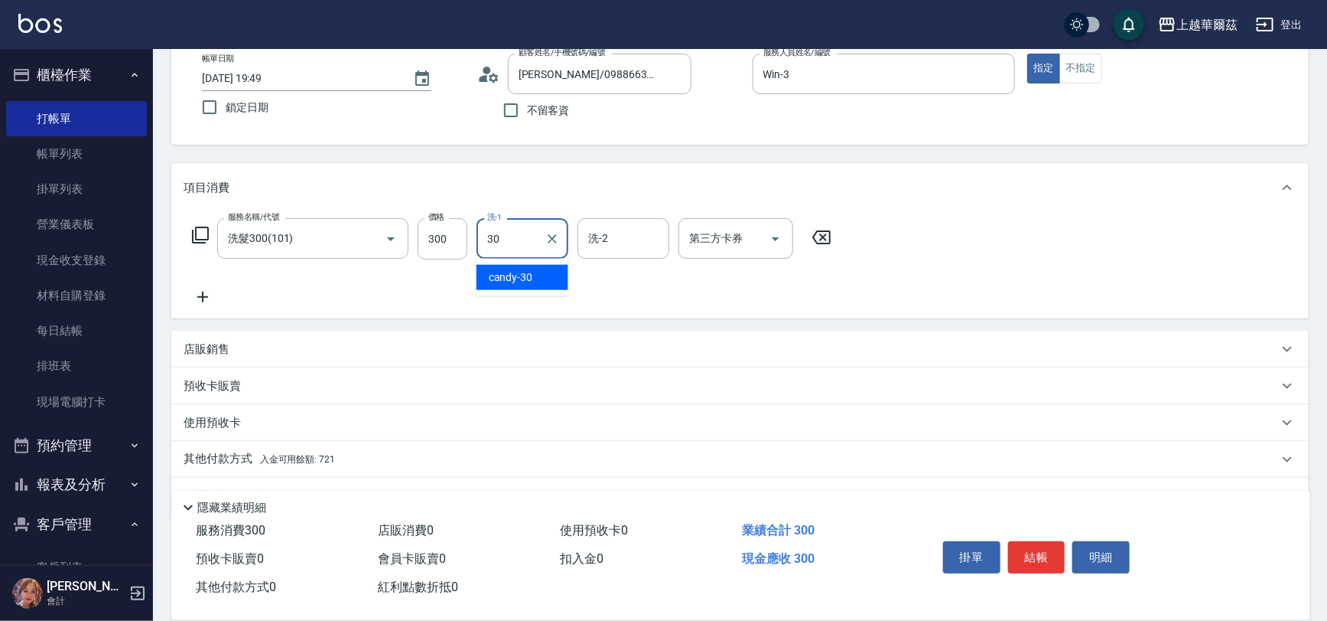
type input "candy-30"
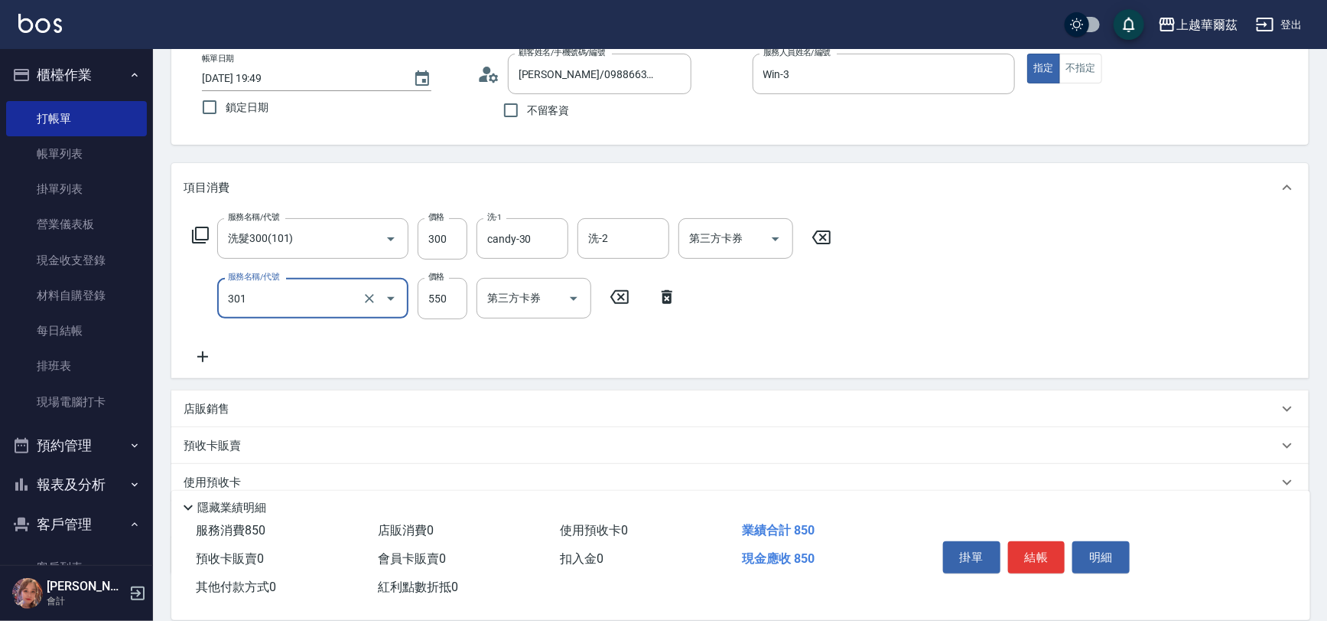
scroll to position [184, 0]
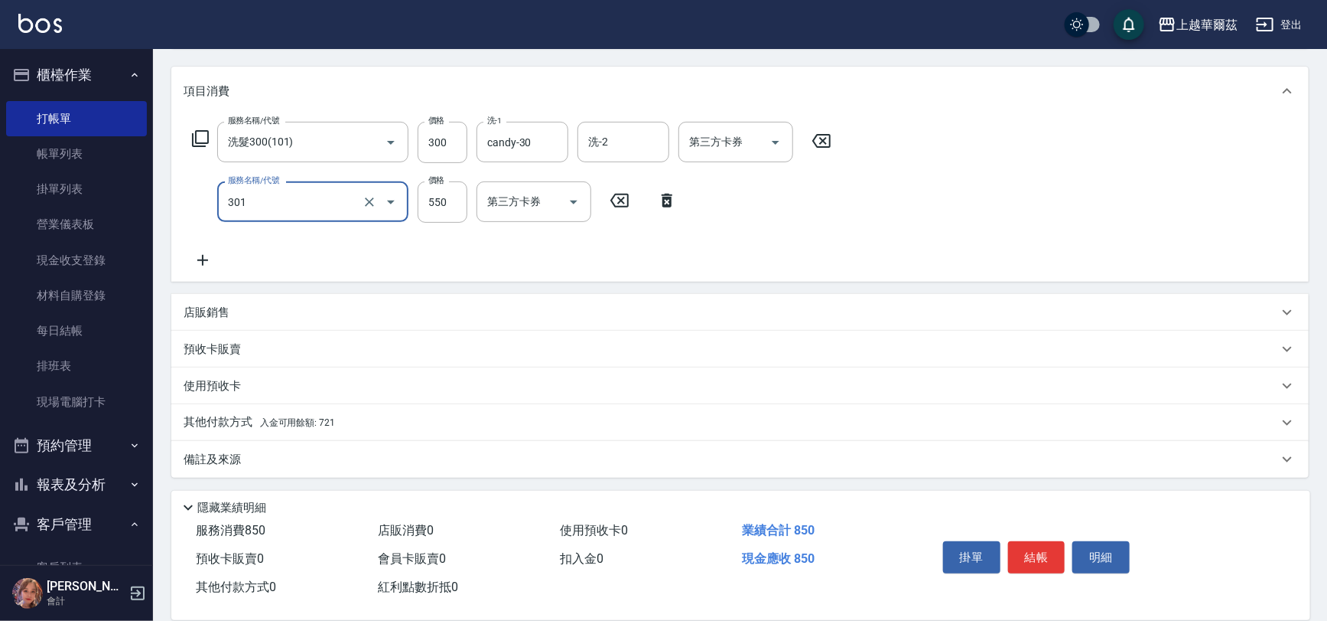
type input "剪髮550(301)"
click at [416, 415] on div "其他付款方式 入金可用餘額: 721" at bounding box center [731, 422] width 1095 height 17
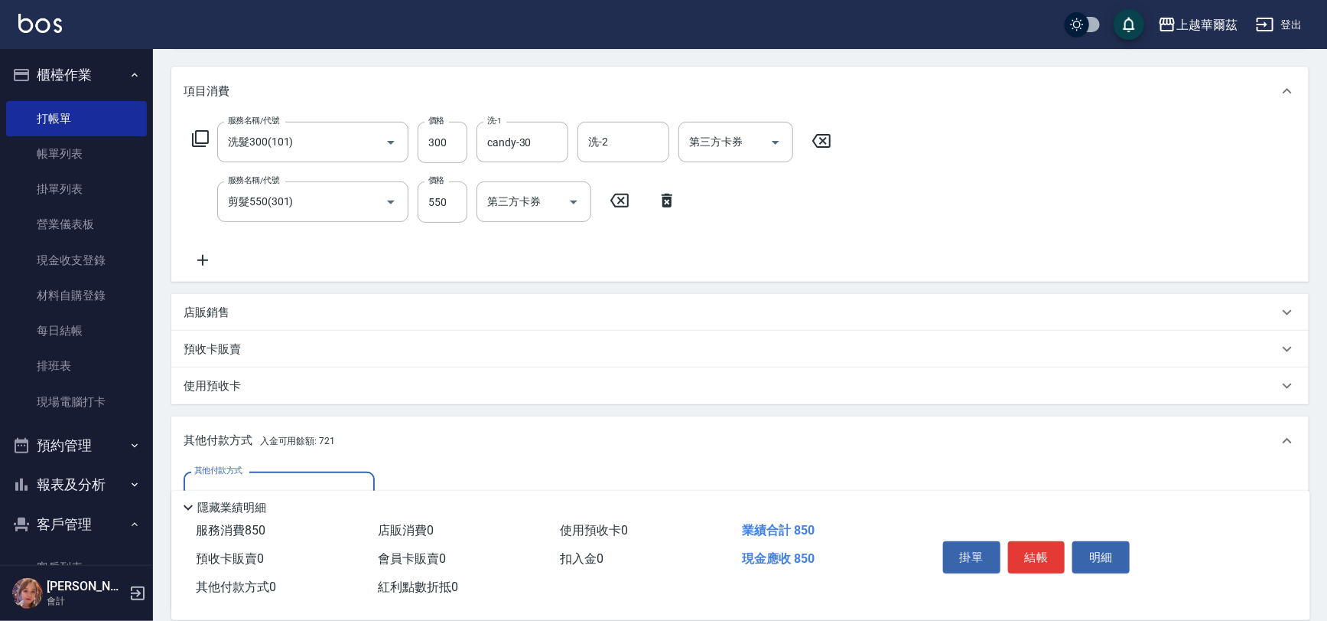
scroll to position [365, 0]
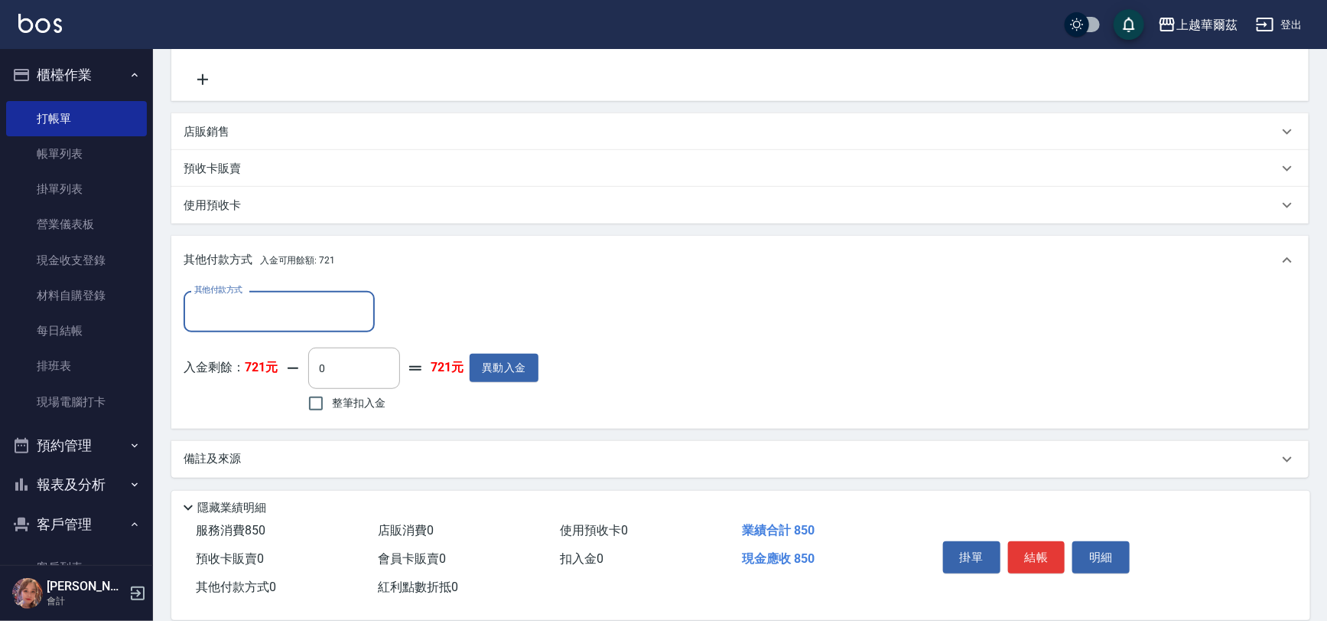
click at [349, 410] on span "整筆扣入金" at bounding box center [359, 403] width 54 height 16
click at [332, 410] on input "整筆扣入金" at bounding box center [316, 403] width 32 height 32
checkbox input "true"
type input "721"
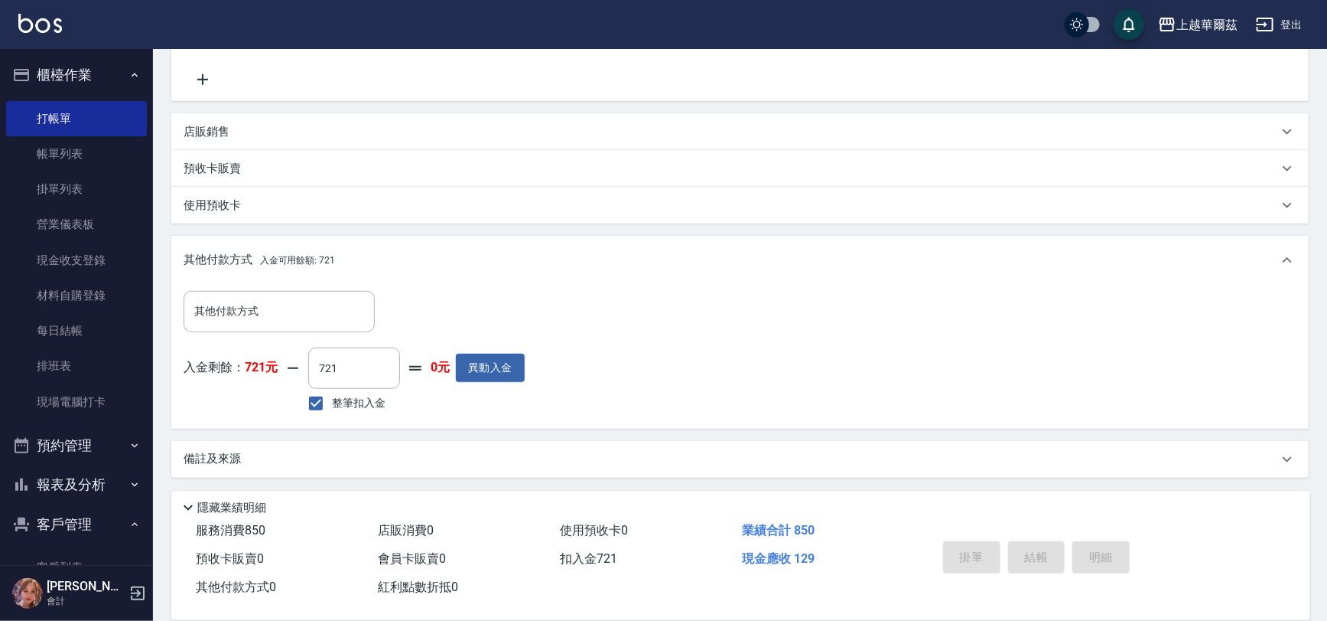
type input "[DATE] 19:50"
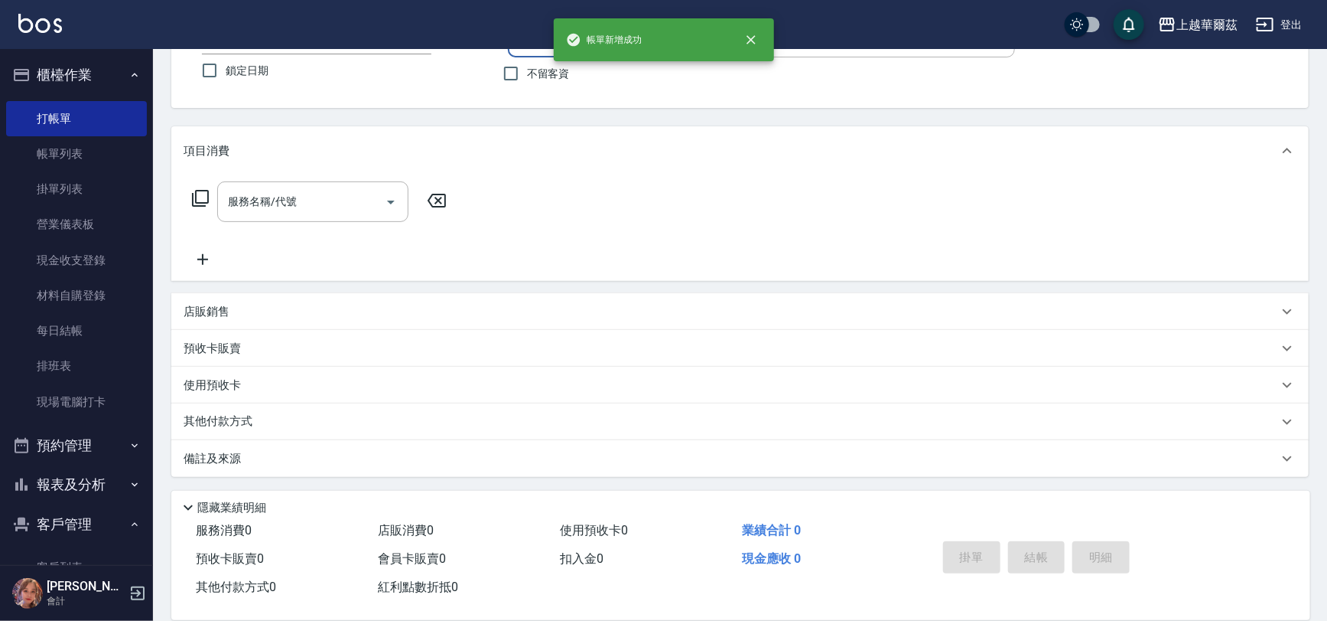
scroll to position [0, 0]
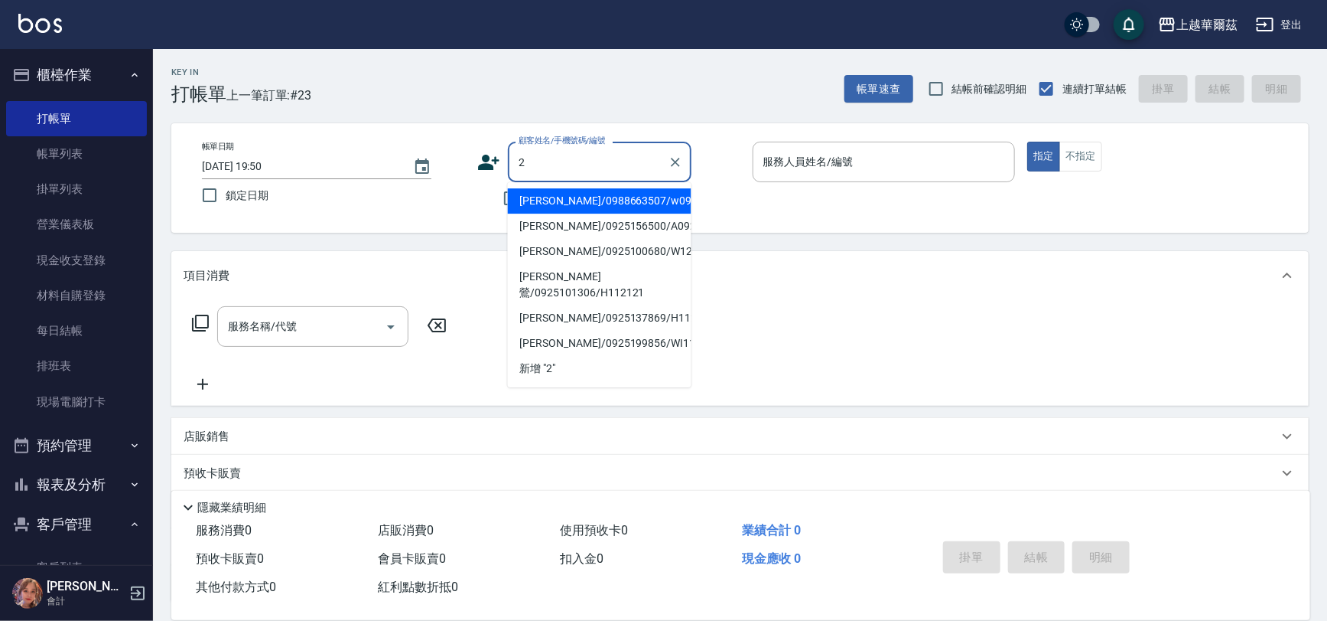
type input "[PERSON_NAME]/0988663507/w09251"
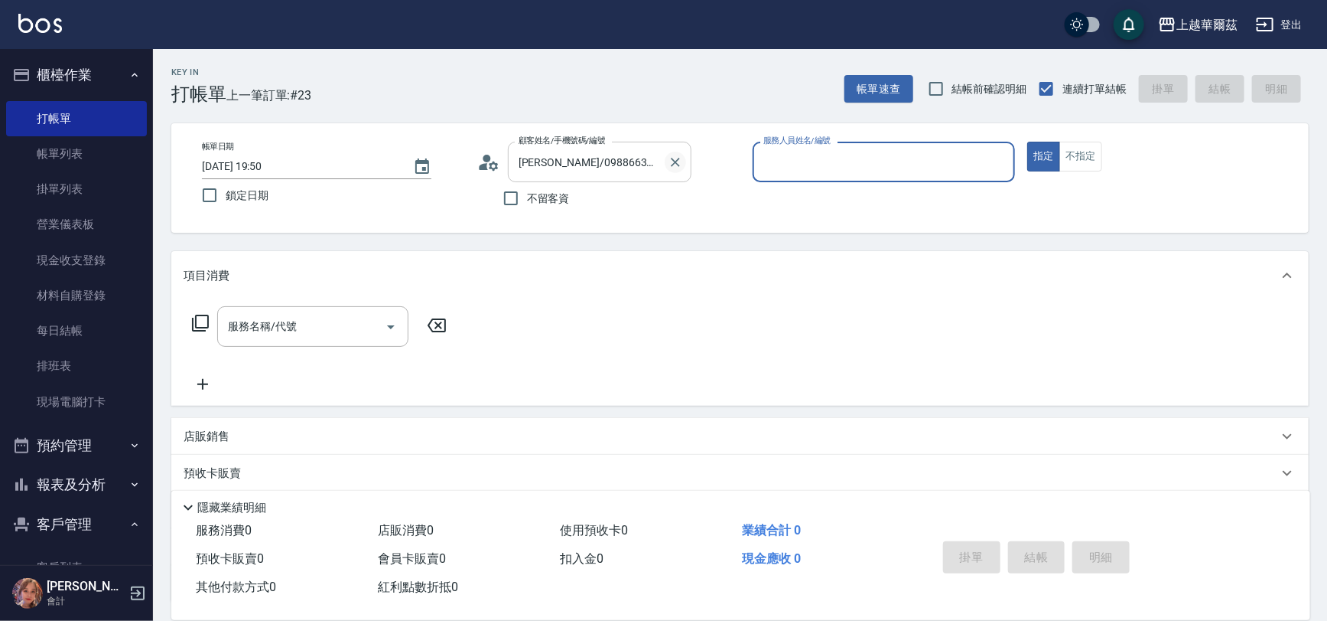
click at [673, 163] on icon "Clear" at bounding box center [675, 162] width 15 height 15
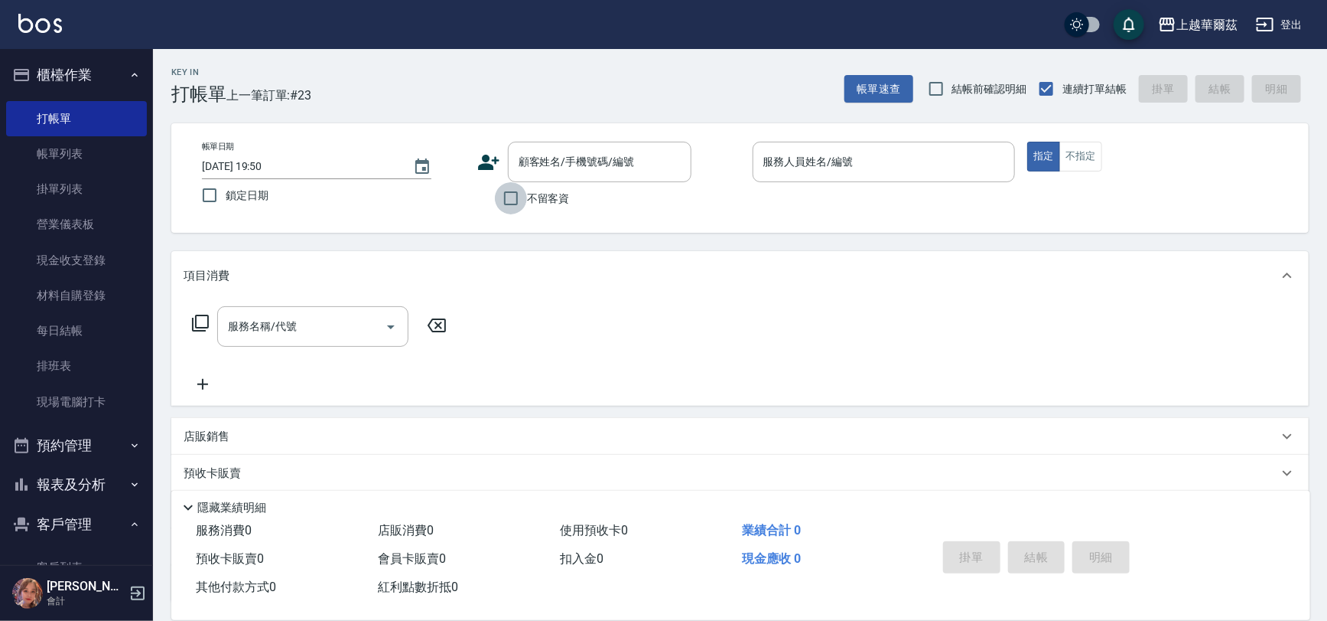
click at [513, 198] on input "不留客資" at bounding box center [511, 198] width 32 height 32
checkbox input "true"
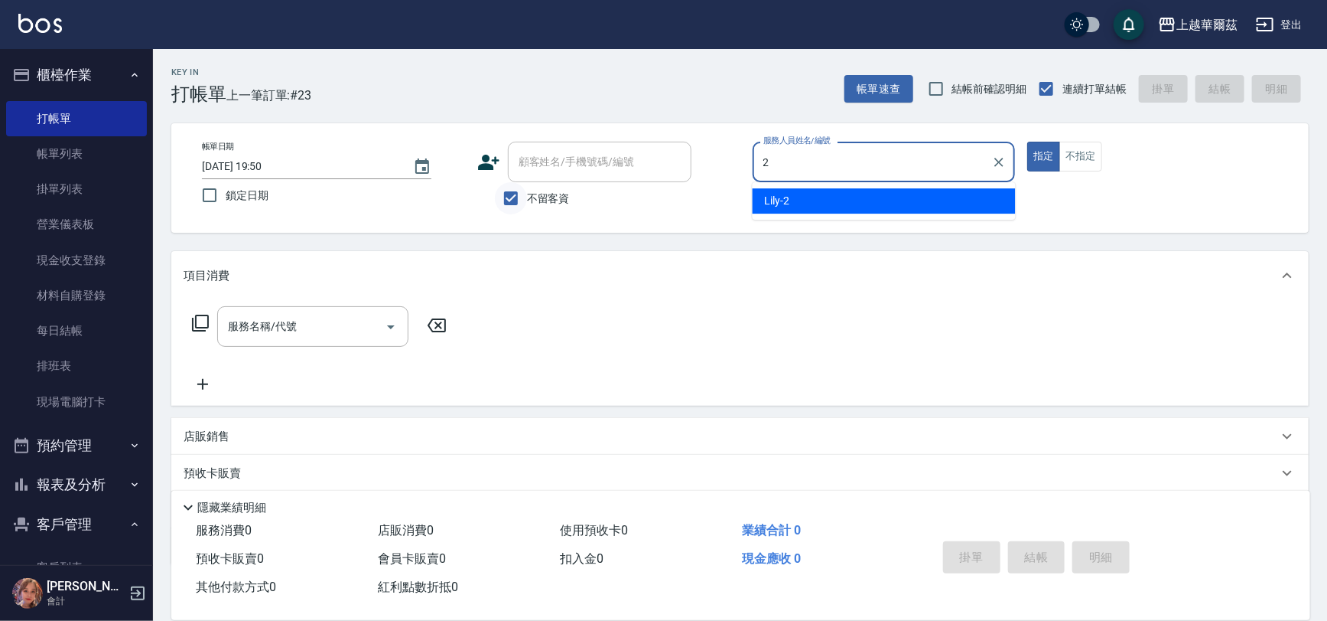
type input "Lily-2"
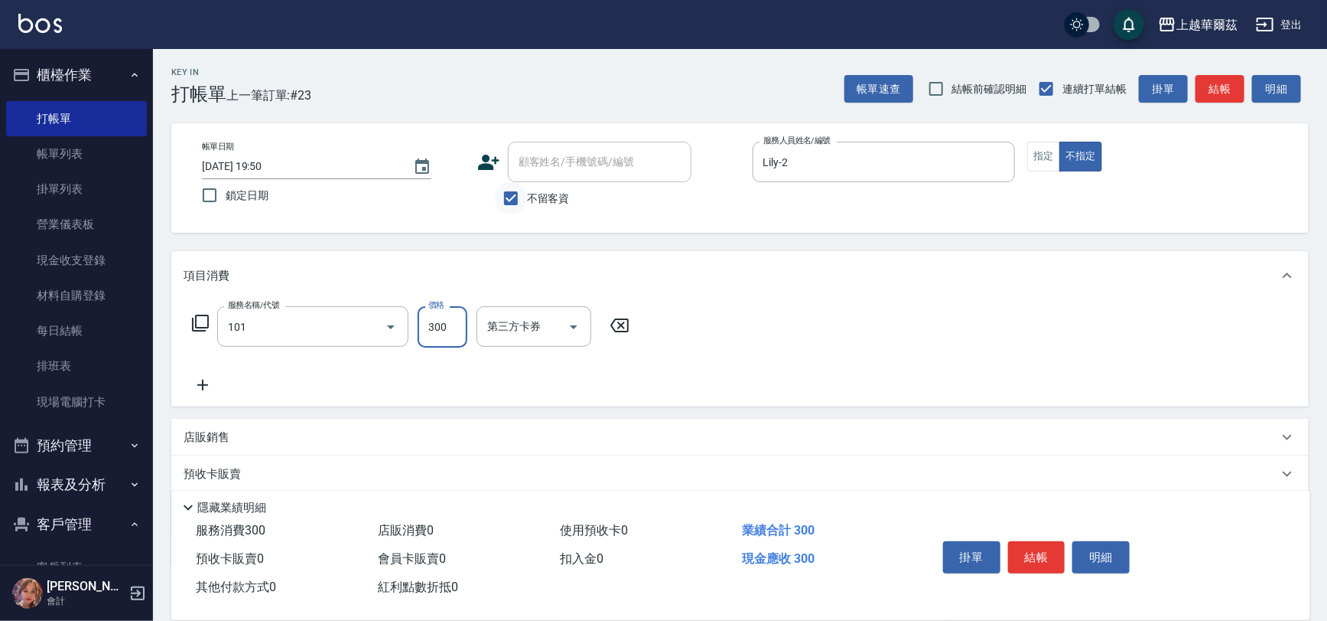
type input "洗髮300(101)"
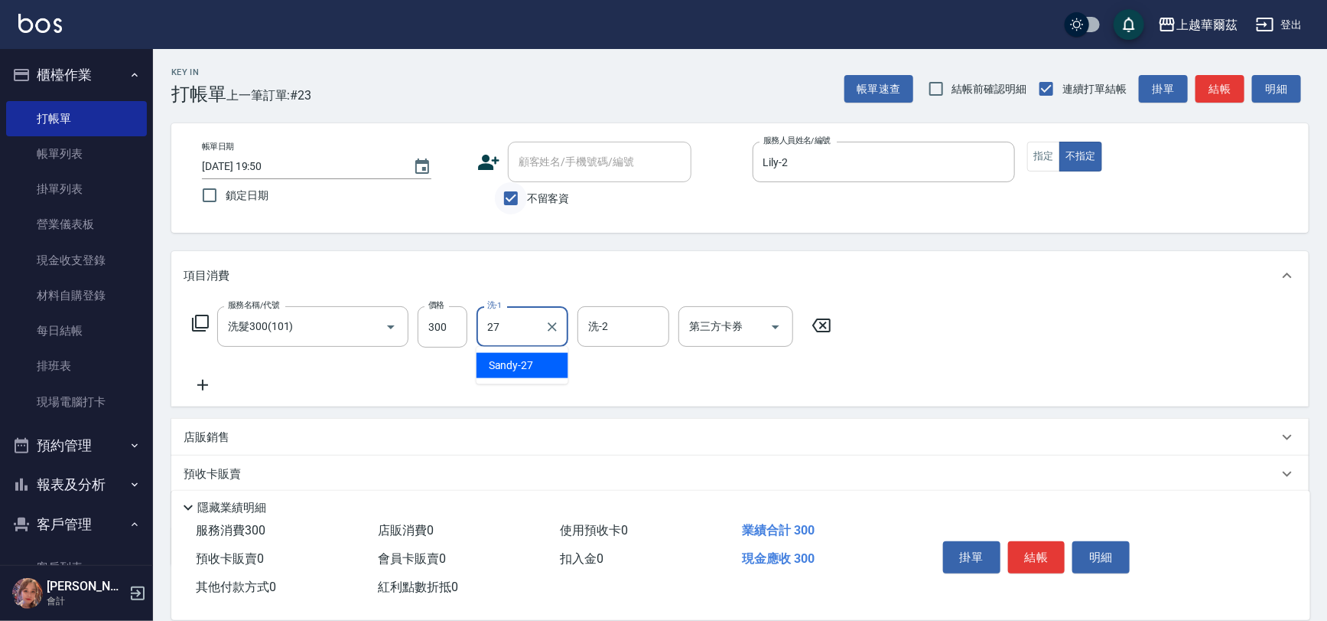
type input "Sandy-27"
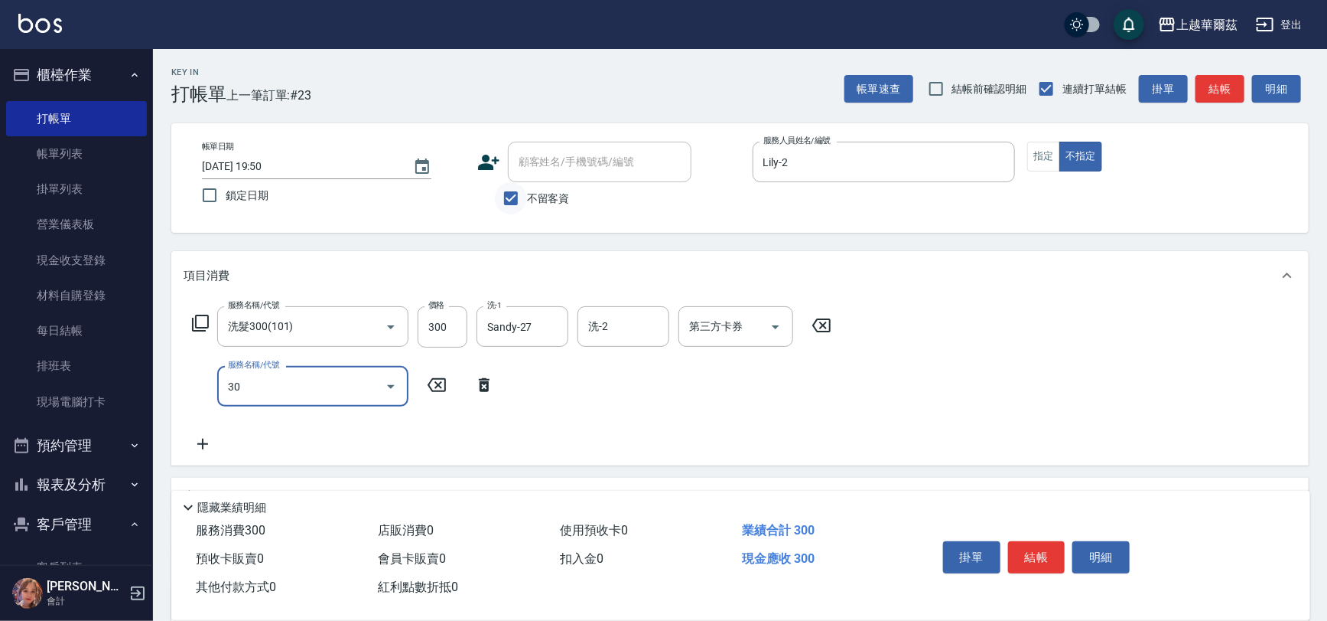
type input "306"
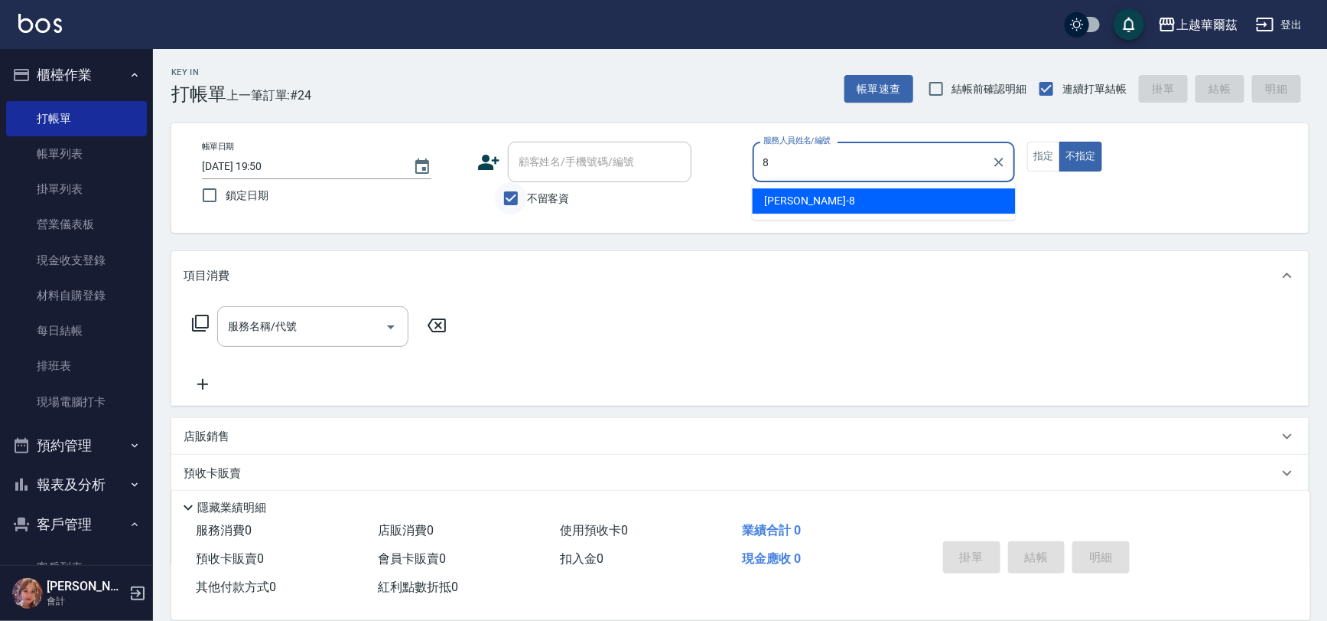
type input "[PERSON_NAME]-8"
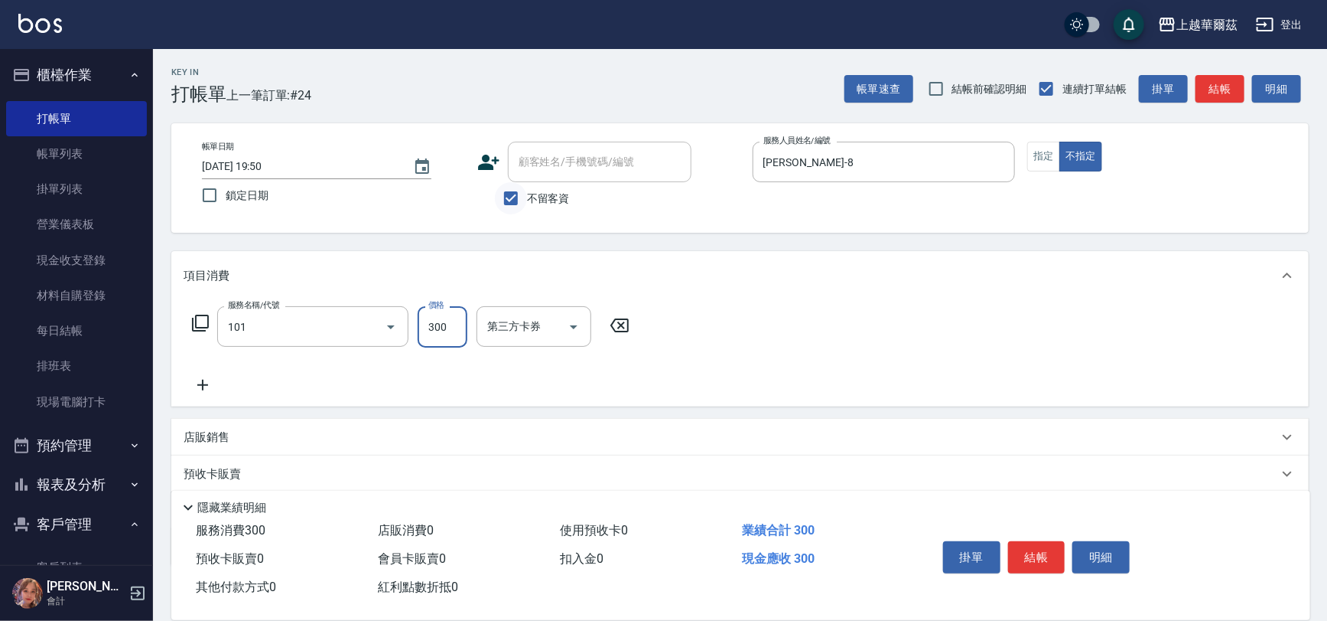
type input "洗髮300(101)"
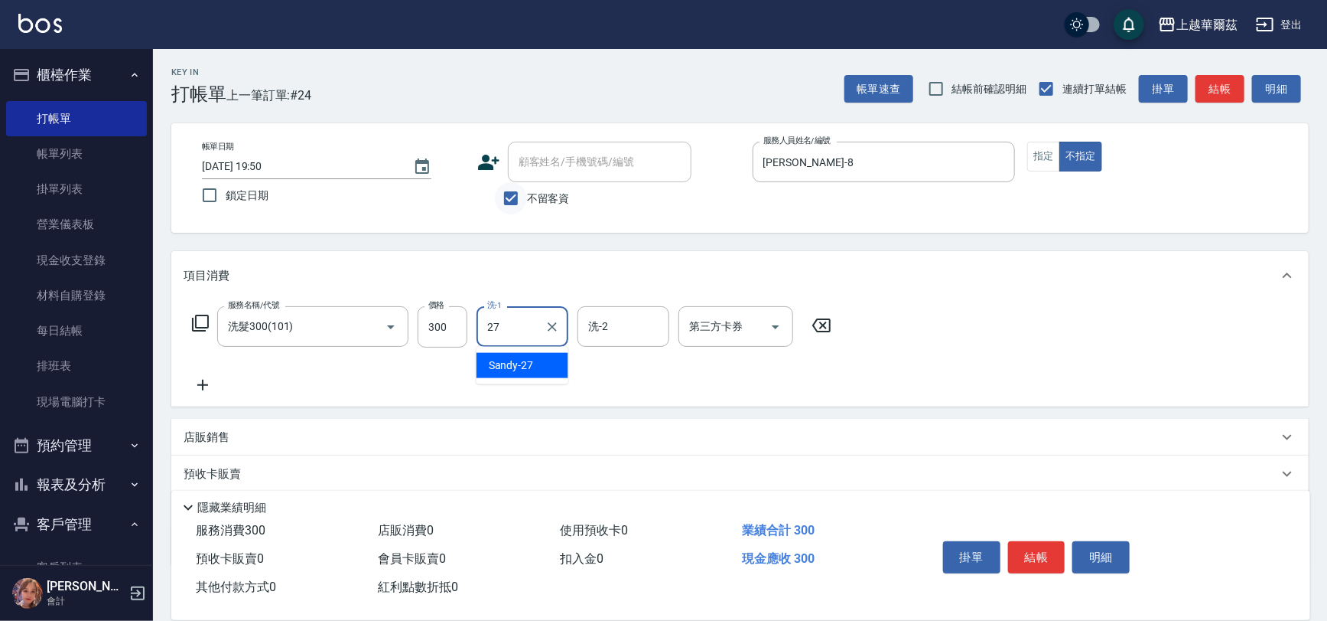
type input "27"
type input "3"
type input "Sandy-27"
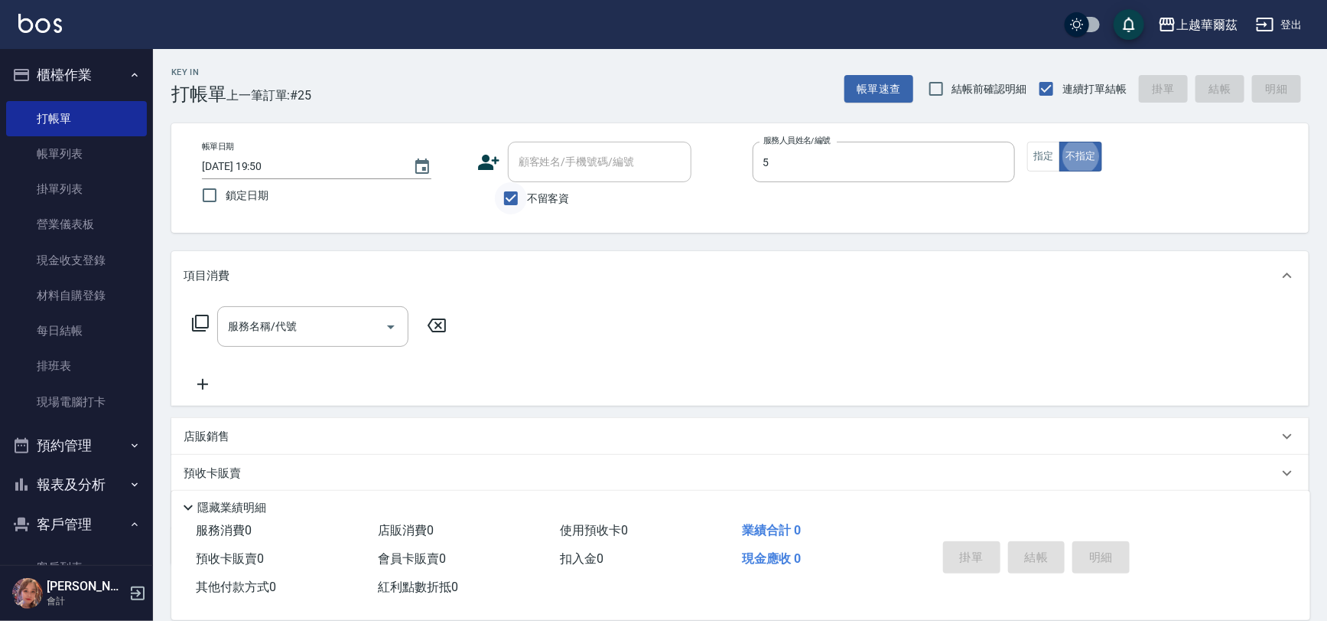
type input "Yami-5"
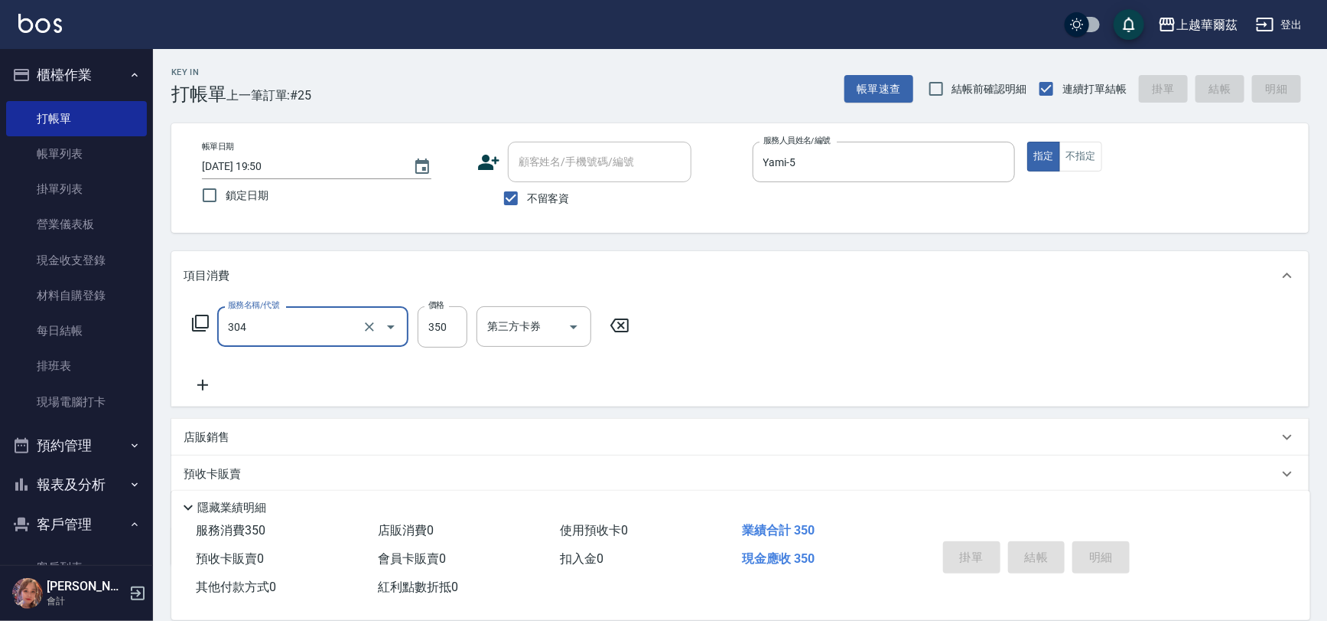
type input "304"
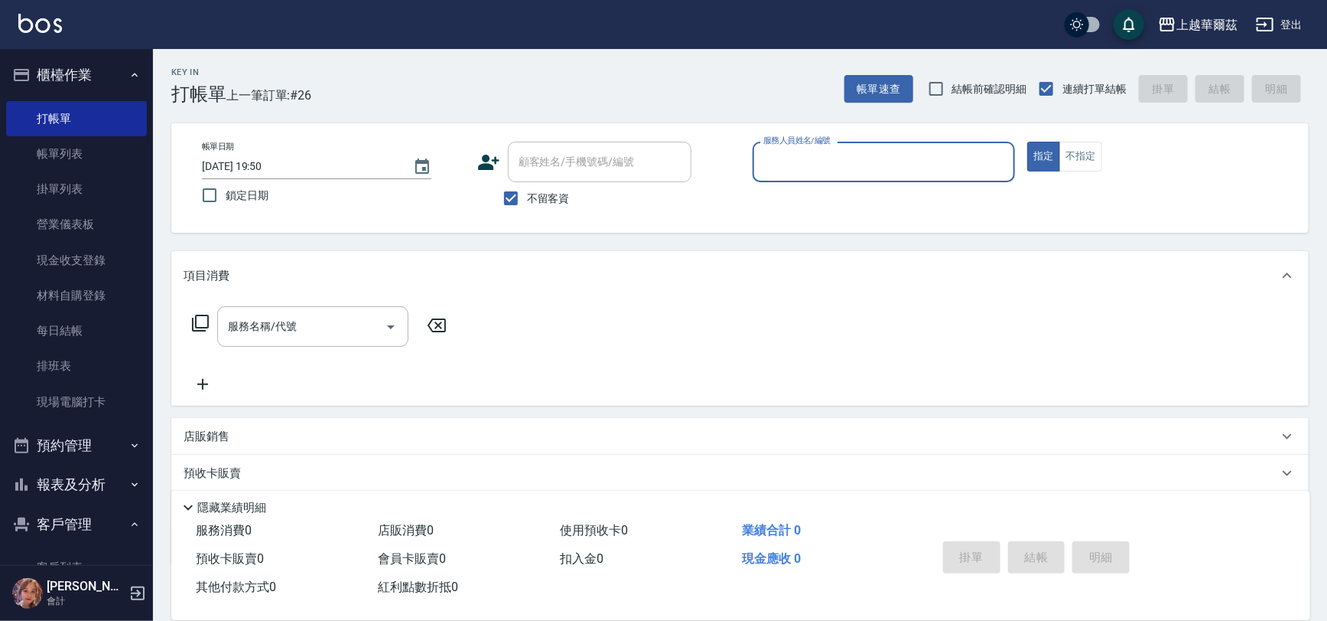
click at [129, 62] on button "櫃檯作業" at bounding box center [76, 75] width 141 height 40
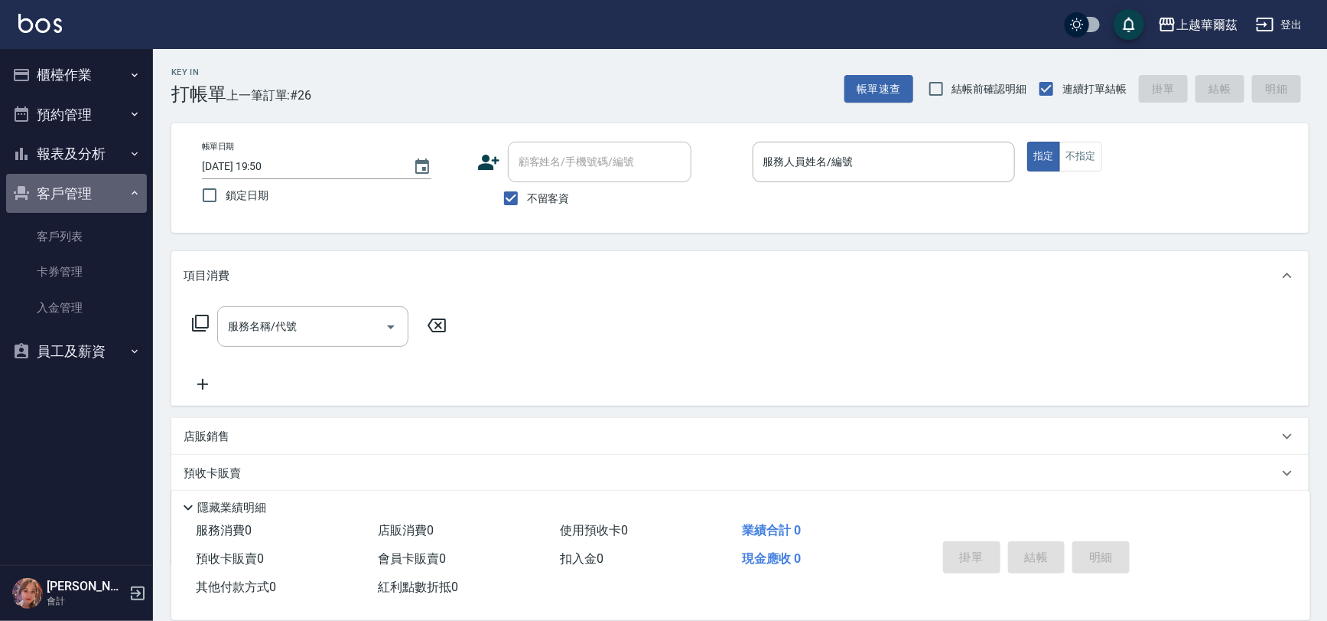
click at [86, 188] on button "客戶管理" at bounding box center [76, 194] width 141 height 40
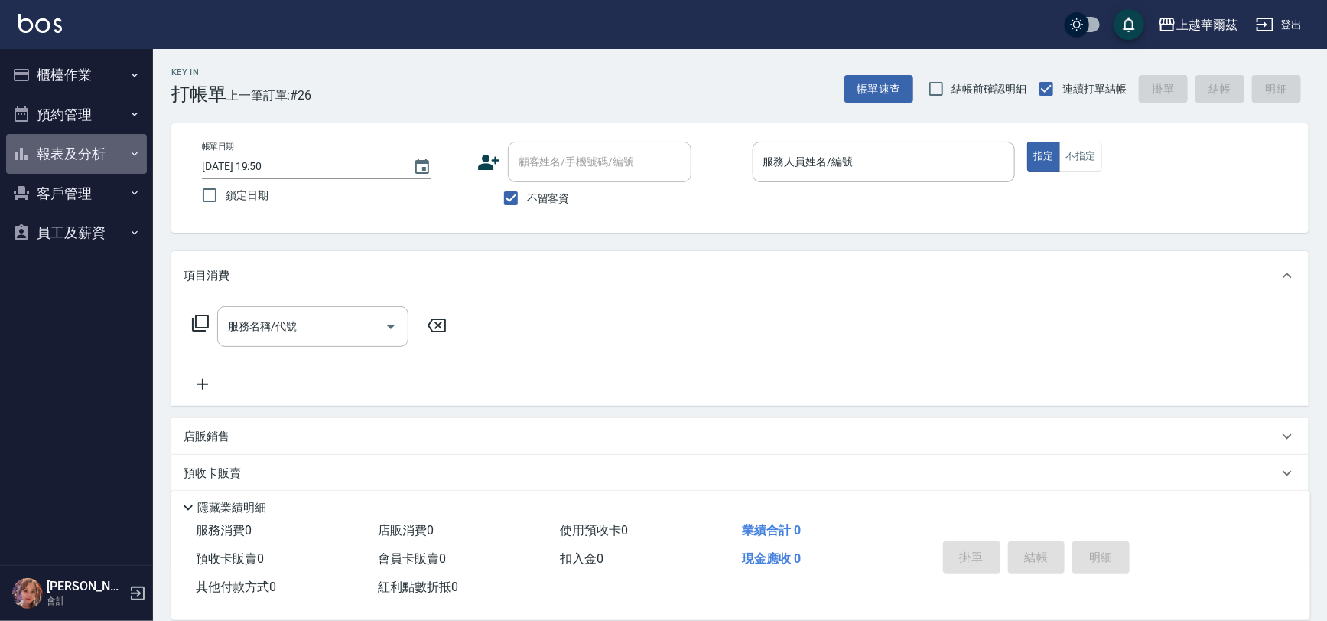
click at [83, 162] on button "報表及分析" at bounding box center [76, 154] width 141 height 40
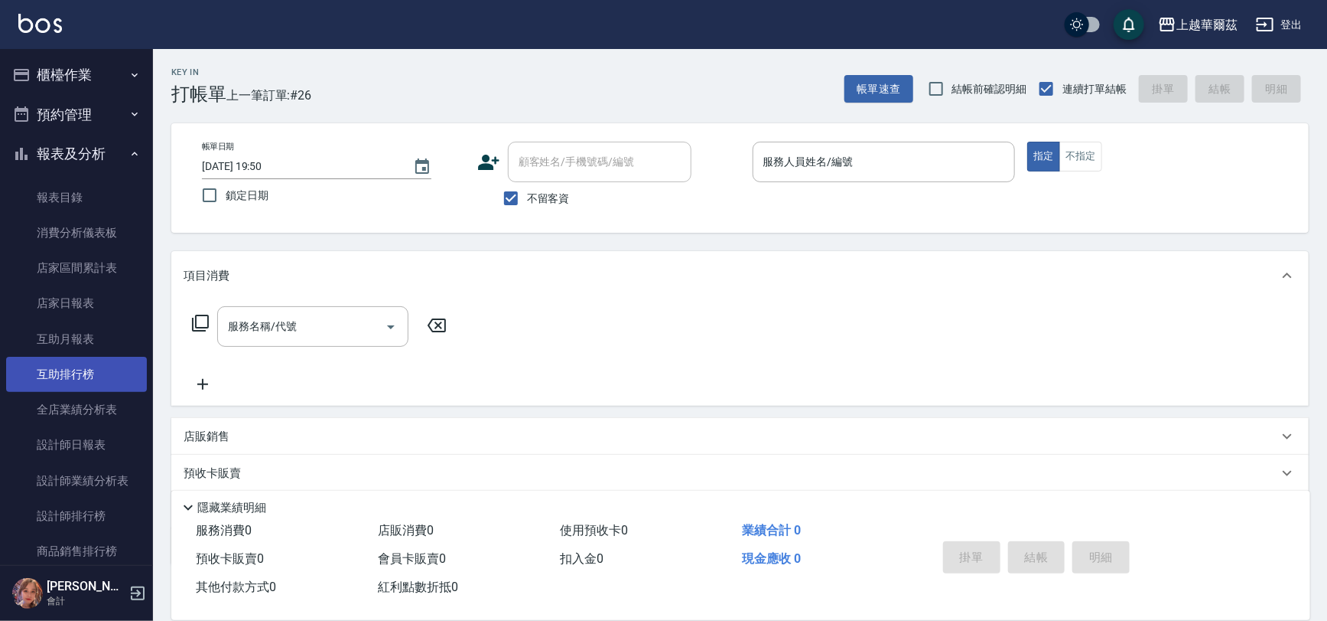
click at [97, 361] on link "互助排行榜" at bounding box center [76, 374] width 141 height 35
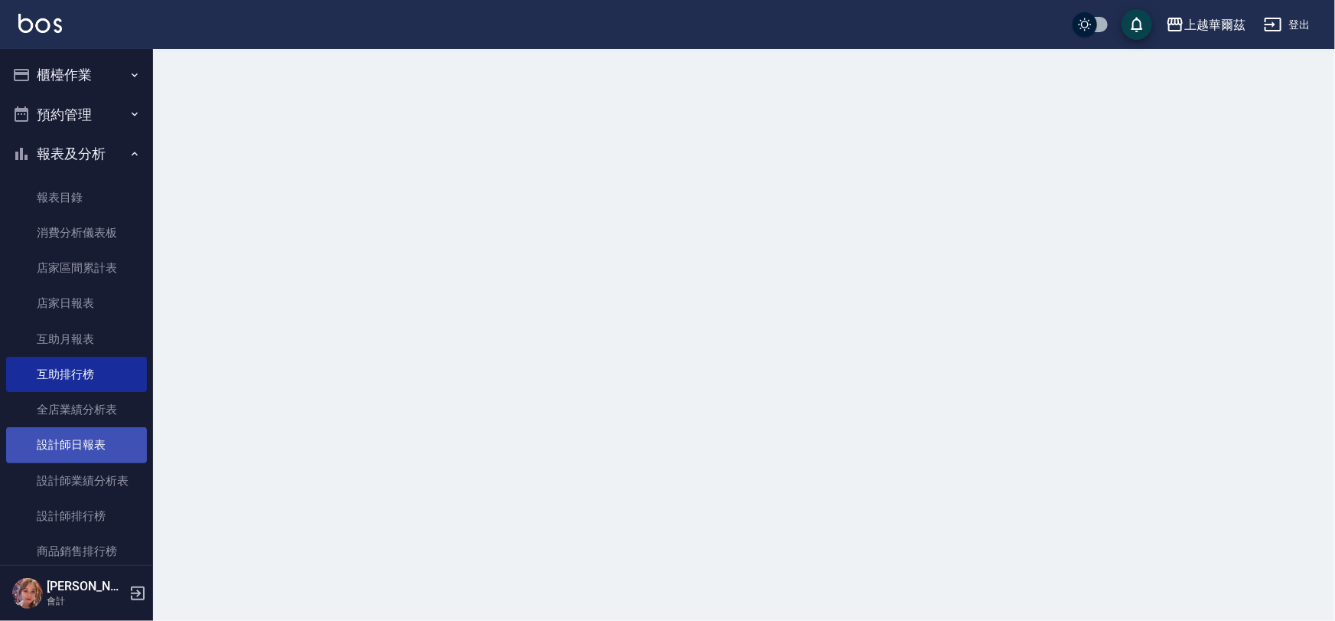
click at [87, 442] on link "設計師日報表" at bounding box center [76, 444] width 141 height 35
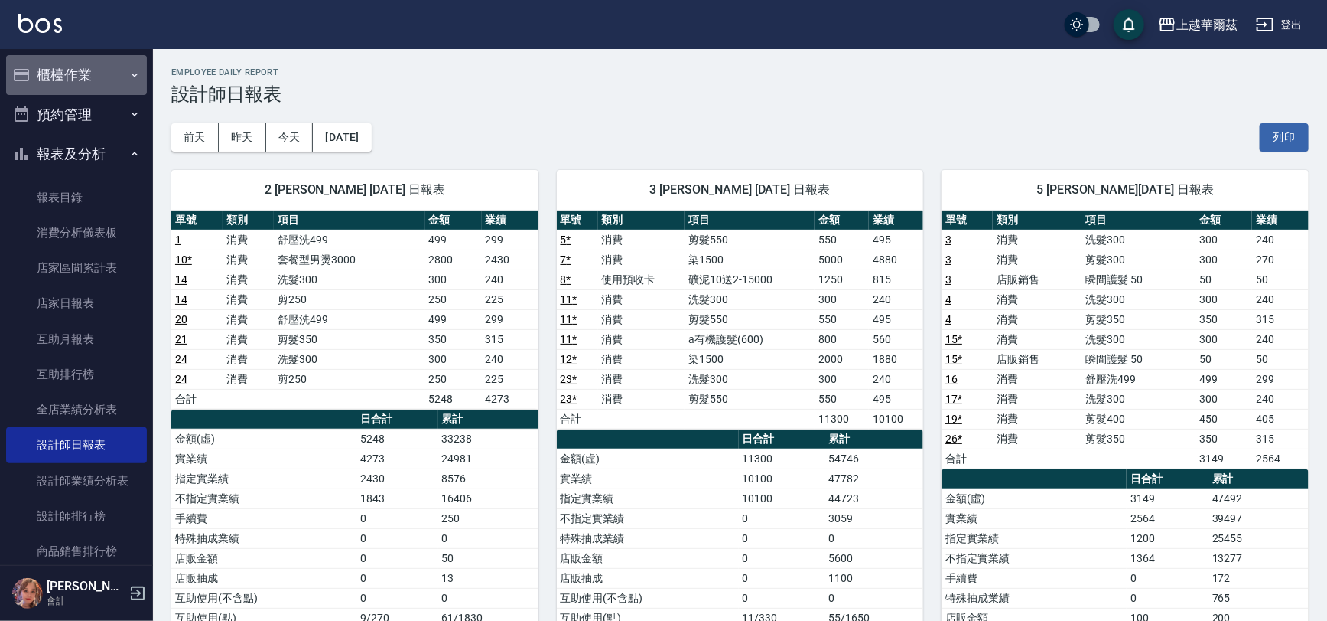
drag, startPoint x: 86, startPoint y: 86, endPoint x: 82, endPoint y: 94, distance: 8.9
click at [86, 86] on button "櫃檯作業" at bounding box center [76, 75] width 141 height 40
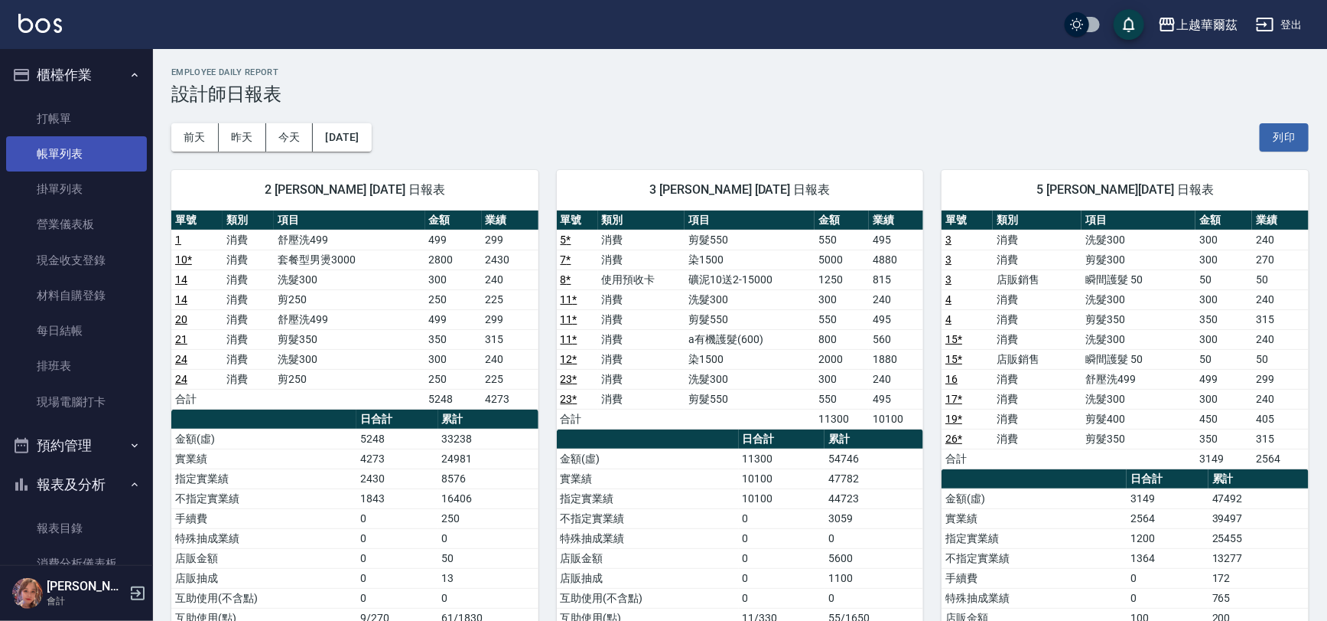
click at [93, 151] on link "帳單列表" at bounding box center [76, 153] width 141 height 35
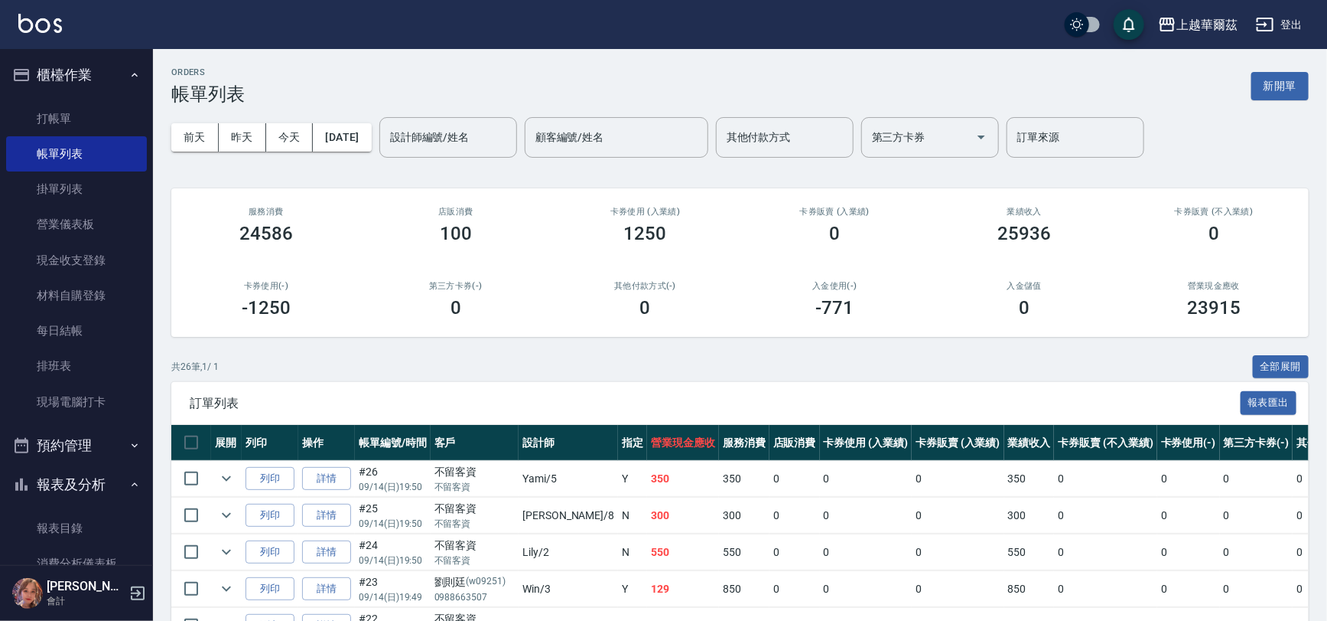
scroll to position [862, 0]
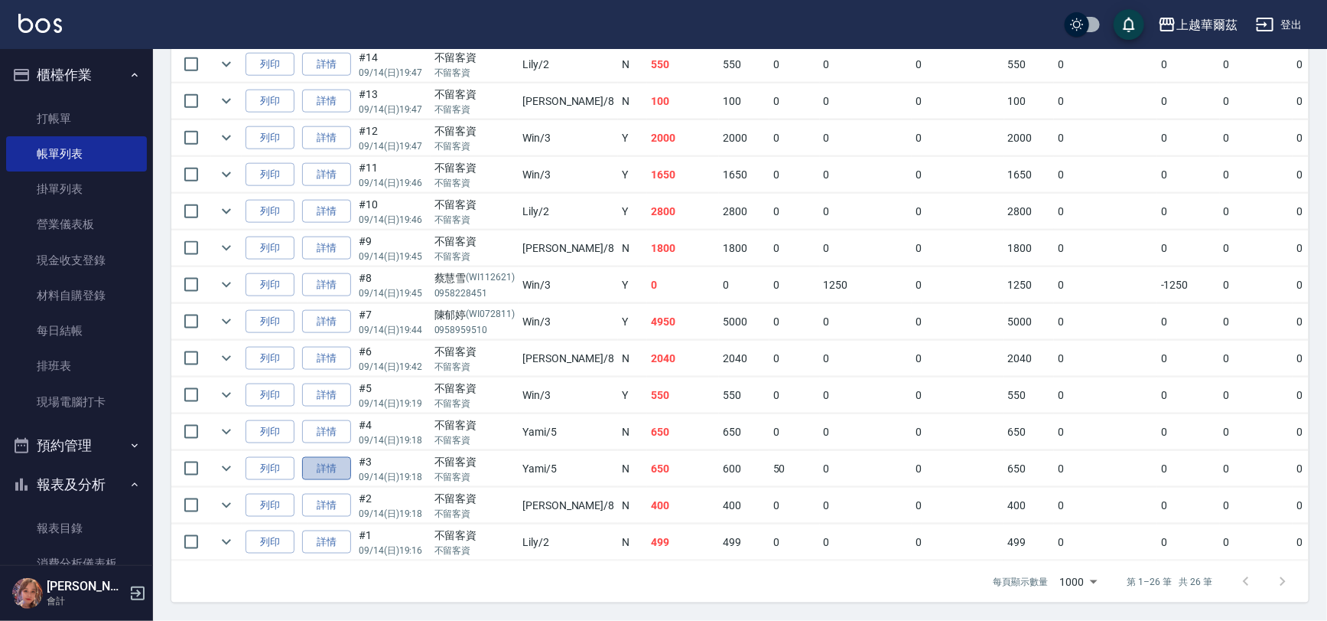
click at [334, 459] on link "詳情" at bounding box center [326, 469] width 49 height 24
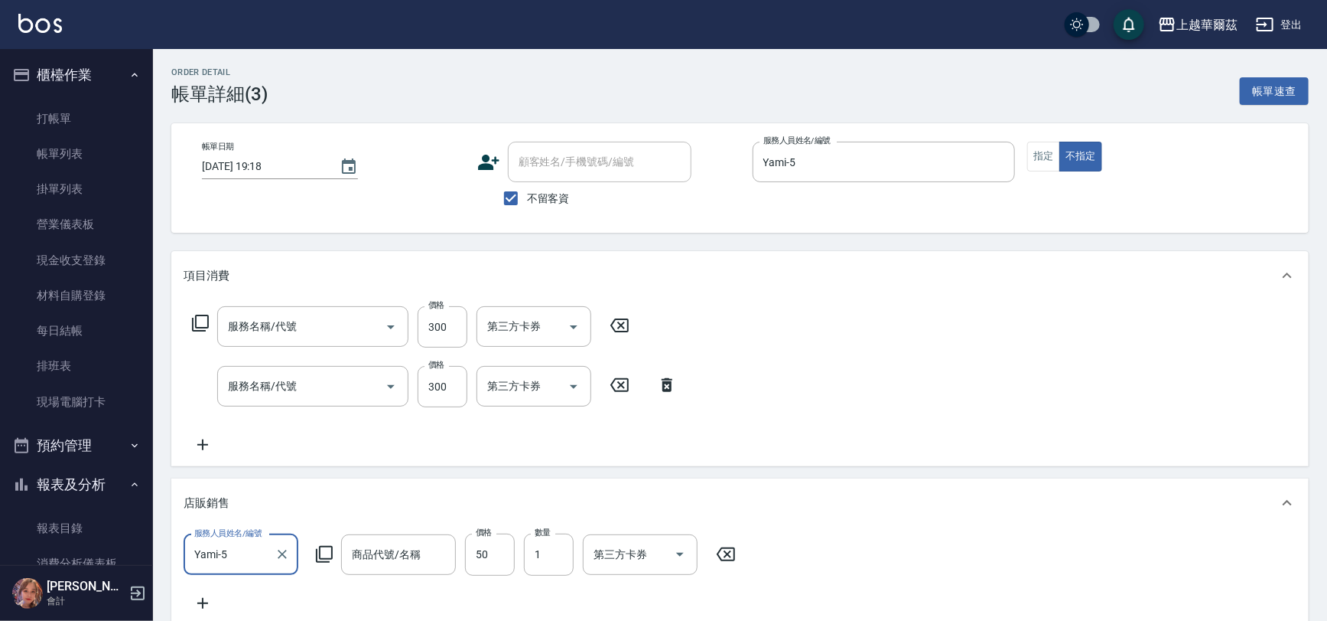
type input "[DATE] 19:18"
checkbox input "true"
type input "Yami-5"
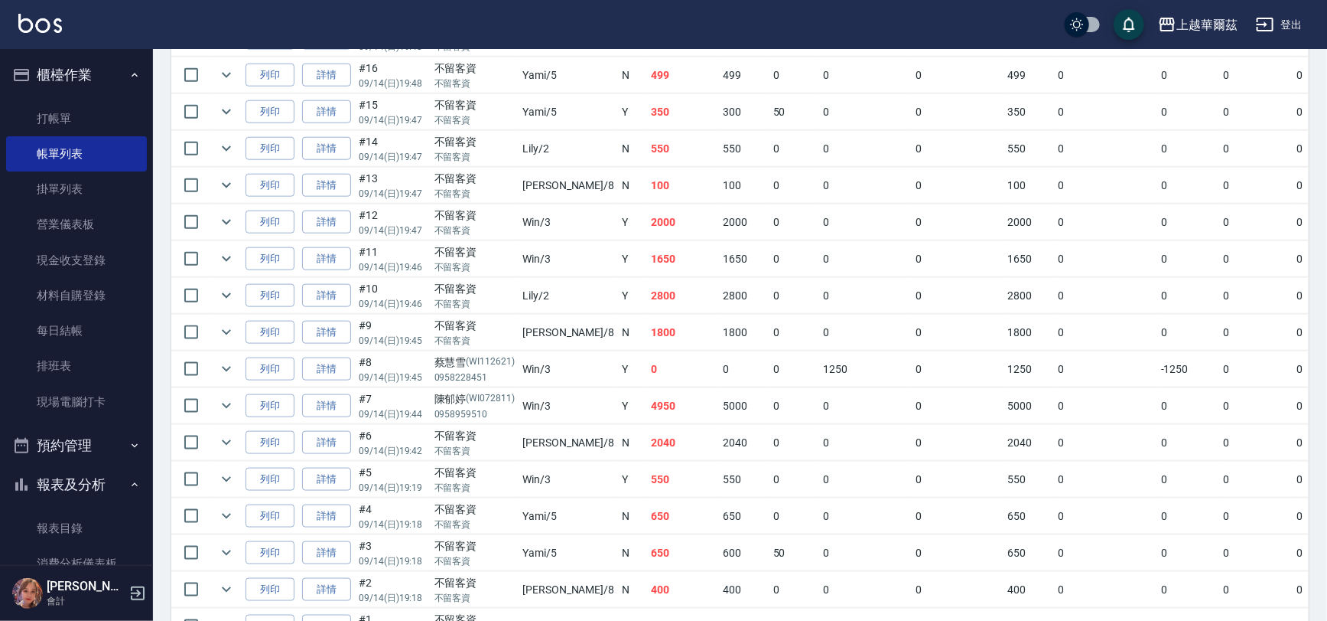
scroll to position [862, 0]
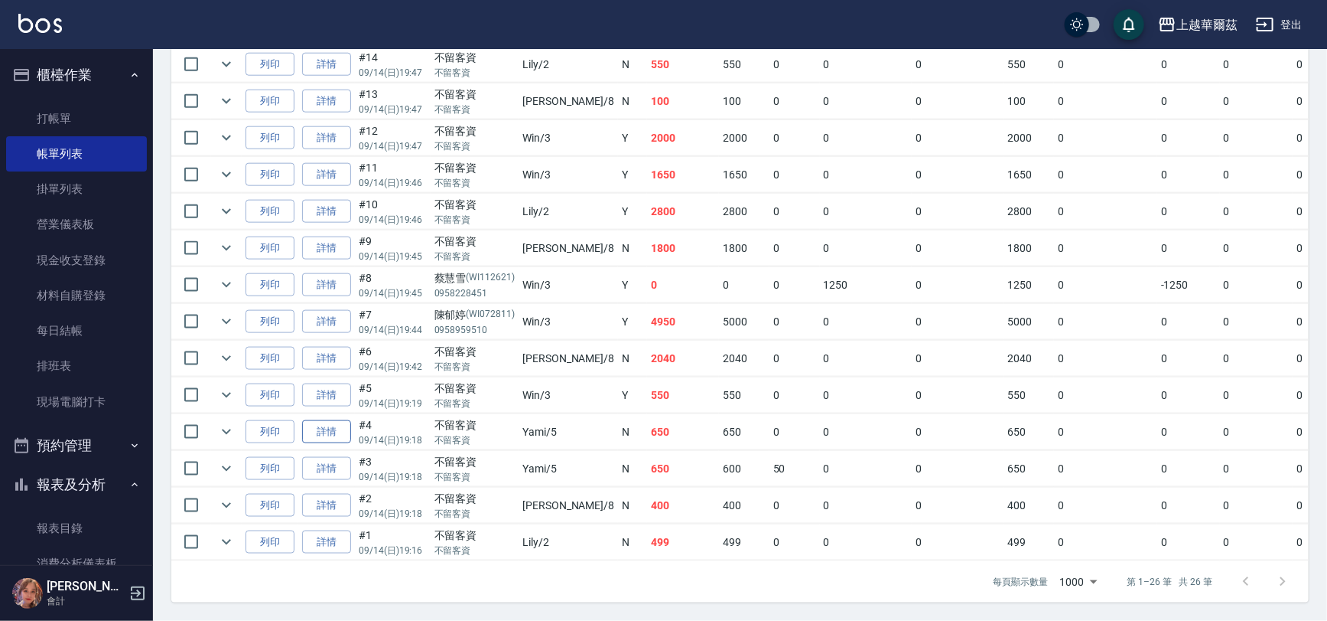
click at [321, 422] on link "詳情" at bounding box center [326, 432] width 49 height 24
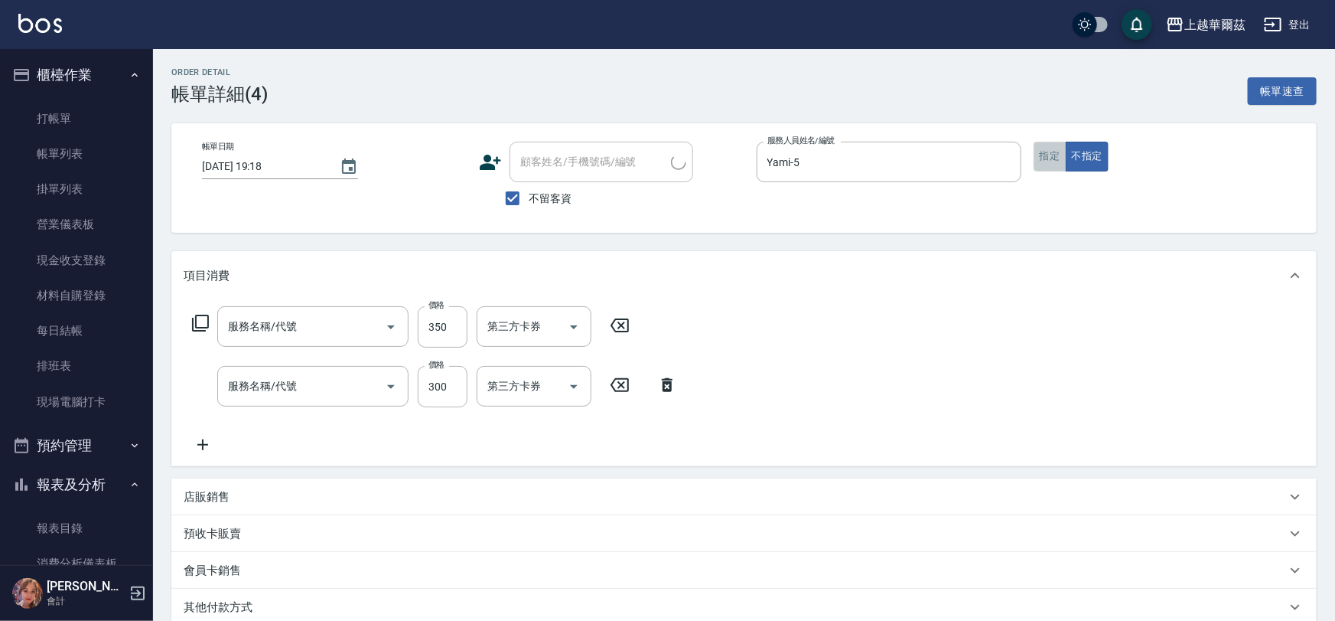
click at [1048, 153] on button "指定" at bounding box center [1050, 157] width 33 height 30
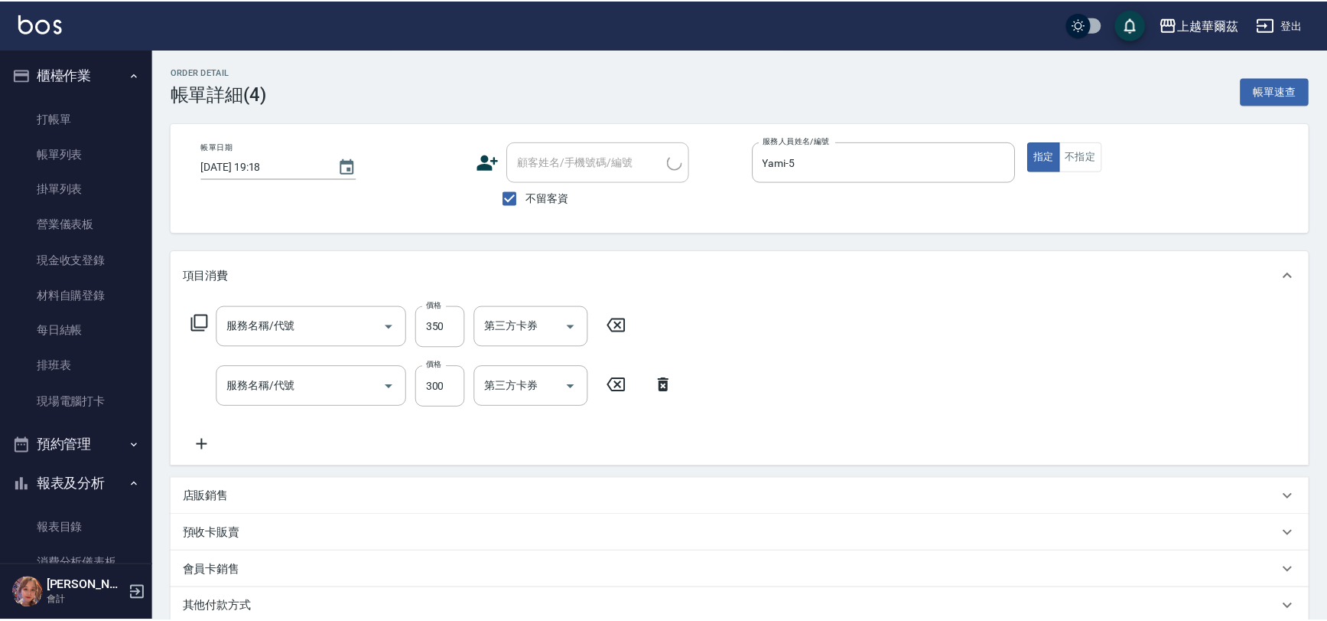
scroll to position [204, 0]
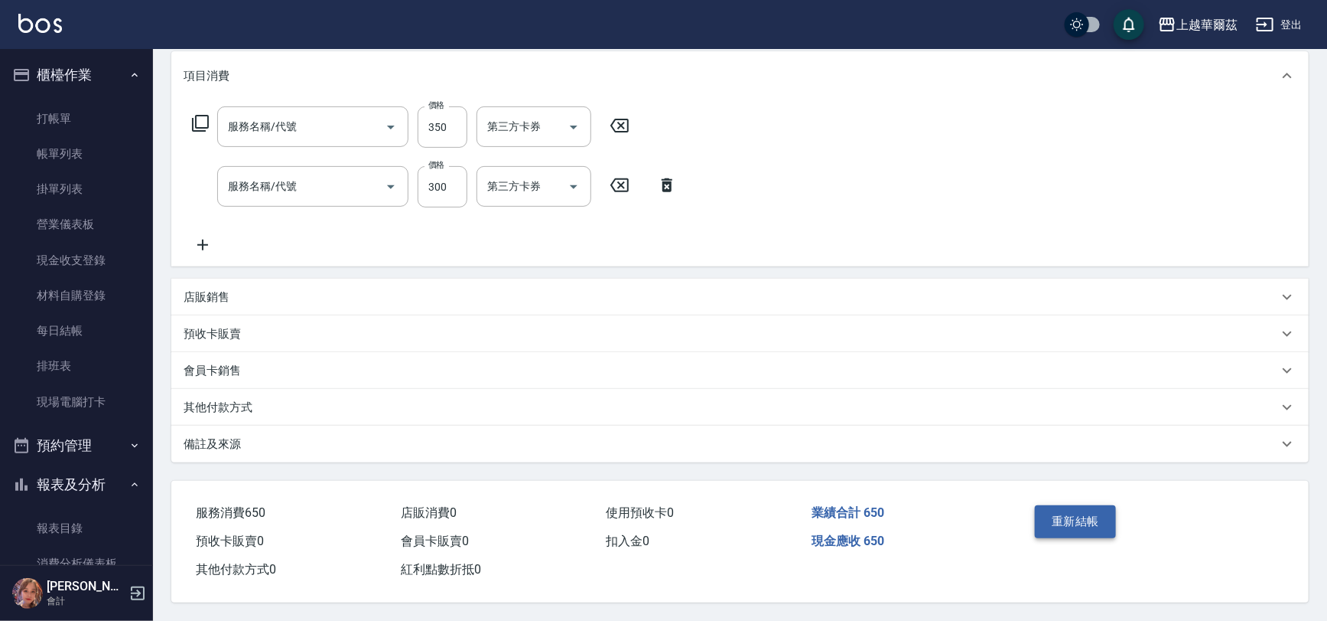
click at [1086, 516] on button "重新結帳" at bounding box center [1075, 521] width 81 height 32
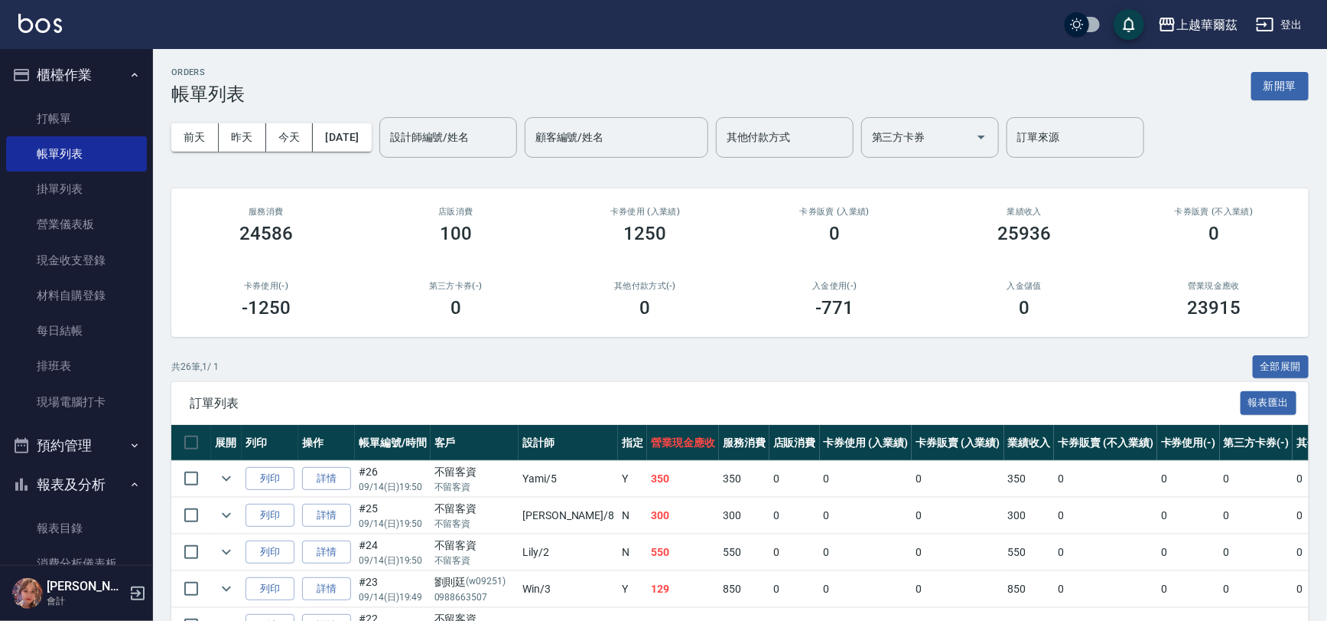
click at [88, 66] on button "櫃檯作業" at bounding box center [76, 75] width 141 height 40
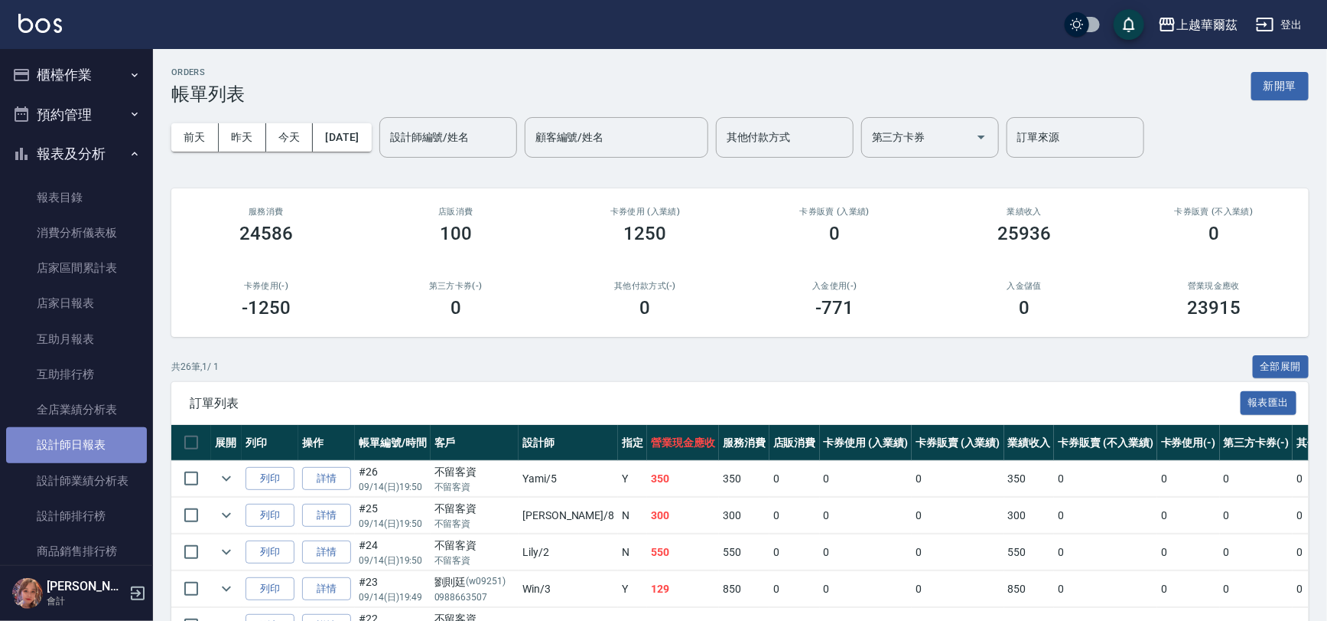
click at [93, 448] on link "設計師日報表" at bounding box center [76, 444] width 141 height 35
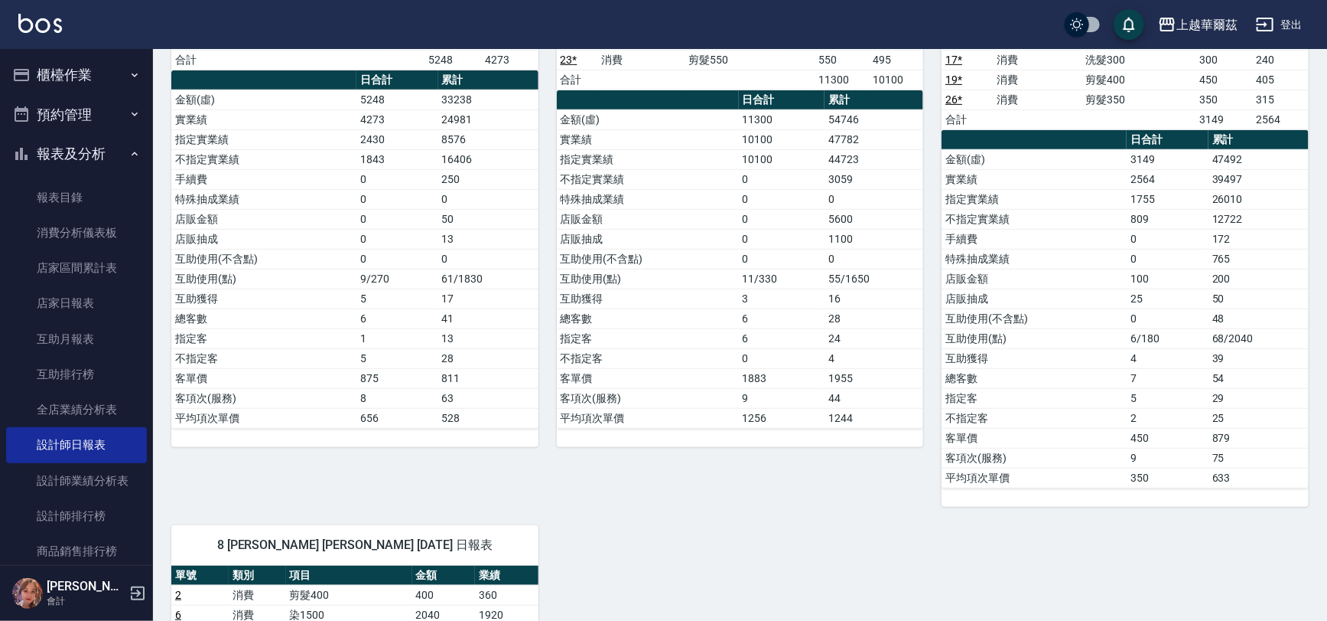
scroll to position [910, 0]
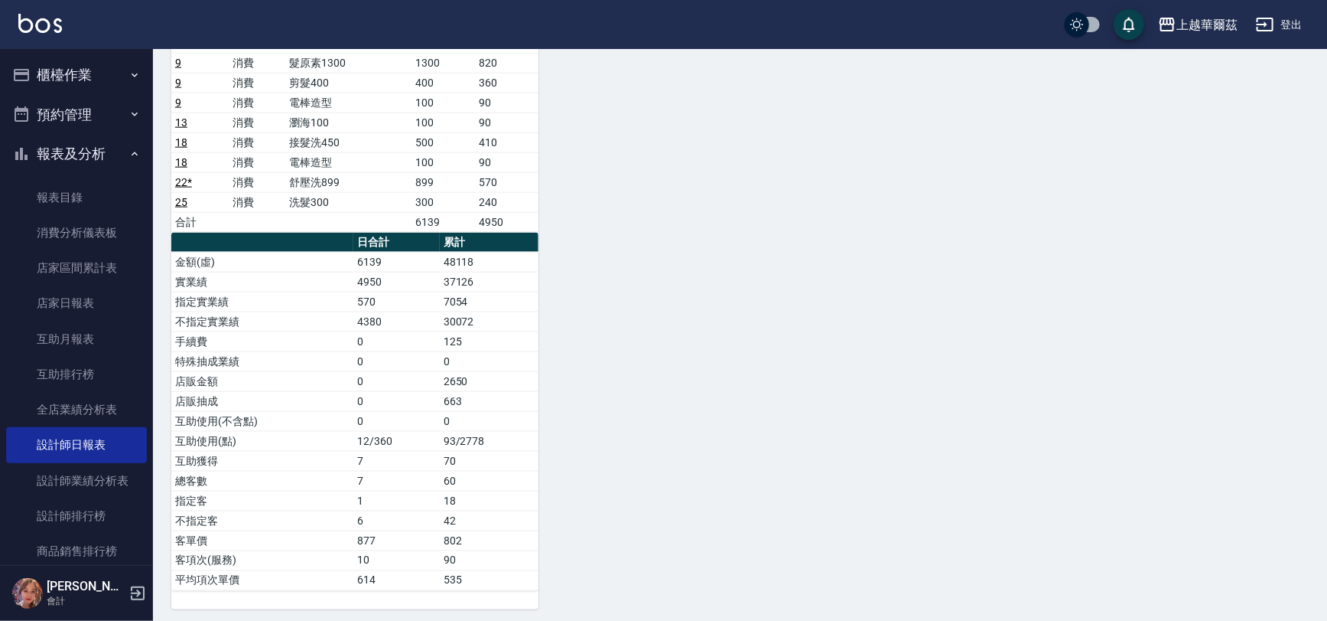
drag, startPoint x: 1331, startPoint y: 175, endPoint x: 1210, endPoint y: 380, distance: 238.0
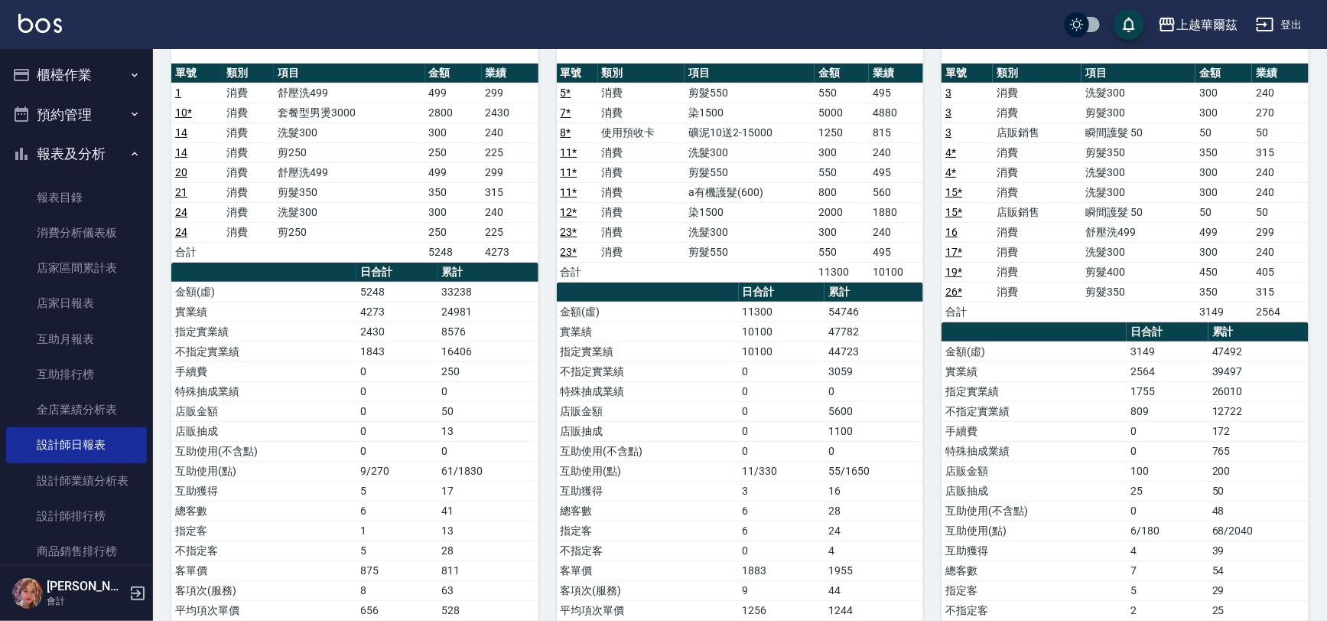
scroll to position [122, 0]
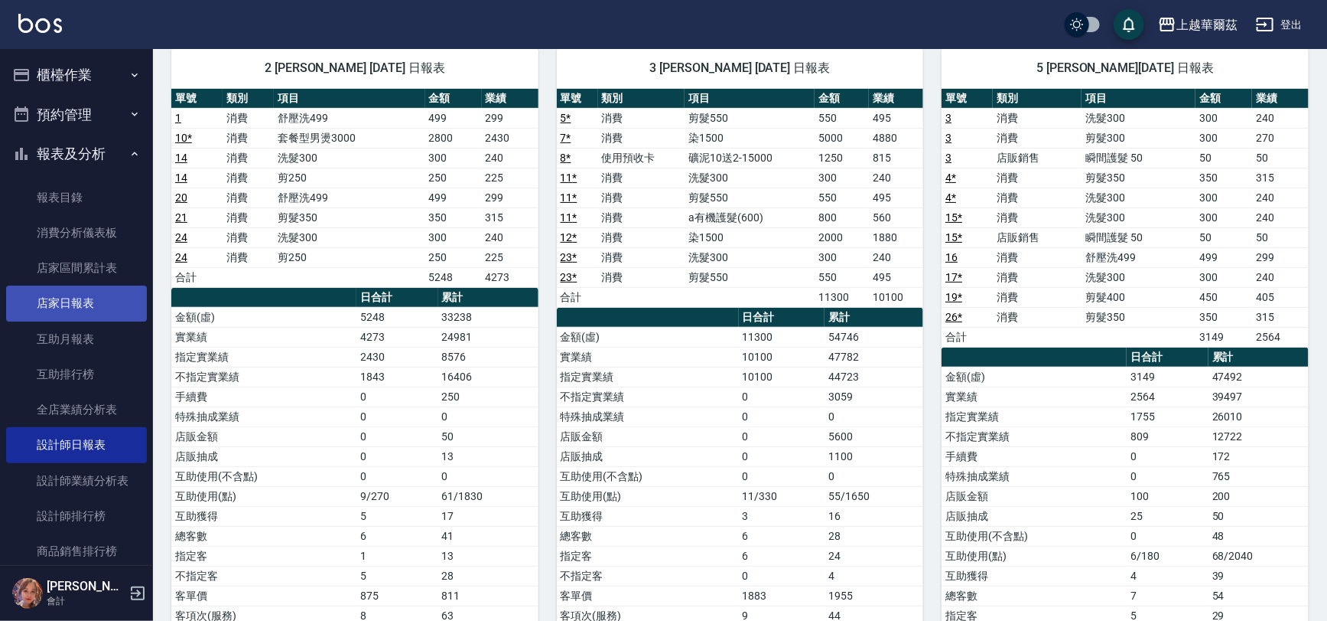
click at [49, 292] on link "店家日報表" at bounding box center [76, 302] width 141 height 35
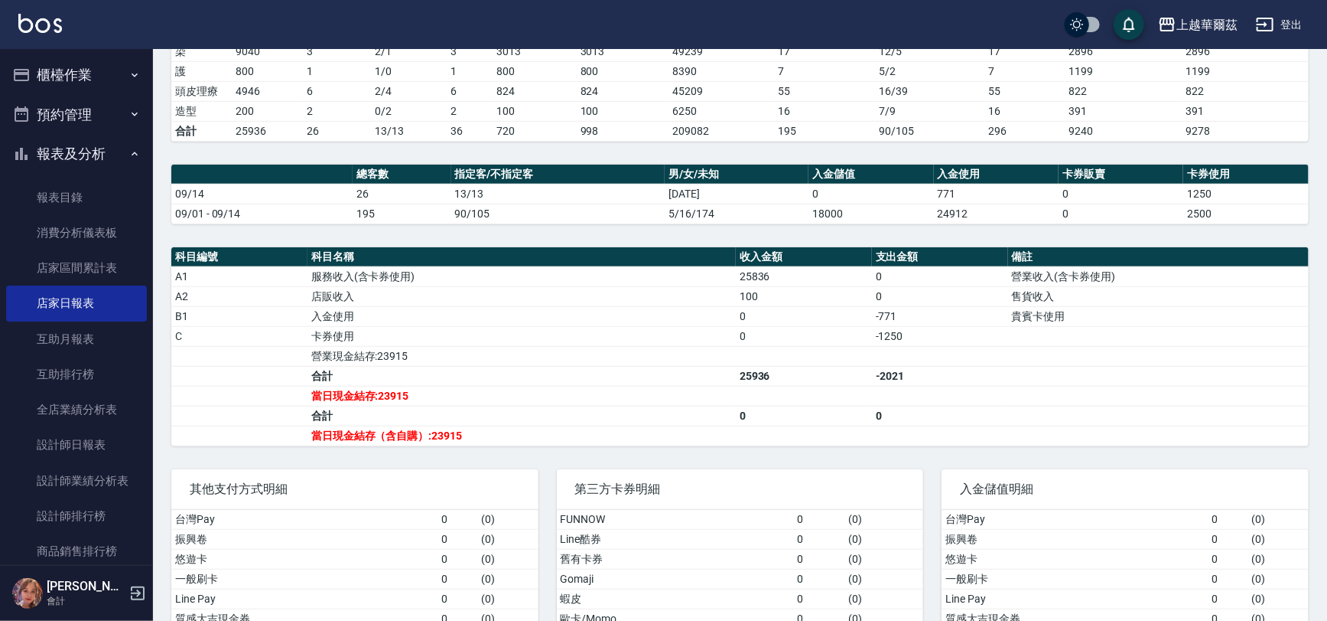
scroll to position [364, 0]
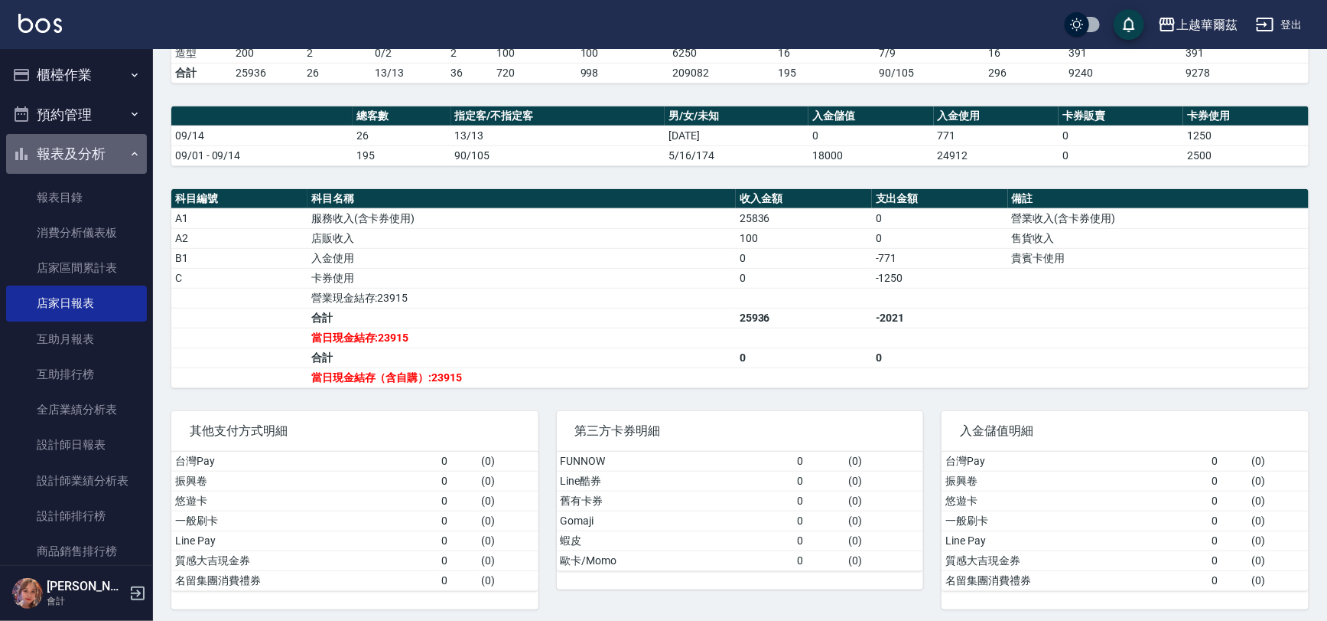
click at [93, 145] on button "報表及分析" at bounding box center [76, 154] width 141 height 40
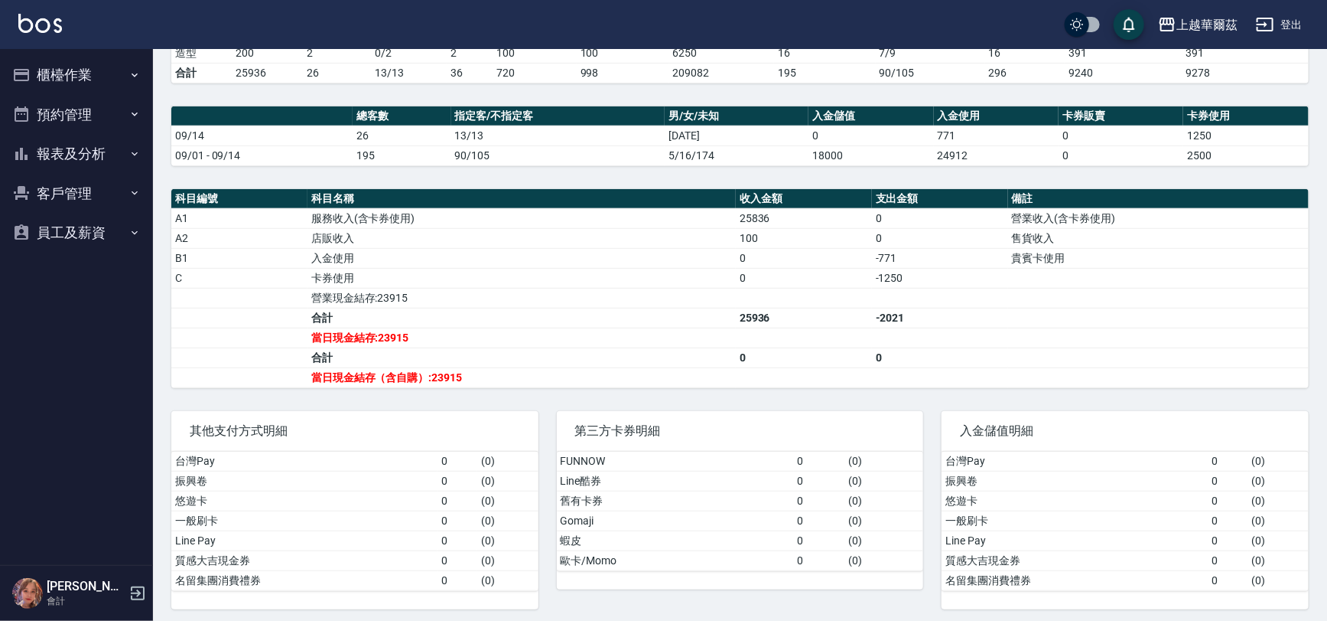
click at [79, 70] on button "櫃檯作業" at bounding box center [76, 75] width 141 height 40
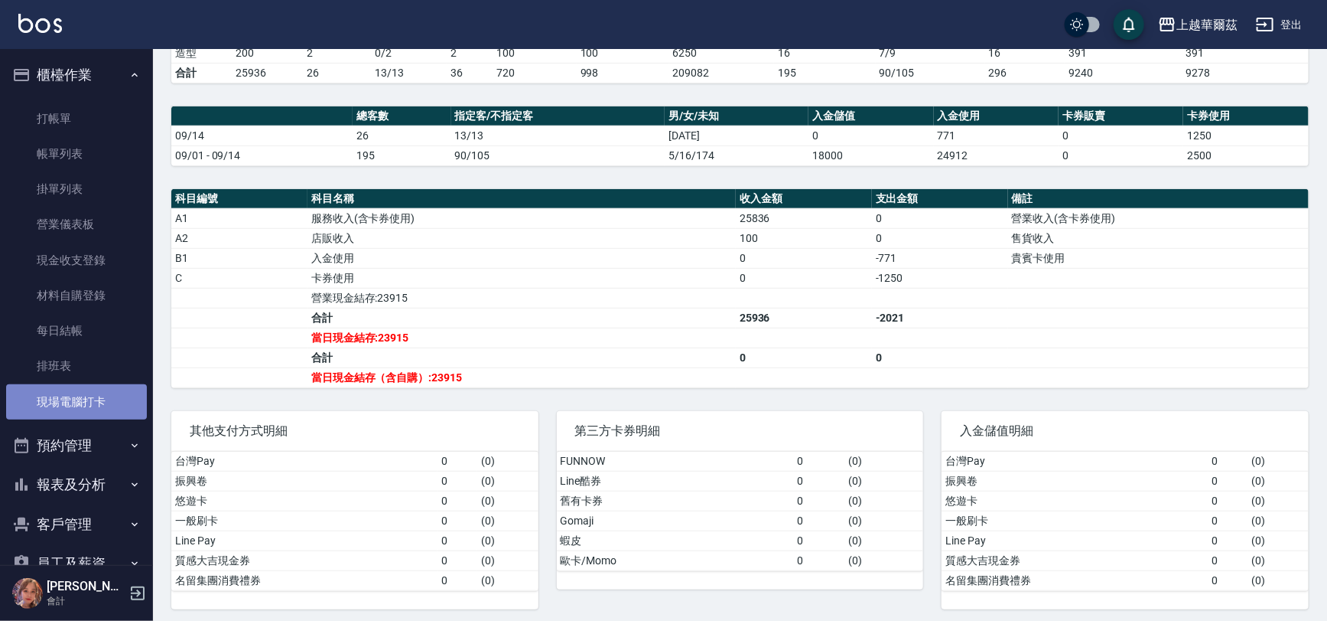
click at [89, 394] on link "現場電腦打卡" at bounding box center [76, 401] width 141 height 35
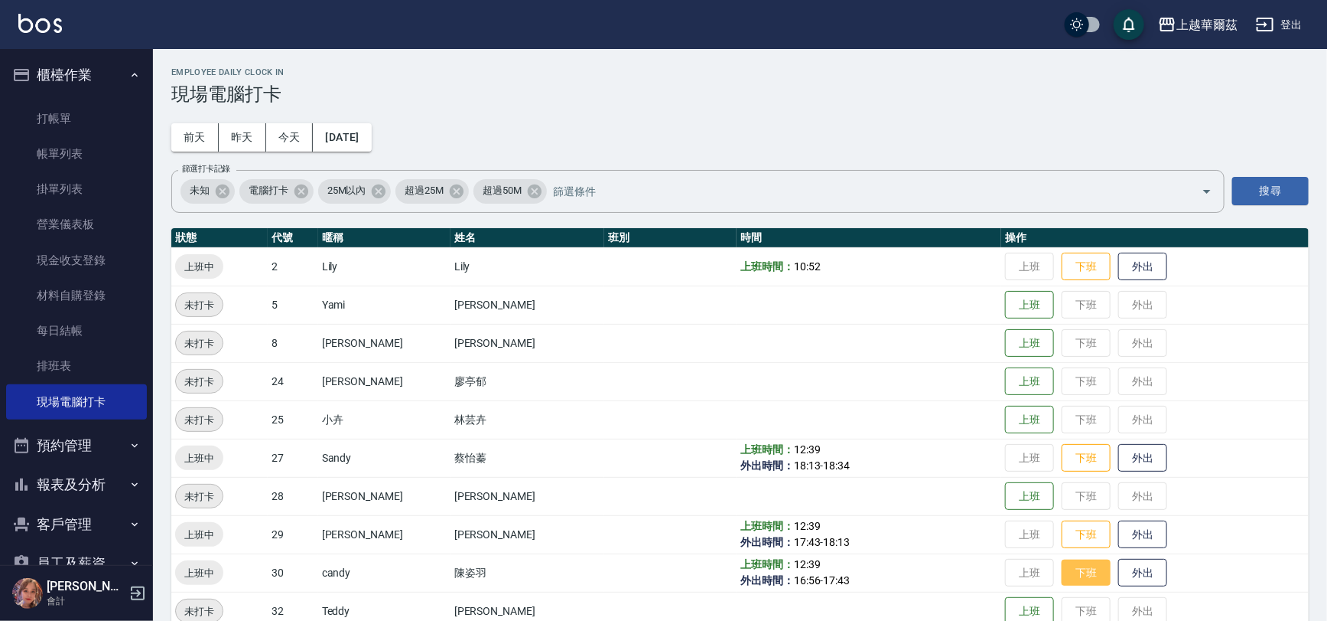
click at [1062, 579] on button "下班" at bounding box center [1086, 572] width 49 height 27
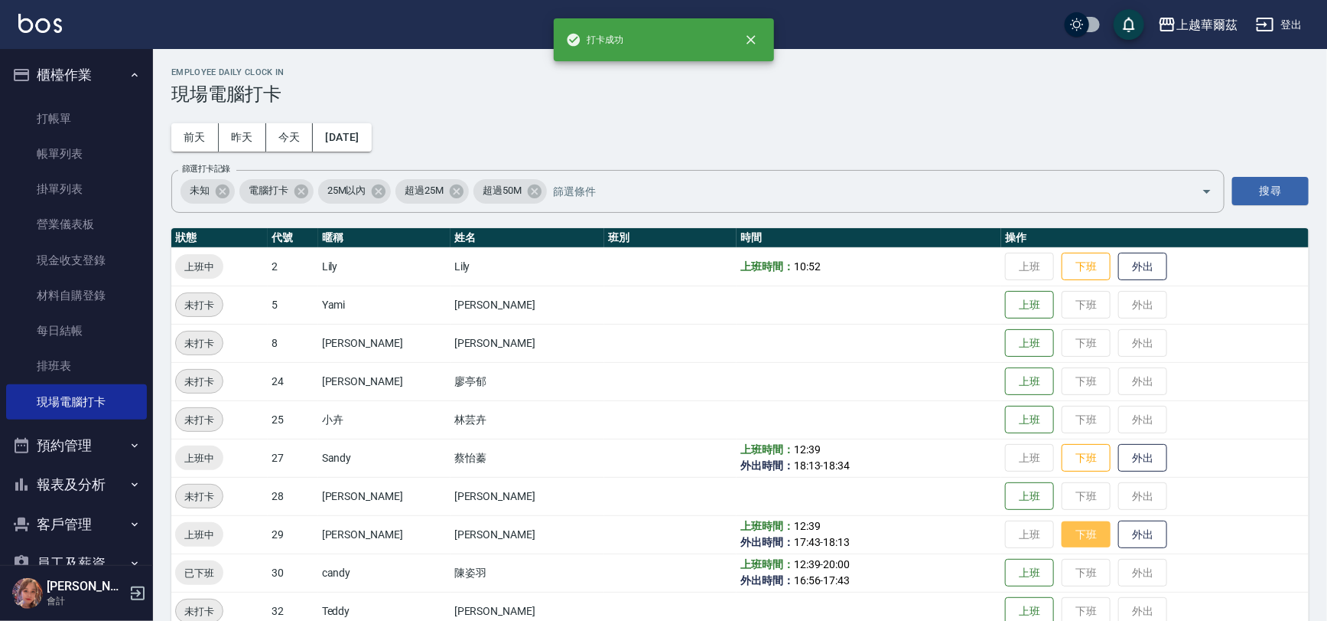
click at [1062, 533] on button "下班" at bounding box center [1086, 534] width 49 height 27
click at [1072, 458] on button "下班" at bounding box center [1086, 458] width 49 height 27
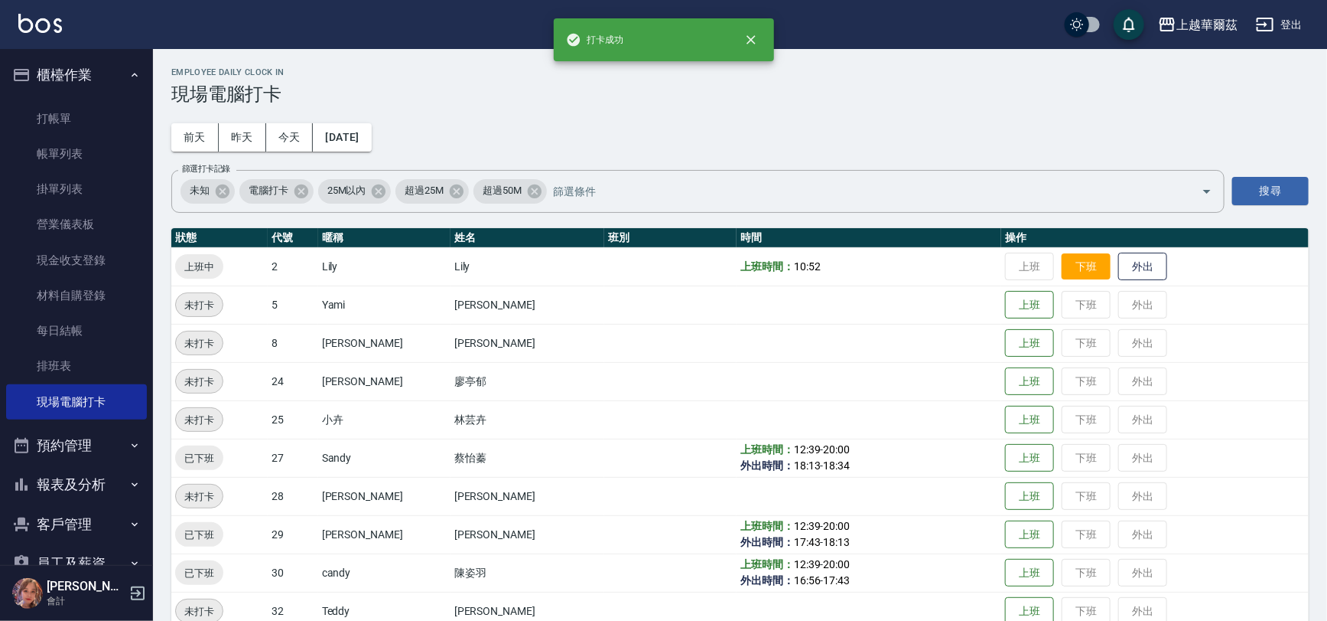
click at [1062, 265] on button "下班" at bounding box center [1086, 266] width 49 height 27
